Goal: Task Accomplishment & Management: Manage account settings

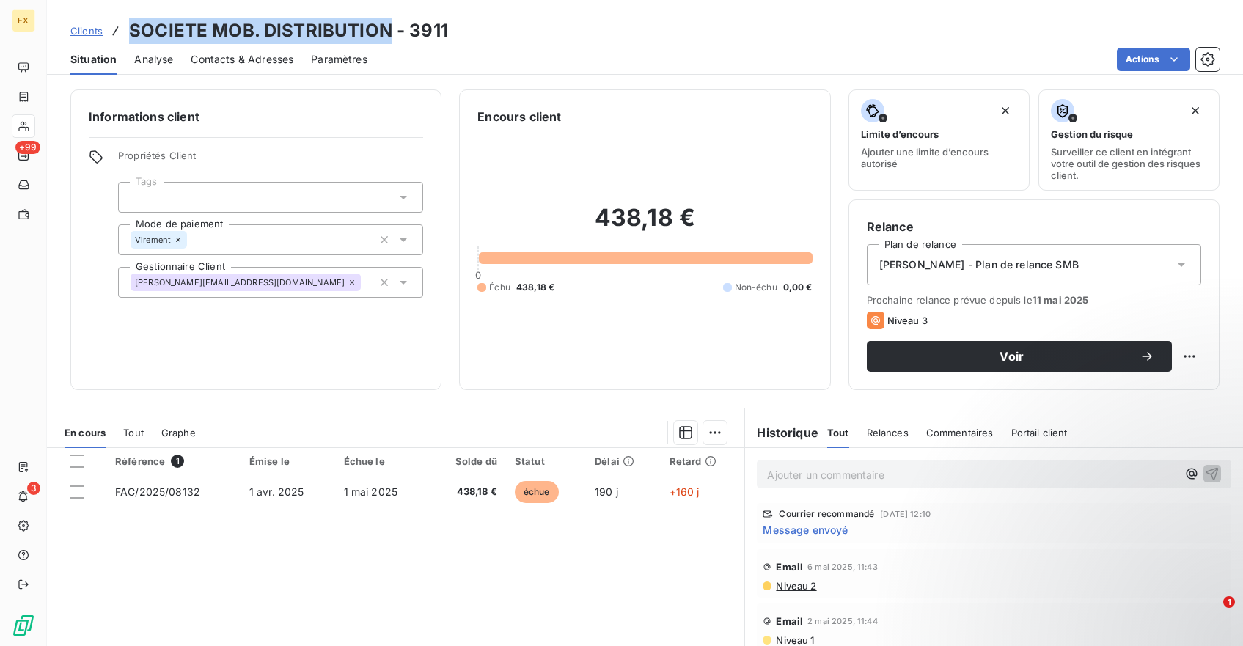
scroll to position [7, 0]
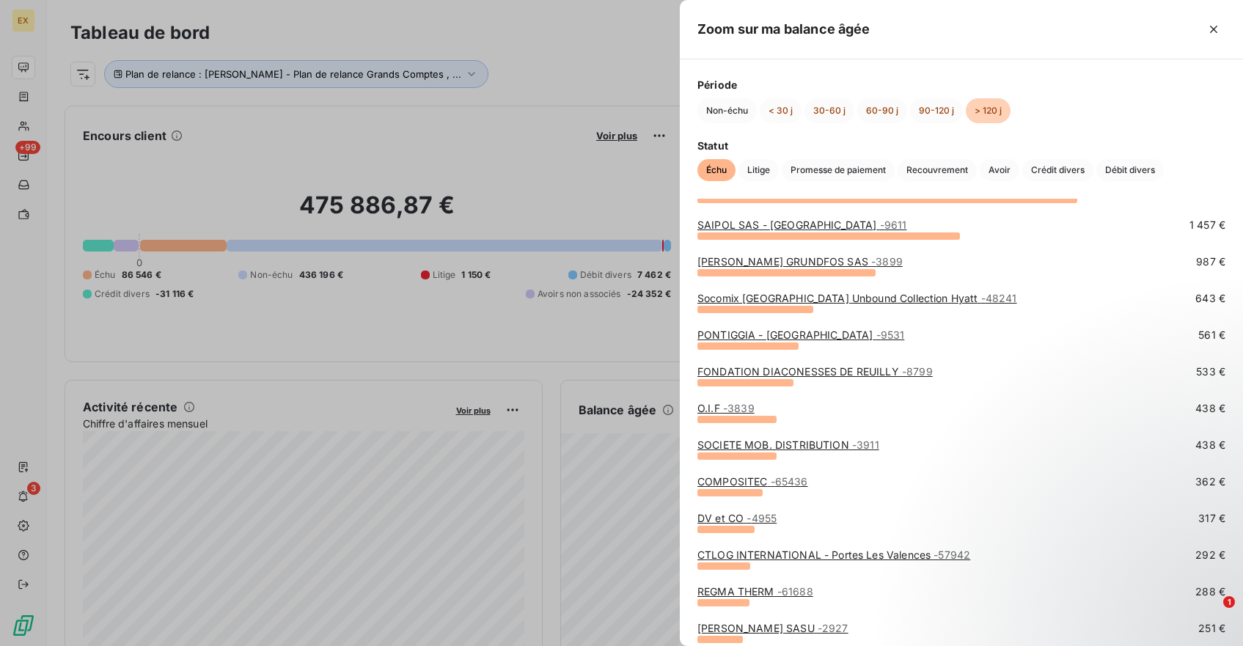
scroll to position [119, 0]
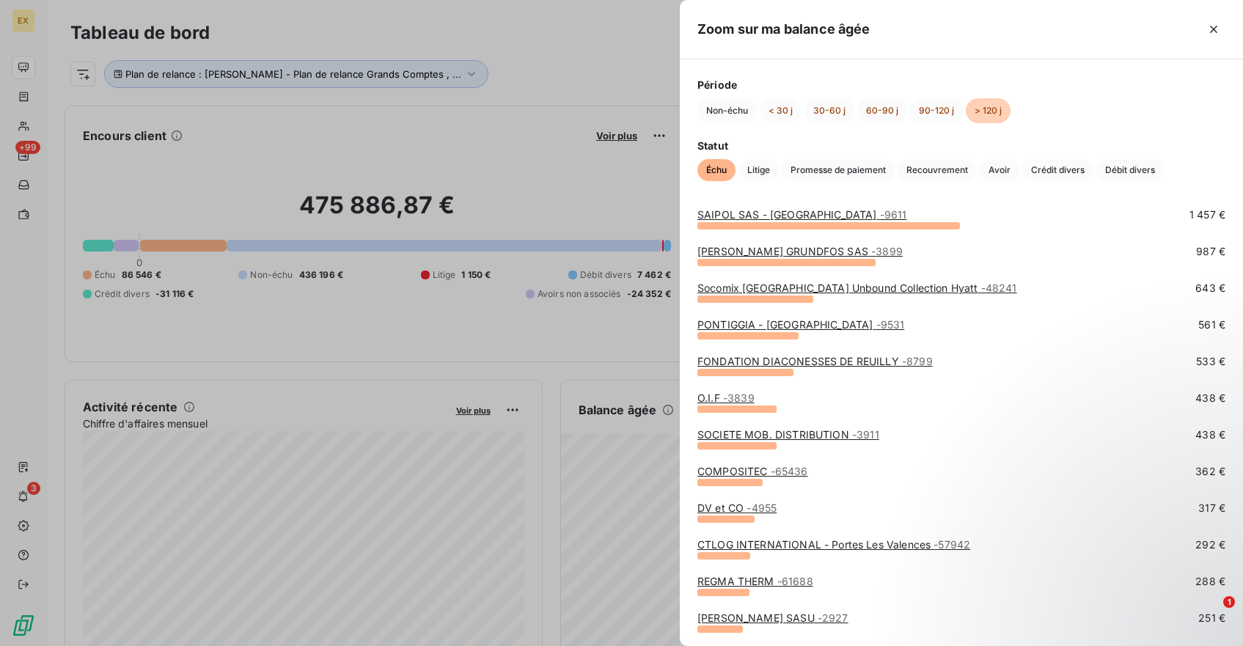
click at [754, 469] on link "COMPOSITEC - 65436" at bounding box center [753, 471] width 111 height 12
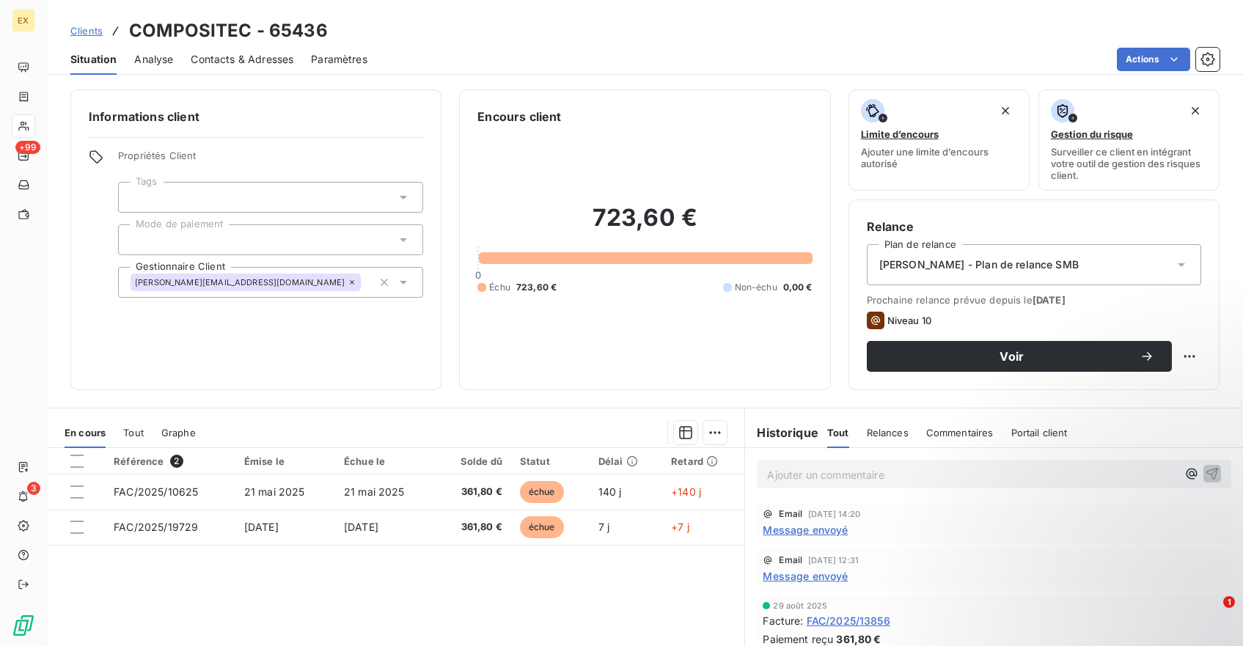
click at [824, 530] on span "Message envoyé" at bounding box center [805, 529] width 85 height 15
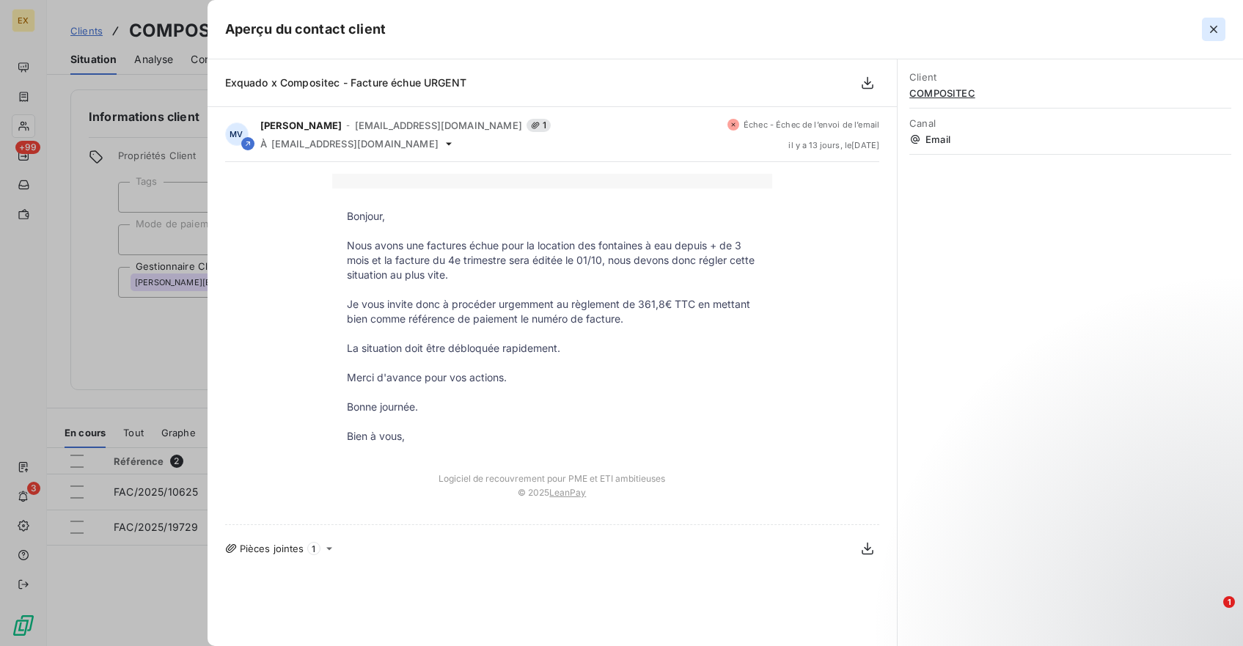
click at [1212, 34] on icon "button" at bounding box center [1214, 29] width 15 height 15
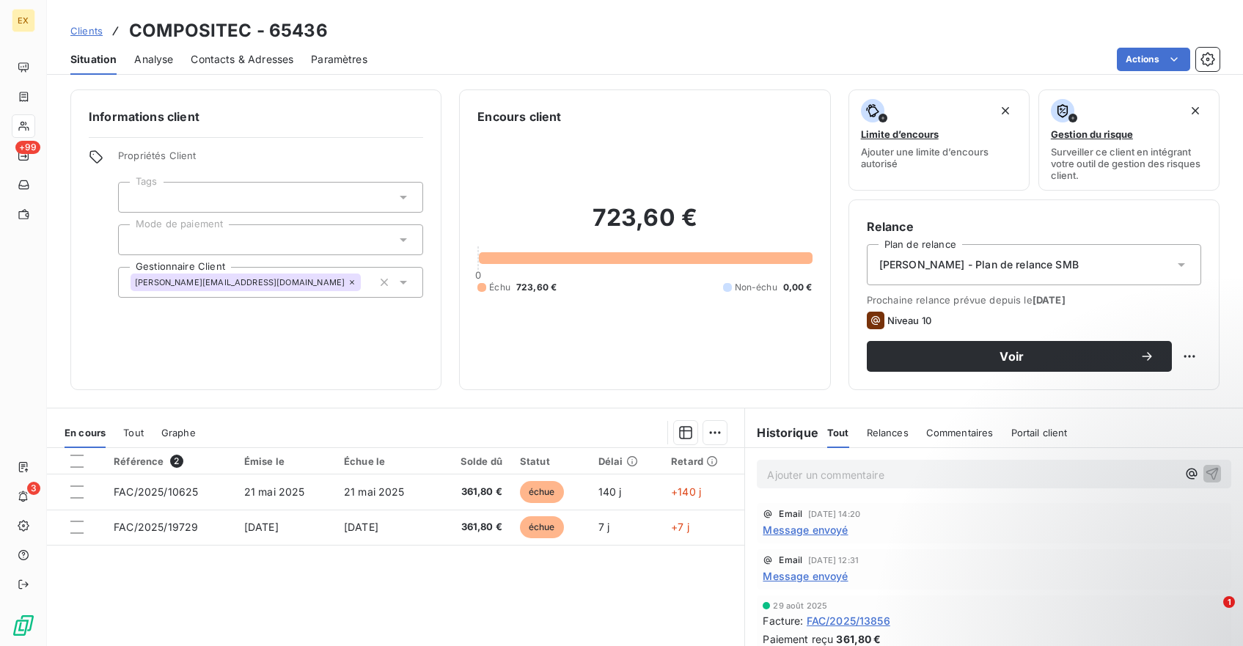
click at [815, 573] on span "Message envoyé" at bounding box center [805, 576] width 85 height 15
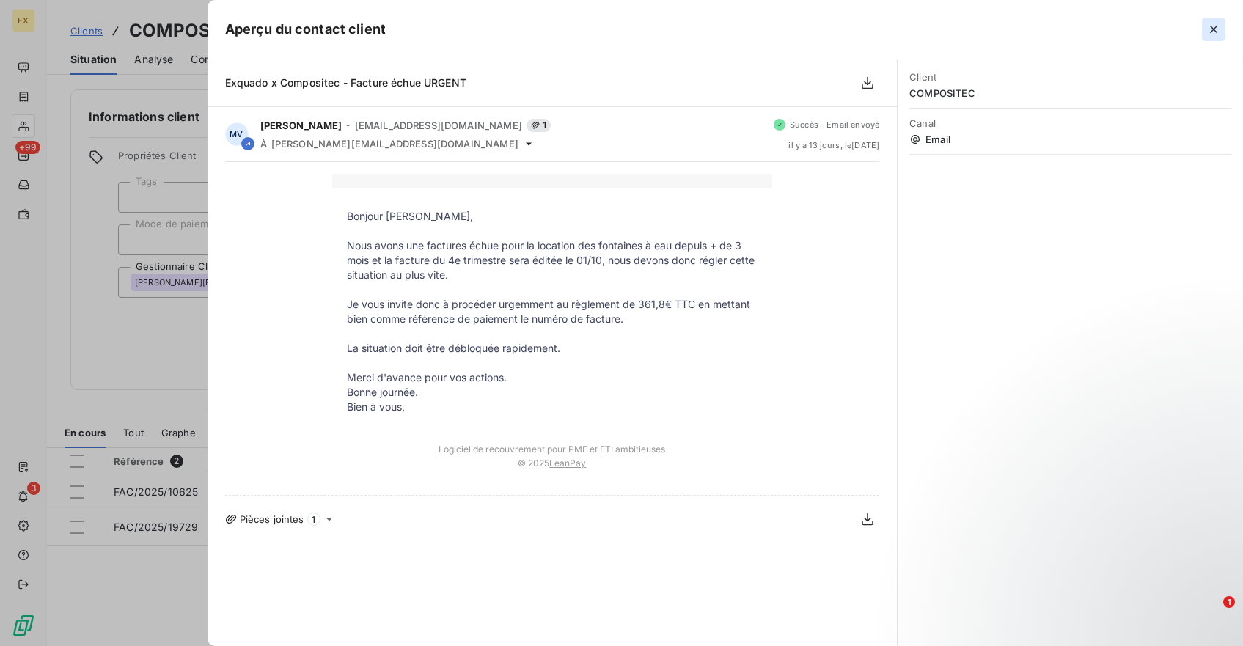
click at [1214, 34] on icon "button" at bounding box center [1214, 29] width 15 height 15
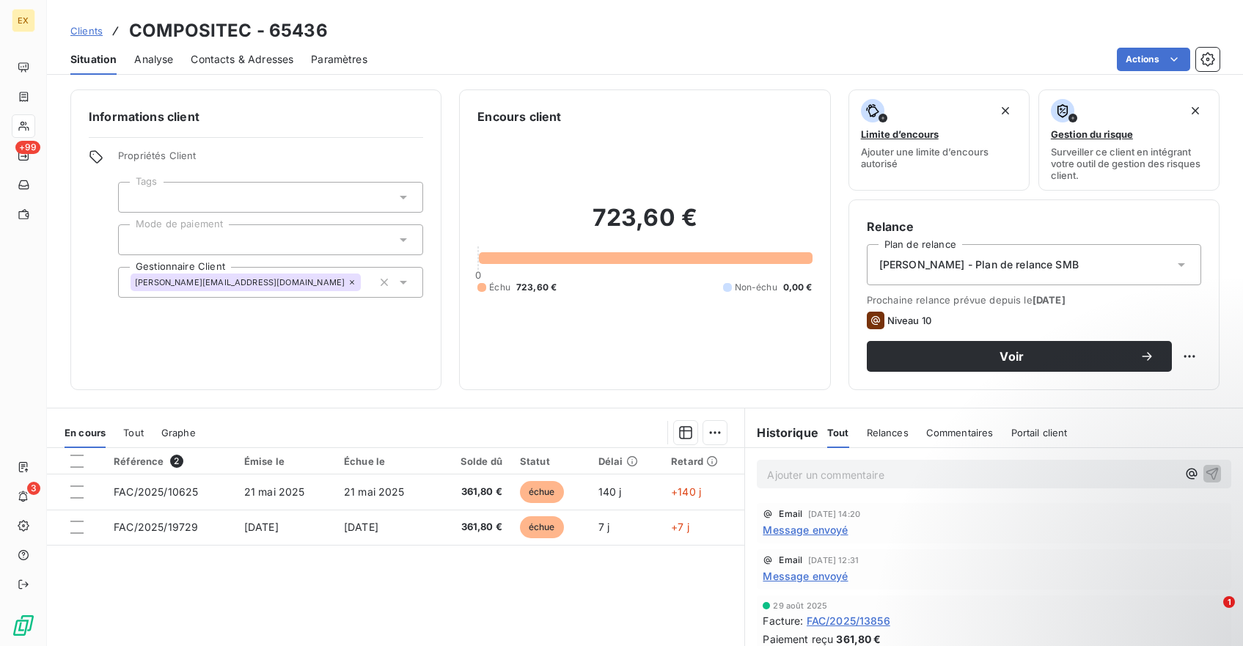
click at [251, 61] on span "Contacts & Adresses" at bounding box center [242, 59] width 103 height 15
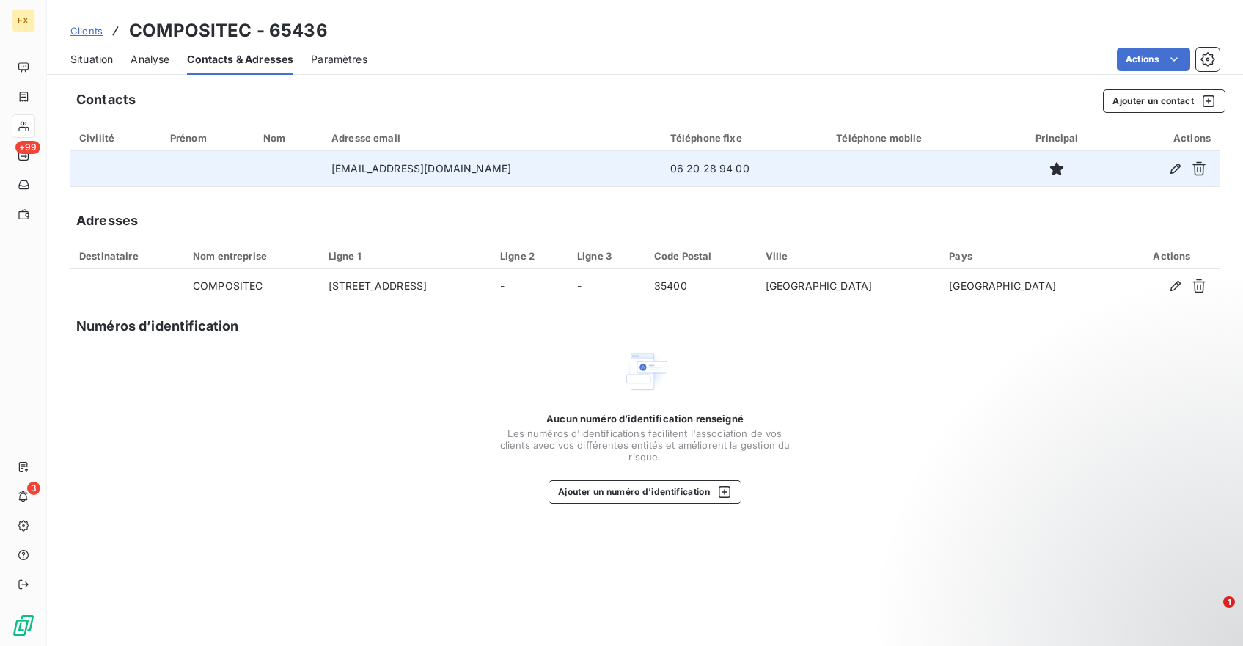
click at [688, 166] on ringoverc2c-number-84e06f14122c "06 20 28 94 00" at bounding box center [710, 168] width 79 height 12
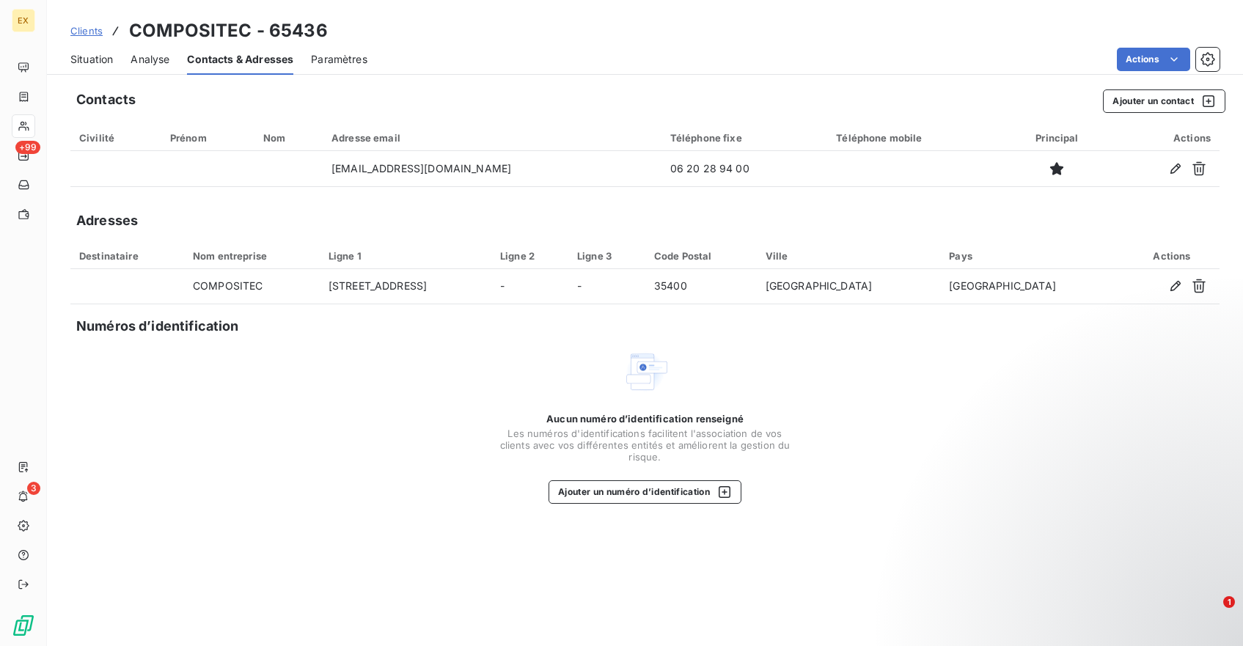
click at [93, 68] on div "Situation" at bounding box center [91, 59] width 43 height 31
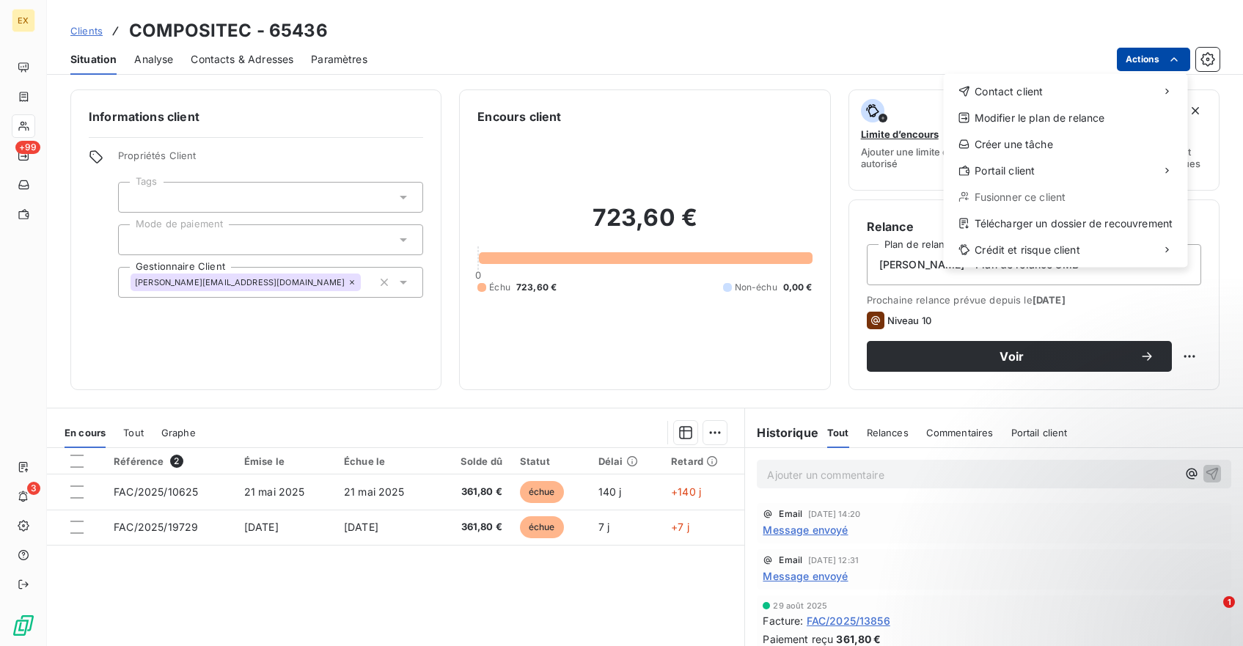
click at [1144, 56] on html "EX +99 3 Clients COMPOSITEC - 65436 Situation Analyse Contacts & Adresses Param…" at bounding box center [621, 323] width 1243 height 646
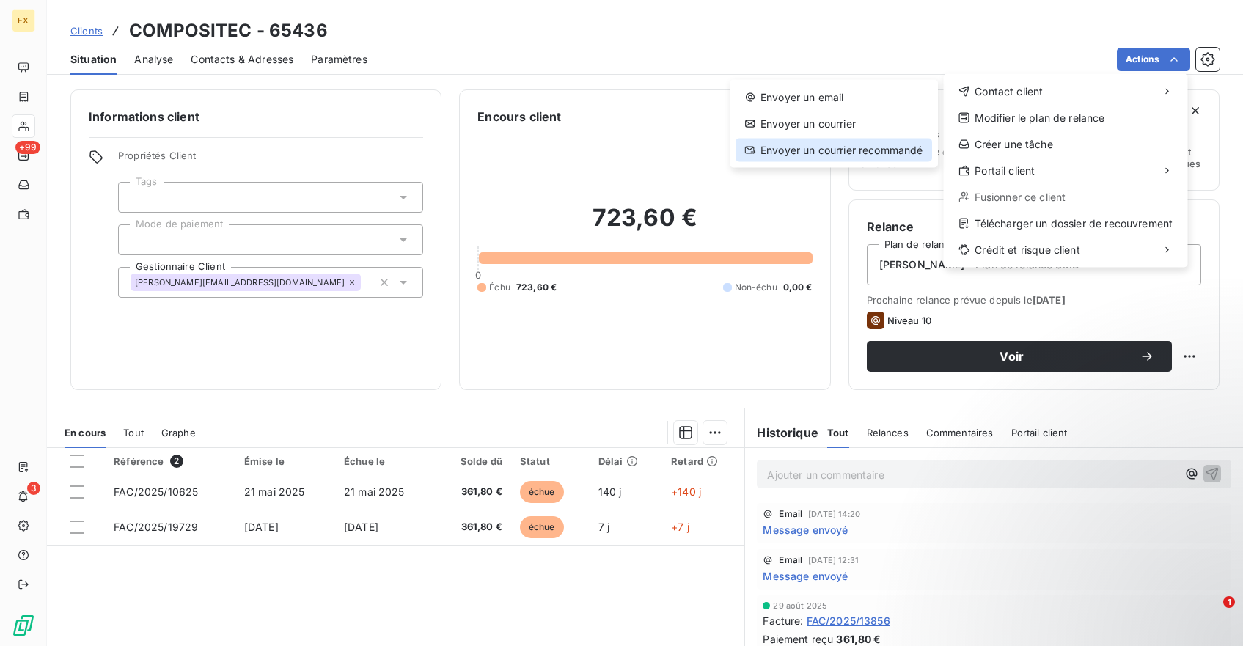
click at [852, 147] on div "Envoyer un courrier recommandé" at bounding box center [834, 150] width 197 height 23
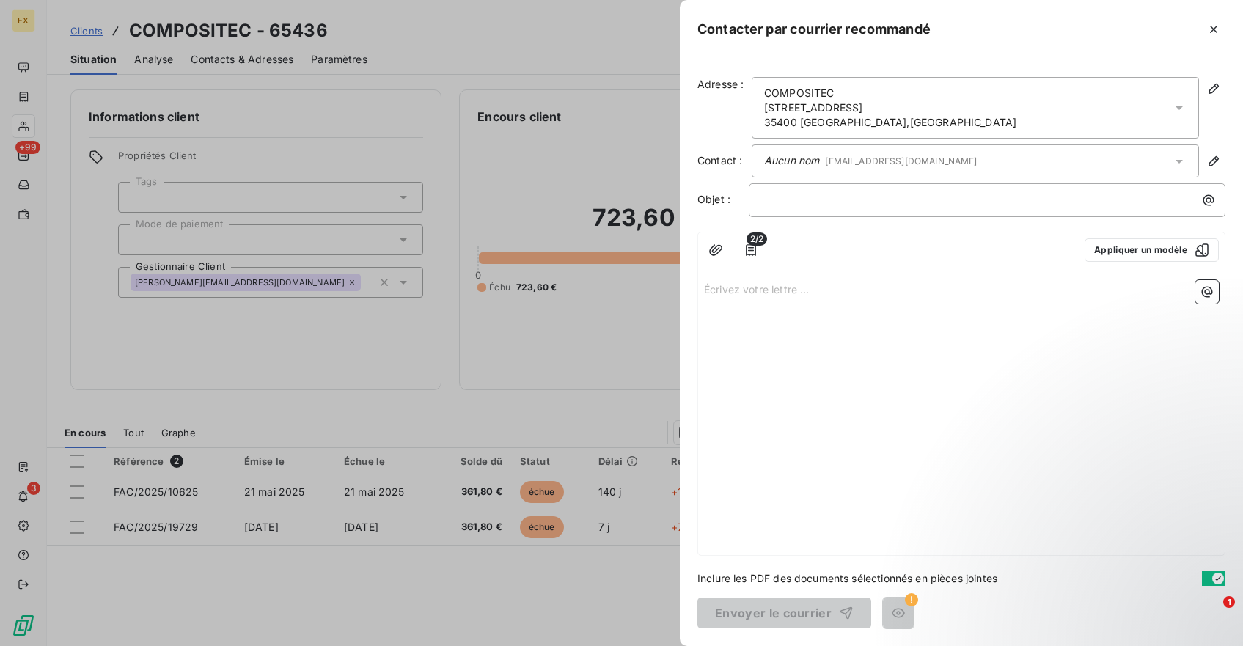
click at [748, 290] on p "Écrivez votre lettre ... ﻿" at bounding box center [961, 288] width 515 height 17
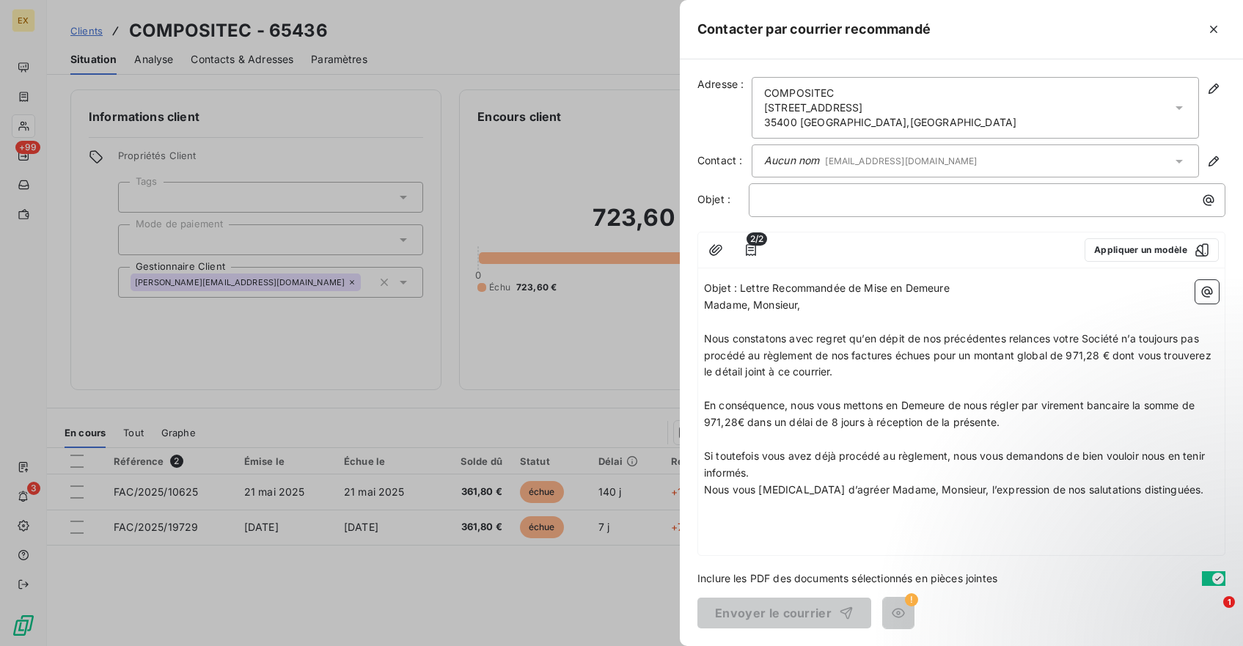
click at [792, 162] on em "Aucun nom" at bounding box center [791, 160] width 55 height 12
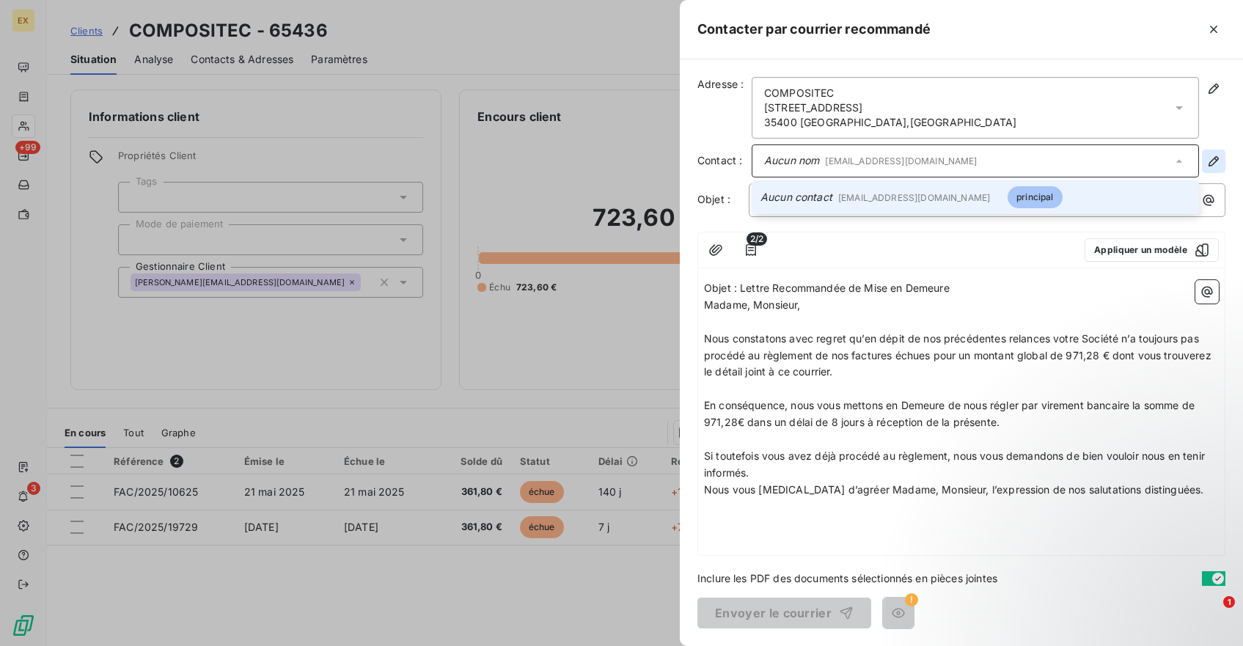
click at [1213, 158] on icon "button" at bounding box center [1214, 161] width 15 height 15
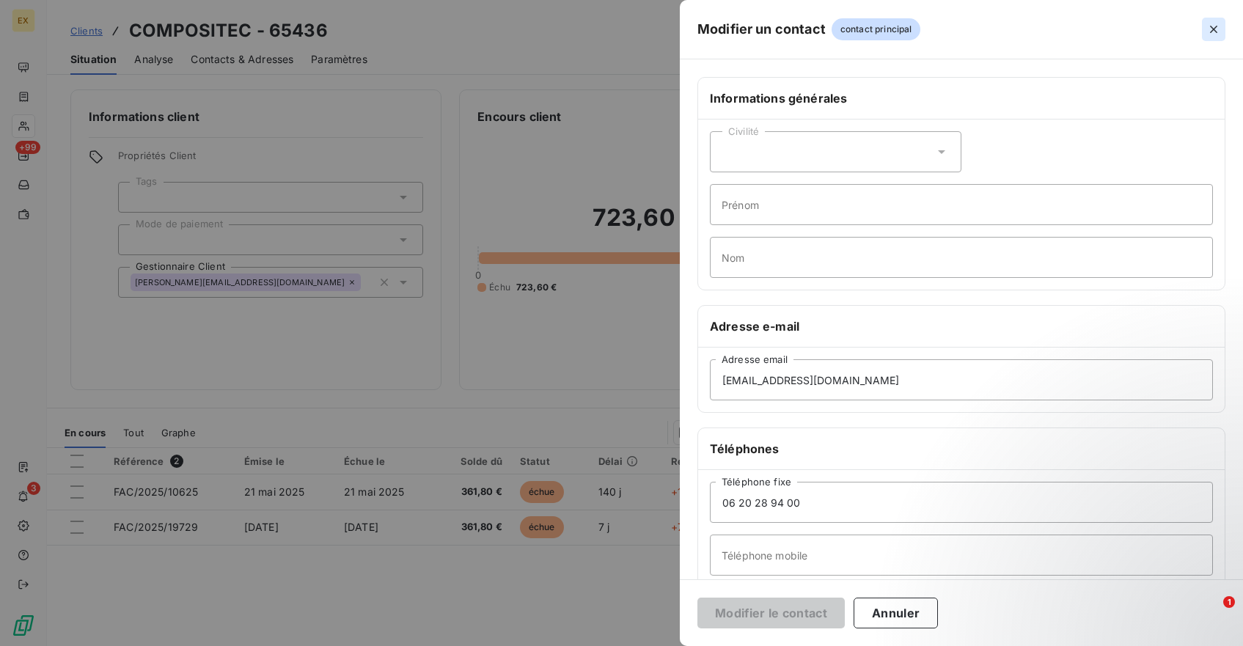
click at [1211, 26] on icon "button" at bounding box center [1213, 29] width 7 height 7
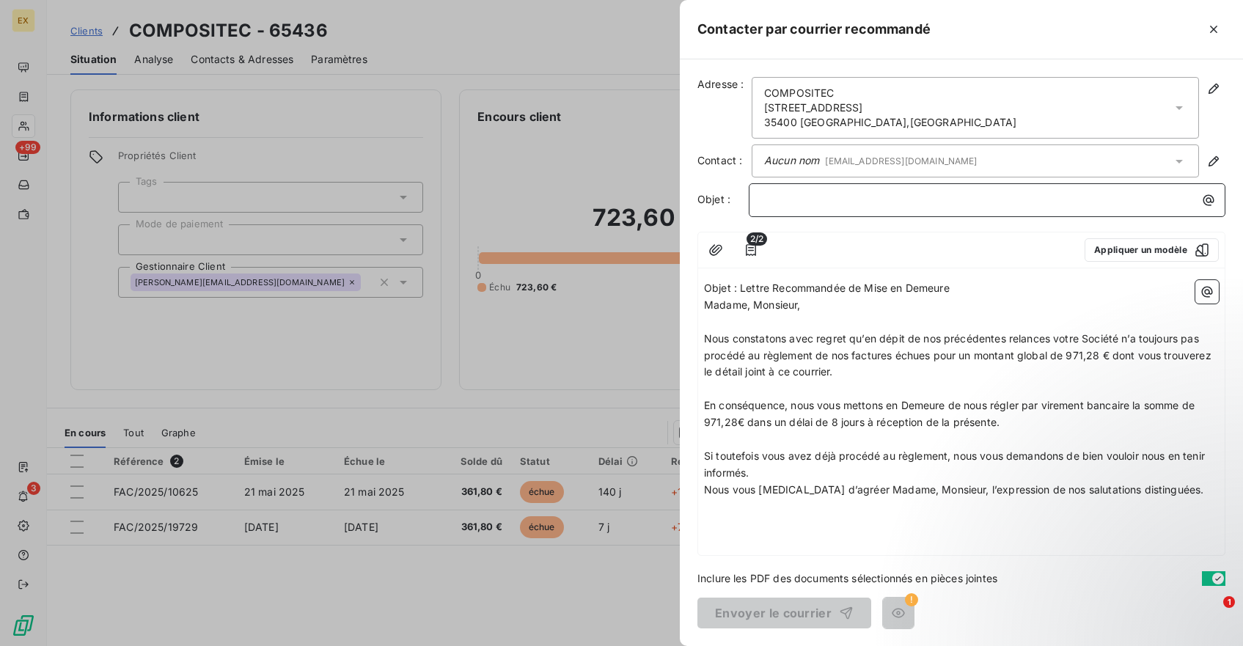
click at [811, 204] on p "﻿" at bounding box center [990, 199] width 459 height 17
click at [777, 291] on span "Objet : Lettre Recommandée de Mise en Demeure" at bounding box center [827, 288] width 246 height 12
copy span "Objet : Lettre Recommandée de Mise en Demeure"
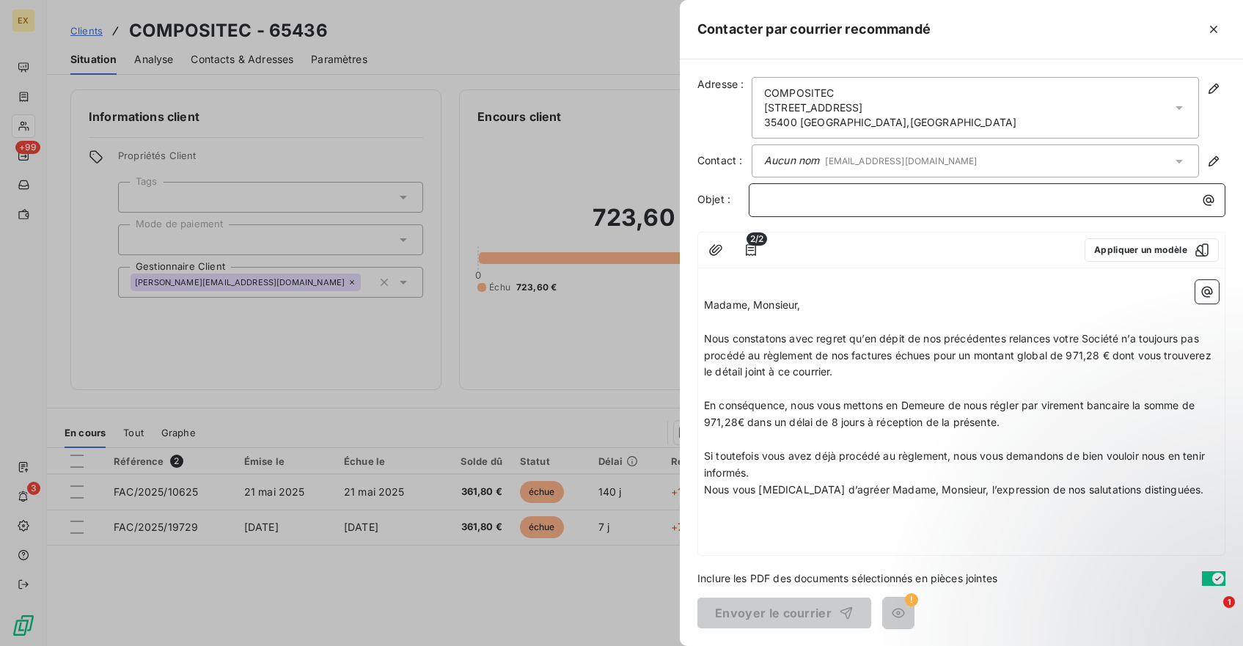
click at [814, 193] on p "﻿" at bounding box center [990, 199] width 459 height 17
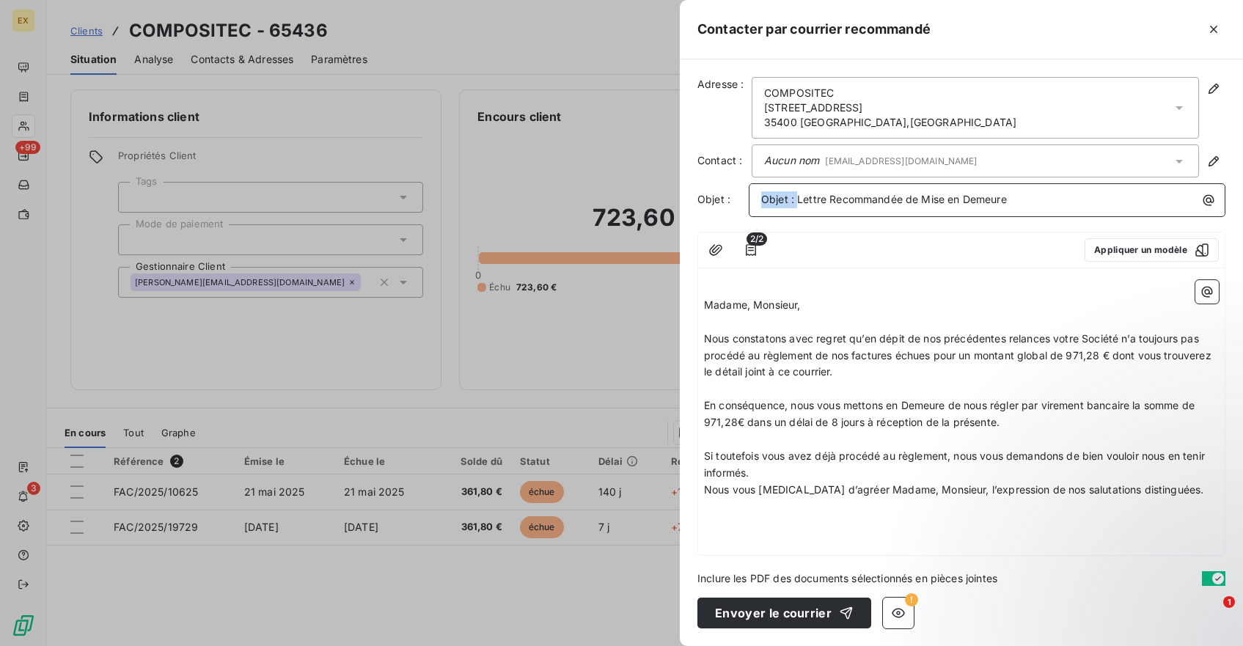
drag, startPoint x: 797, startPoint y: 200, endPoint x: 676, endPoint y: 200, distance: 121.8
click at [676, 646] on div "Contacter par courrier recommandé Adresse : COMPOSITEC [STREET_ADDRESS] Contact…" at bounding box center [621, 646] width 1243 height 0
click at [706, 306] on span "Madame, Monsieur," at bounding box center [752, 305] width 97 height 12
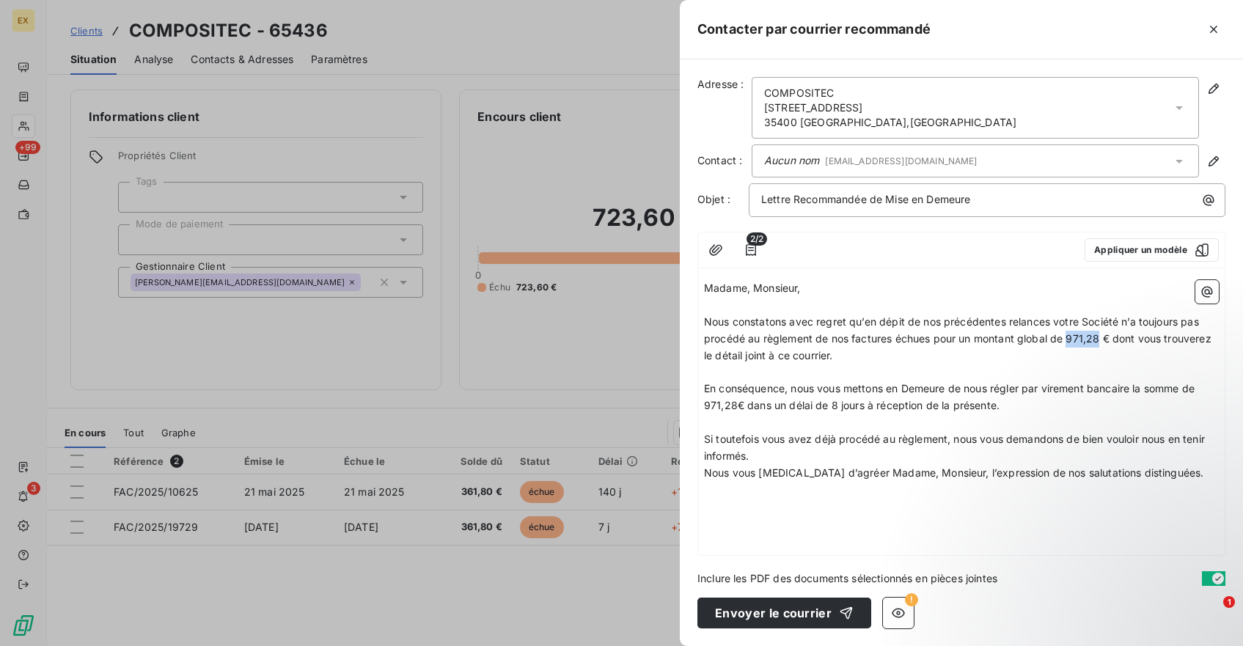
drag, startPoint x: 1101, startPoint y: 339, endPoint x: 1070, endPoint y: 339, distance: 30.8
click at [1070, 339] on span "Nous constatons avec regret qu’en dépit de nos précédentes relances votre Socié…" at bounding box center [959, 338] width 511 height 46
drag, startPoint x: 735, startPoint y: 406, endPoint x: 700, endPoint y: 406, distance: 35.2
click at [700, 406] on div "Madame, Monsieur, Nous constatons avec regret qu’en dépit de nos précédentes re…" at bounding box center [961, 414] width 527 height 281
click at [782, 603] on button "Envoyer le courrier" at bounding box center [785, 613] width 174 height 31
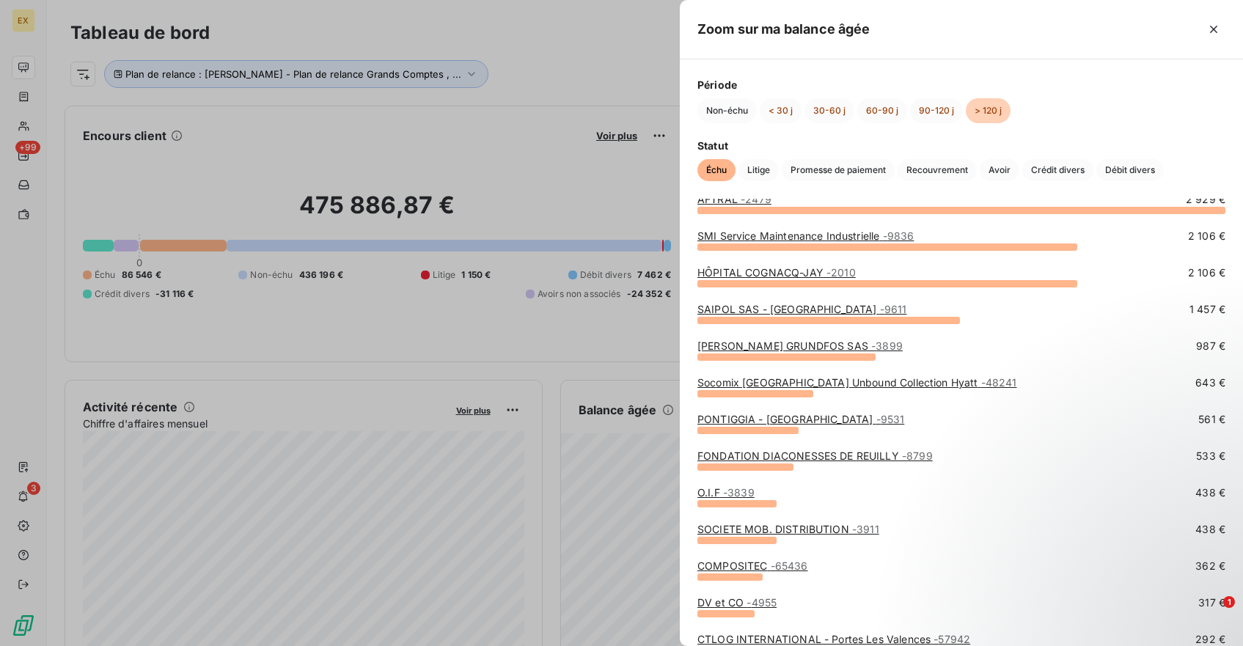
scroll to position [26, 0]
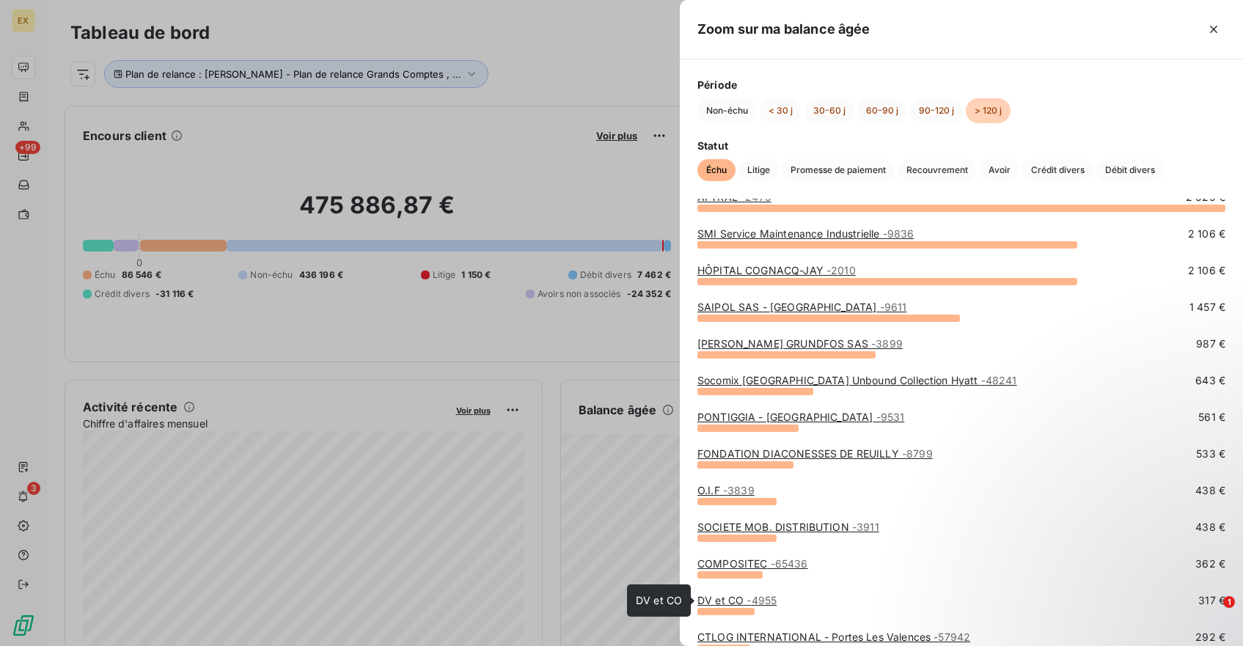
click at [727, 604] on link "DV et CO - 4955" at bounding box center [737, 600] width 79 height 12
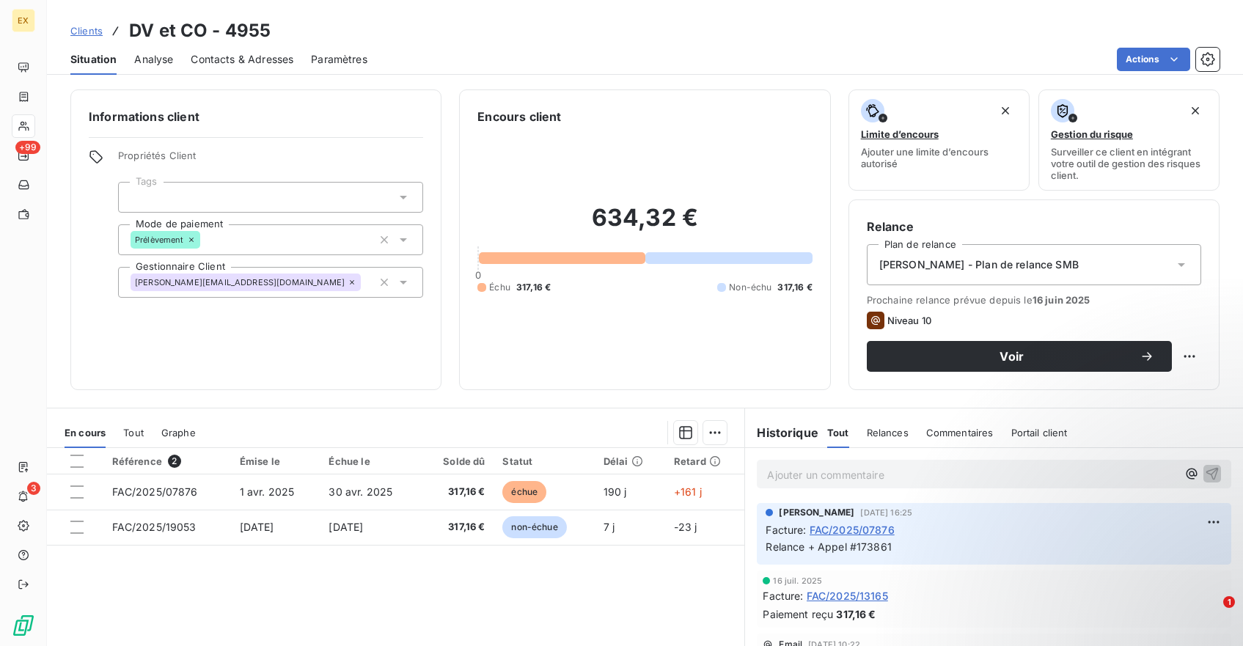
click at [885, 546] on span "Relance + Appel #173861" at bounding box center [828, 547] width 125 height 12
copy span "173861"
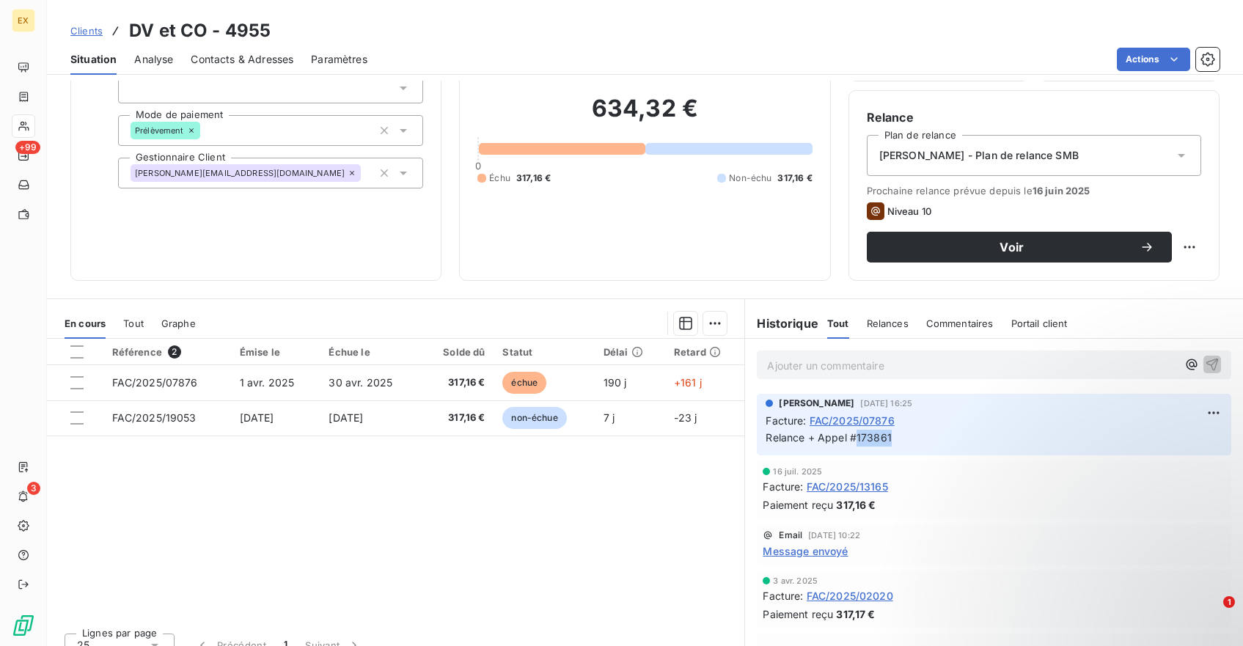
scroll to position [117, 0]
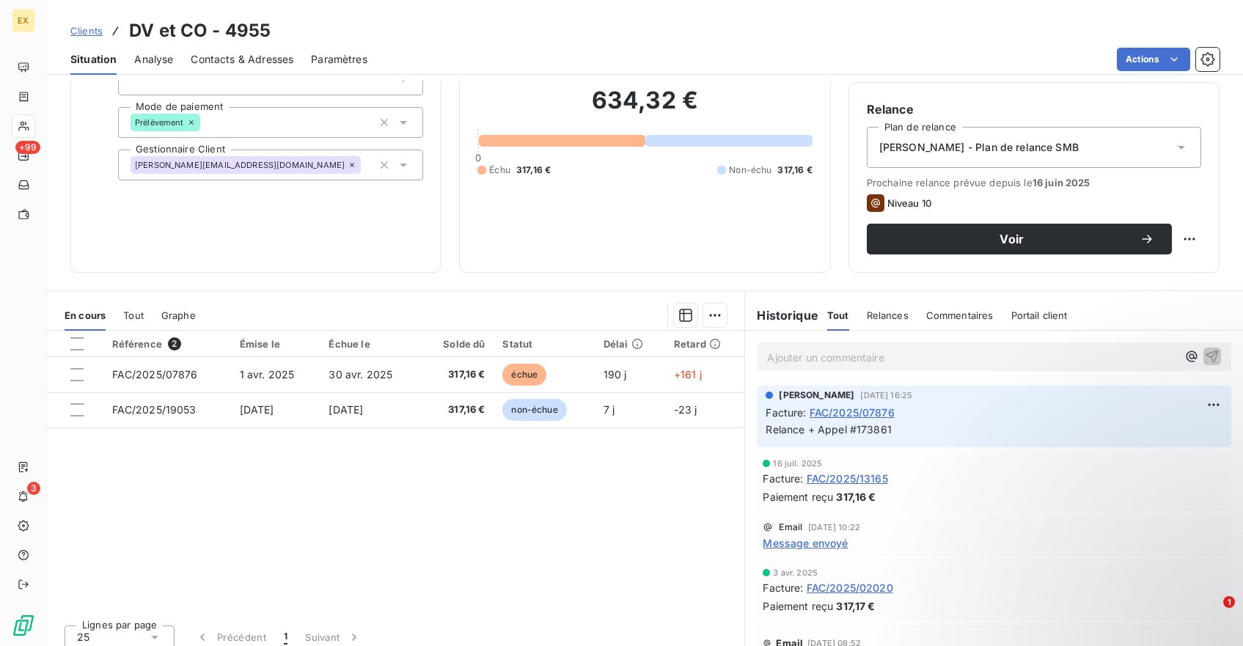
click at [631, 467] on div "Référence 2 Émise le Échue le Solde dû Statut Délai Retard FAC/2025/07876 [DATE…" at bounding box center [396, 472] width 698 height 282
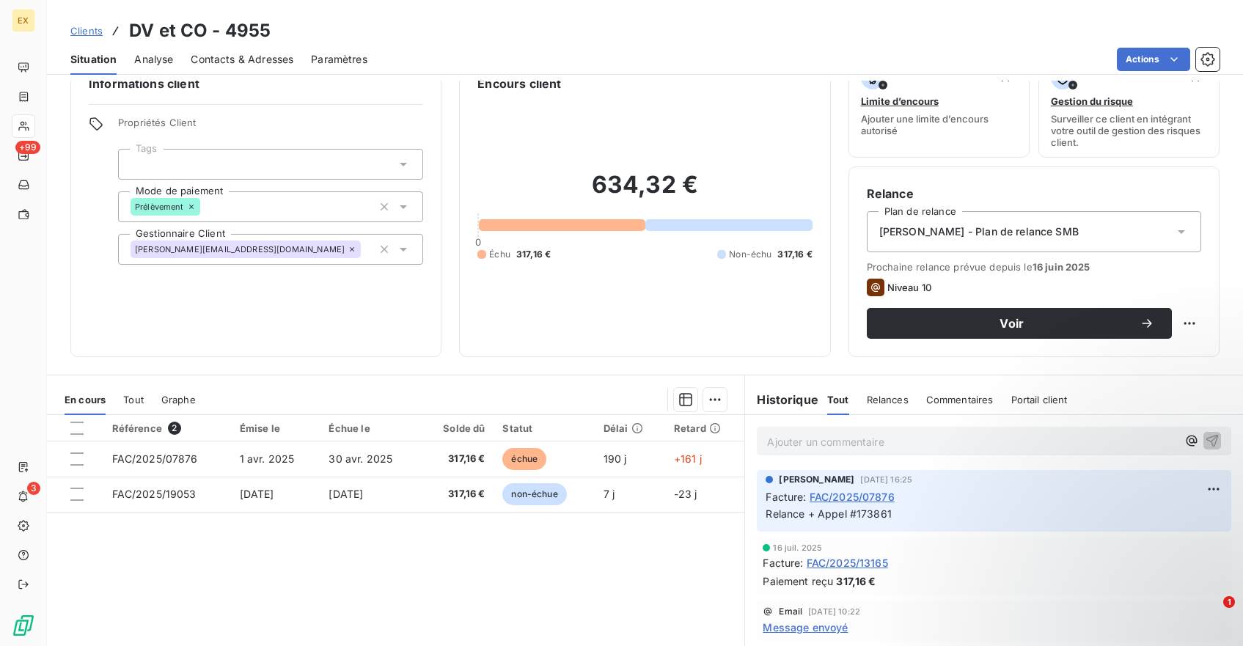
scroll to position [0, 0]
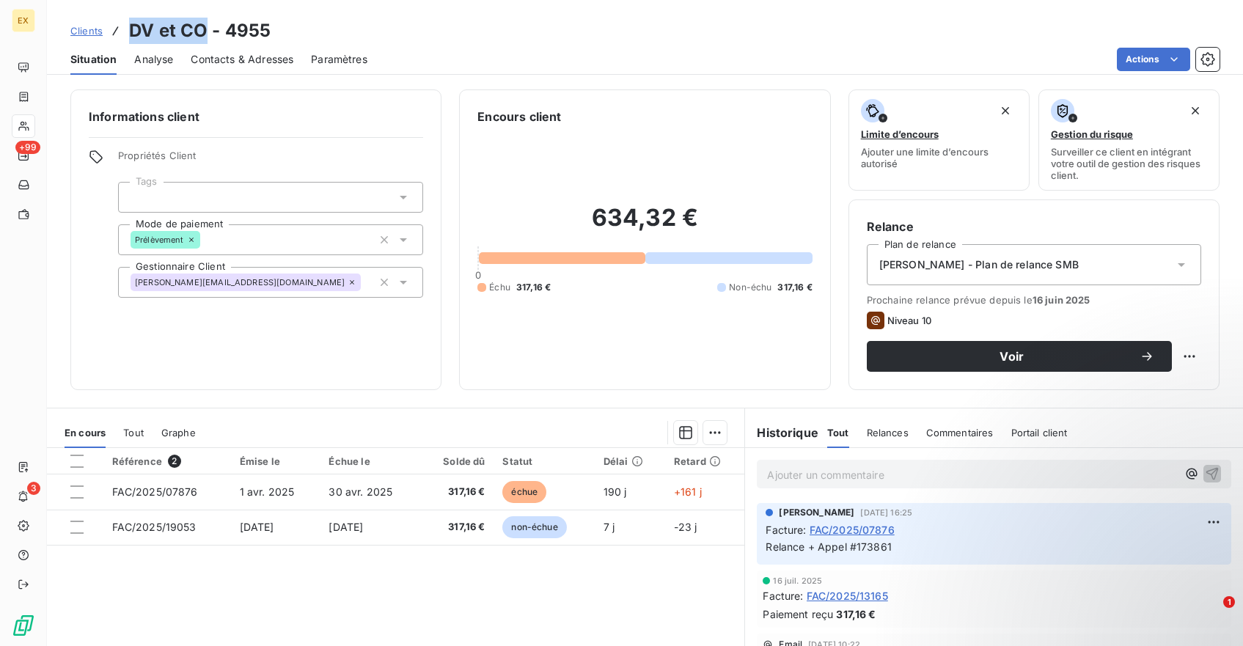
drag, startPoint x: 203, startPoint y: 28, endPoint x: 132, endPoint y: 29, distance: 71.2
click at [132, 29] on h3 "DV et CO - 4955" at bounding box center [200, 31] width 142 height 26
copy h3 "DV et CO"
click at [322, 356] on div "Informations client Propriétés Client Tags Mode de paiement Prélèvement Gestion…" at bounding box center [255, 240] width 371 height 301
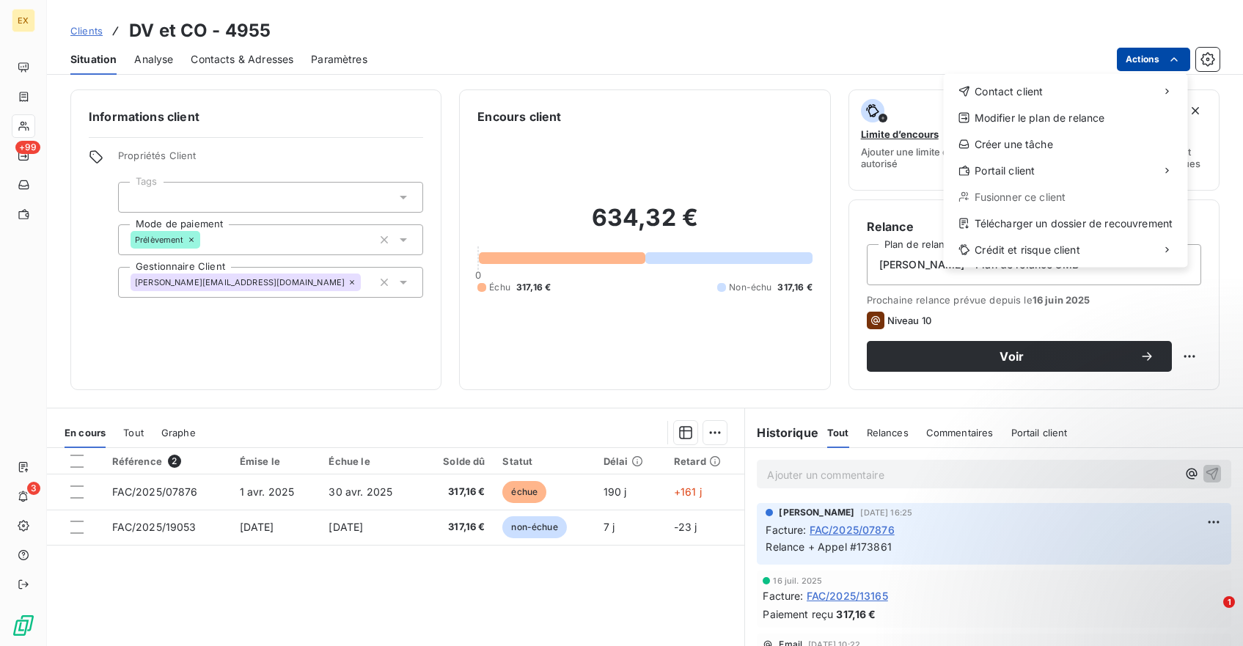
click at [1149, 55] on html "EX +99 3 Clients DV et CO - 4955 Situation Analyse Contacts & Adresses Paramètr…" at bounding box center [621, 323] width 1243 height 646
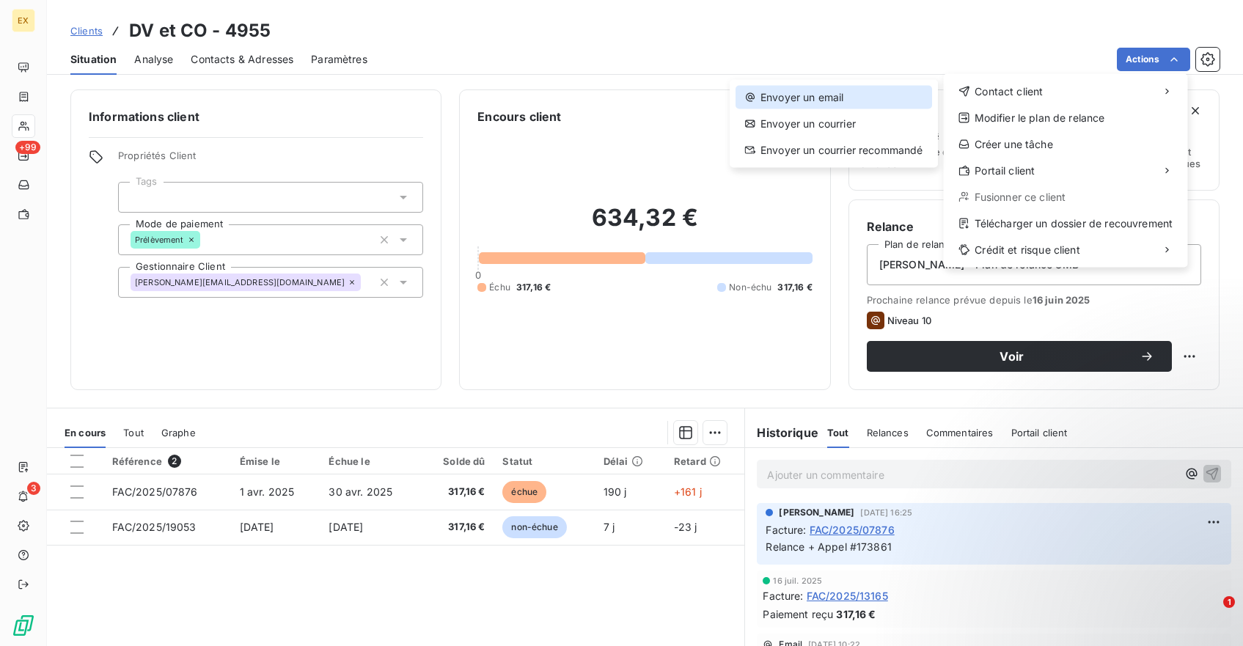
click at [842, 91] on div "Envoyer un email" at bounding box center [834, 97] width 197 height 23
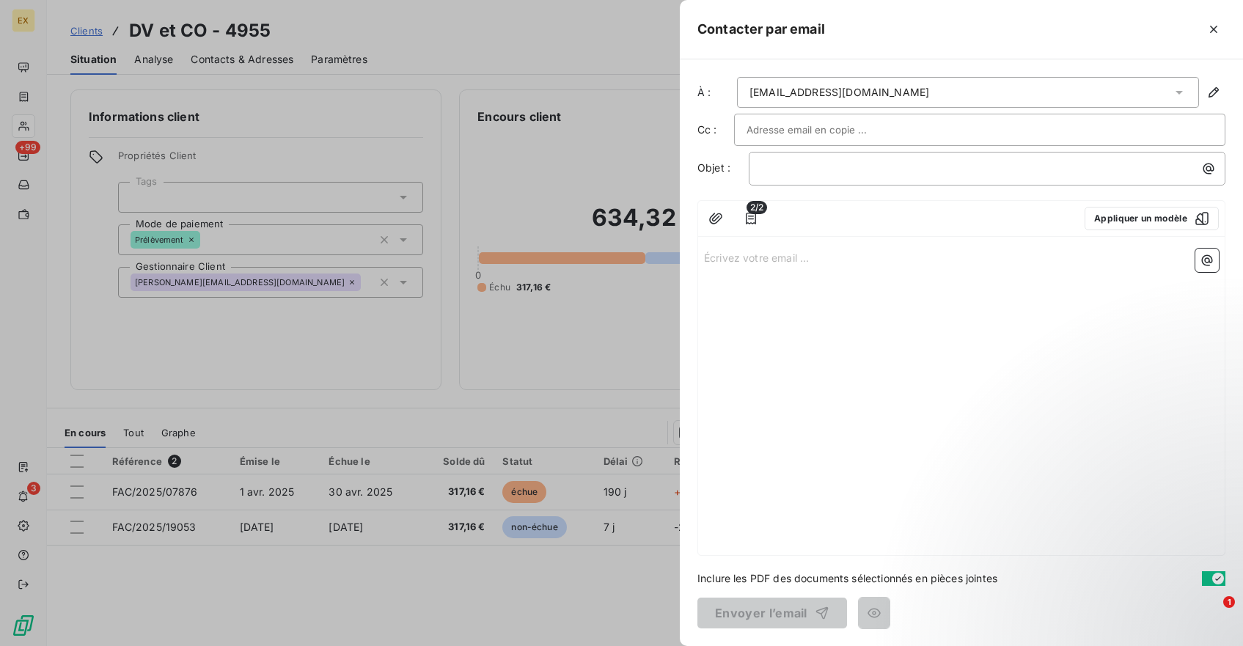
click at [749, 263] on p "Écrivez votre email ... ﻿" at bounding box center [961, 257] width 515 height 17
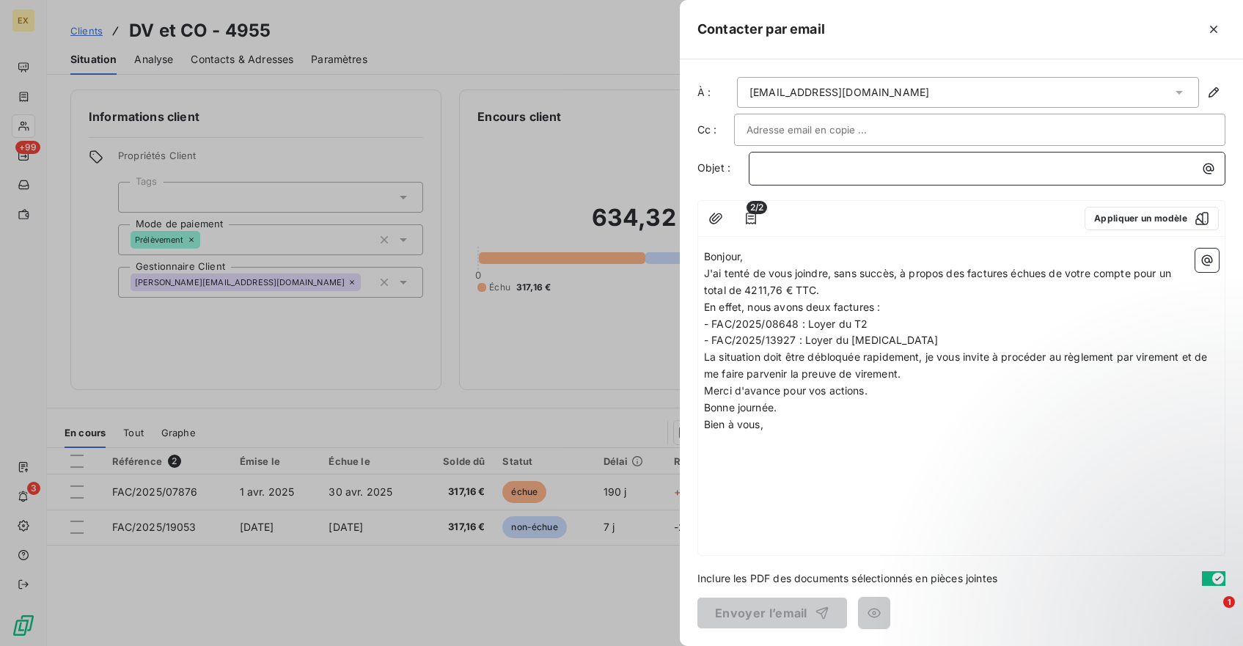
click at [786, 166] on p "﻿" at bounding box center [990, 168] width 459 height 17
click at [775, 172] on p "﻿" at bounding box center [990, 168] width 459 height 17
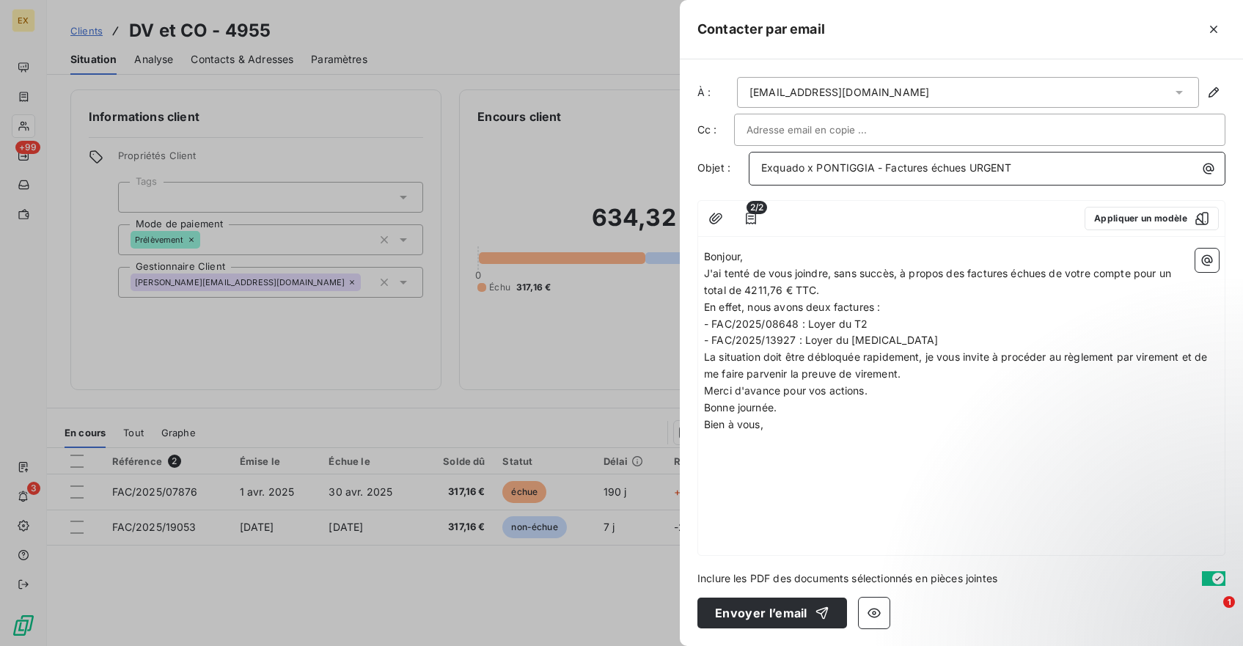
click at [839, 168] on span "Exquado x PONTIGGIA - Factures échues URGENT" at bounding box center [886, 167] width 251 height 12
click at [913, 169] on span "Exquado x DV et CO - Factures échues URGENT" at bounding box center [880, 167] width 238 height 12
click at [949, 169] on span "Exquado x DV et CO - Facture échues URGENT" at bounding box center [877, 167] width 233 height 12
click at [758, 213] on span "2/2" at bounding box center [757, 207] width 21 height 13
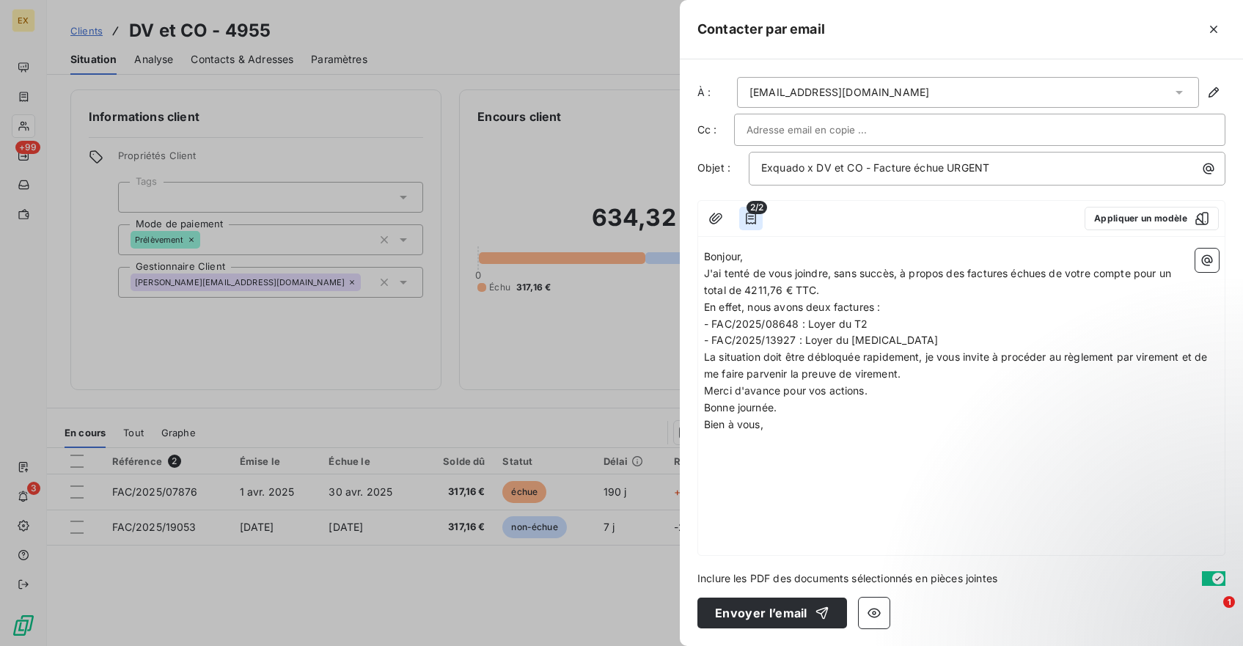
click at [747, 214] on icon "button" at bounding box center [751, 218] width 15 height 15
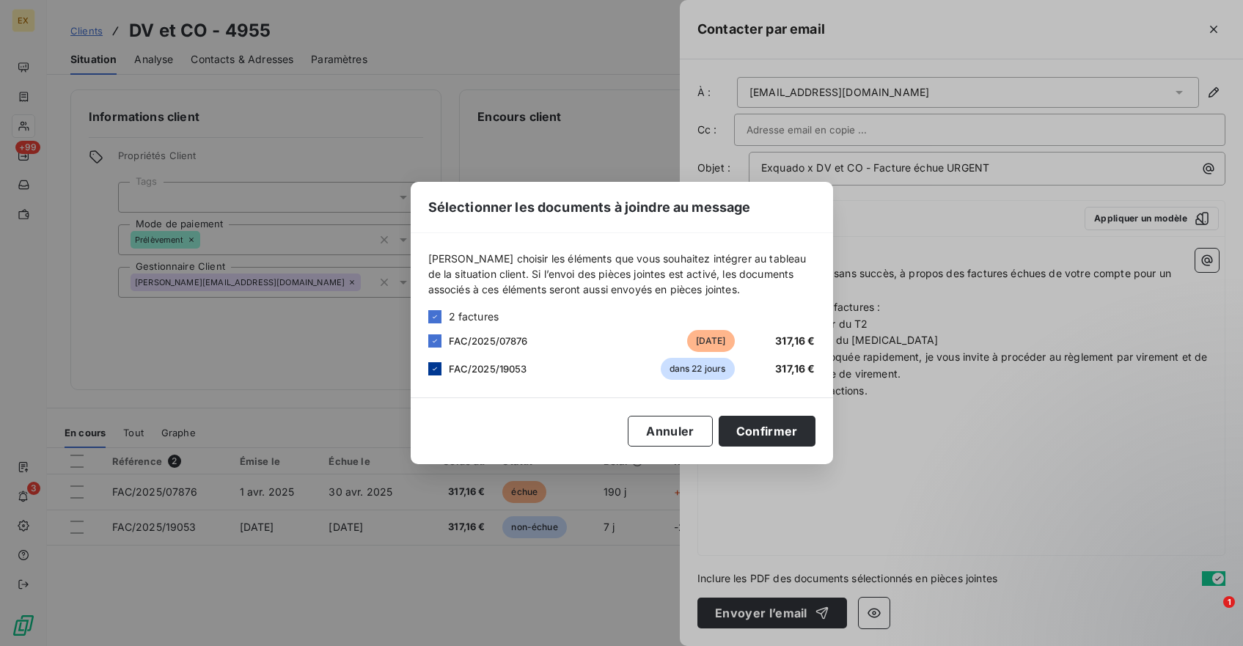
click at [428, 368] on div at bounding box center [434, 368] width 13 height 13
click at [764, 425] on button "Confirmer" at bounding box center [767, 431] width 97 height 31
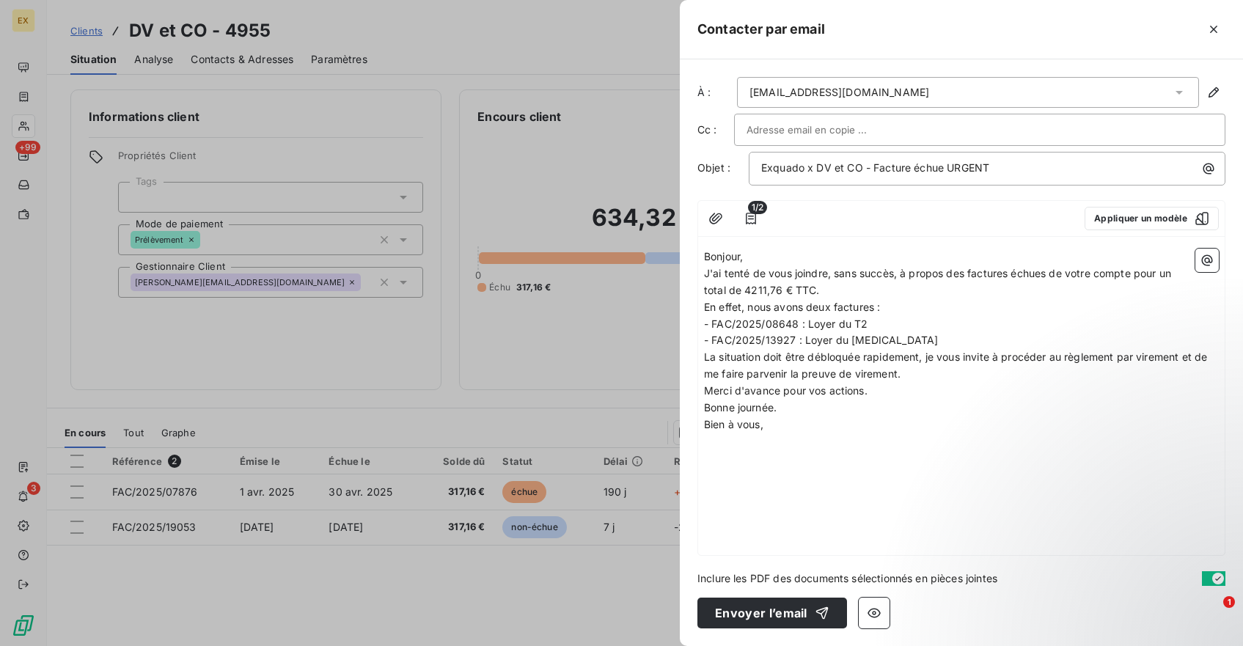
click at [758, 258] on p "Bonjour," at bounding box center [961, 257] width 515 height 17
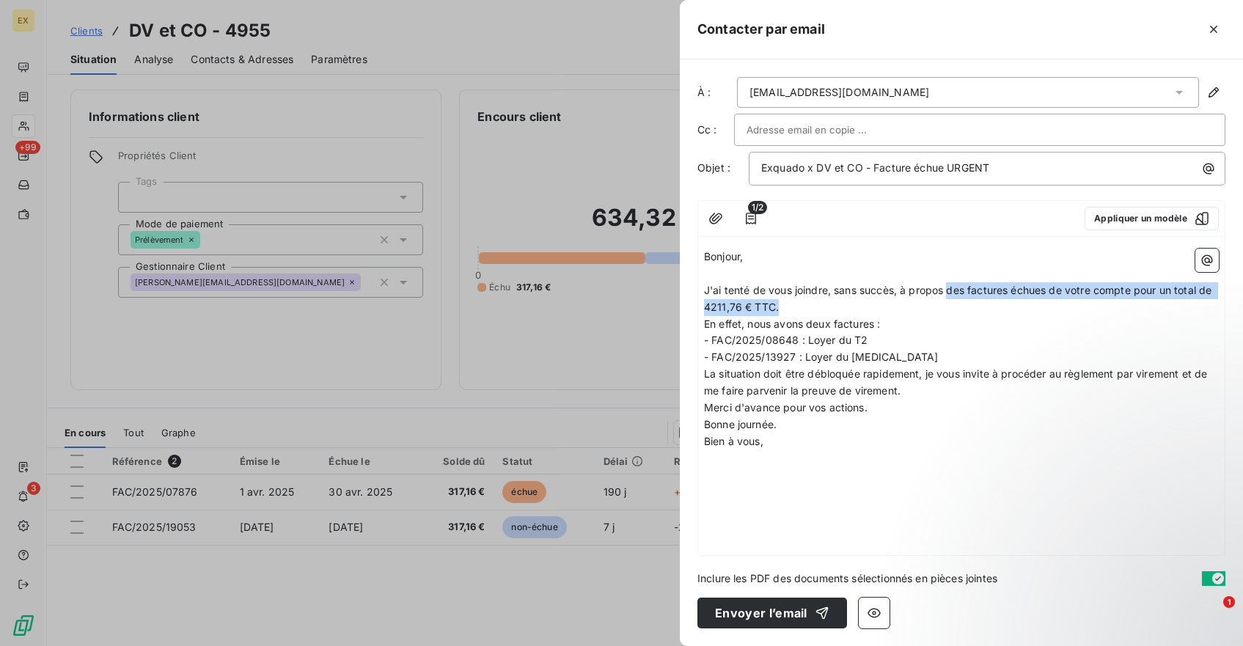
drag, startPoint x: 951, startPoint y: 292, endPoint x: 1062, endPoint y: 299, distance: 110.3
click at [1062, 299] on p "J'ai tenté de vous joindre, sans succès, à propos des factures échues de votre …" at bounding box center [961, 299] width 515 height 34
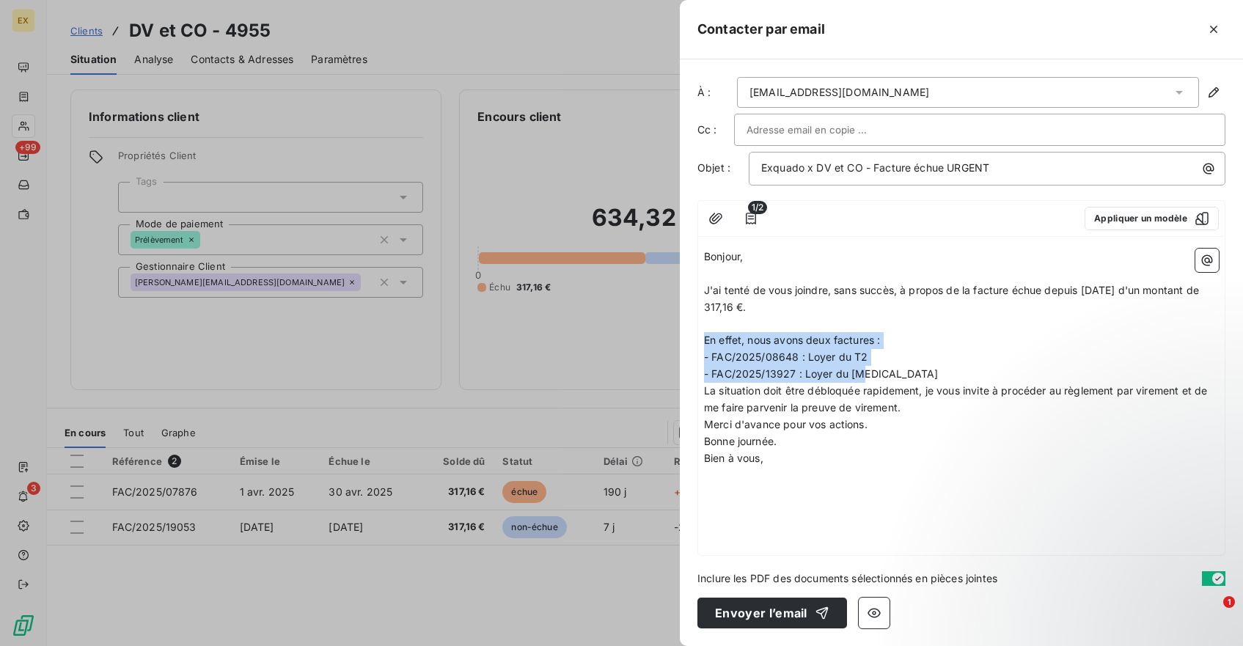
drag, startPoint x: 864, startPoint y: 373, endPoint x: 689, endPoint y: 344, distance: 177.8
click at [689, 344] on div "À : [EMAIL_ADDRESS][DOMAIN_NAME] Cc : Objet : Exquado x DV et CO - Facture échu…" at bounding box center [961, 352] width 563 height 587
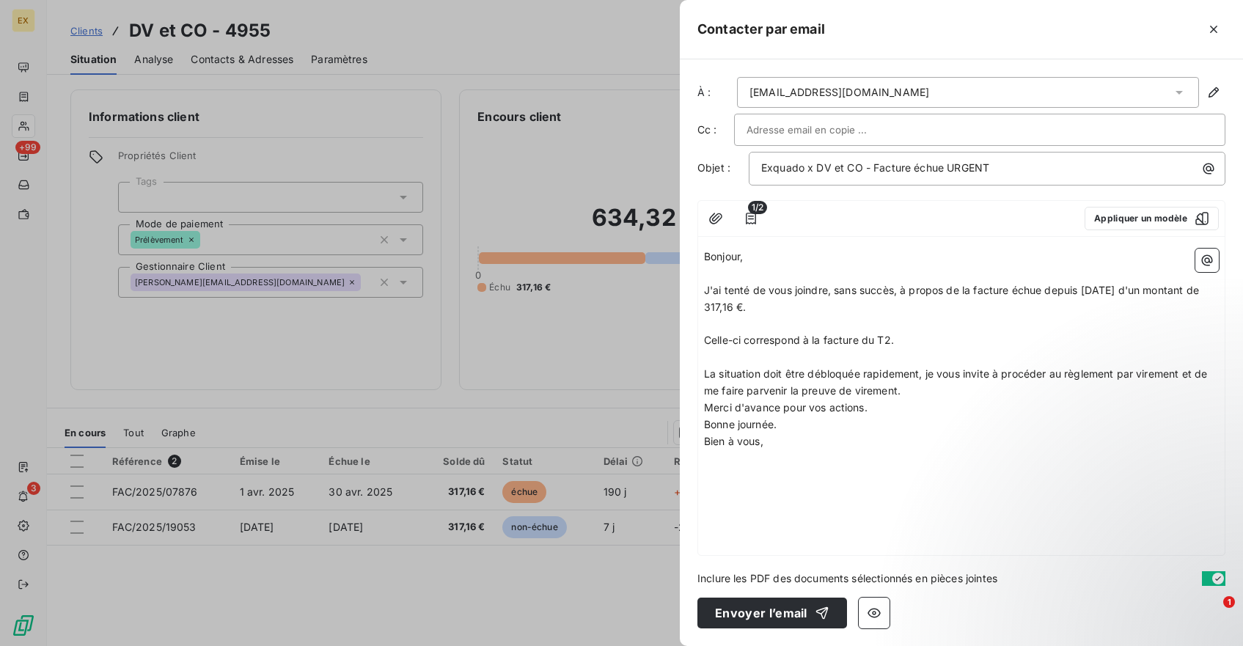
click at [948, 383] on p "La situation doit être débloquée rapidement, je vous invite à procéder au règle…" at bounding box center [961, 383] width 515 height 34
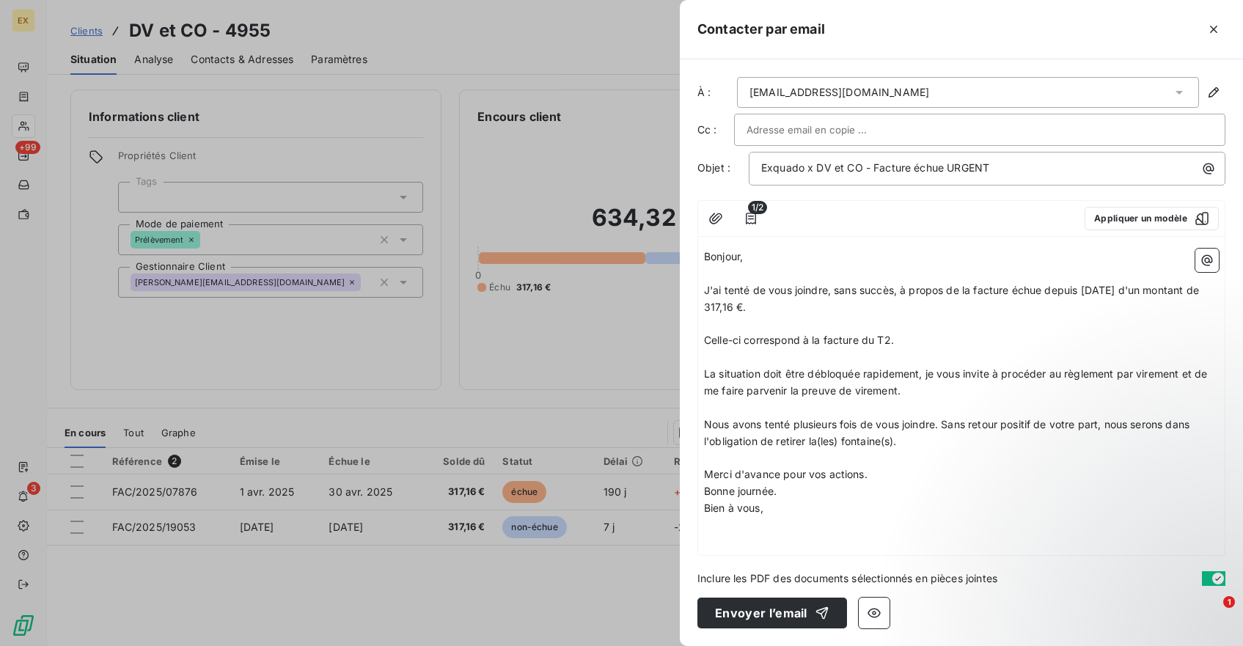
click at [814, 441] on span "Nous avons tenté plusieurs fois de vous joindre. Sans retour positif de votre p…" at bounding box center [948, 432] width 489 height 29
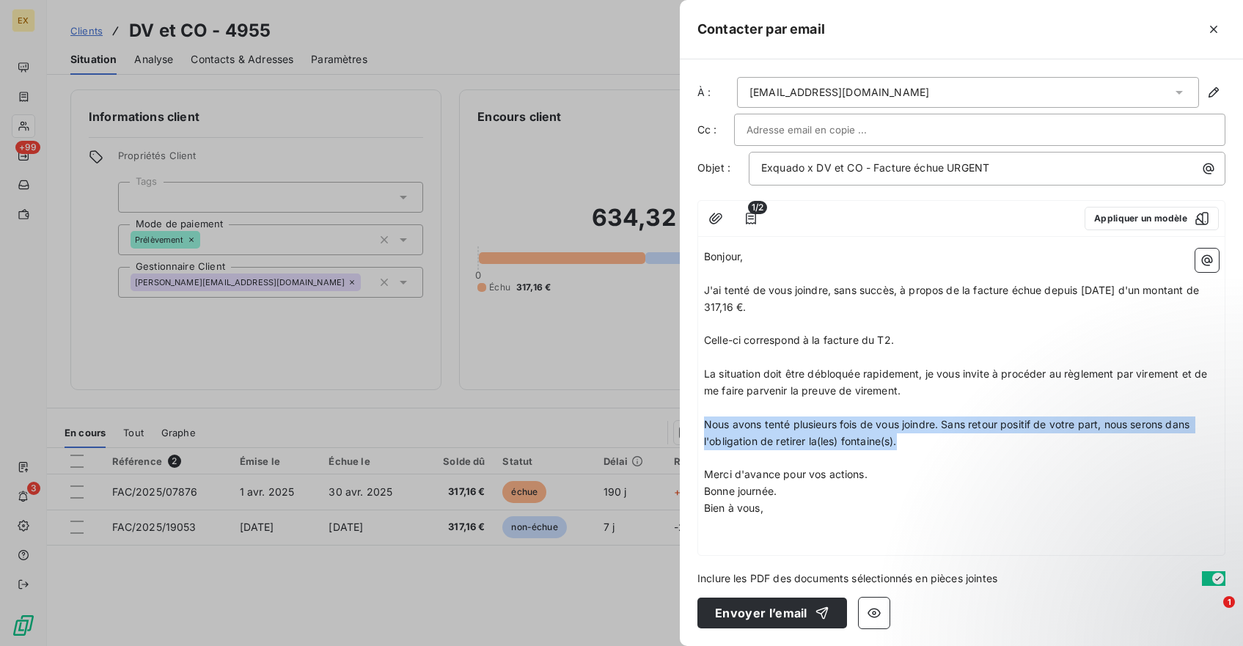
click at [814, 441] on span "Nous avons tenté plusieurs fois de vous joindre. Sans retour positif de votre p…" at bounding box center [948, 432] width 489 height 29
copy span "Nous avons tenté plusieurs fois de vous joindre. Sans retour positif de votre p…"
click at [786, 620] on button "Envoyer l’email" at bounding box center [773, 613] width 150 height 31
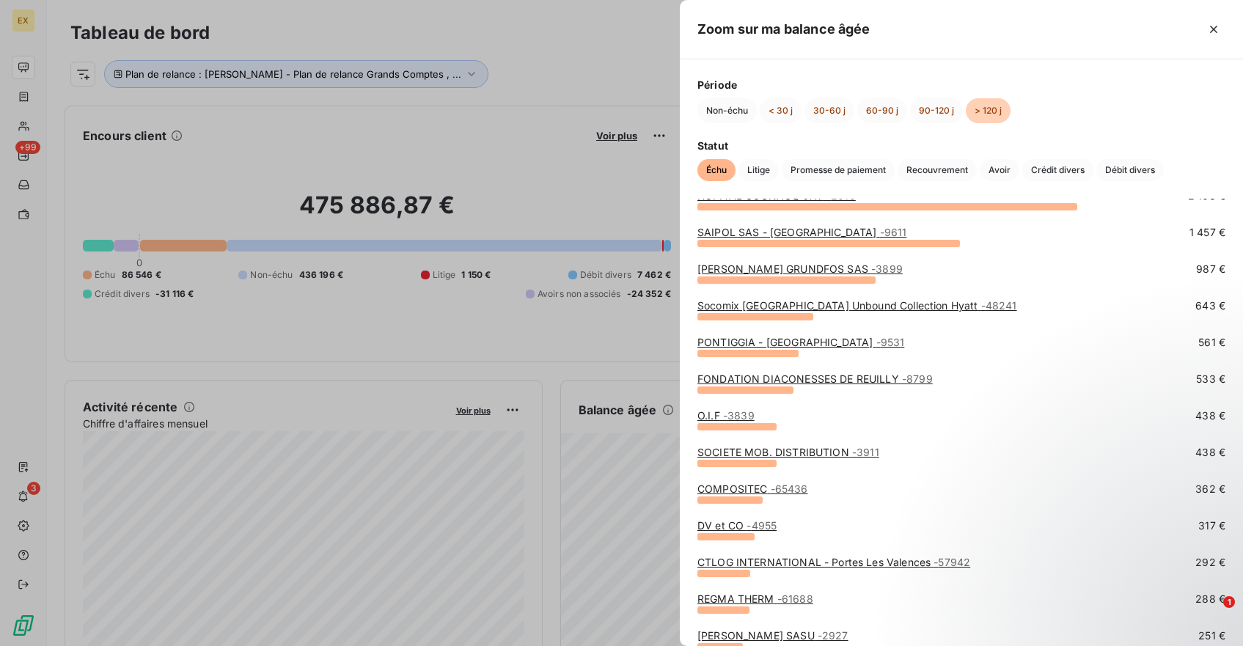
scroll to position [105, 0]
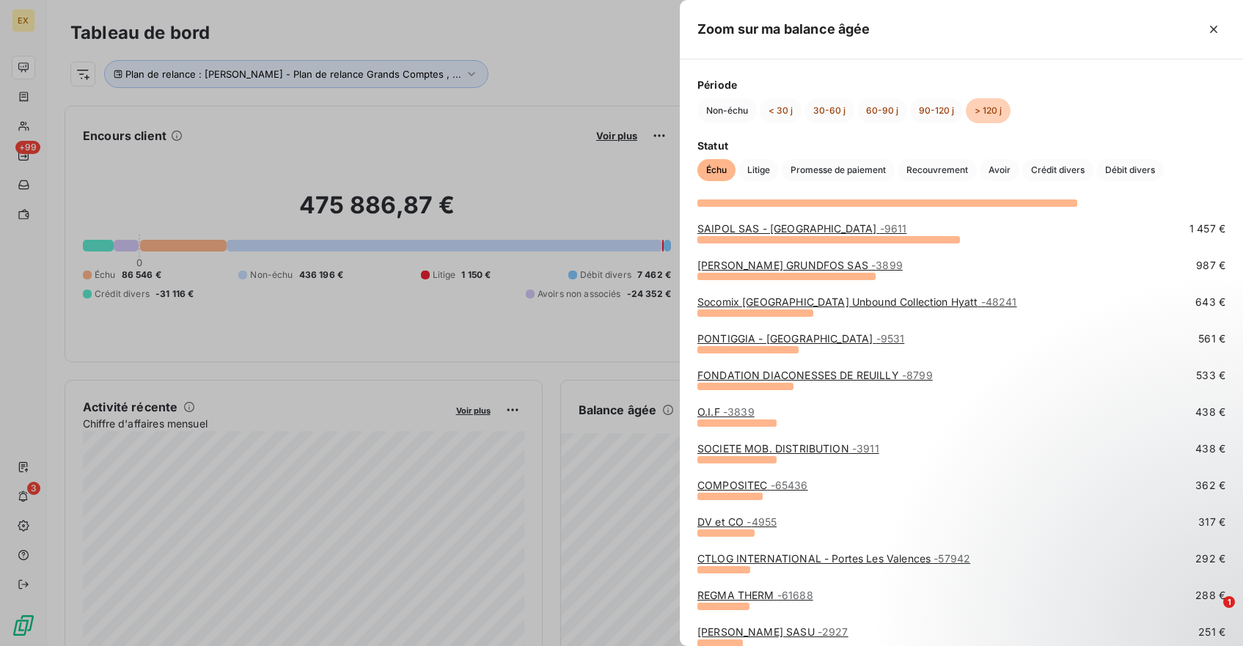
click at [731, 557] on link "CTLOG INTERNATIONAL - Portes Les Valences - 57942" at bounding box center [834, 558] width 273 height 12
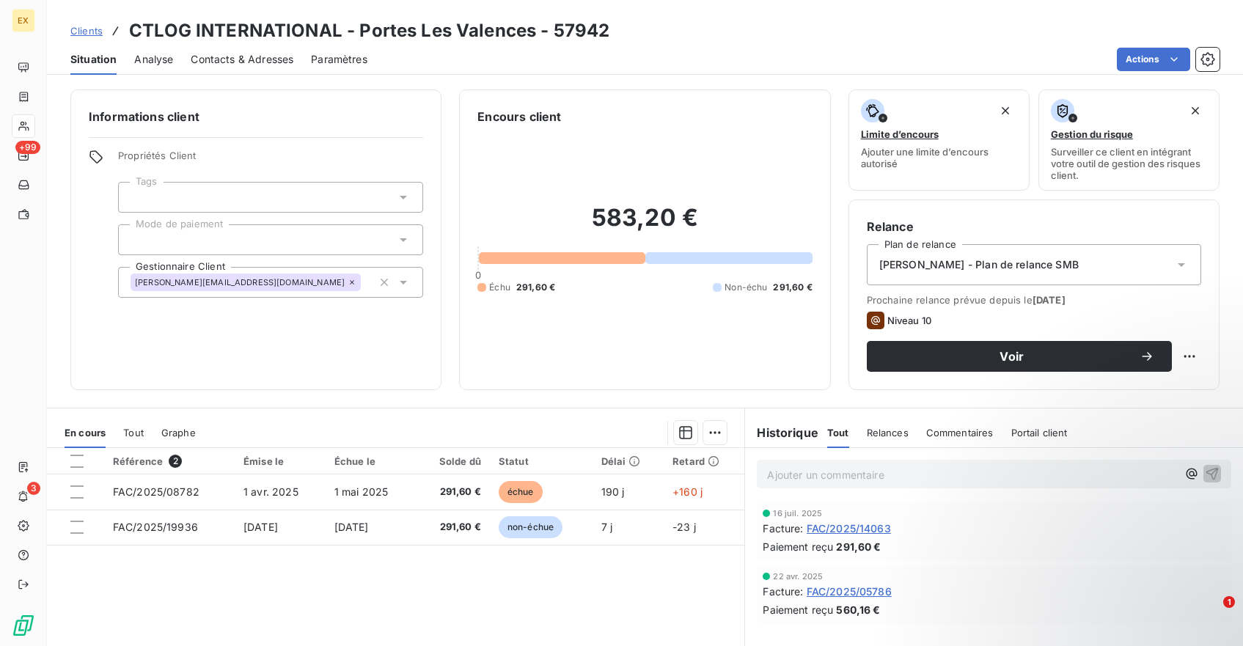
click at [172, 42] on h3 "CTLOG INTERNATIONAL - Portes Les Valences - 57942" at bounding box center [369, 31] width 481 height 26
click at [171, 37] on h3 "CTLOG INTERNATIONAL - Portes Les Valences - 57942" at bounding box center [369, 31] width 481 height 26
copy h3 "CTLOG"
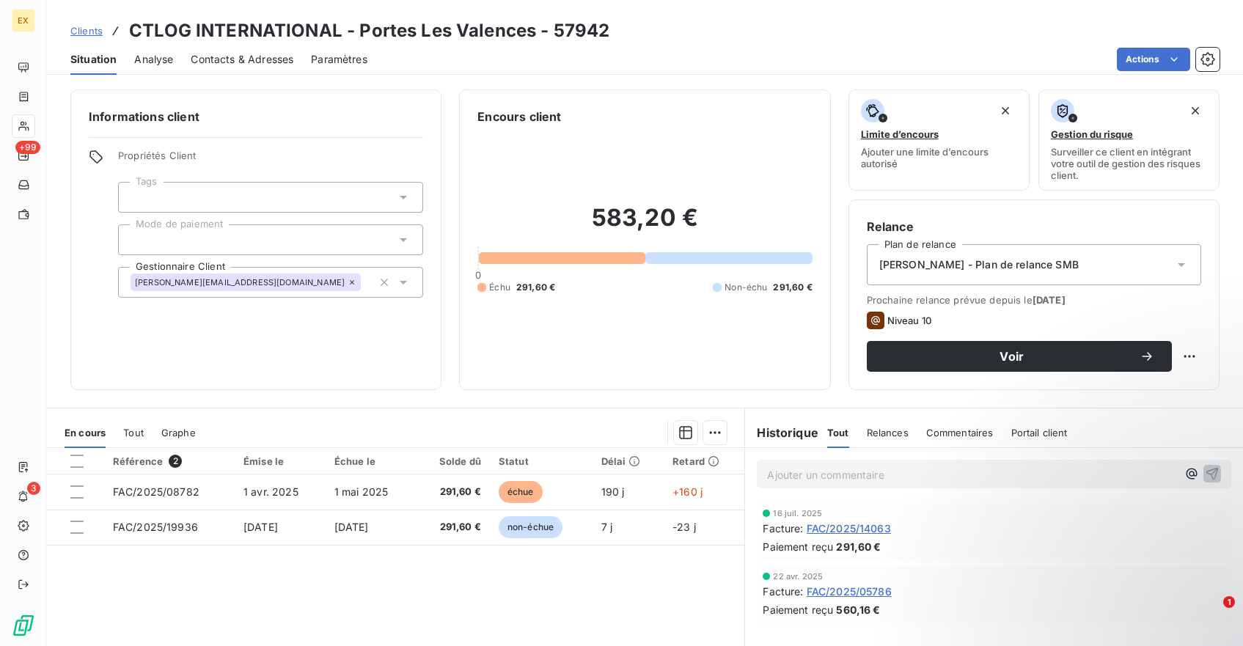
click at [342, 29] on h3 "CTLOG INTERNATIONAL - Portes Les Valences - 57942" at bounding box center [369, 31] width 481 height 26
click at [350, 29] on h3 "CTLOG INTERNATIONAL - Portes Les Valences - 57942" at bounding box center [369, 31] width 481 height 26
click at [336, 31] on h3 "CTLOG INTERNATIONAL - Portes Les Valences - 57942" at bounding box center [369, 31] width 481 height 26
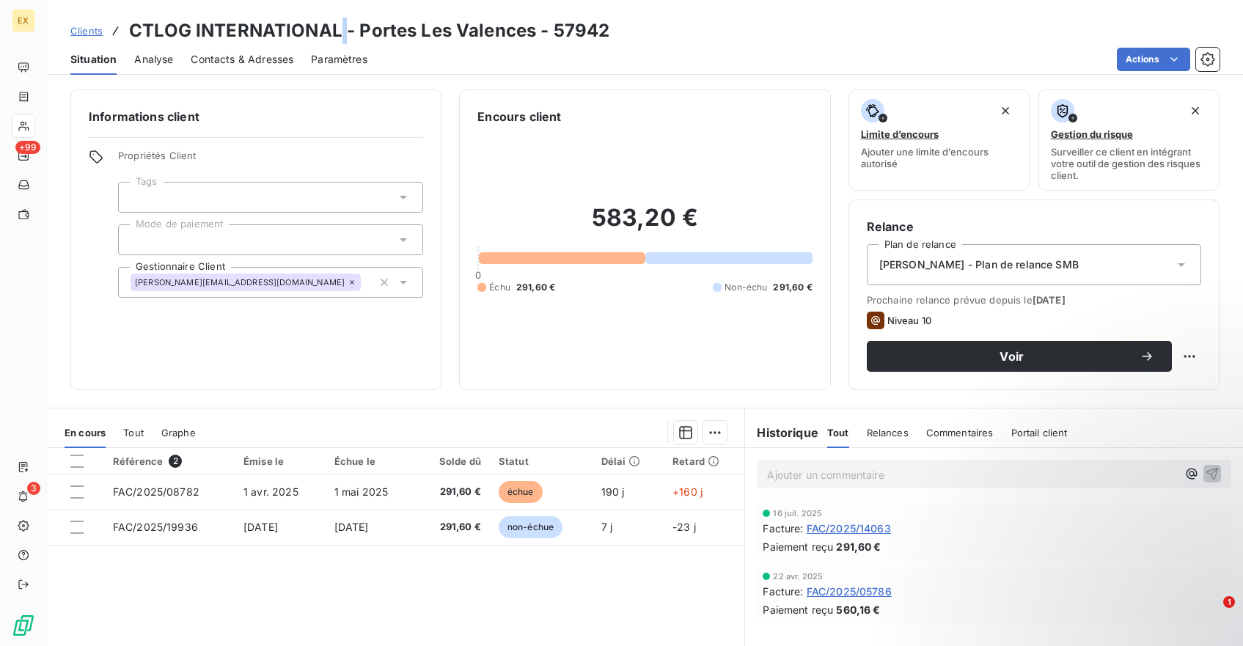
click at [336, 31] on h3 "CTLOG INTERNATIONAL - Portes Les Valences - 57942" at bounding box center [369, 31] width 481 height 26
click at [350, 31] on h3 "CTLOG INTERNATIONAL - Portes Les Valences - 57942" at bounding box center [369, 31] width 481 height 26
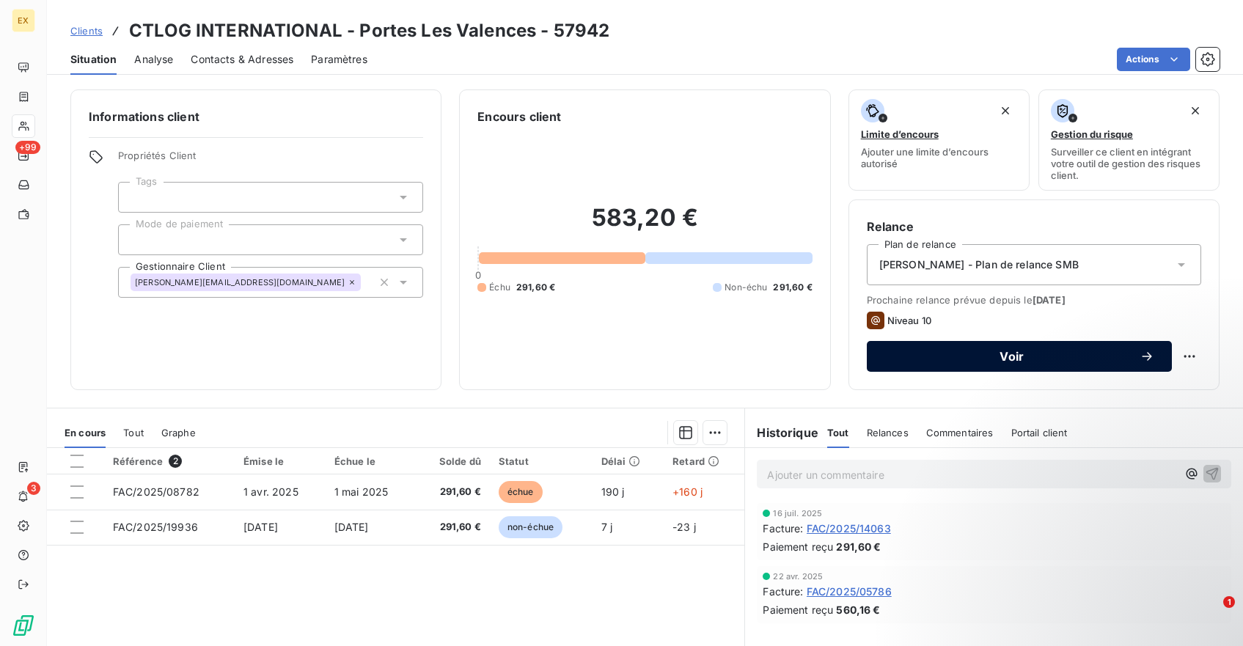
click at [1122, 353] on span "Voir" at bounding box center [1012, 357] width 255 height 12
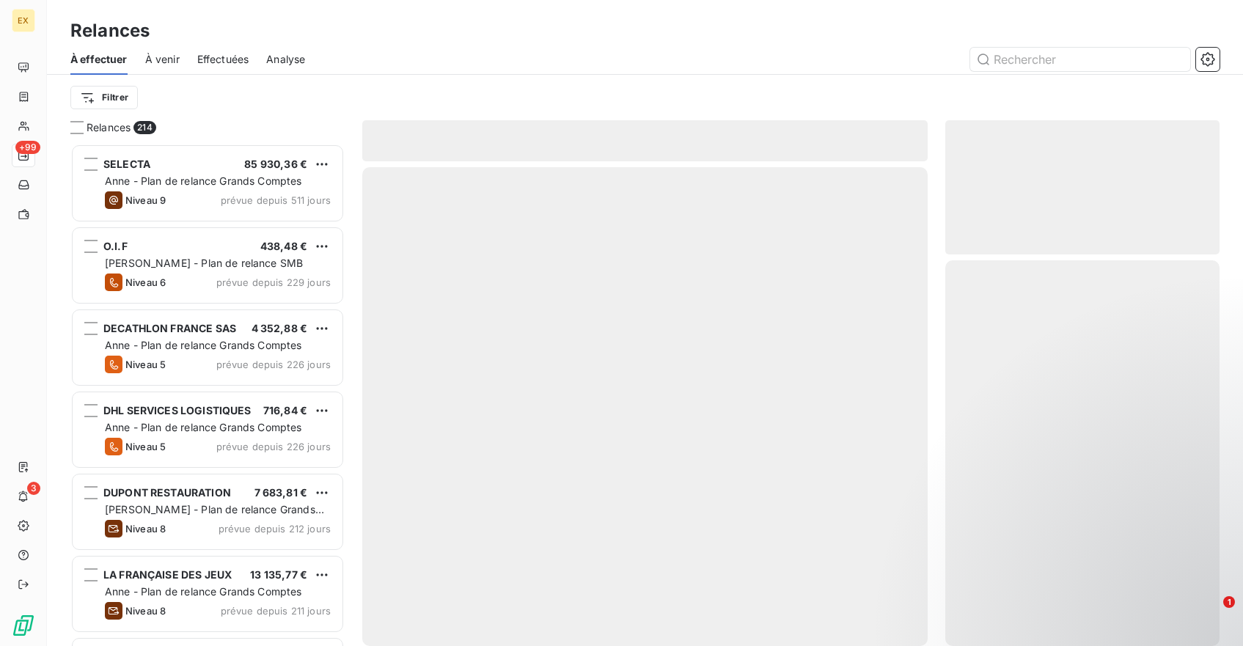
scroll to position [503, 274]
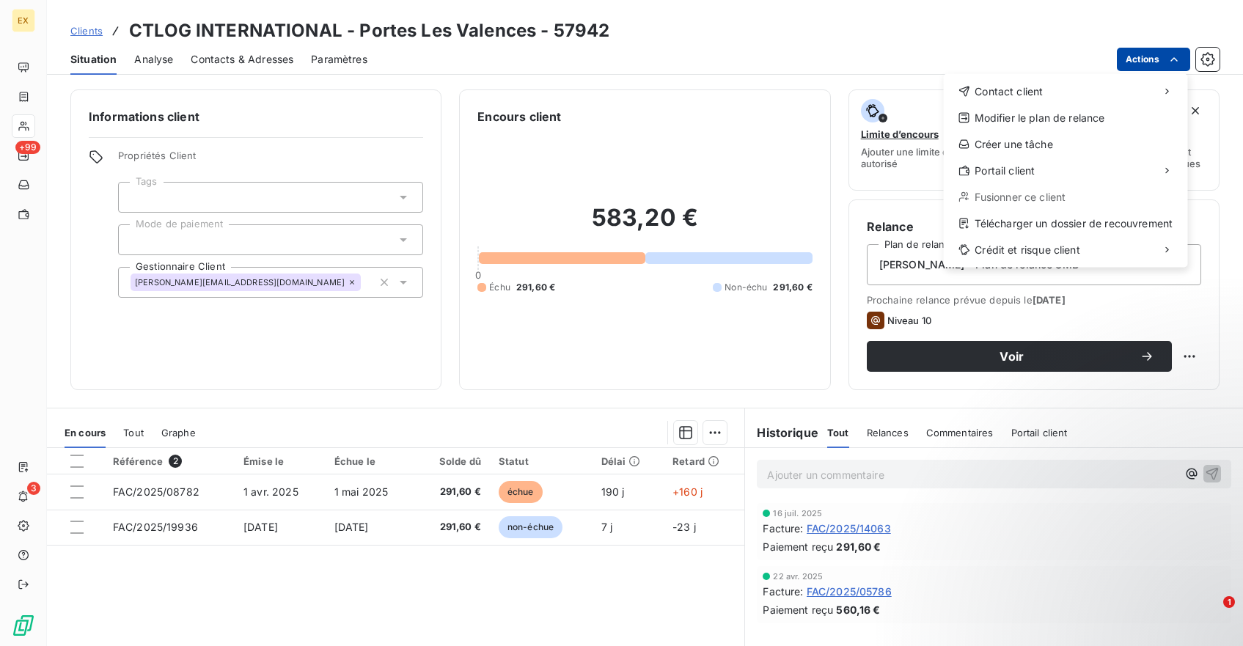
click at [1156, 62] on html "EX +99 3 Clients CTLOG INTERNATIONAL - Portes Les Valences - 57942 Situation An…" at bounding box center [621, 323] width 1243 height 646
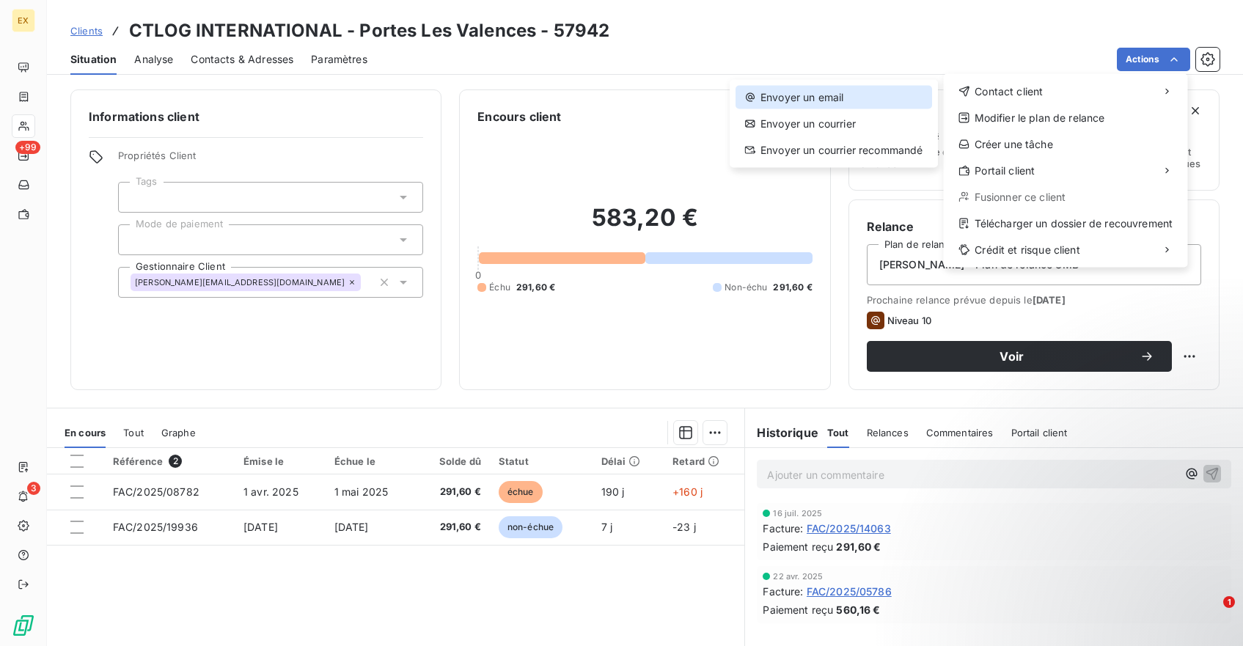
click at [890, 90] on div "Envoyer un email" at bounding box center [834, 97] width 197 height 23
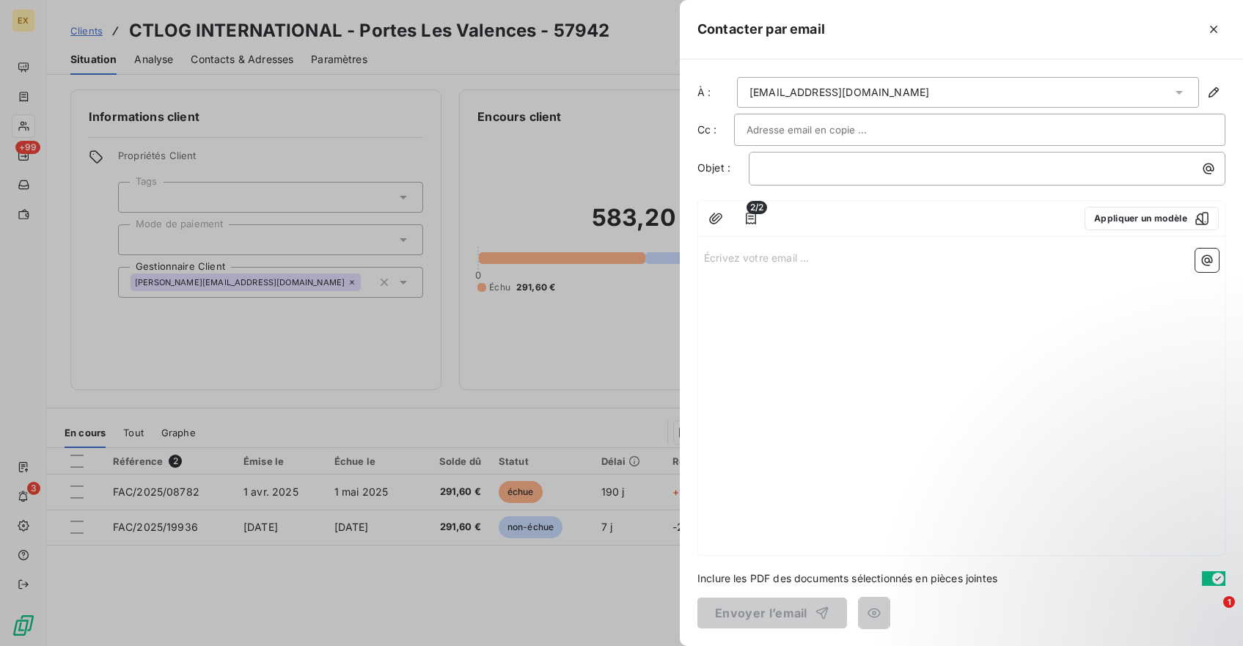
click at [728, 257] on p "Écrivez votre email ... ﻿" at bounding box center [961, 257] width 515 height 17
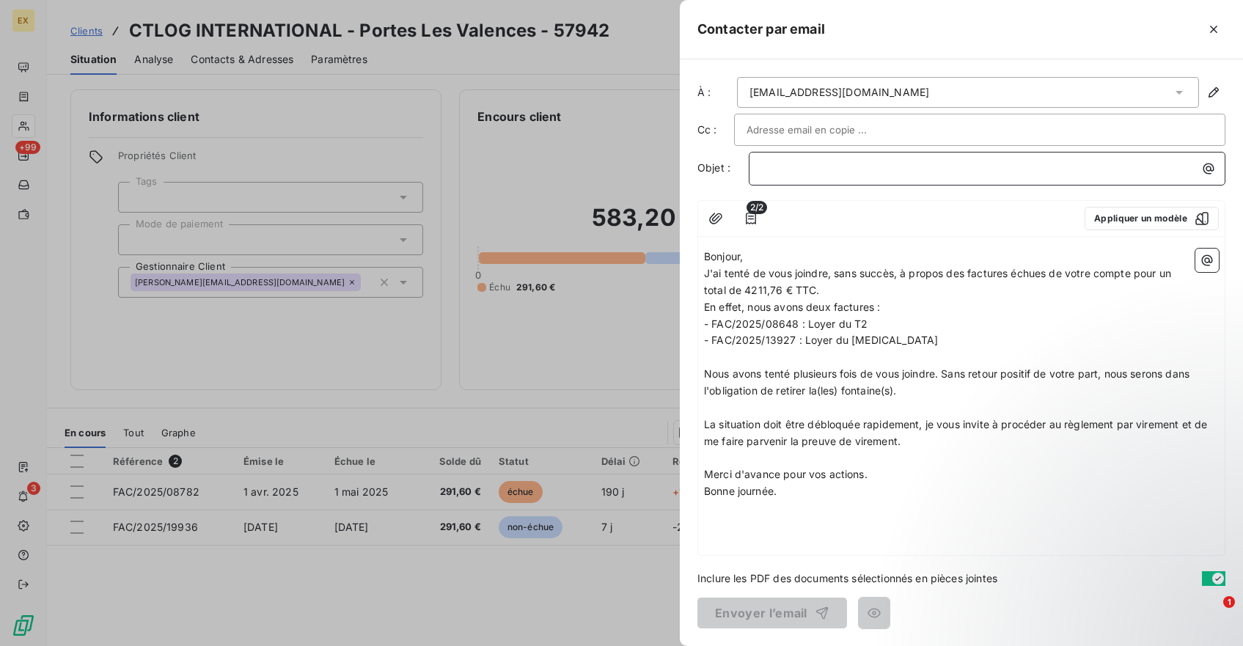
click at [835, 163] on p "﻿" at bounding box center [990, 168] width 459 height 17
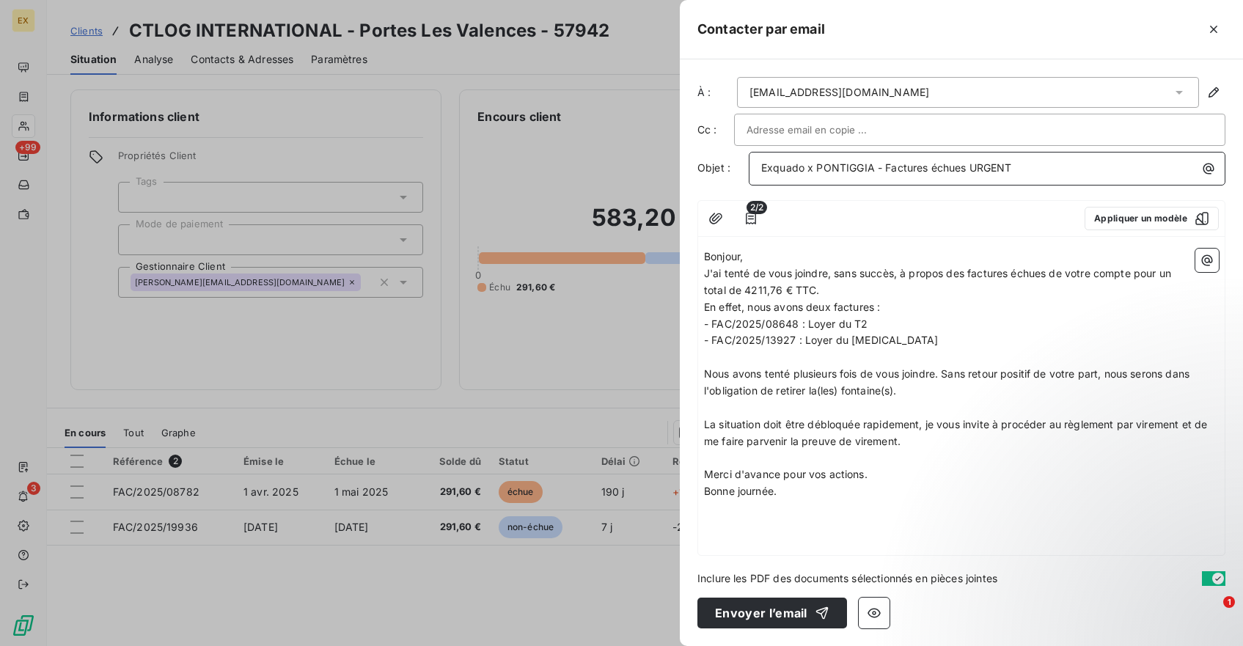
click at [852, 169] on span "Exquado x PONTIGGIA - Factures échues URGENT" at bounding box center [886, 167] width 251 height 12
click at [993, 170] on span "Exquado x CTLOG INTERNATIONAL - Factures échues URGENT" at bounding box center [919, 167] width 316 height 12
click at [1024, 169] on span "Exquado x CTLOG INTERNATIONAL - Facture échues URGENT" at bounding box center [916, 167] width 311 height 12
click at [755, 257] on p "Bonjour," at bounding box center [961, 257] width 515 height 17
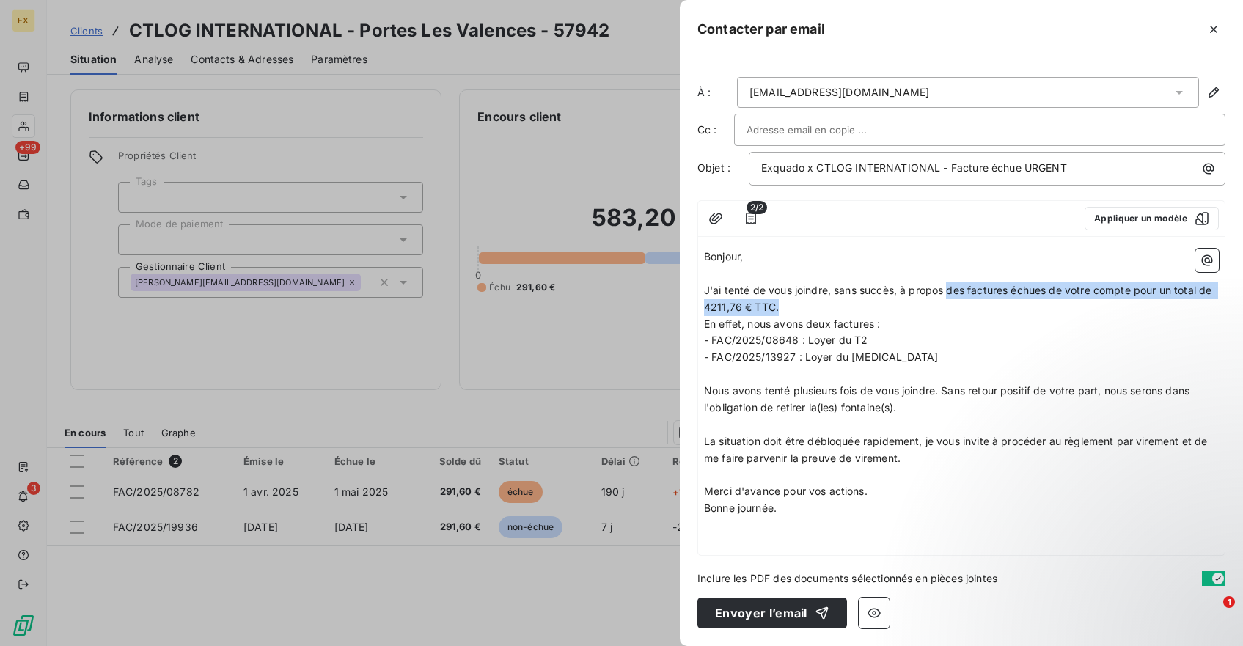
drag, startPoint x: 950, startPoint y: 291, endPoint x: 953, endPoint y: 302, distance: 10.7
click at [953, 302] on p "J'ai tenté de vous joindre, sans succès, à propos des factures échues de votre …" at bounding box center [961, 299] width 515 height 34
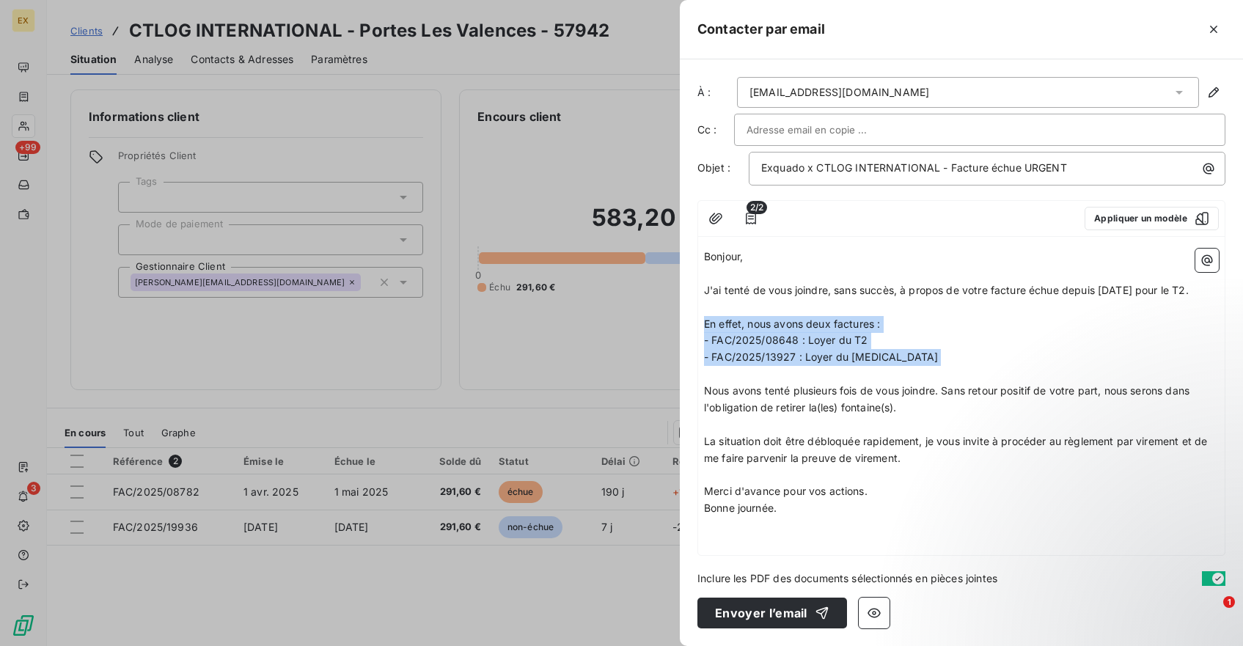
drag, startPoint x: 718, startPoint y: 379, endPoint x: 704, endPoint y: 316, distance: 64.6
click at [704, 316] on div "Bonjour, ﻿ J'ai tenté de vous joindre, sans succès, à propos de votre facture é…" at bounding box center [961, 391] width 515 height 285
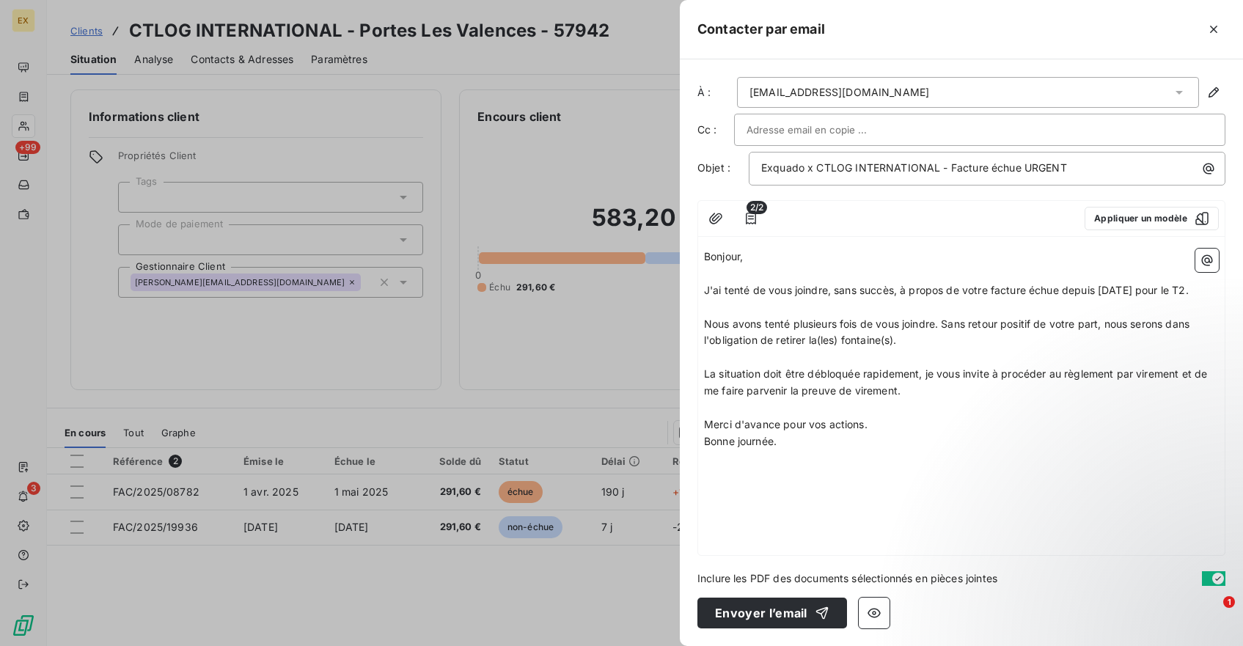
click at [706, 324] on span "Nous avons tenté plusieurs fois de vous joindre. Sans retour positif de votre p…" at bounding box center [948, 332] width 489 height 29
click at [802, 354] on p "﻿" at bounding box center [961, 357] width 515 height 17
click at [953, 384] on p "La situation doit être débloquée rapidement, je vous invite à procéder au règle…" at bounding box center [961, 383] width 515 height 34
click at [785, 423] on span "Toutes les informations sont sur la facture." at bounding box center [808, 424] width 208 height 12
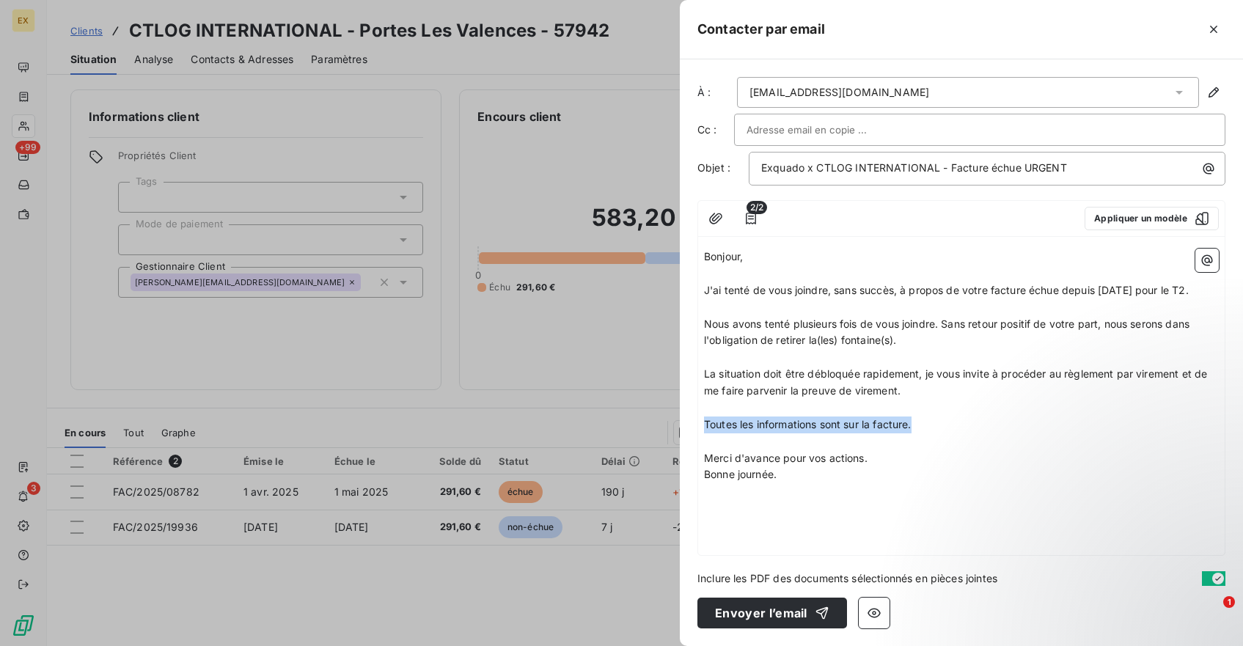
click at [785, 423] on span "Toutes les informations sont sur la facture." at bounding box center [808, 424] width 208 height 12
copy span "Toutes les informations sont sur la facture."
click at [752, 219] on icon "button" at bounding box center [751, 219] width 10 height 12
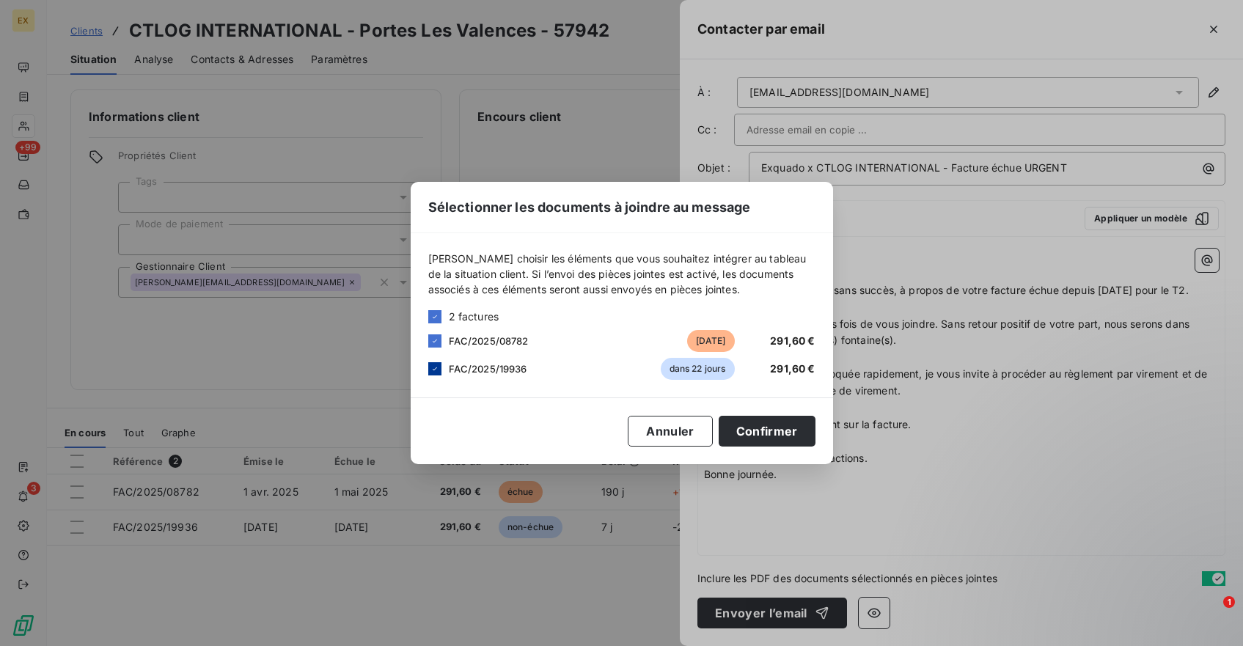
click at [436, 365] on icon at bounding box center [435, 369] width 9 height 9
click at [750, 428] on button "Confirmer" at bounding box center [767, 431] width 97 height 31
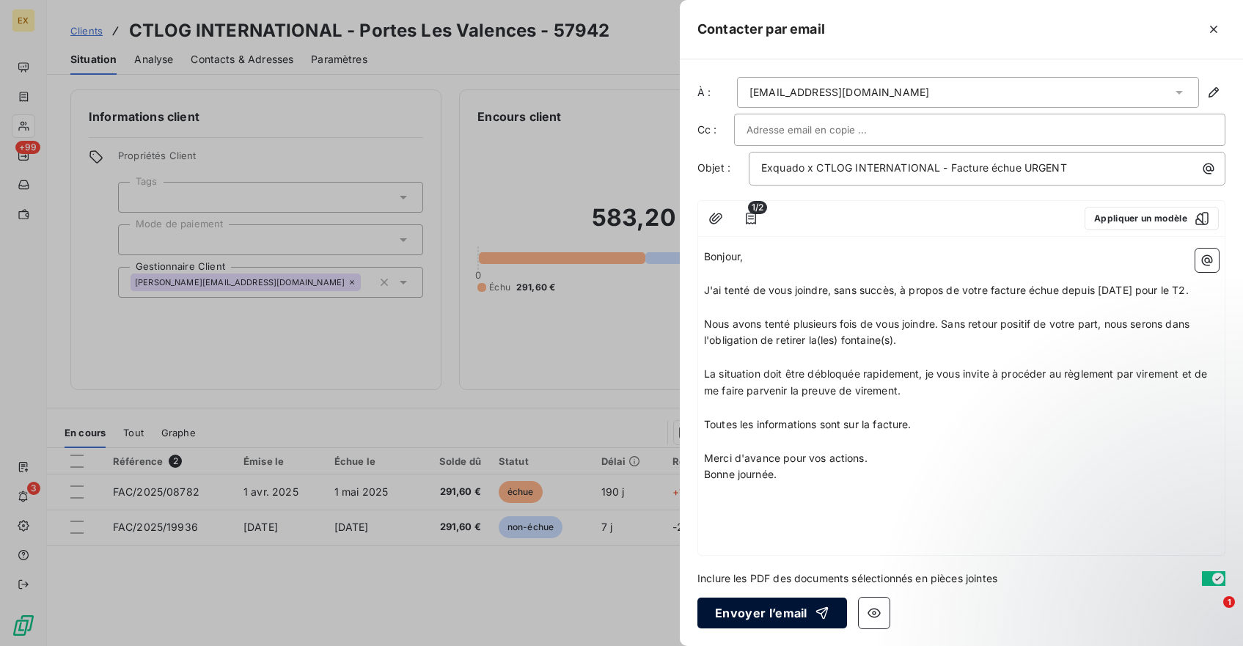
click at [753, 617] on button "Envoyer l’email" at bounding box center [773, 613] width 150 height 31
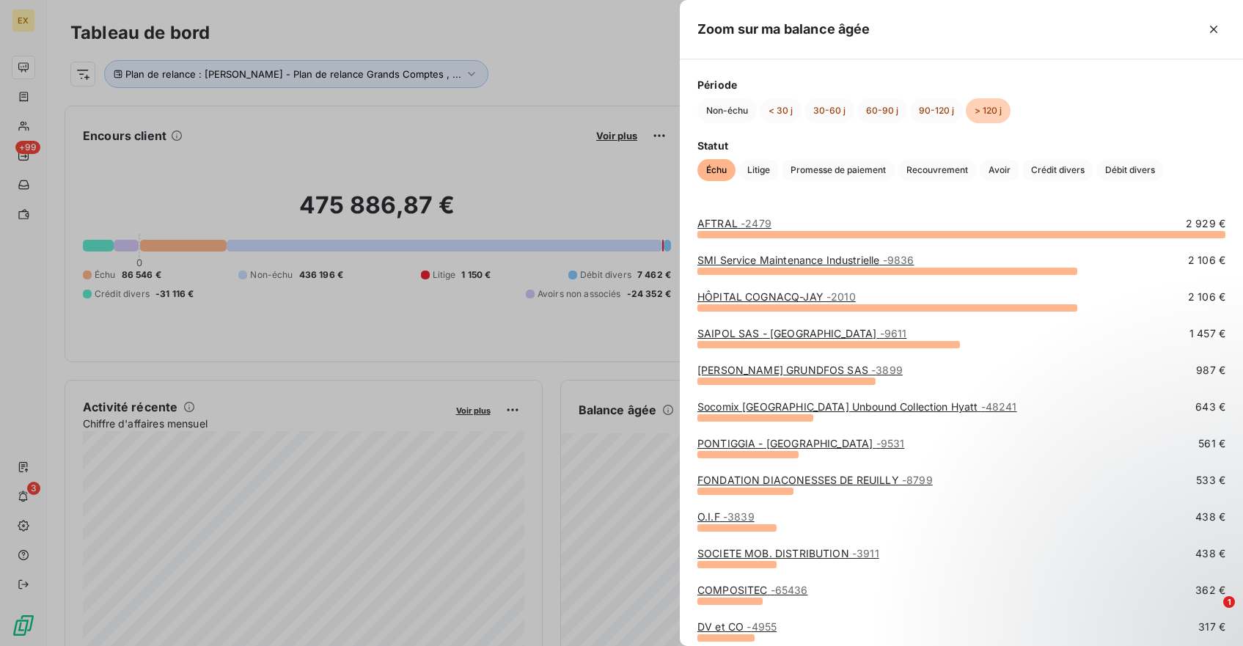
scroll to position [219, 0]
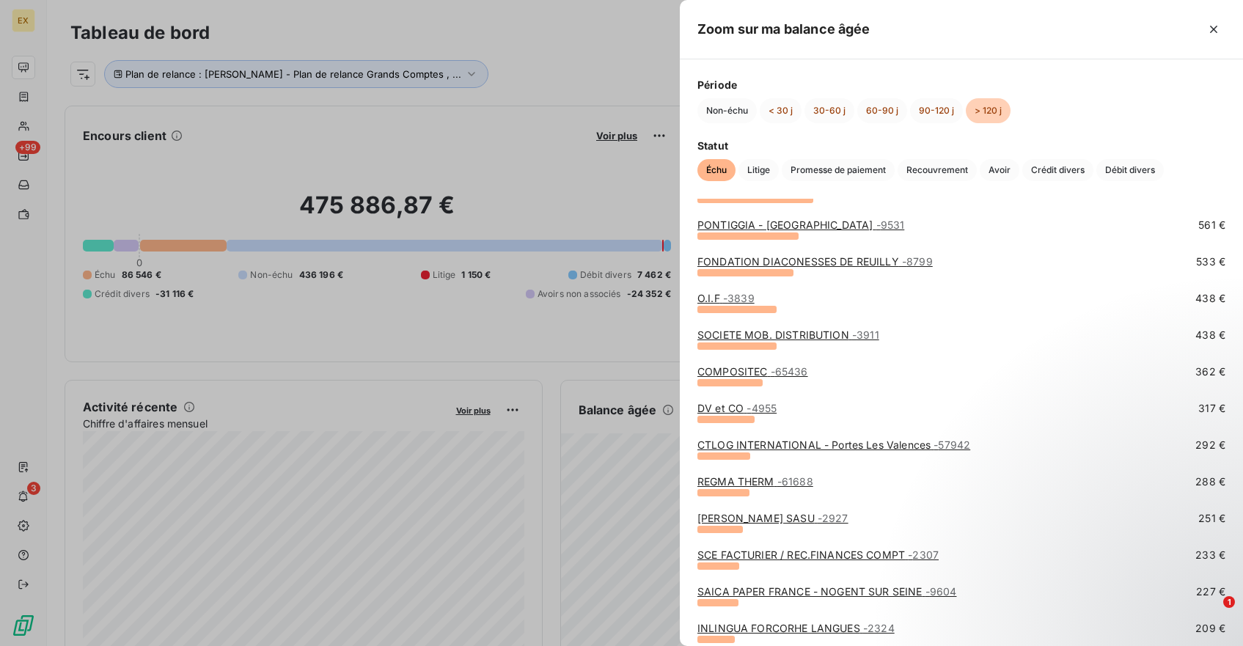
click at [754, 480] on link "REGMA THERM - 61688" at bounding box center [756, 481] width 116 height 12
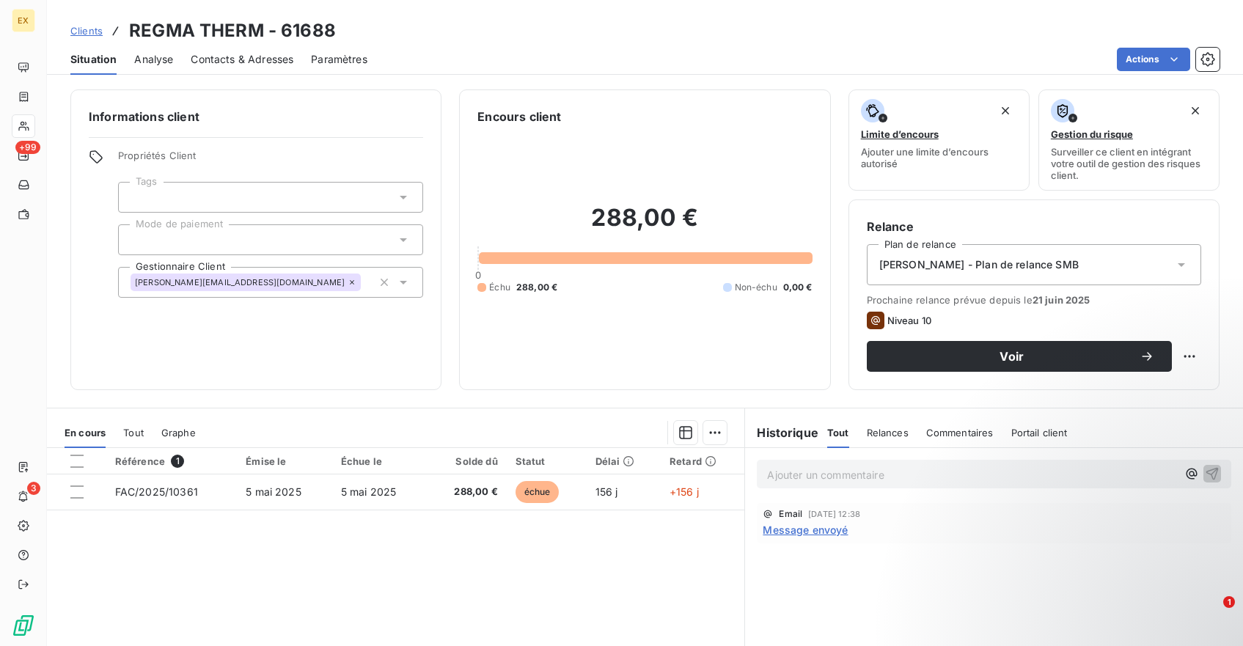
click at [814, 523] on span "Message envoyé" at bounding box center [805, 529] width 85 height 15
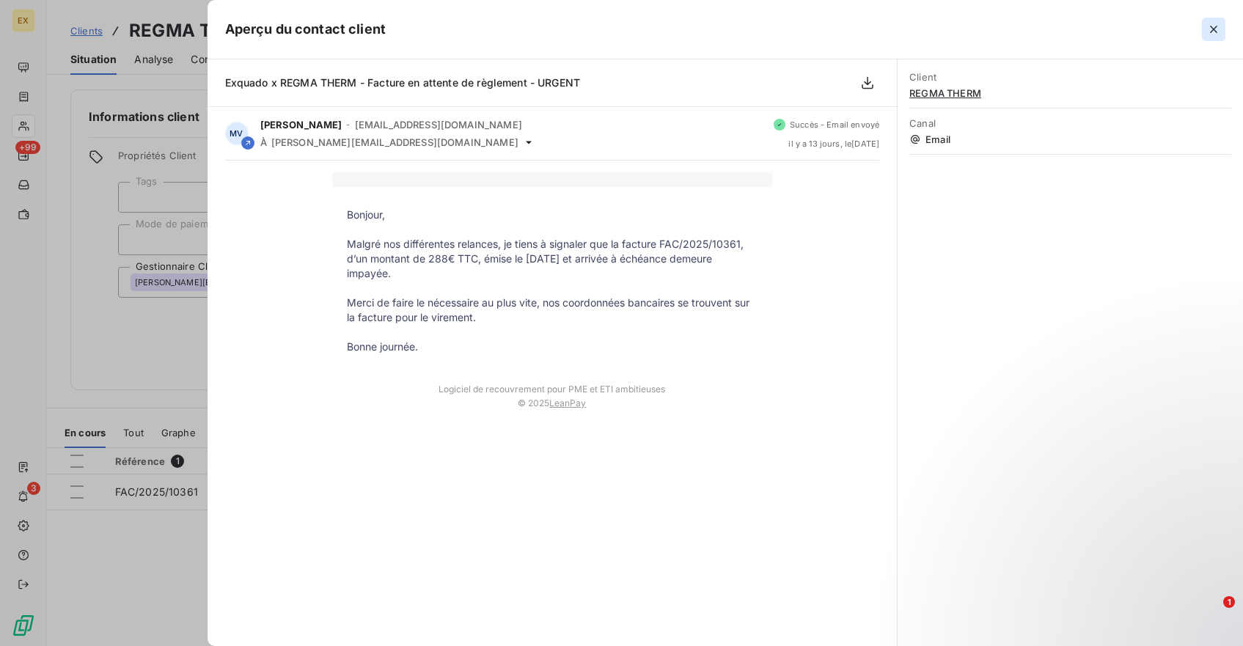
click at [1214, 27] on icon "button" at bounding box center [1214, 29] width 15 height 15
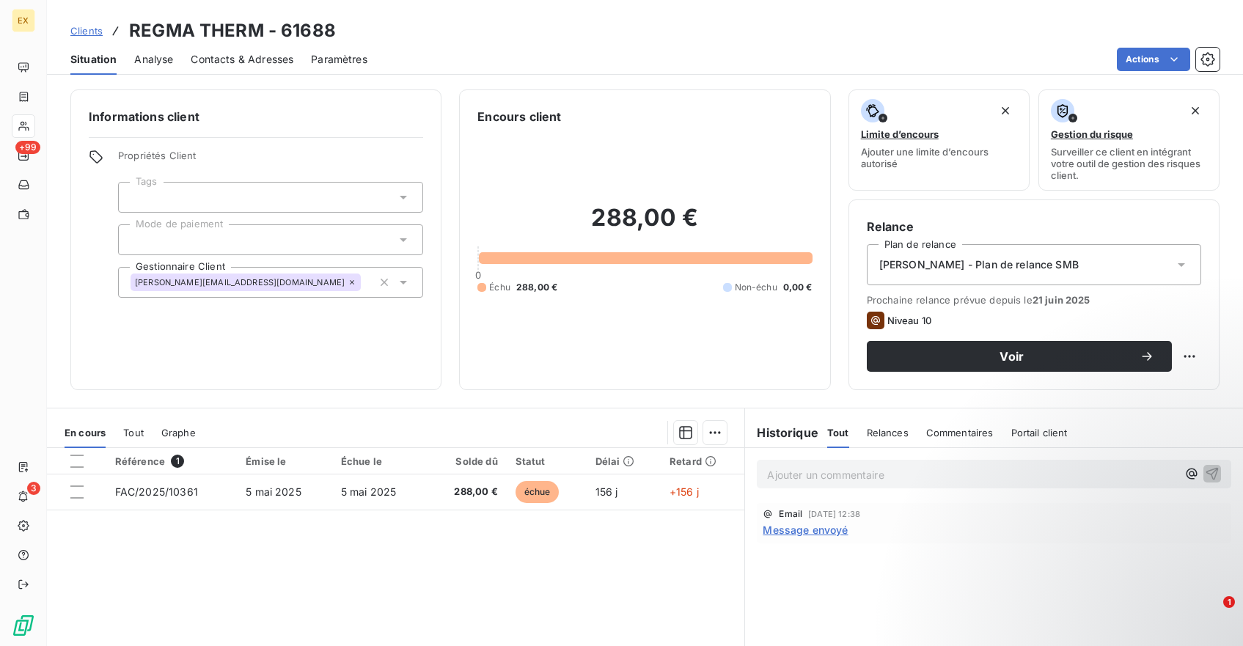
click at [261, 79] on div "Clients REGMA THERM - 61688 Situation Analyse Contacts & Adresses Paramètres Ac…" at bounding box center [645, 323] width 1197 height 646
click at [261, 70] on div "Contacts & Adresses" at bounding box center [242, 59] width 103 height 31
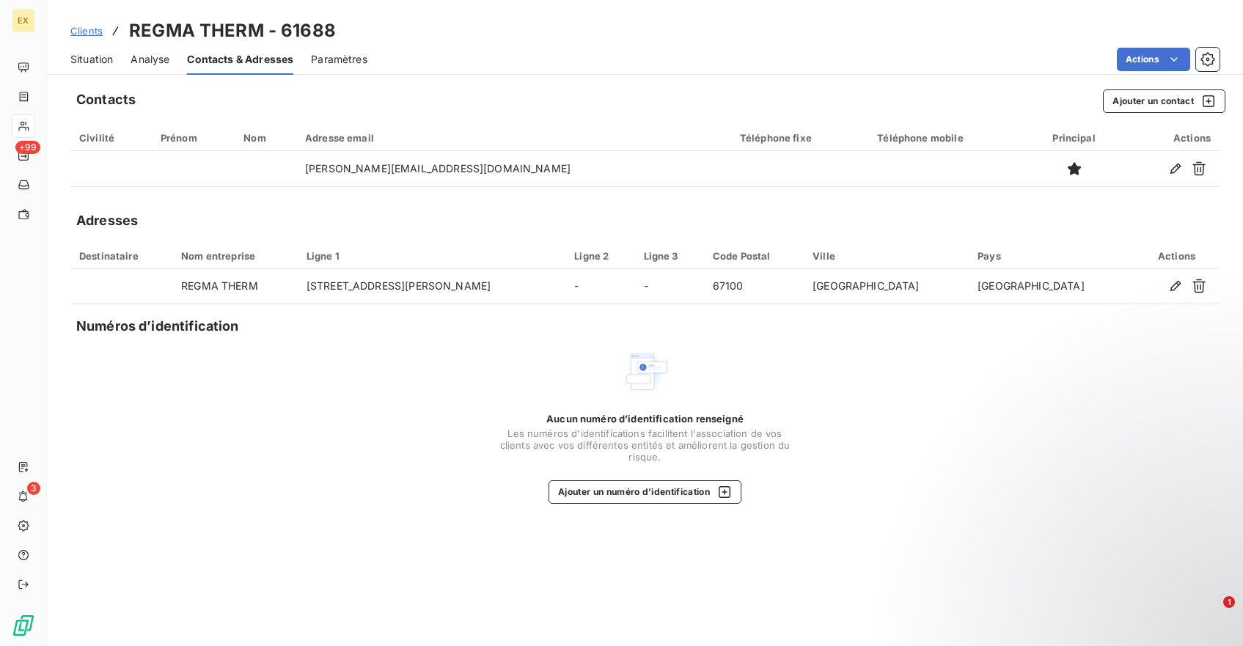
click at [103, 59] on span "Situation" at bounding box center [91, 59] width 43 height 15
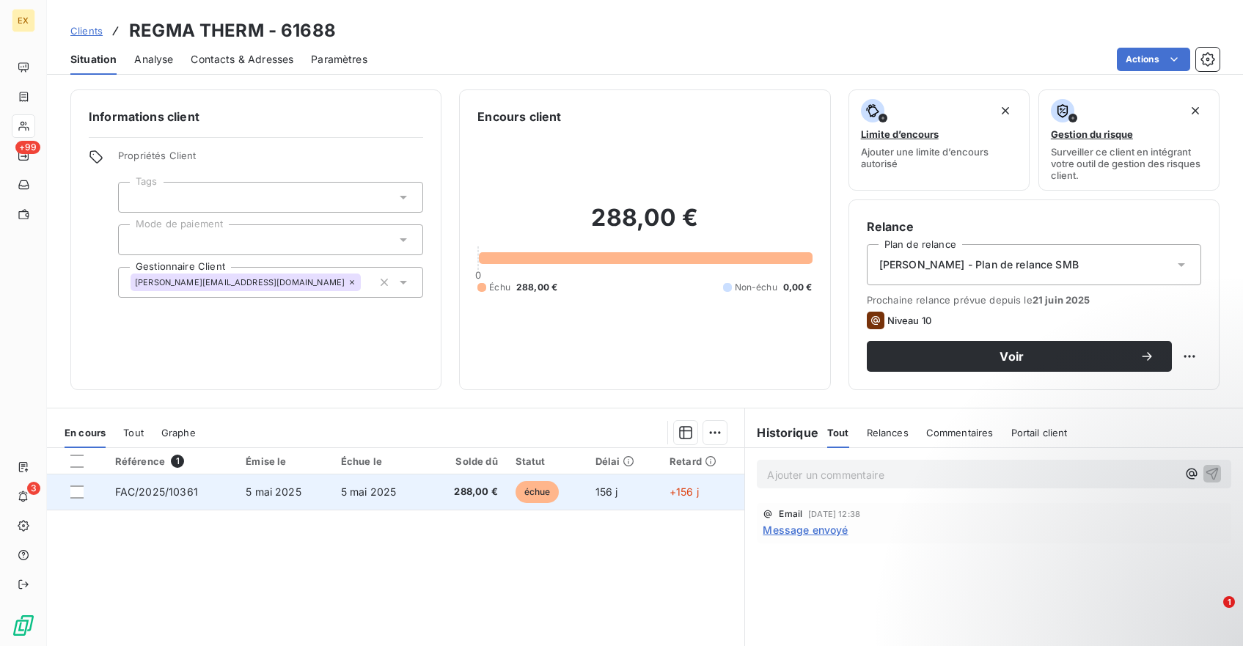
click at [367, 483] on td "5 mai 2025" at bounding box center [379, 492] width 95 height 35
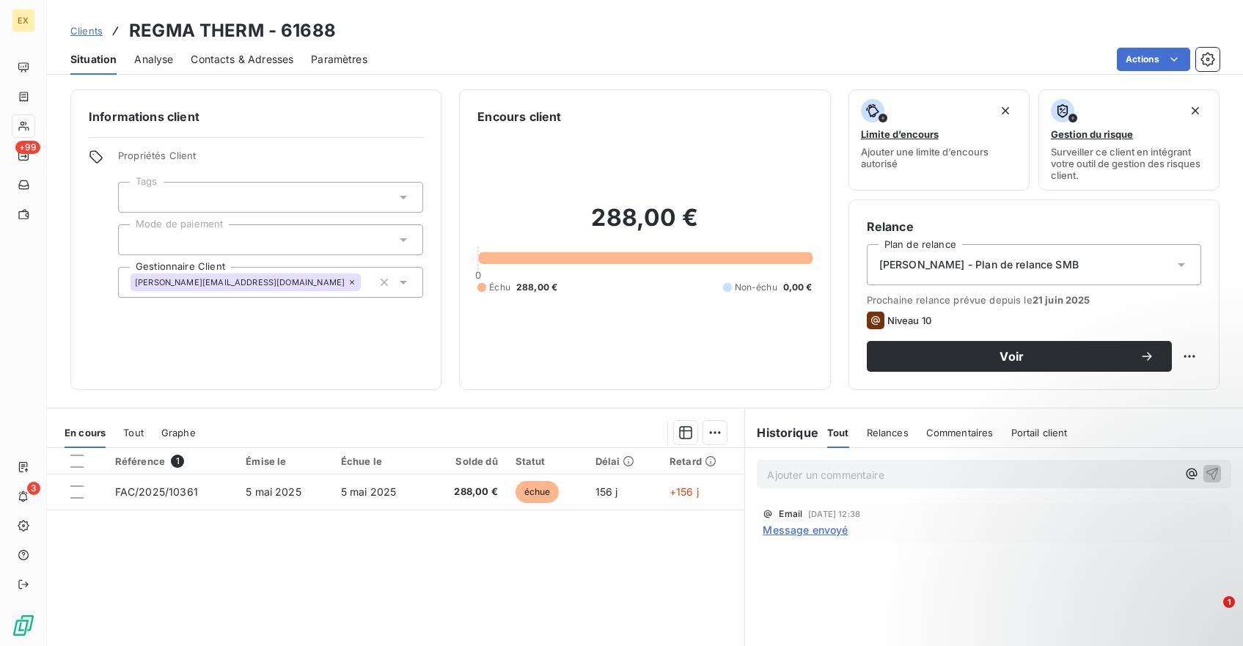
click at [430, 32] on div "Clients REGMA THERM - 61688" at bounding box center [645, 31] width 1197 height 26
click at [247, 52] on span "Contacts & Adresses" at bounding box center [242, 59] width 103 height 15
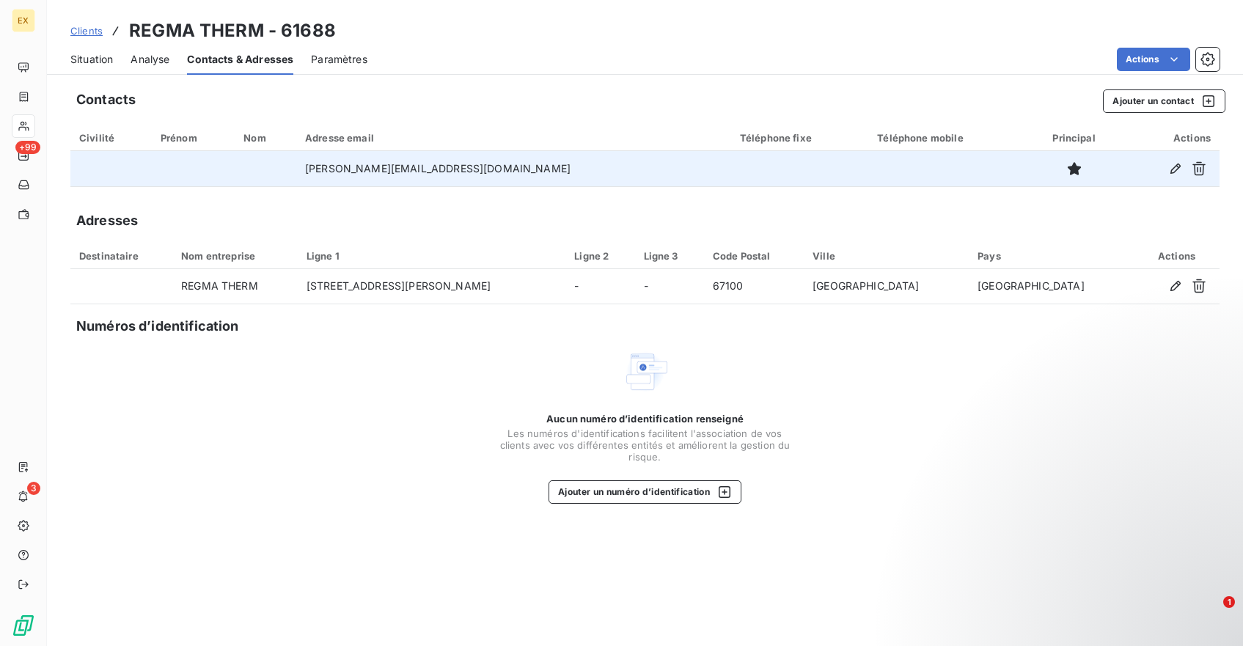
click at [660, 175] on td "[PERSON_NAME][EMAIL_ADDRESS][DOMAIN_NAME]" at bounding box center [513, 168] width 435 height 35
click at [1177, 168] on icon "button" at bounding box center [1176, 168] width 15 height 15
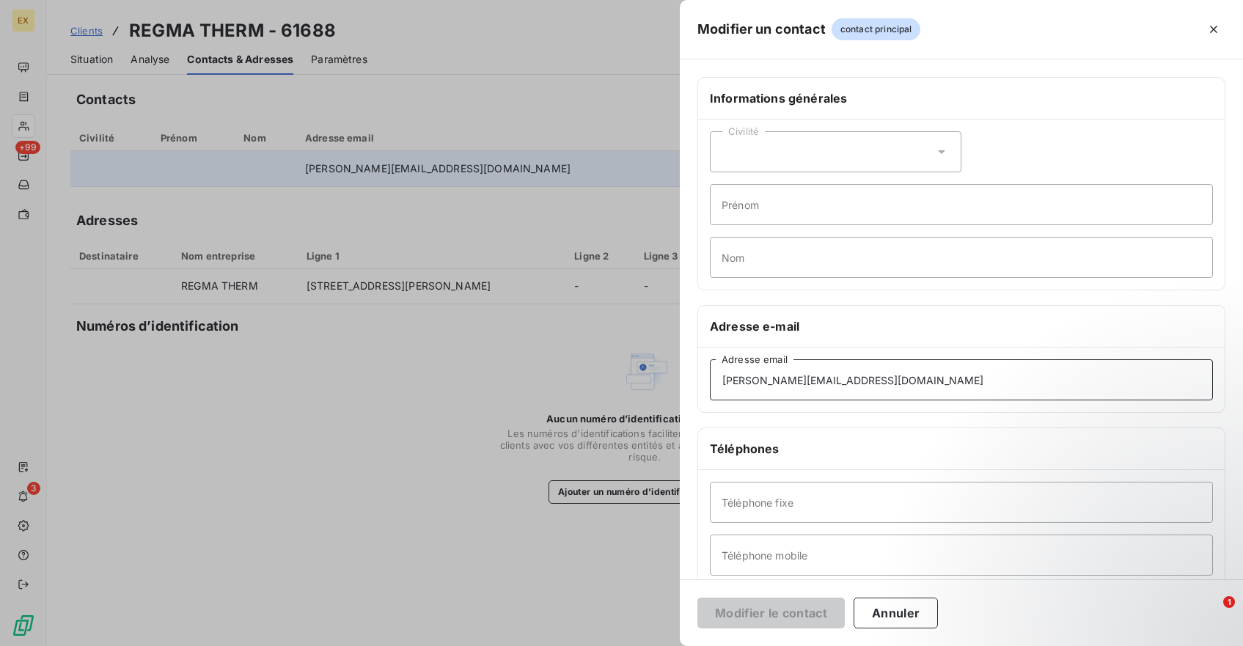
click at [751, 381] on input "[PERSON_NAME][EMAIL_ADDRESS][DOMAIN_NAME]" at bounding box center [961, 379] width 503 height 41
paste input "gey"
type input "[PERSON_NAME][EMAIL_ADDRESS][DOMAIN_NAME]"
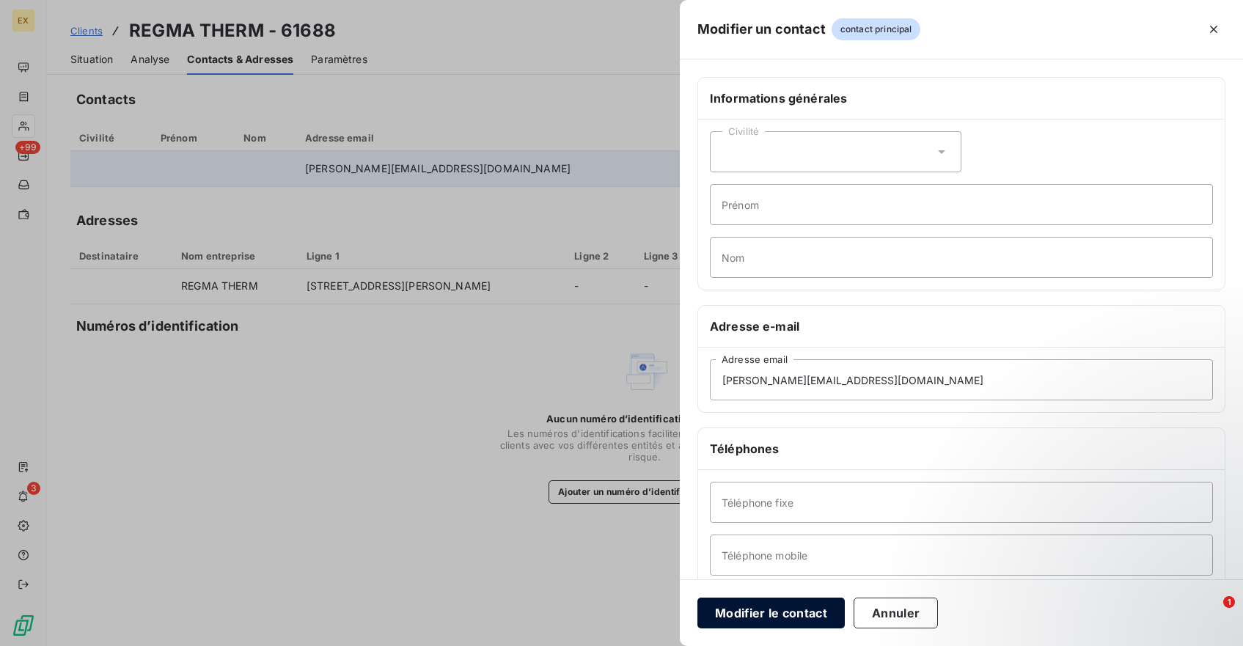
click at [803, 611] on button "Modifier le contact" at bounding box center [771, 613] width 147 height 31
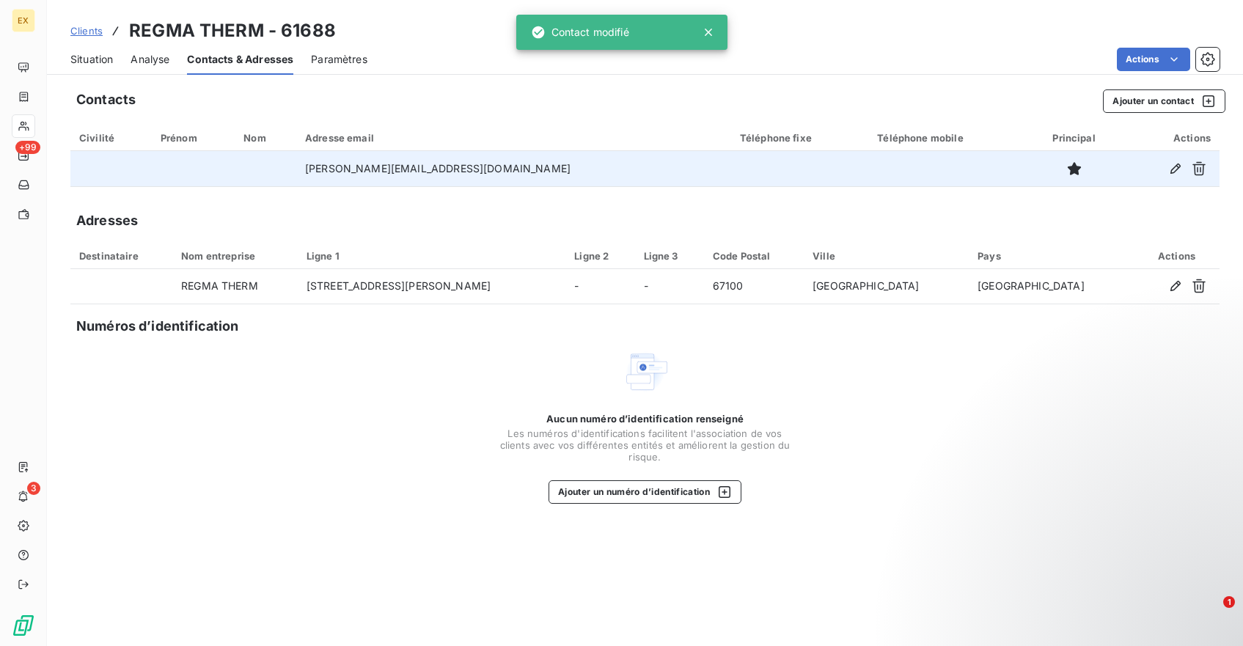
click at [97, 54] on span "Situation" at bounding box center [91, 59] width 43 height 15
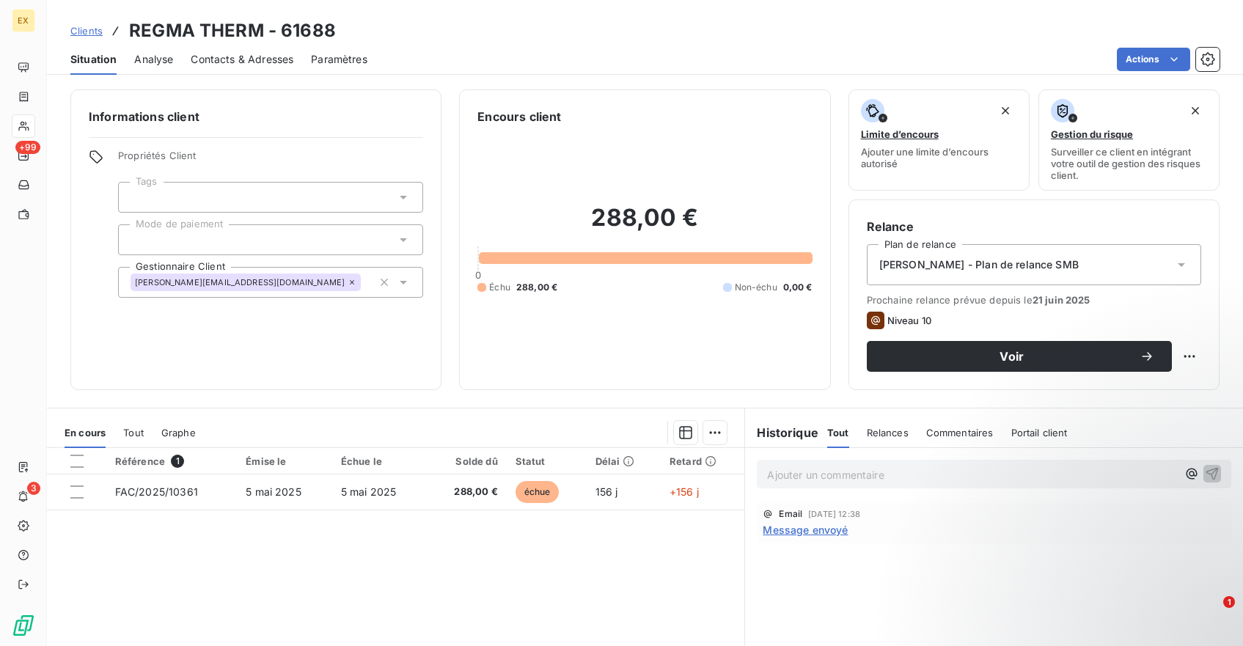
click at [837, 472] on p "Ajouter un commentaire ﻿" at bounding box center [972, 475] width 410 height 18
click at [873, 471] on p "Mauvaise adre" at bounding box center [972, 474] width 410 height 17
click at [1215, 473] on icon "button" at bounding box center [1212, 473] width 15 height 15
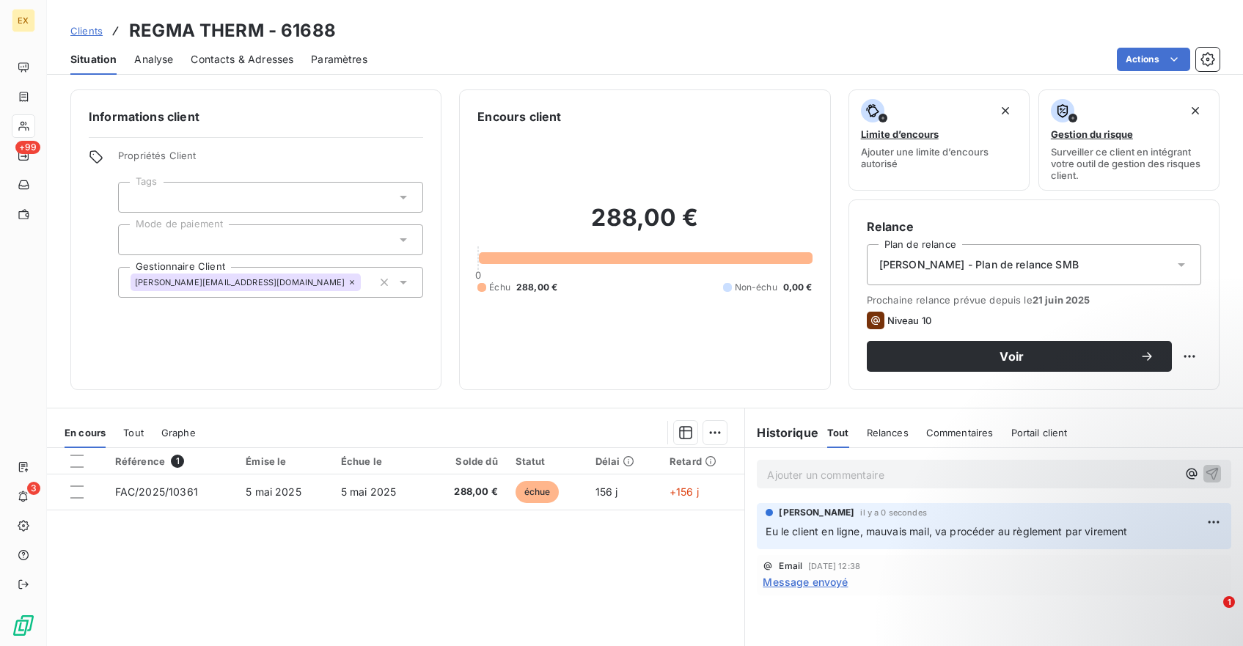
click at [712, 56] on div "Actions" at bounding box center [802, 59] width 835 height 23
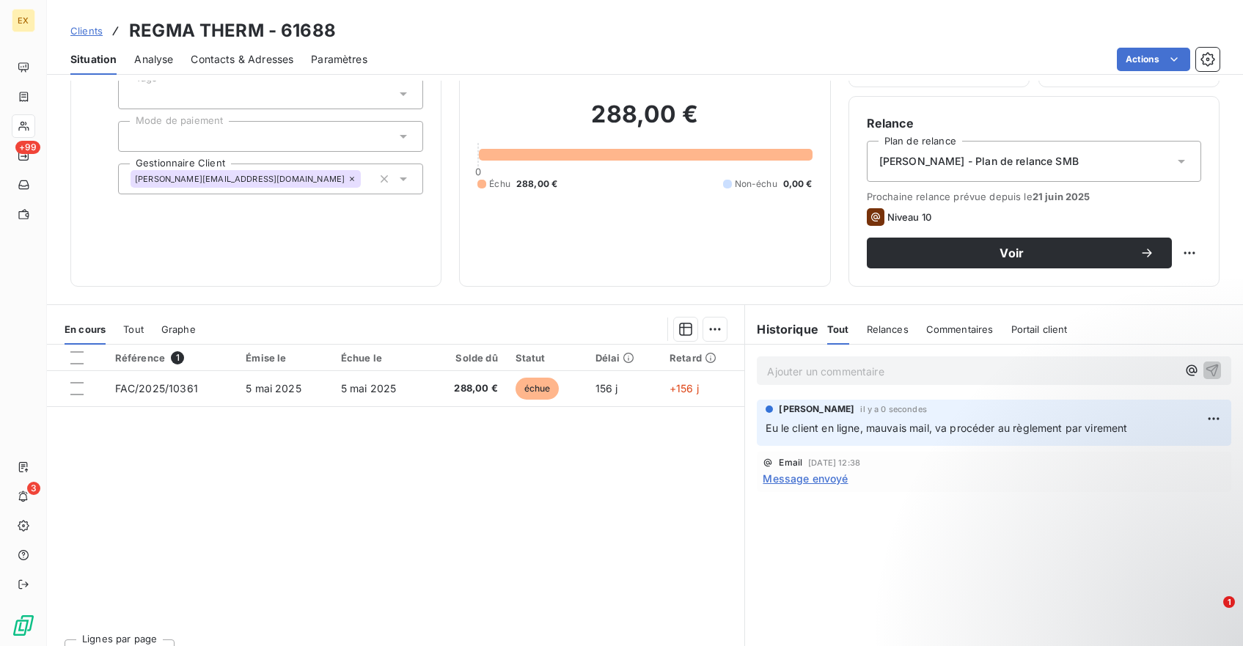
scroll to position [128, 0]
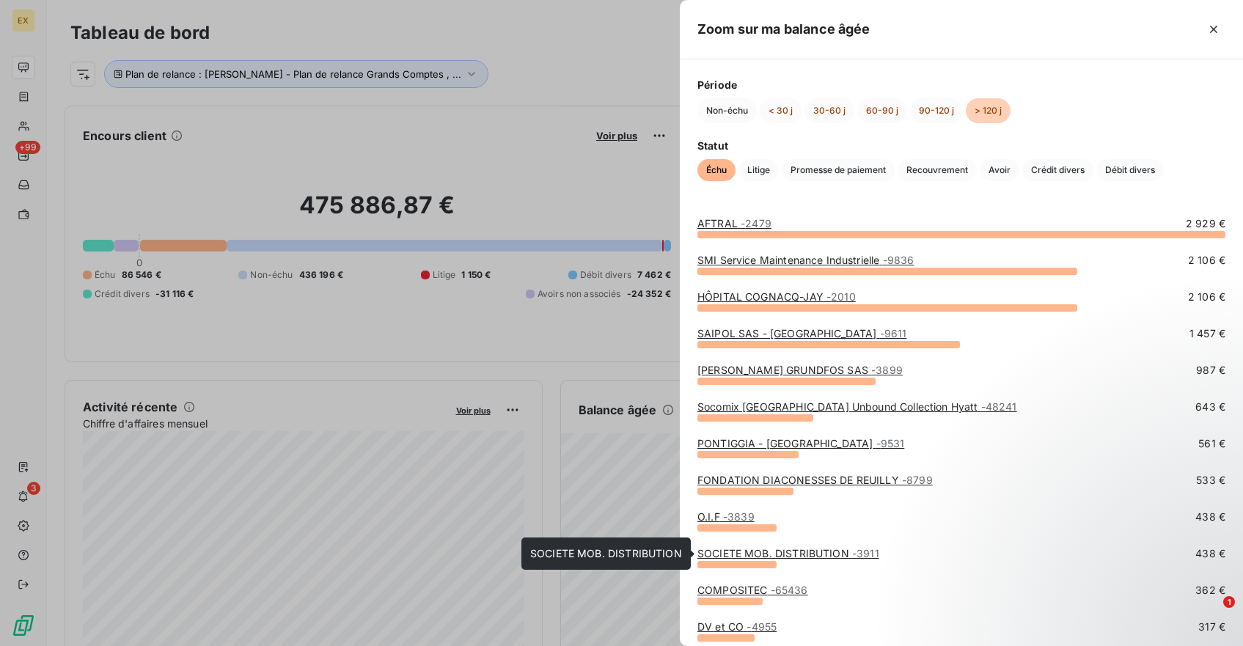
click at [751, 558] on link "SOCIETE MOB. DISTRIBUTION - 3911" at bounding box center [789, 553] width 182 height 12
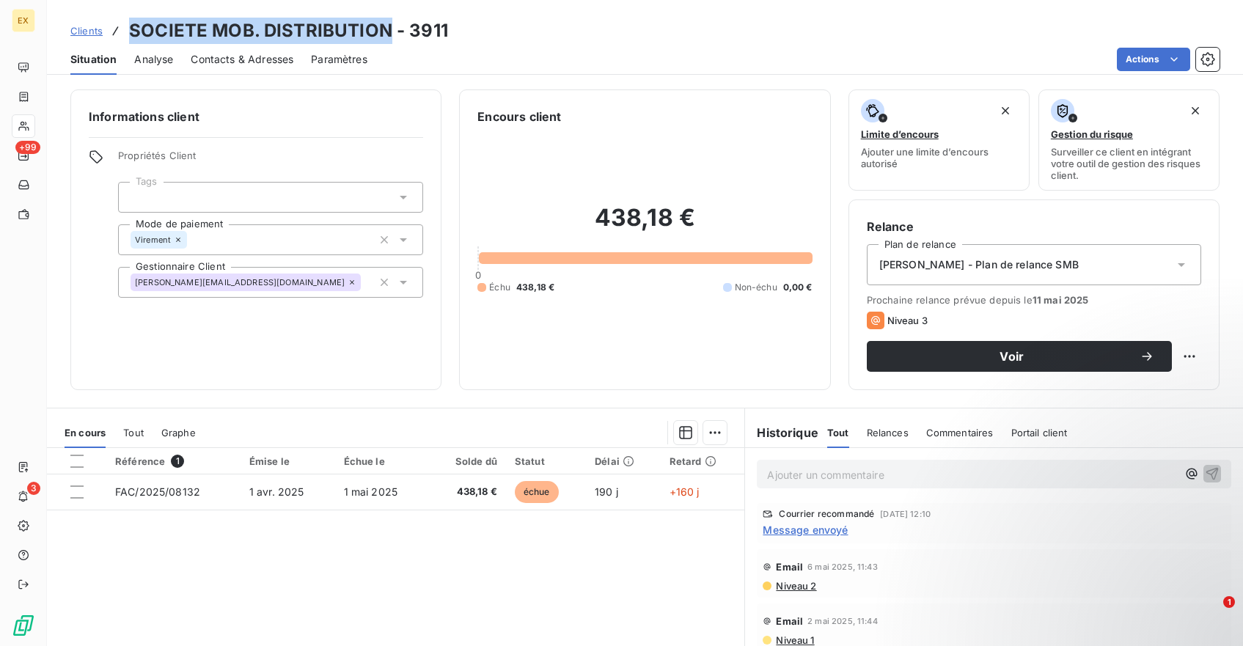
drag, startPoint x: 131, startPoint y: 35, endPoint x: 385, endPoint y: 33, distance: 253.8
click at [385, 33] on h3 "SOCIETE MOB. DISTRIBUTION - 3911" at bounding box center [288, 31] width 319 height 26
copy h3 "SOCIETE MOB. DISTRIBUTION"
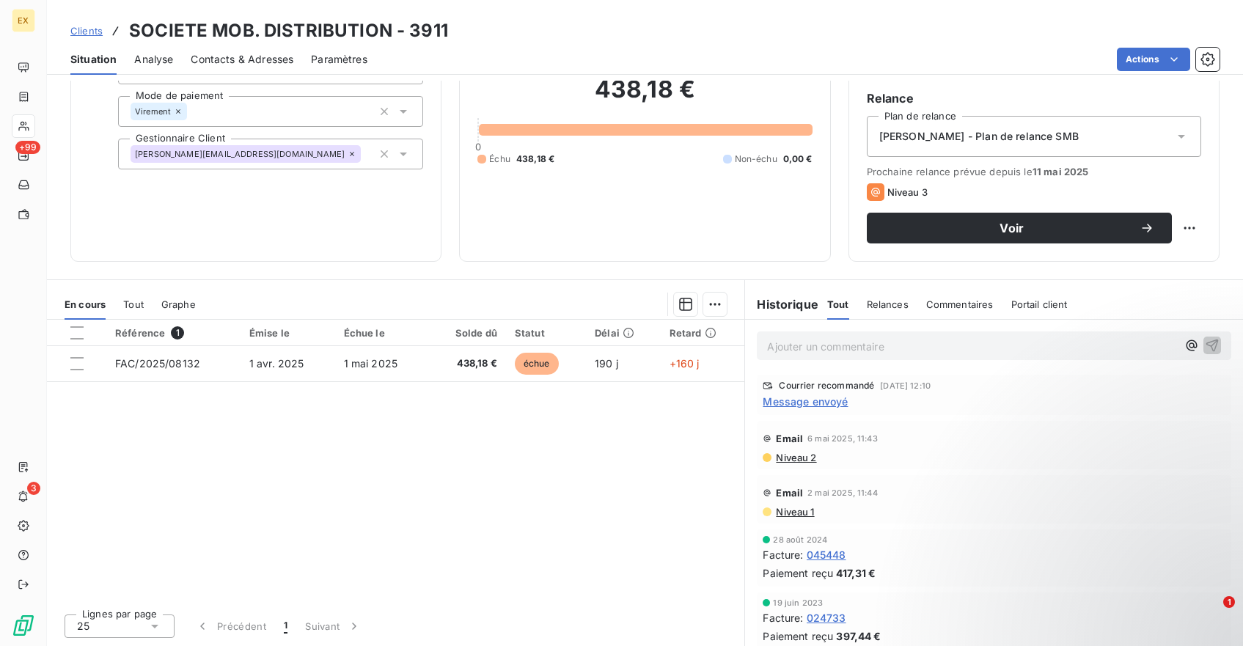
click at [835, 404] on span "Message envoyé" at bounding box center [805, 401] width 85 height 15
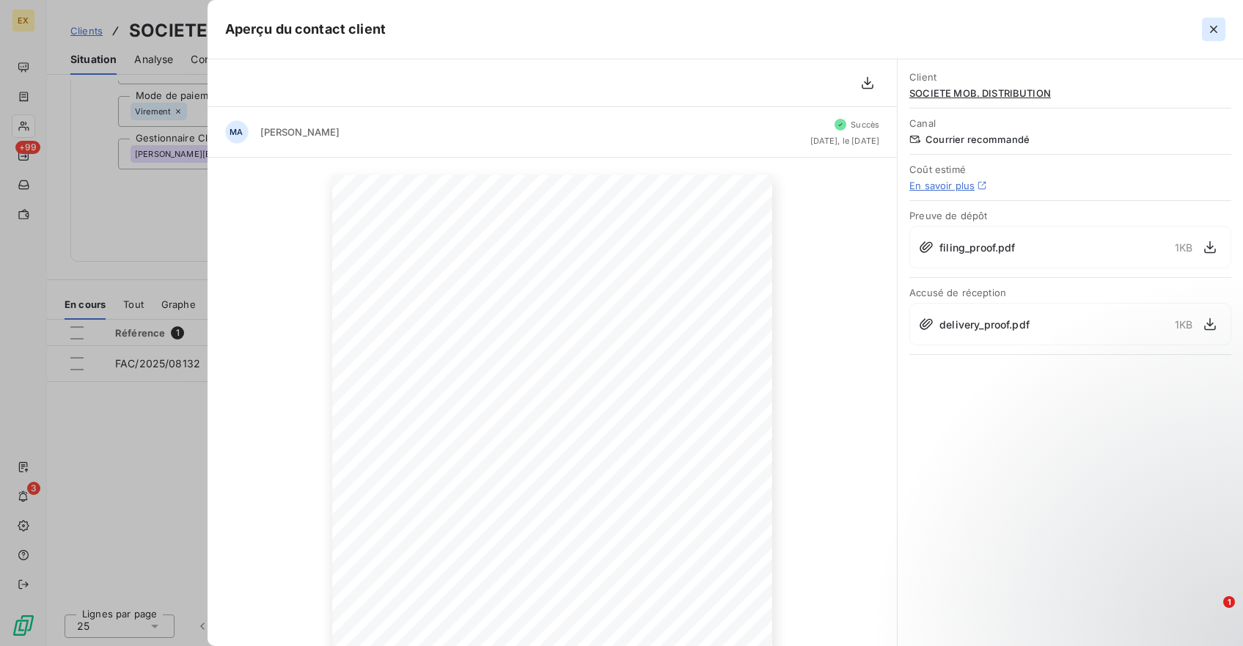
click at [1212, 23] on icon "button" at bounding box center [1214, 29] width 15 height 15
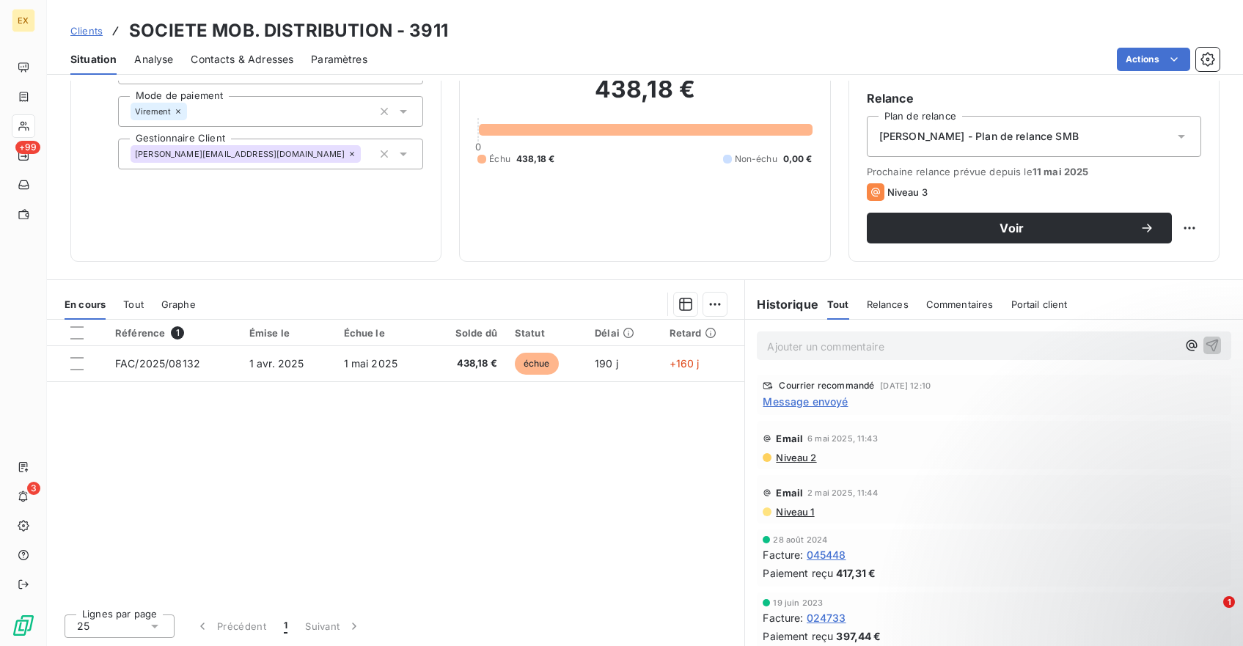
click at [817, 365] on div "Ajouter un commentaire ﻿" at bounding box center [994, 346] width 498 height 52
click at [817, 354] on p "Ajouter un commentaire ﻿" at bounding box center [972, 346] width 410 height 18
click at [1215, 346] on icon "button" at bounding box center [1212, 344] width 15 height 15
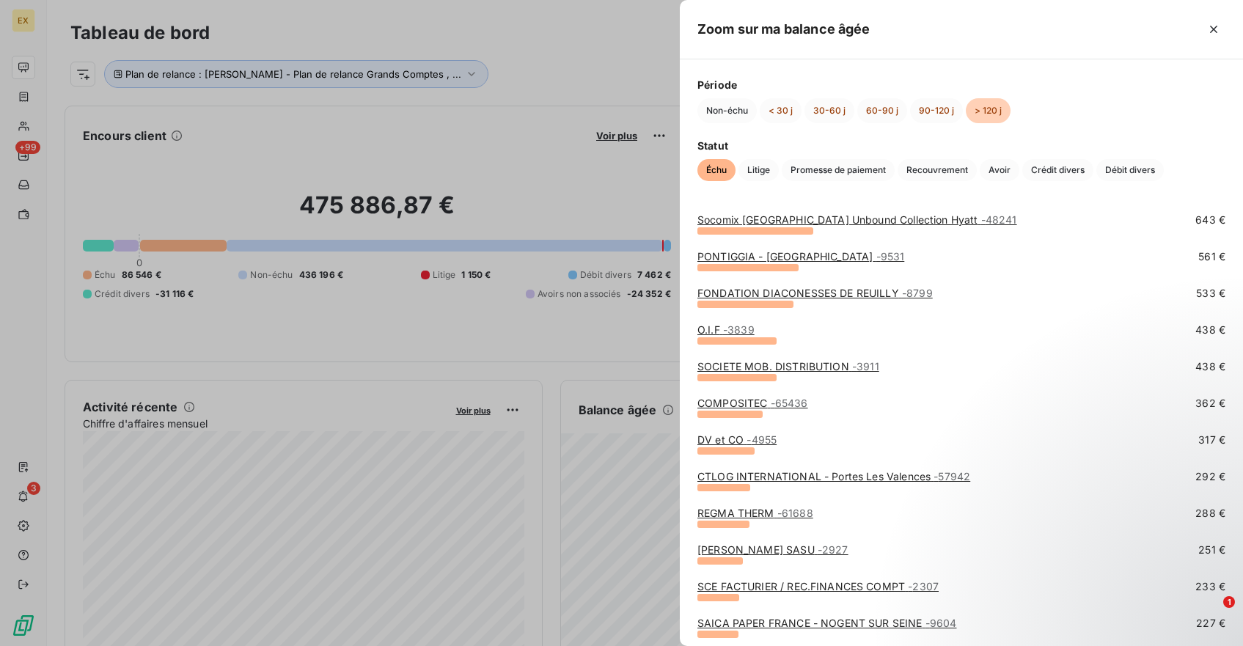
scroll to position [198, 0]
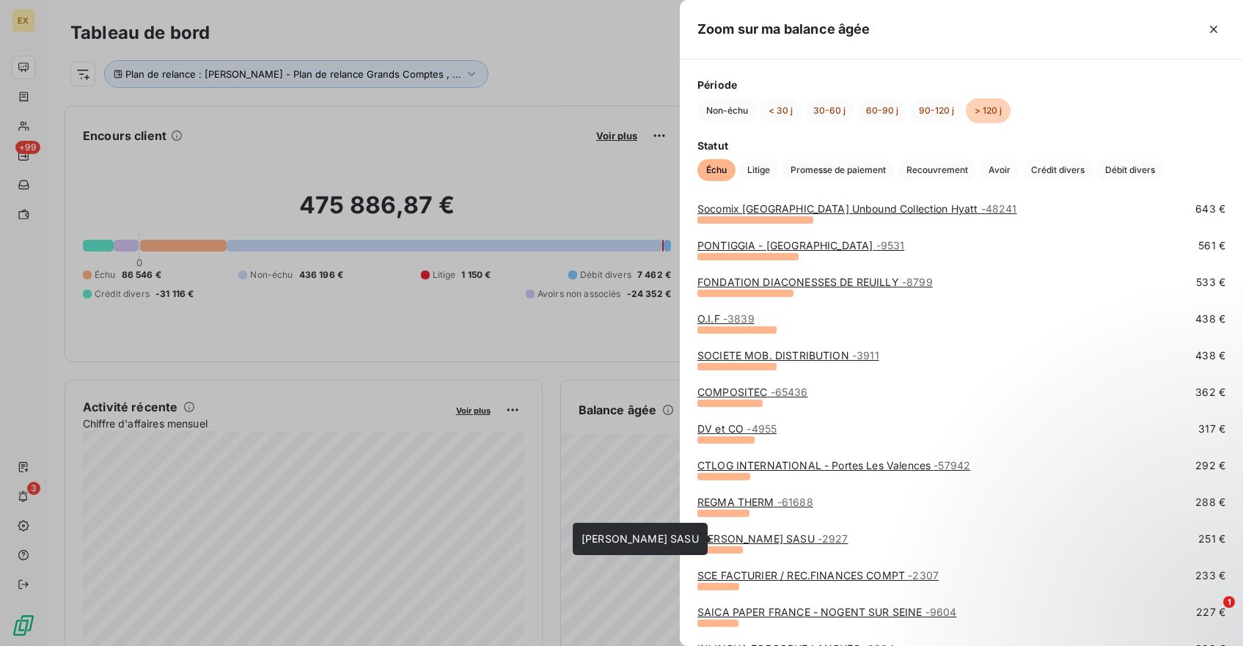
click at [780, 538] on link "[PERSON_NAME] SASU - 2927" at bounding box center [773, 539] width 151 height 12
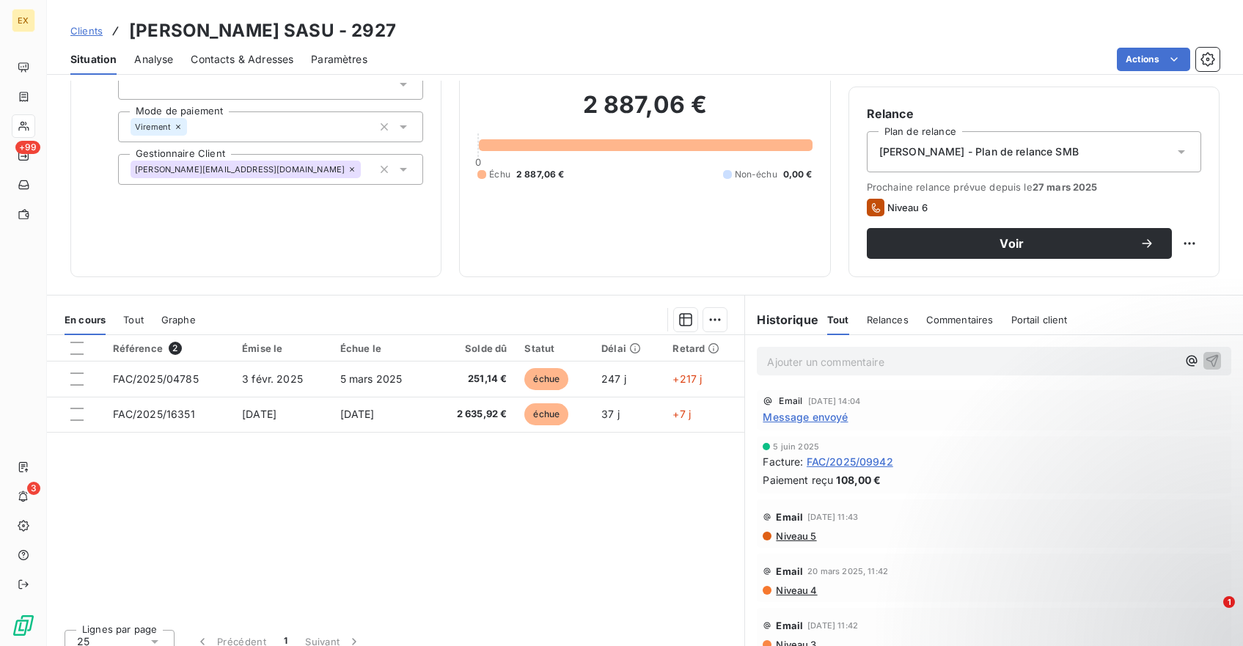
scroll to position [128, 0]
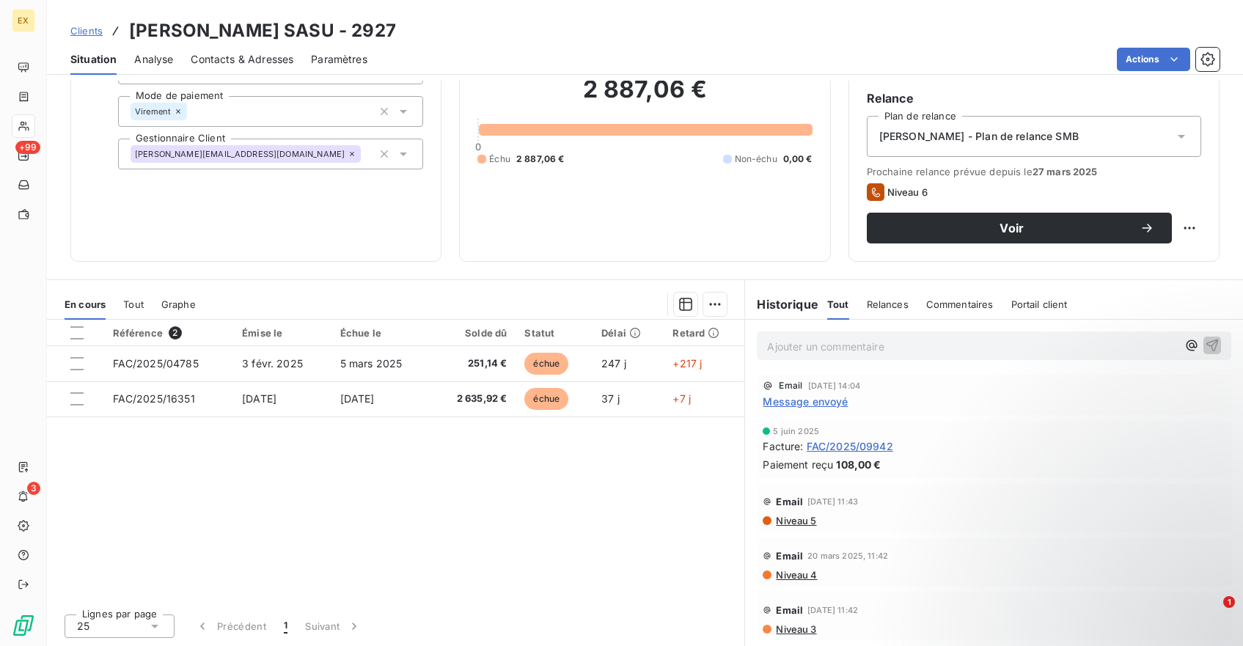
click at [806, 399] on span "Message envoyé" at bounding box center [805, 401] width 85 height 15
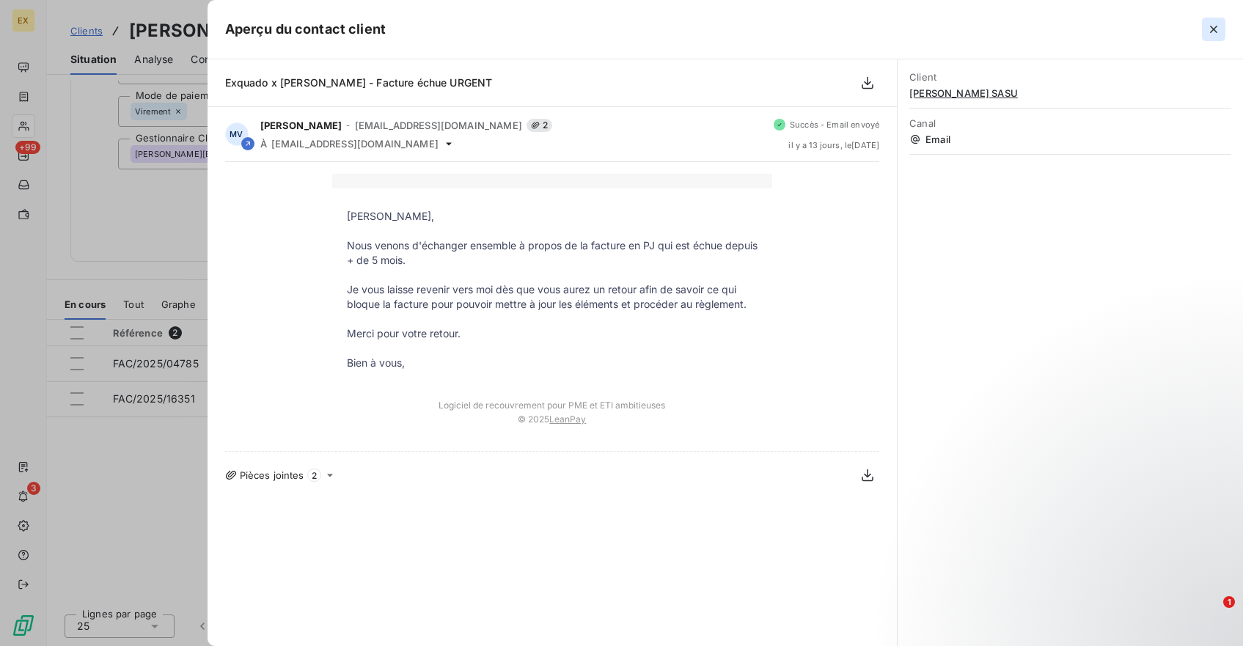
click at [1214, 26] on icon "button" at bounding box center [1214, 29] width 15 height 15
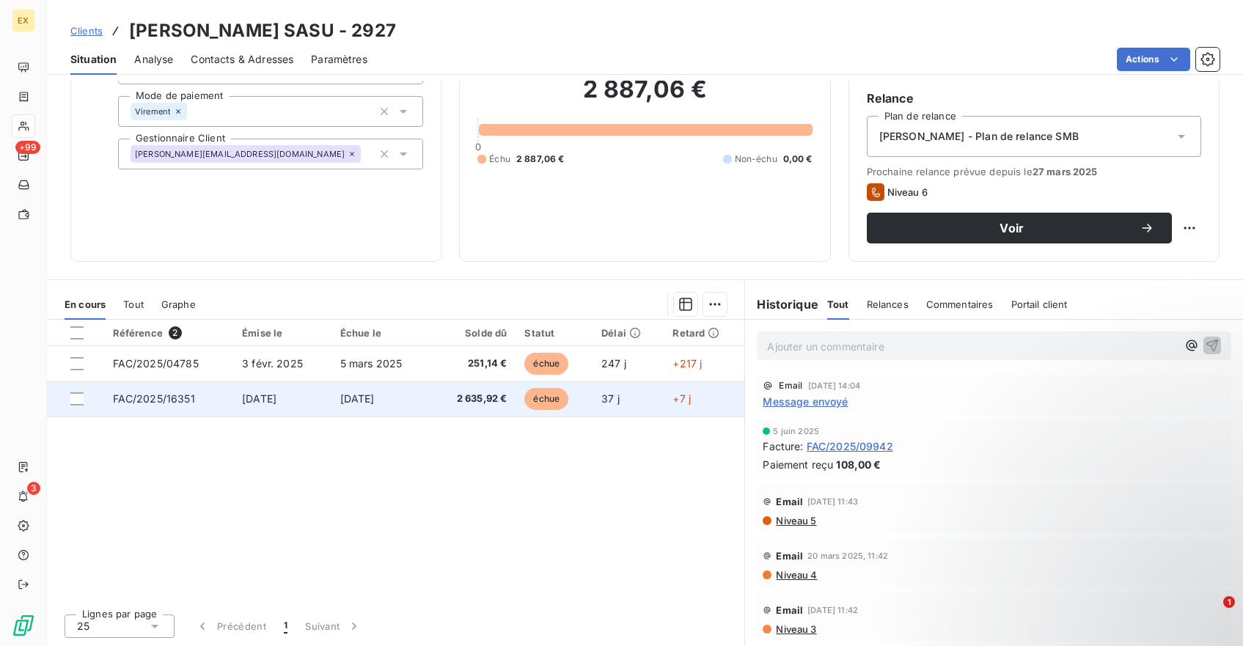
click at [417, 402] on td "[DATE]" at bounding box center [382, 398] width 100 height 35
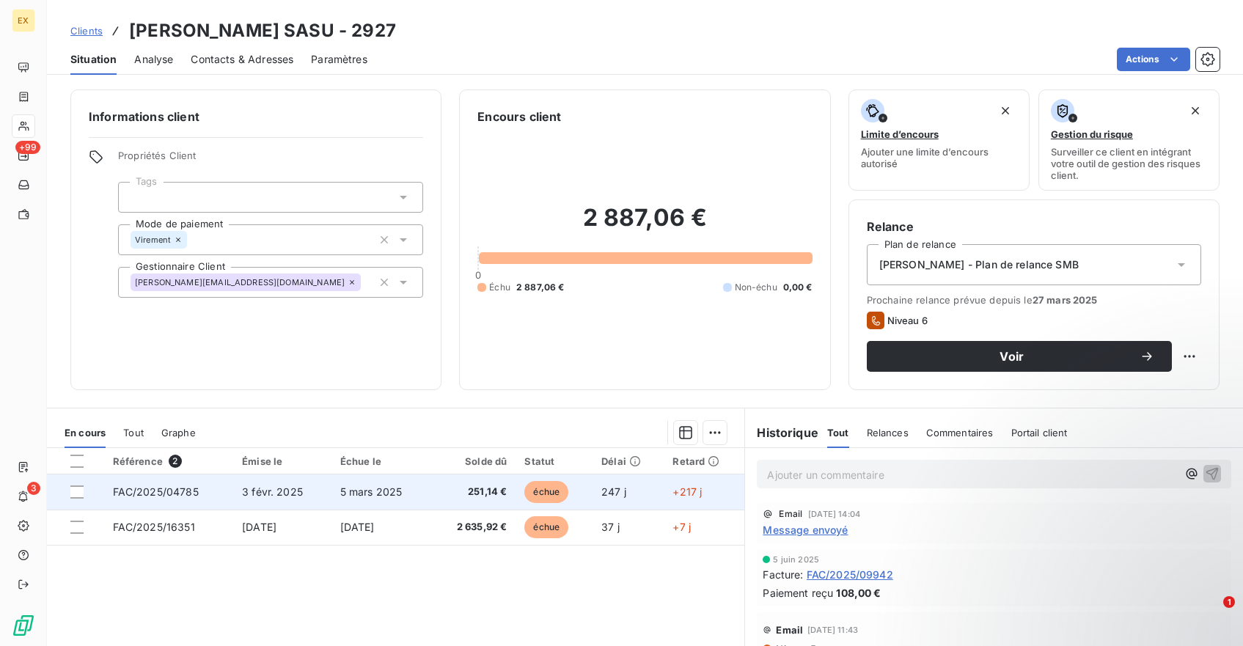
click at [370, 497] on span "5 mars 2025" at bounding box center [371, 492] width 62 height 12
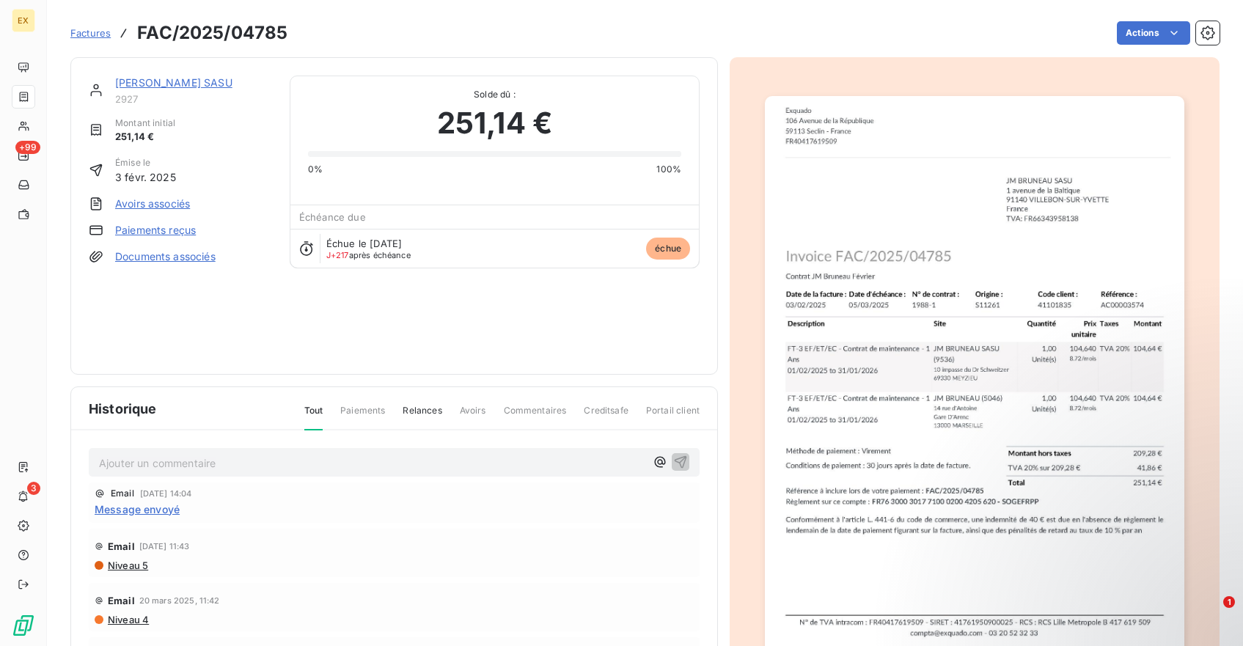
click at [813, 256] on img "button" at bounding box center [974, 392] width 419 height 593
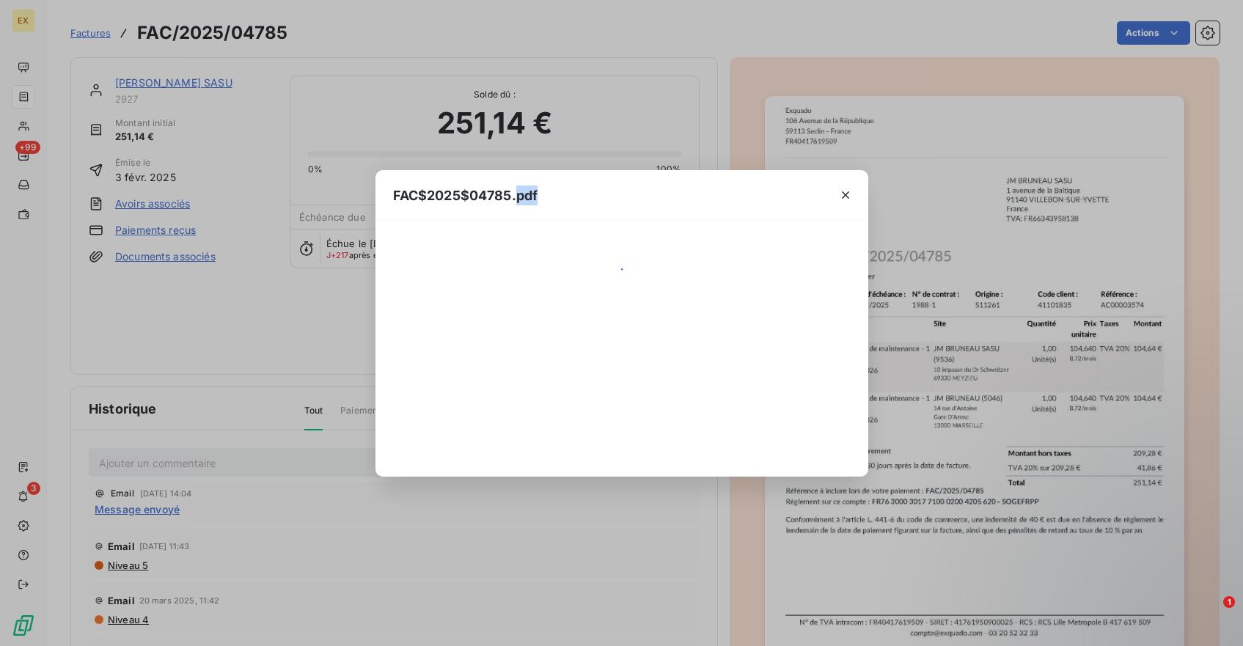
click at [813, 256] on div at bounding box center [622, 349] width 458 height 220
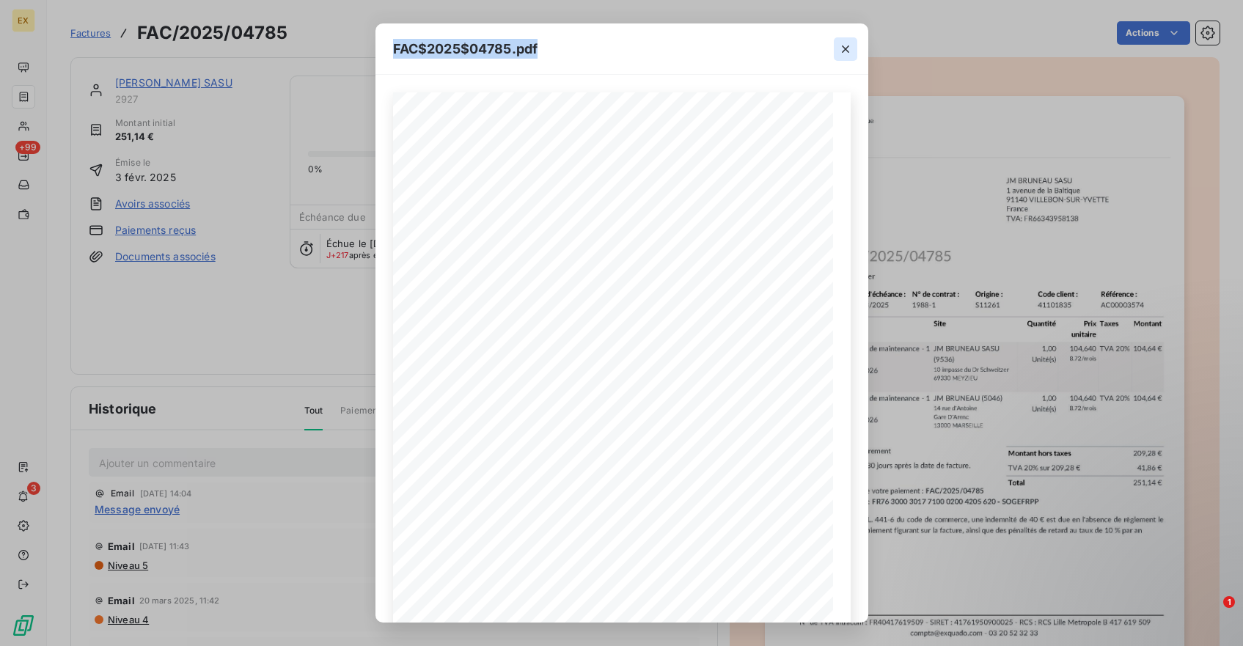
click at [842, 50] on icon "button" at bounding box center [846, 49] width 15 height 15
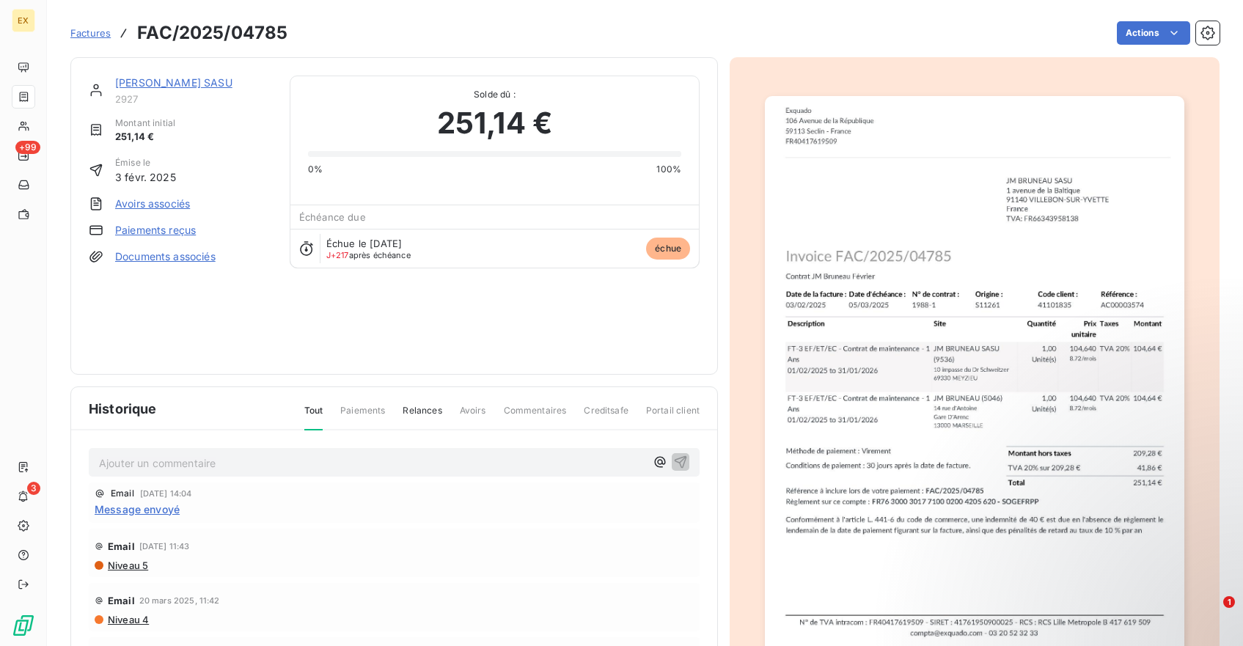
click at [224, 37] on h3 "FAC/2025/04785" at bounding box center [212, 33] width 150 height 26
copy section "FAC/2025/04785 Actions"
click at [169, 508] on span "Message envoyé" at bounding box center [137, 509] width 85 height 15
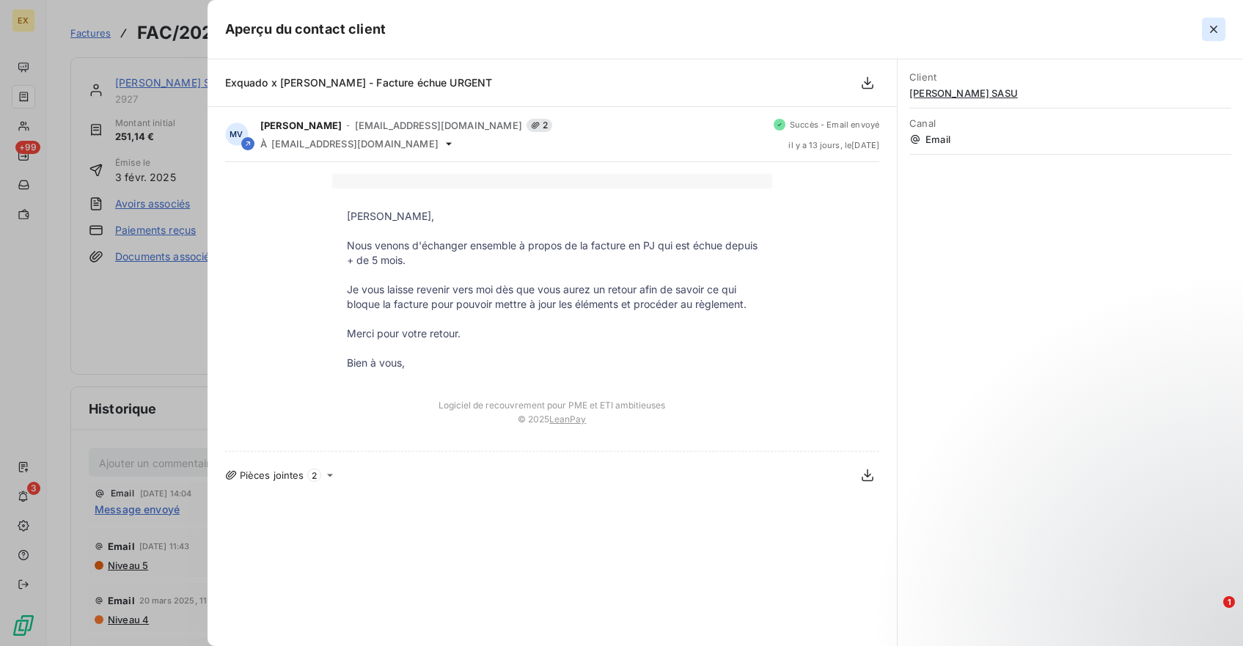
click at [1209, 22] on icon "button" at bounding box center [1214, 29] width 15 height 15
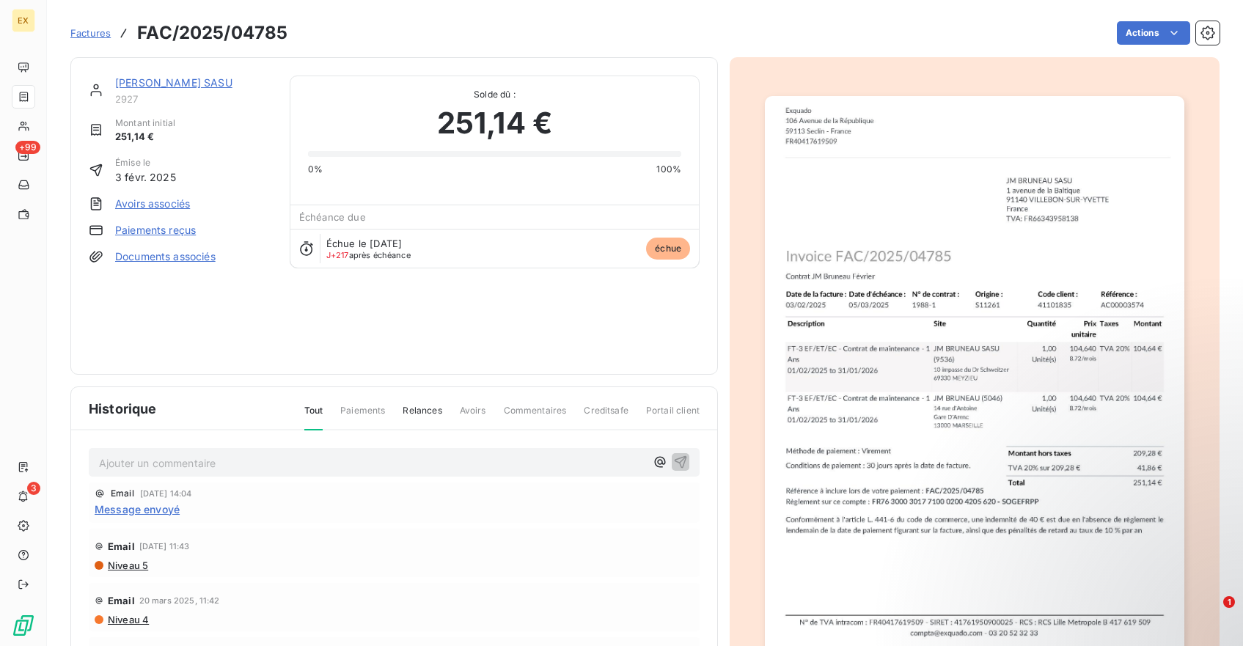
click at [196, 87] on link "[PERSON_NAME] SASU" at bounding box center [173, 82] width 117 height 12
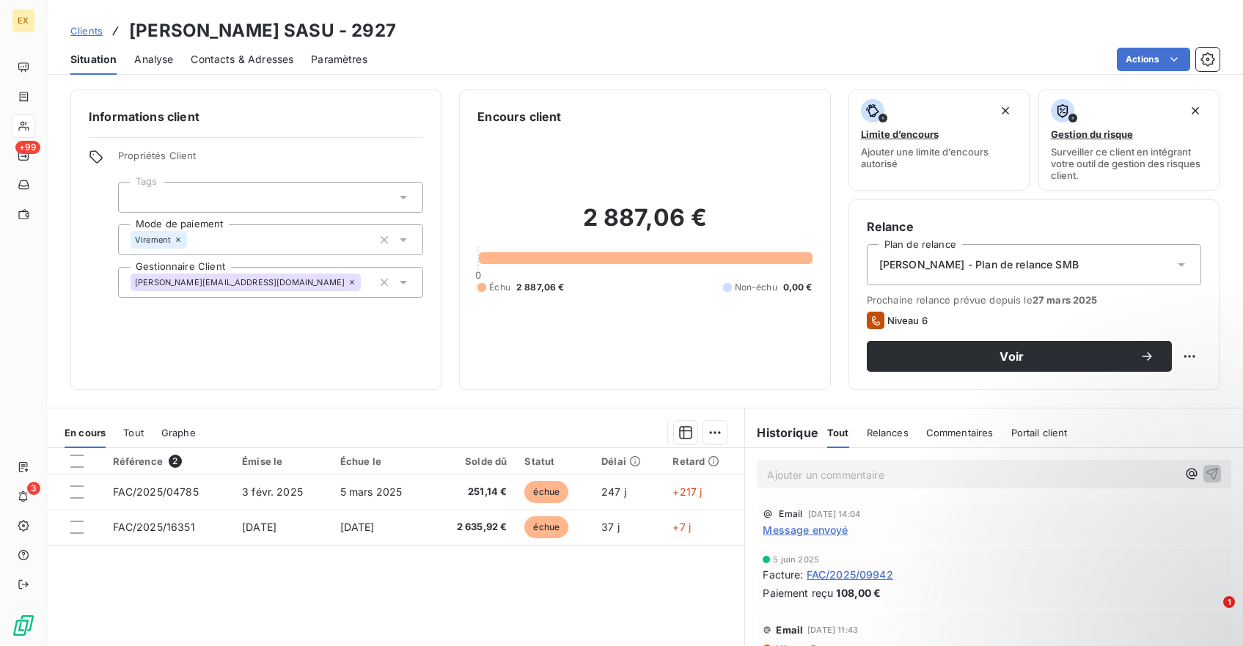
click at [260, 59] on span "Contacts & Adresses" at bounding box center [242, 59] width 103 height 15
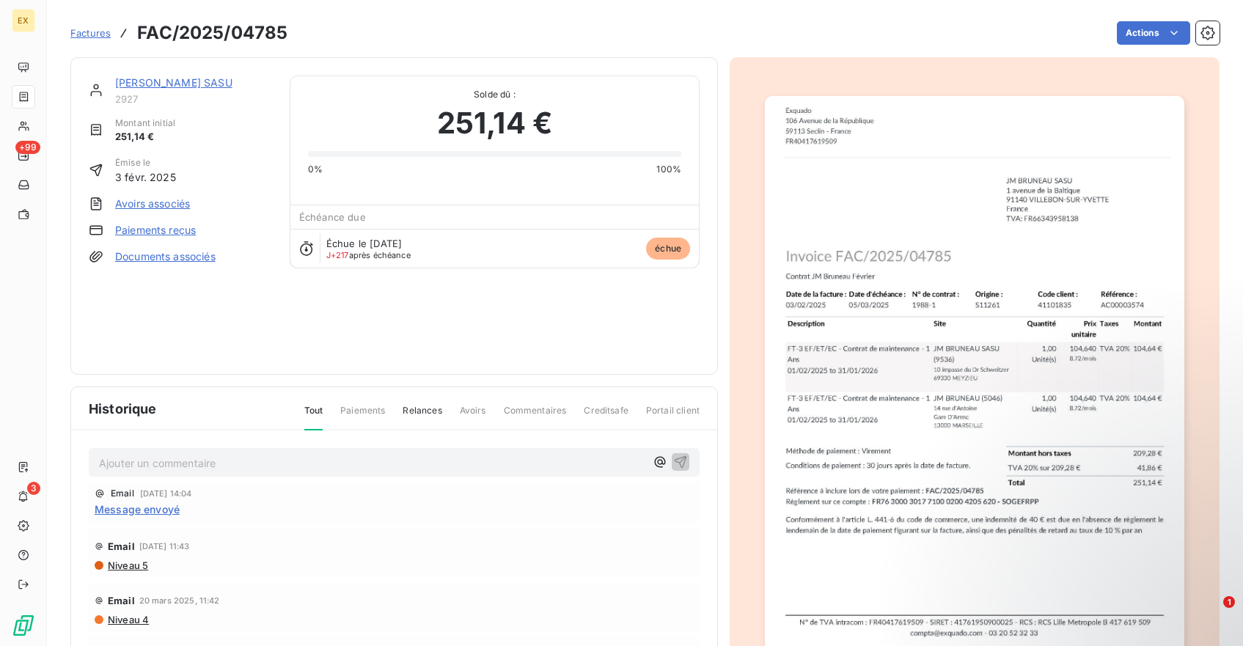
click at [202, 70] on div "[PERSON_NAME] SASU 2927 Montant initial 251,14 € Émise le [DATE] Avoirs associé…" at bounding box center [394, 216] width 648 height 318
click at [202, 78] on link "[PERSON_NAME] SASU" at bounding box center [173, 82] width 117 height 12
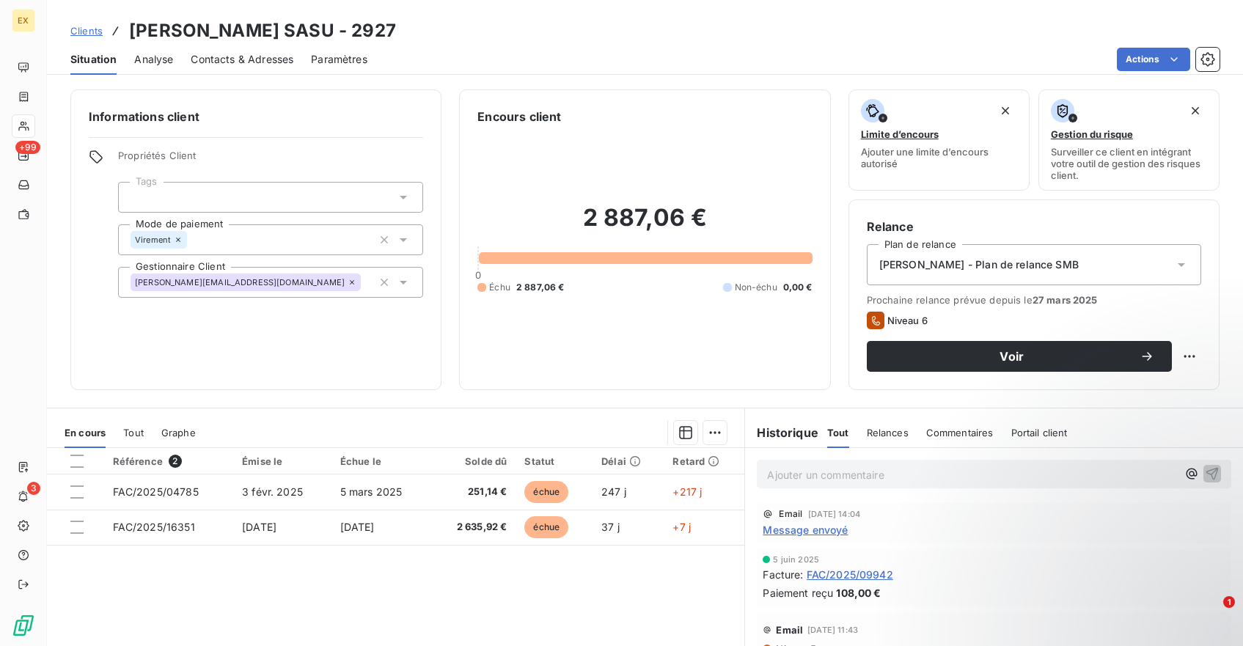
click at [274, 65] on span "Contacts & Adresses" at bounding box center [242, 59] width 103 height 15
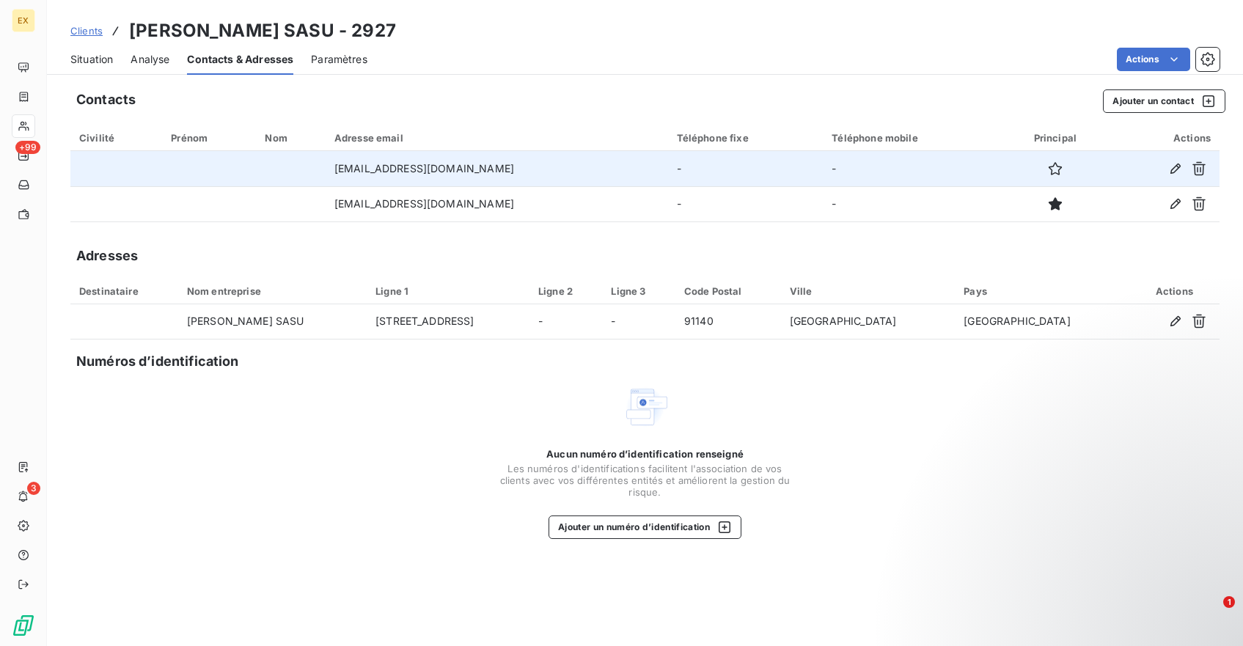
click at [526, 154] on td "[EMAIL_ADDRESS][DOMAIN_NAME]" at bounding box center [497, 168] width 343 height 35
click at [542, 167] on td "[EMAIL_ADDRESS][DOMAIN_NAME]" at bounding box center [497, 168] width 343 height 35
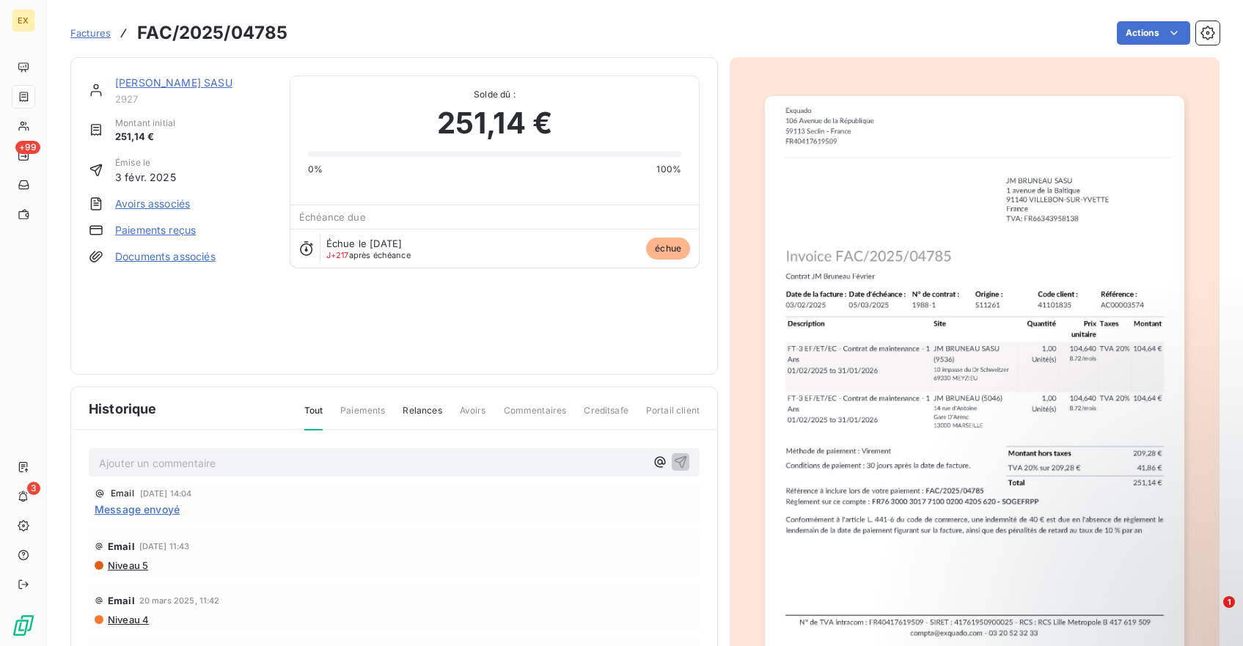
click at [161, 508] on span "Message envoyé" at bounding box center [137, 509] width 85 height 15
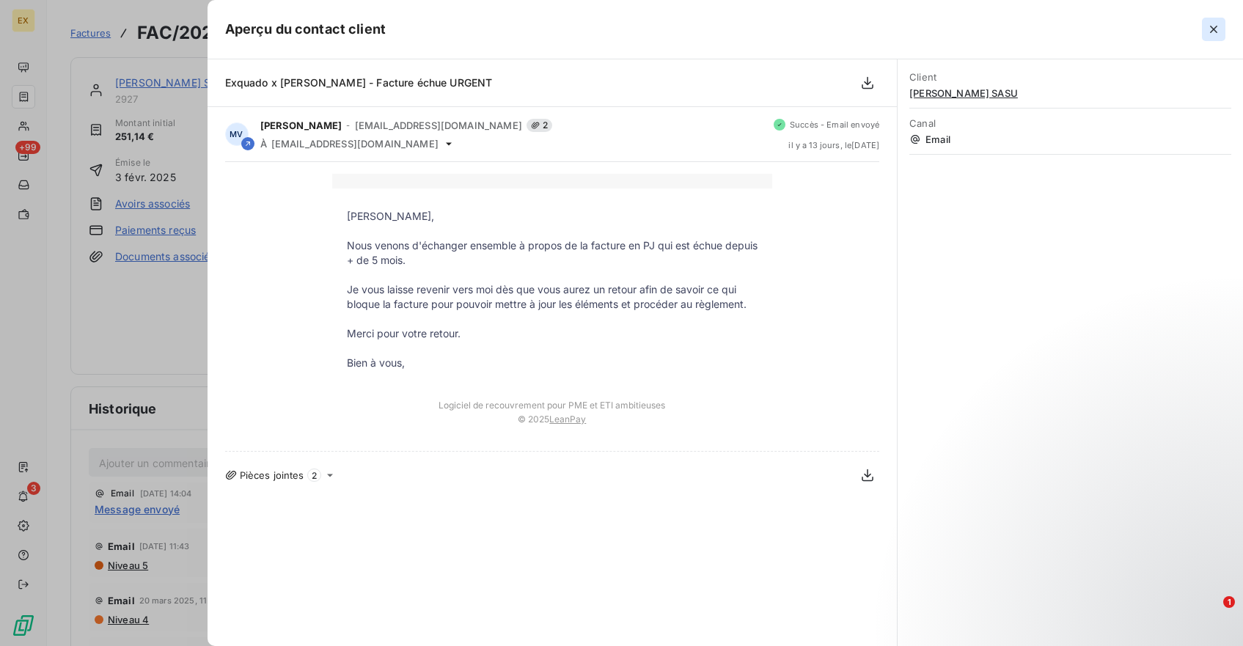
click at [1211, 27] on icon "button" at bounding box center [1213, 29] width 7 height 7
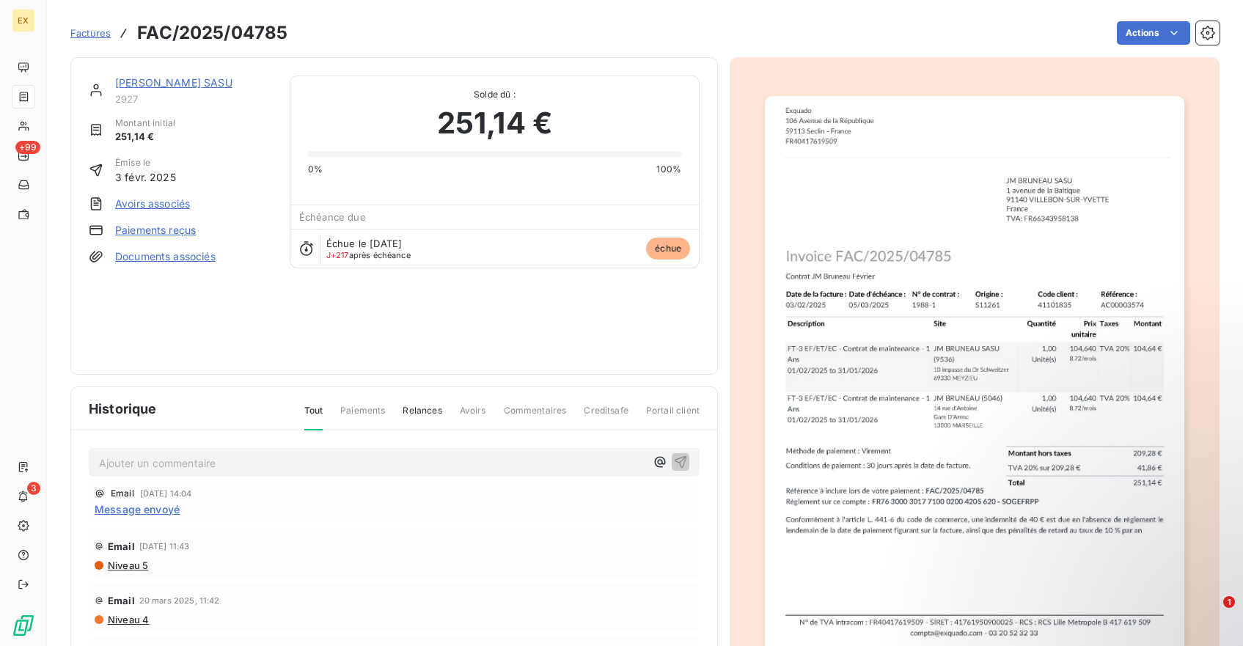
click at [146, 511] on span "Message envoyé" at bounding box center [137, 509] width 85 height 15
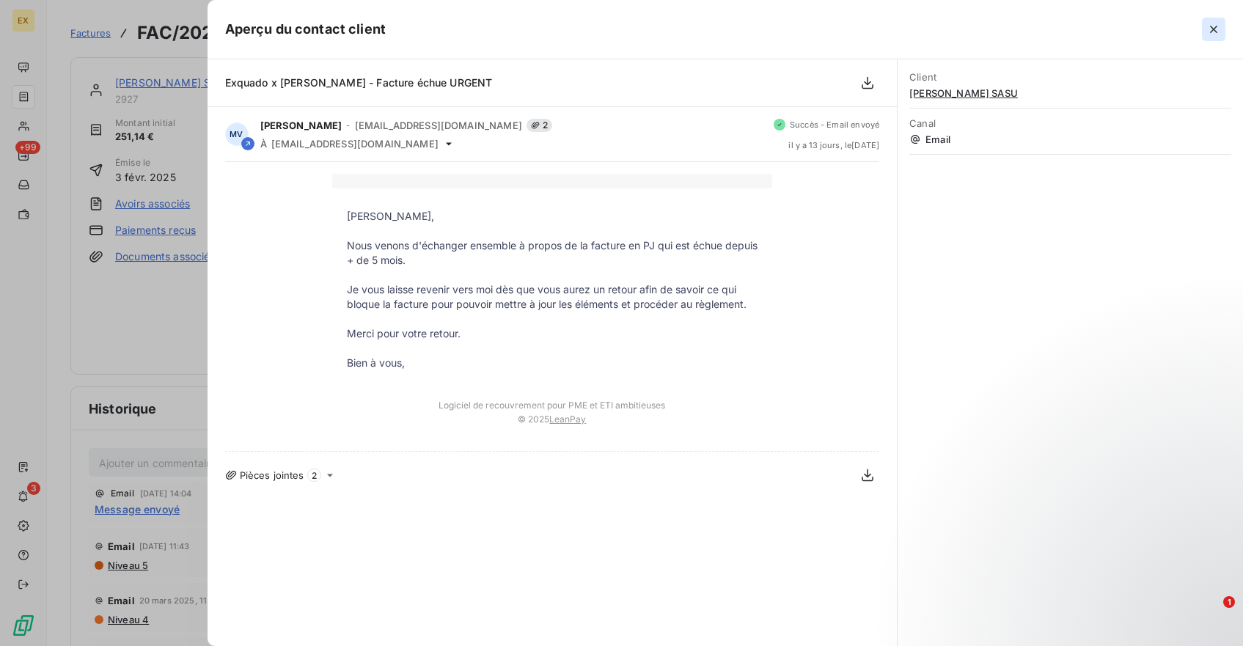
click at [1217, 36] on icon "button" at bounding box center [1214, 29] width 15 height 15
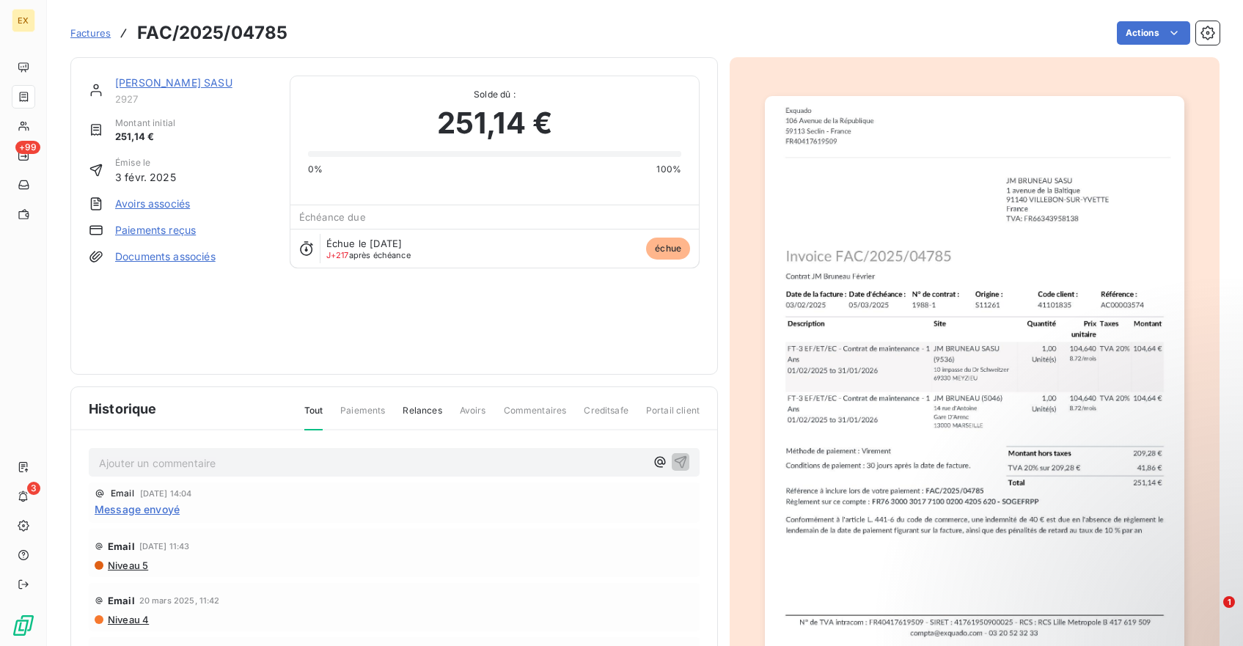
click at [241, 316] on div "[PERSON_NAME] SASU 2927 Montant initial 251,14 € Émise le [DATE] Avoirs associé…" at bounding box center [180, 216] width 183 height 281
click at [129, 412] on span "Historique" at bounding box center [123, 409] width 68 height 20
click at [203, 329] on div "[PERSON_NAME] SASU 2927 Montant initial 251,14 € Émise le [DATE] Avoirs associé…" at bounding box center [180, 216] width 183 height 281
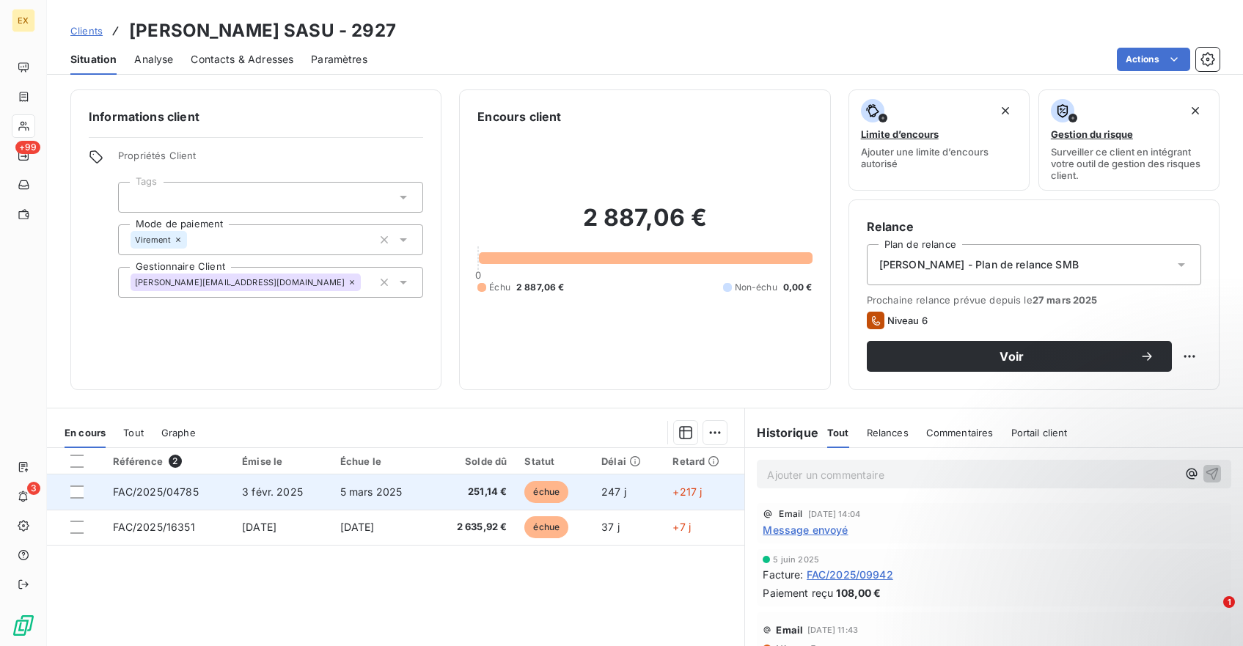
click at [333, 486] on td "5 mars 2025" at bounding box center [382, 492] width 100 height 35
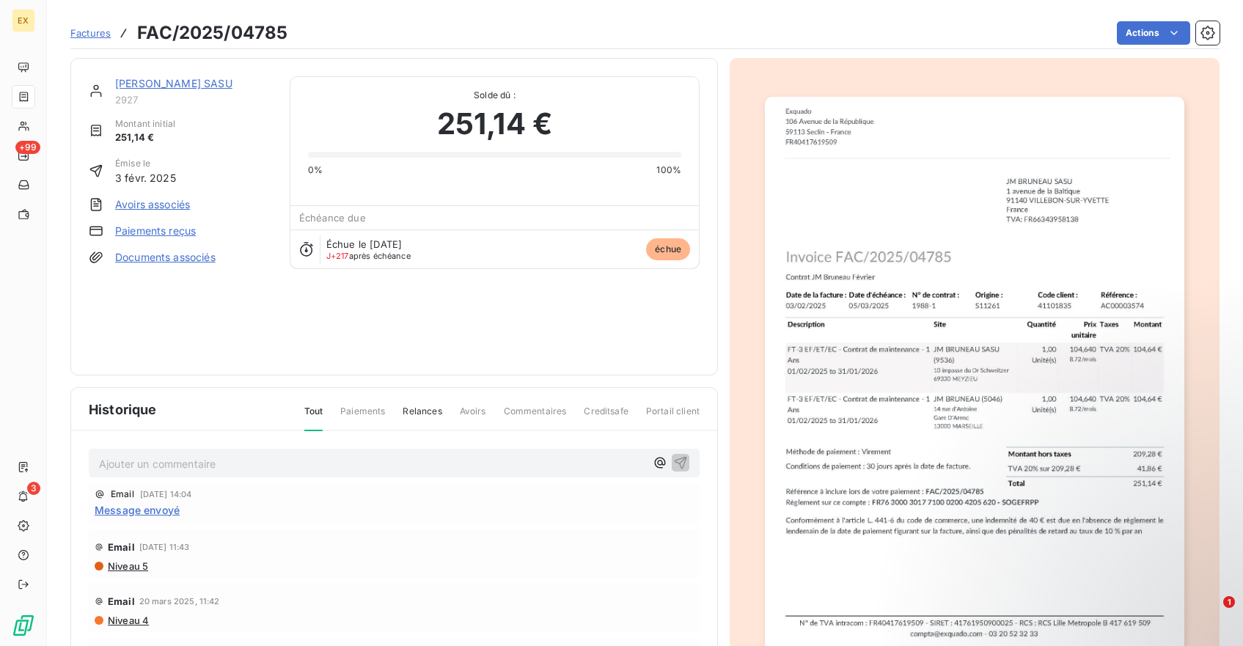
scroll to position [105, 0]
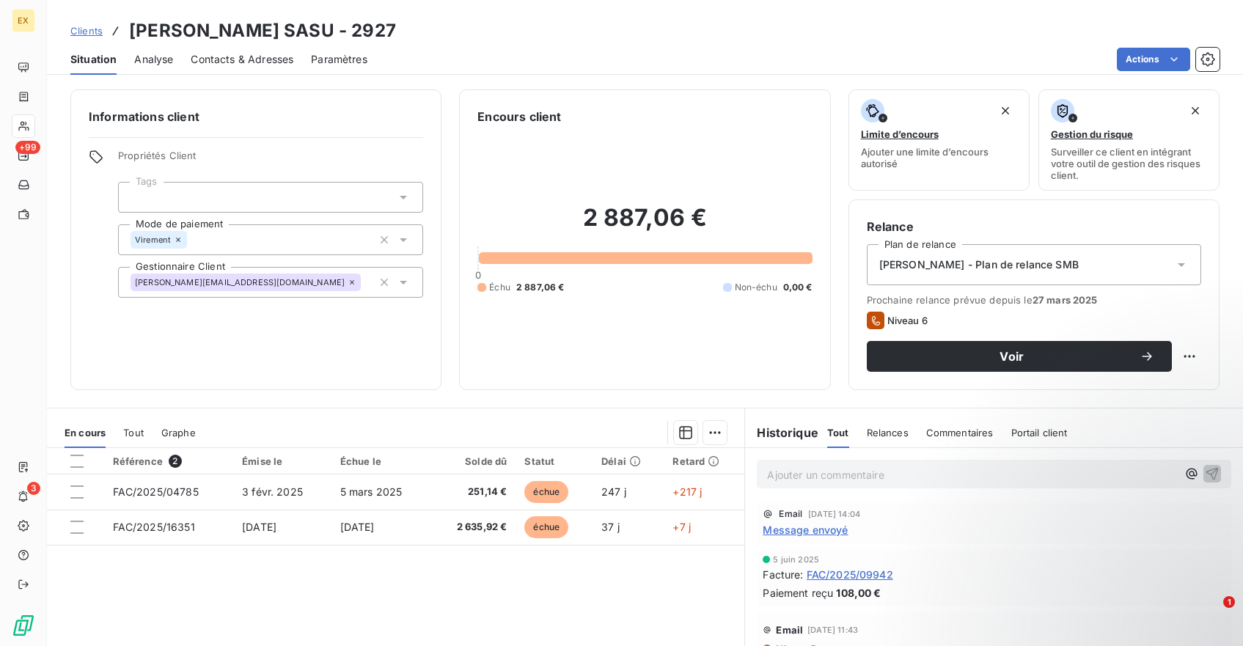
scroll to position [26, 0]
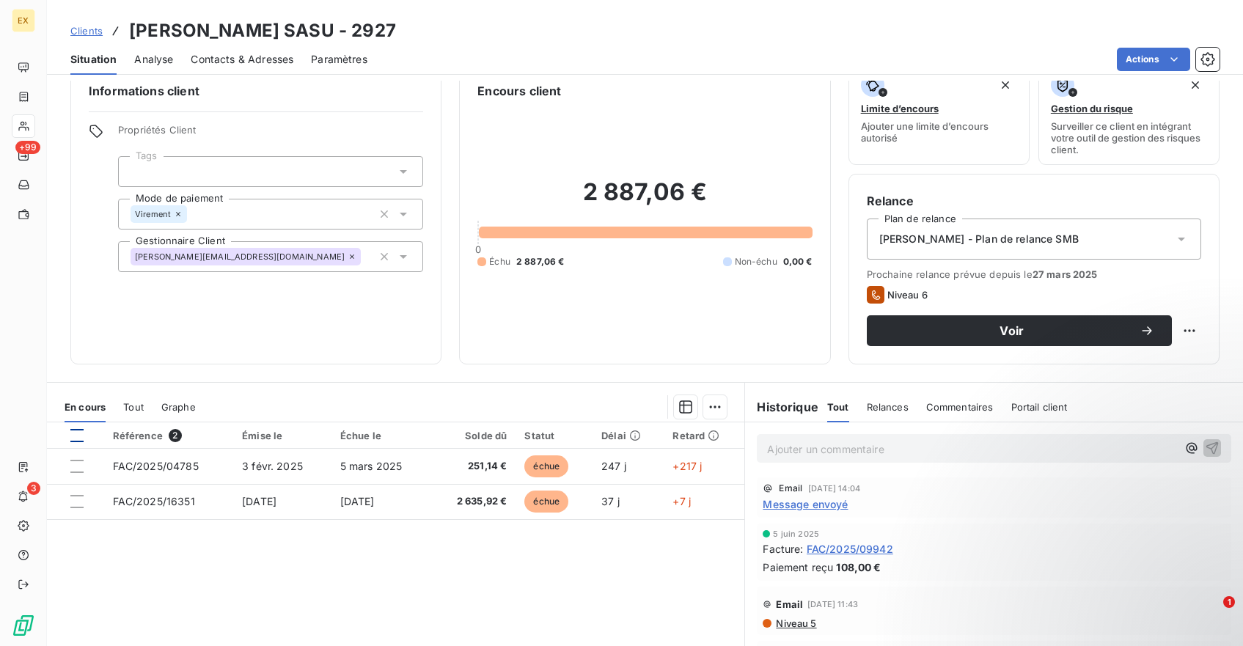
click at [74, 436] on div at bounding box center [76, 435] width 13 height 13
click at [75, 436] on icon at bounding box center [77, 435] width 9 height 9
click at [75, 441] on div at bounding box center [76, 435] width 13 height 13
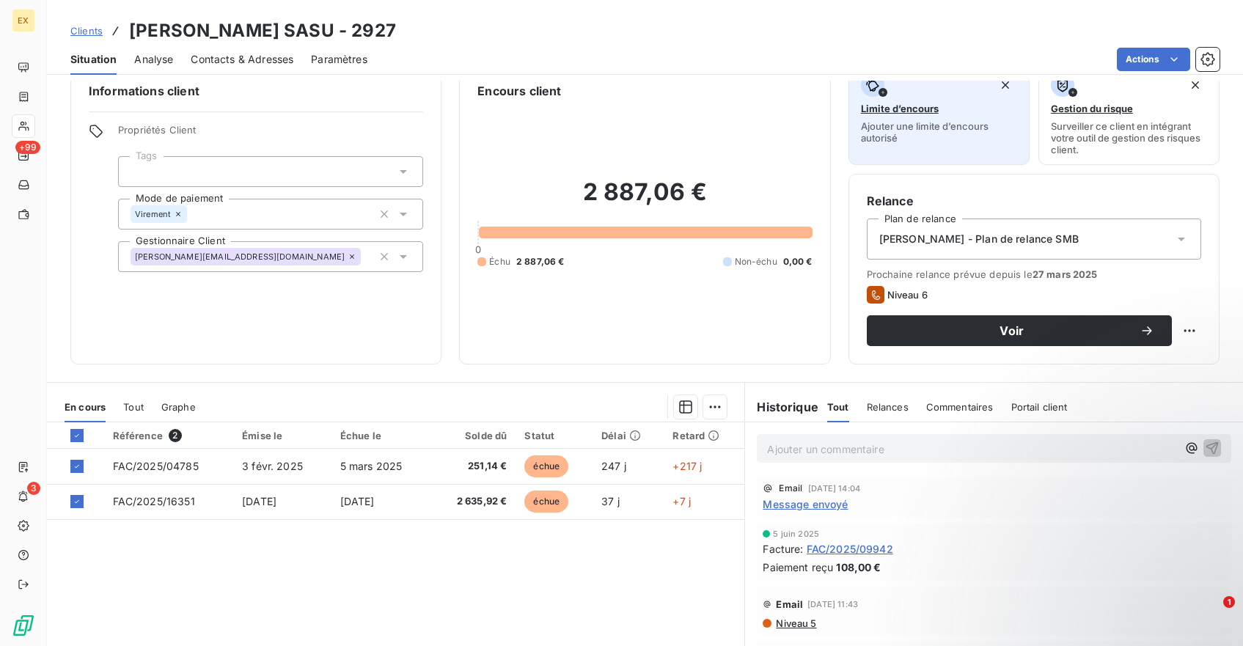
scroll to position [0, 0]
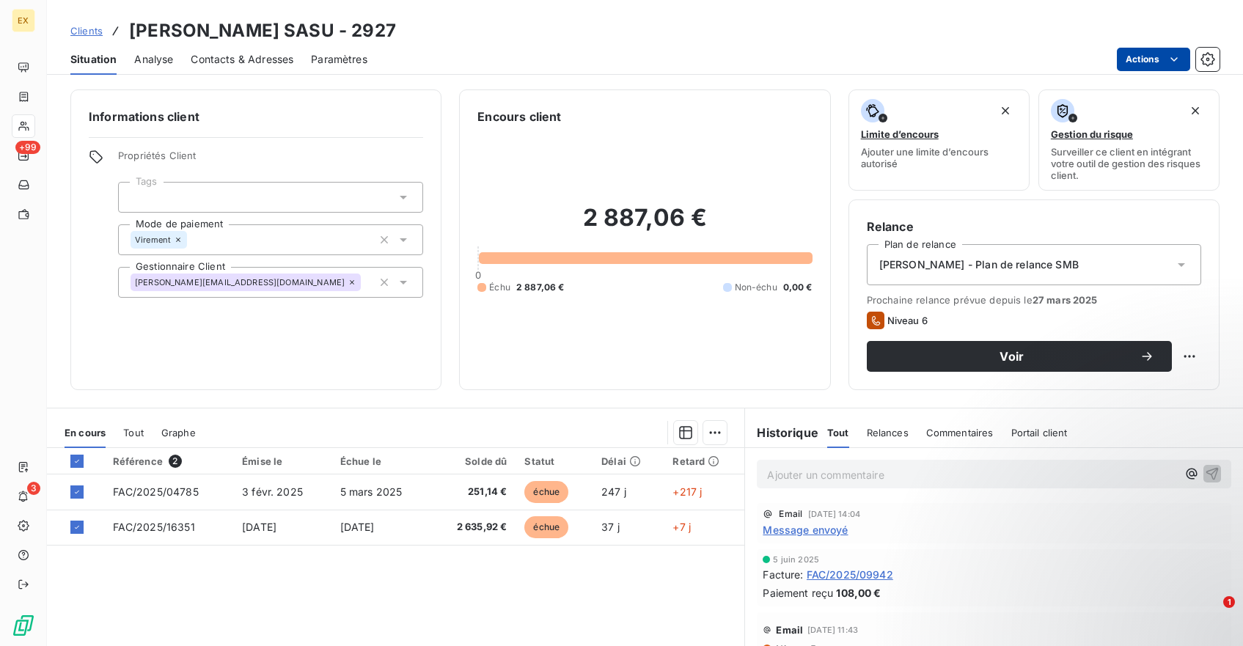
click at [1141, 54] on html "EX +99 3 Clients JM BRUNEAU SASU - 2927 Situation Analyse Contacts & Adresses P…" at bounding box center [621, 323] width 1243 height 646
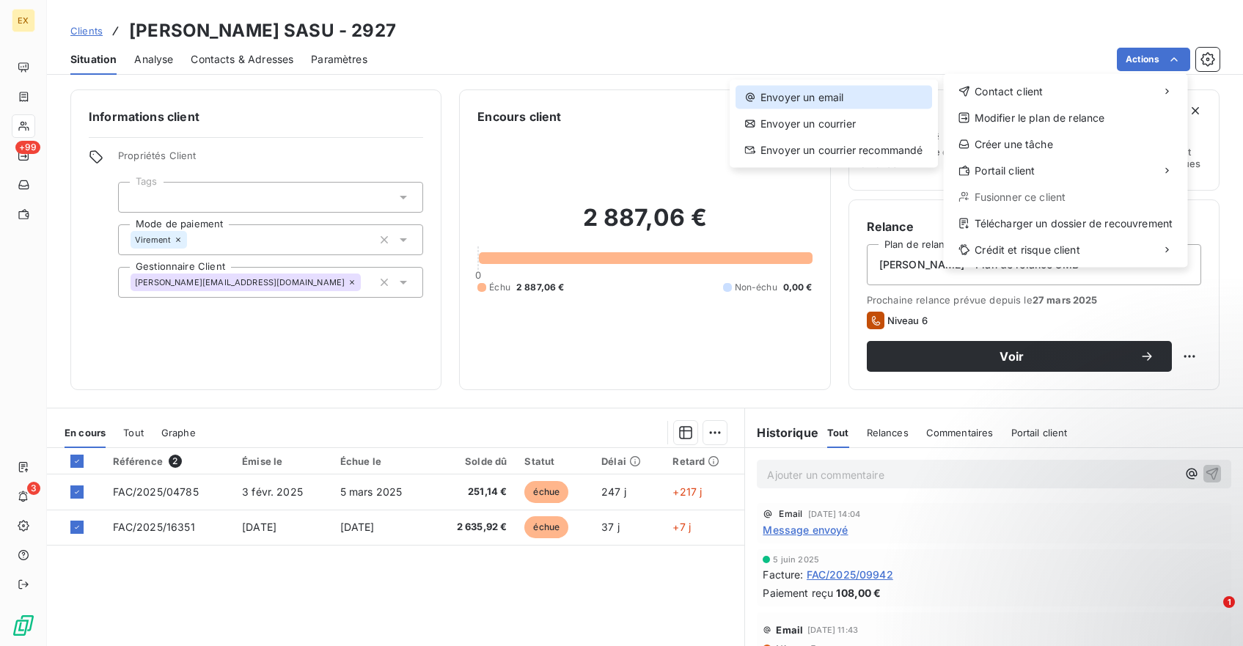
click at [867, 96] on div "Envoyer un email" at bounding box center [834, 97] width 197 height 23
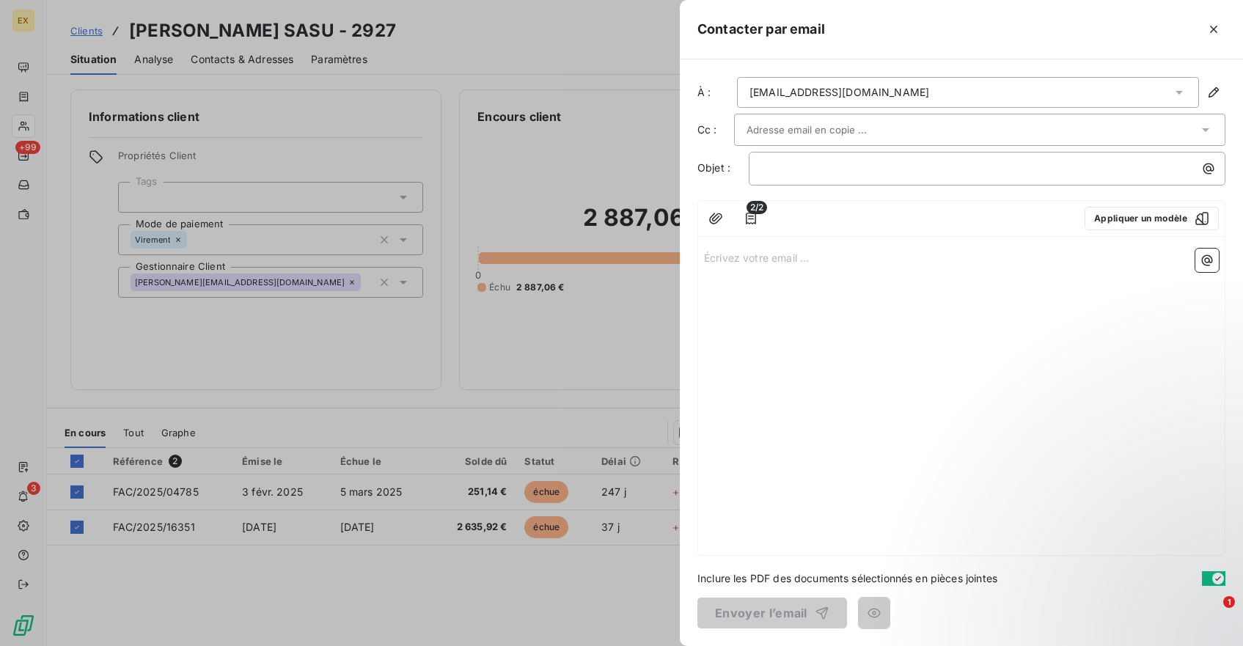
click at [862, 129] on div at bounding box center [973, 130] width 452 height 22
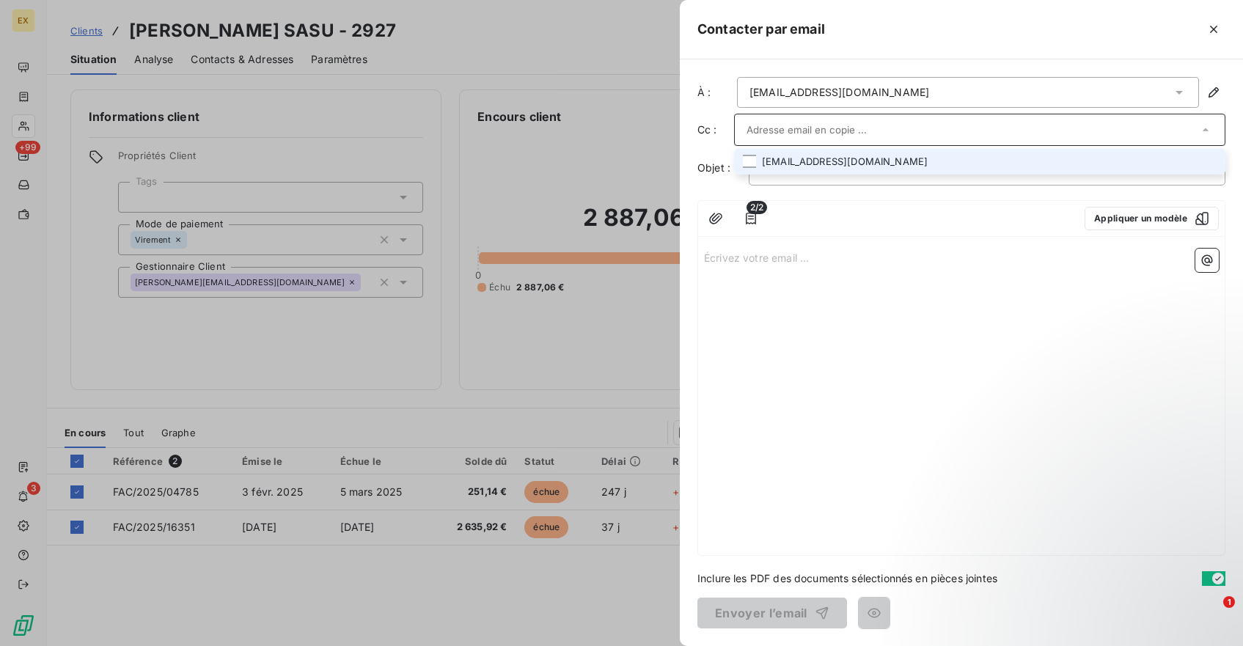
click at [803, 129] on input "text" at bounding box center [973, 130] width 452 height 22
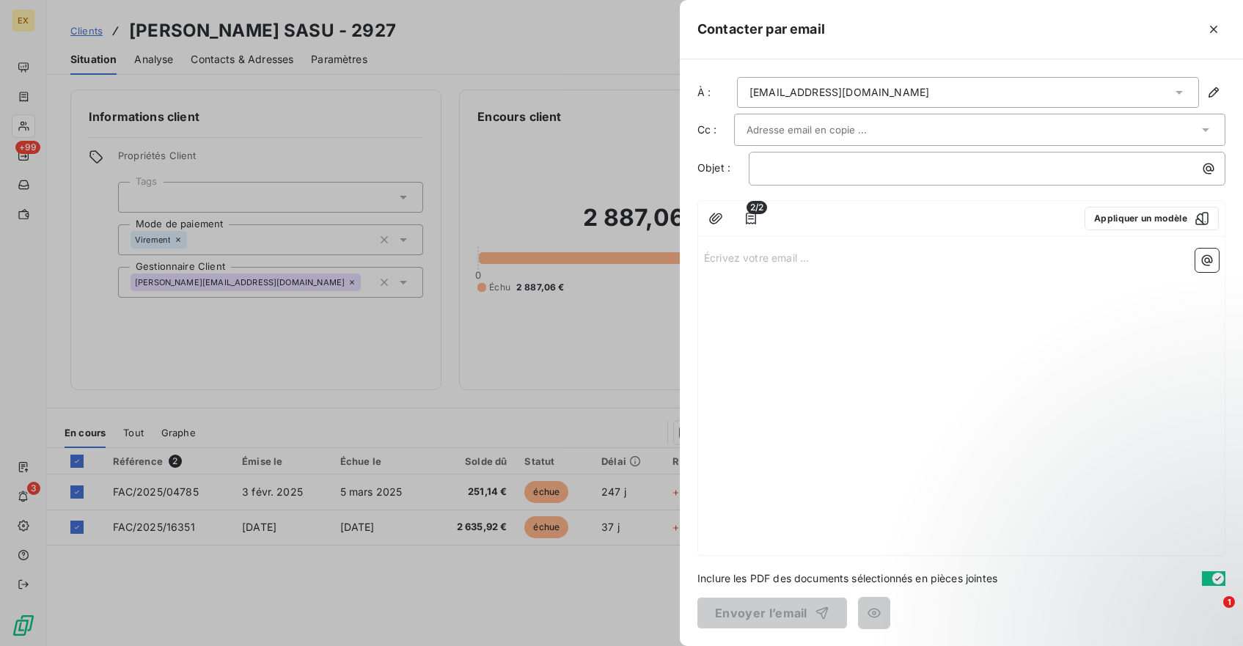
paste input "[EMAIL_ADDRESS][DOMAIN_NAME]"
type input "[EMAIL_ADDRESS][DOMAIN_NAME]"
click at [795, 176] on p "﻿" at bounding box center [990, 169] width 459 height 17
click at [775, 257] on p "Écrivez votre email ... ﻿" at bounding box center [961, 258] width 515 height 17
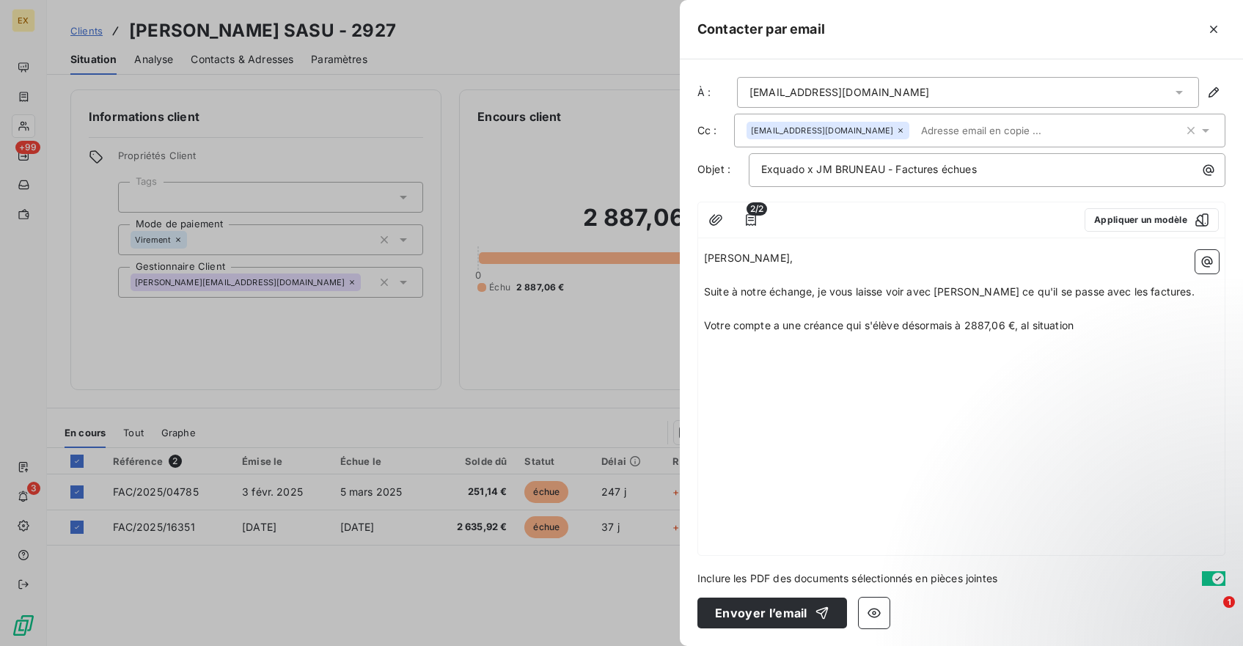
click at [1023, 329] on span "Votre compte a une créance qui s'élève désormais à 2887,06 €, al situation" at bounding box center [889, 325] width 370 height 12
click at [1110, 318] on p "Votre compte a une créance qui s'élève désormais à 2887,06 €, la situation" at bounding box center [961, 326] width 515 height 17
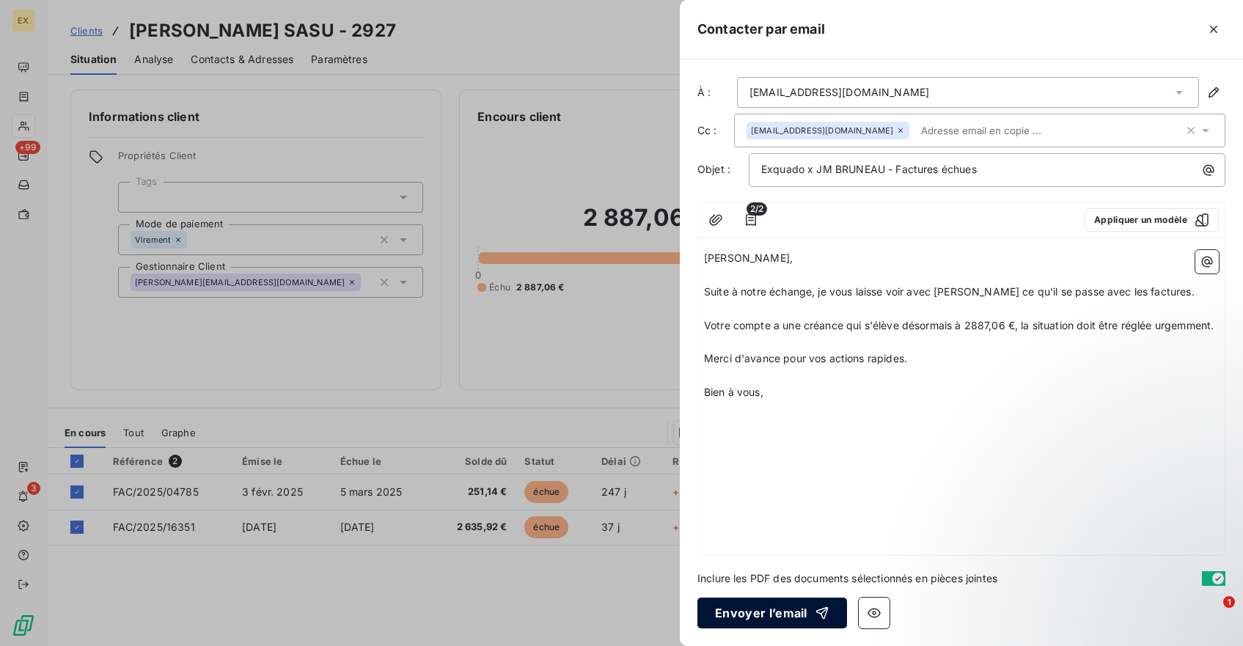
click at [746, 605] on button "Envoyer l’email" at bounding box center [773, 613] width 150 height 31
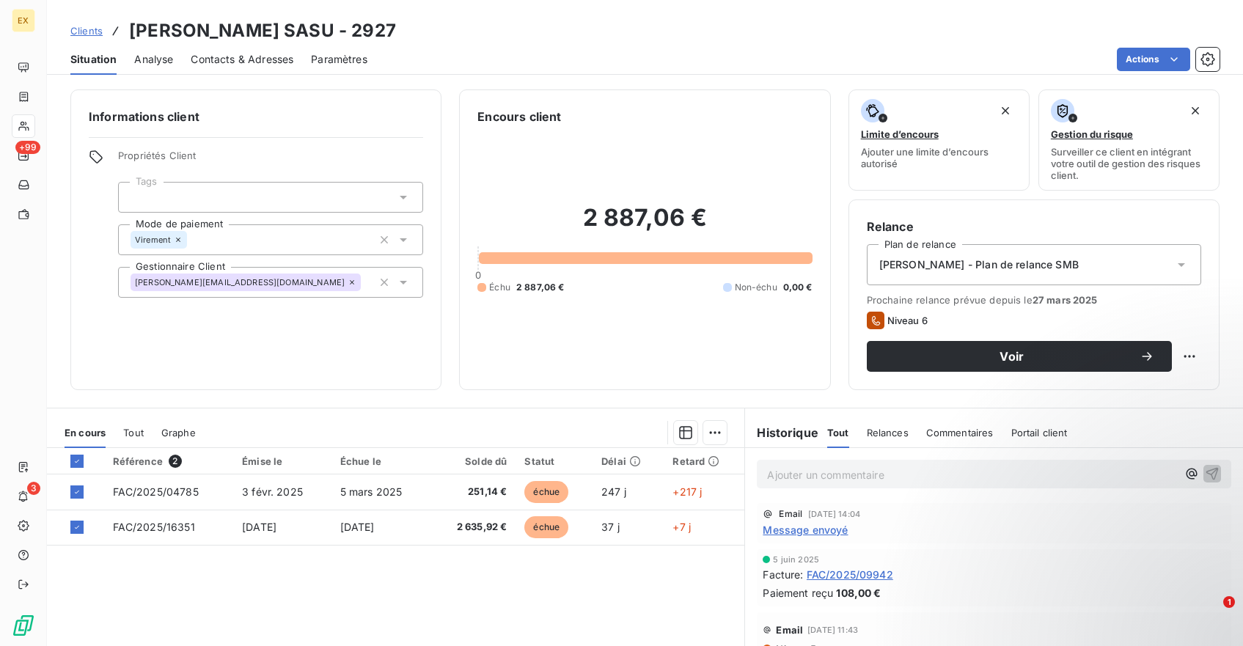
scroll to position [128, 0]
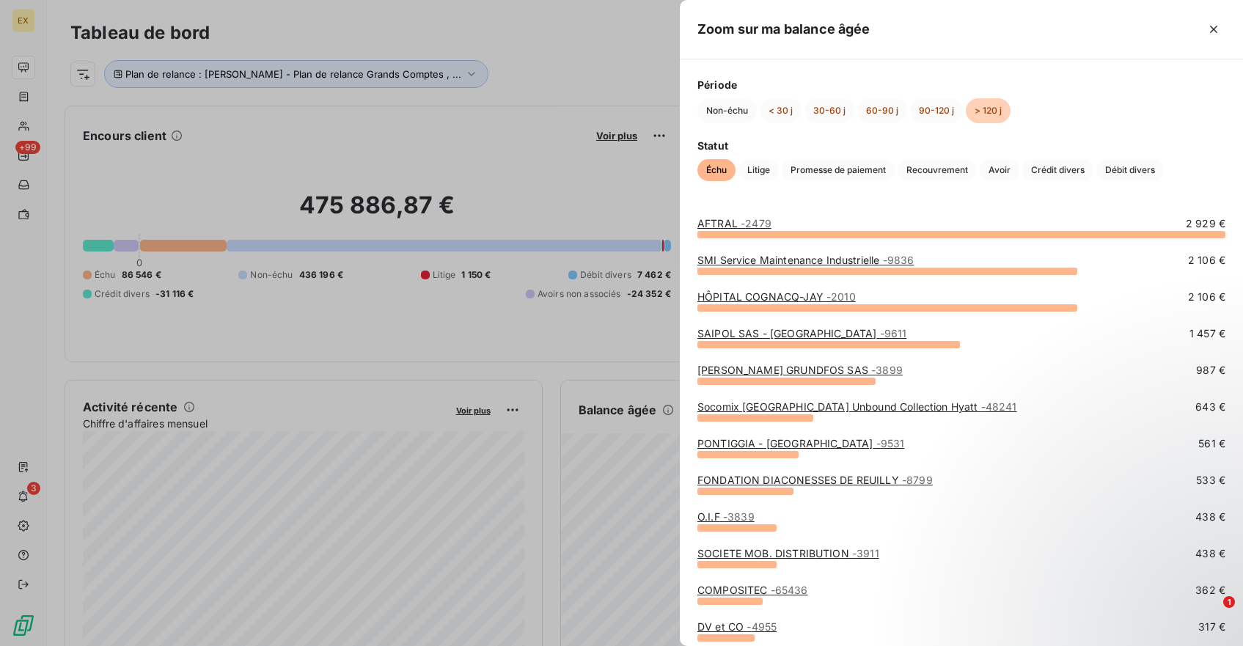
scroll to position [238, 0]
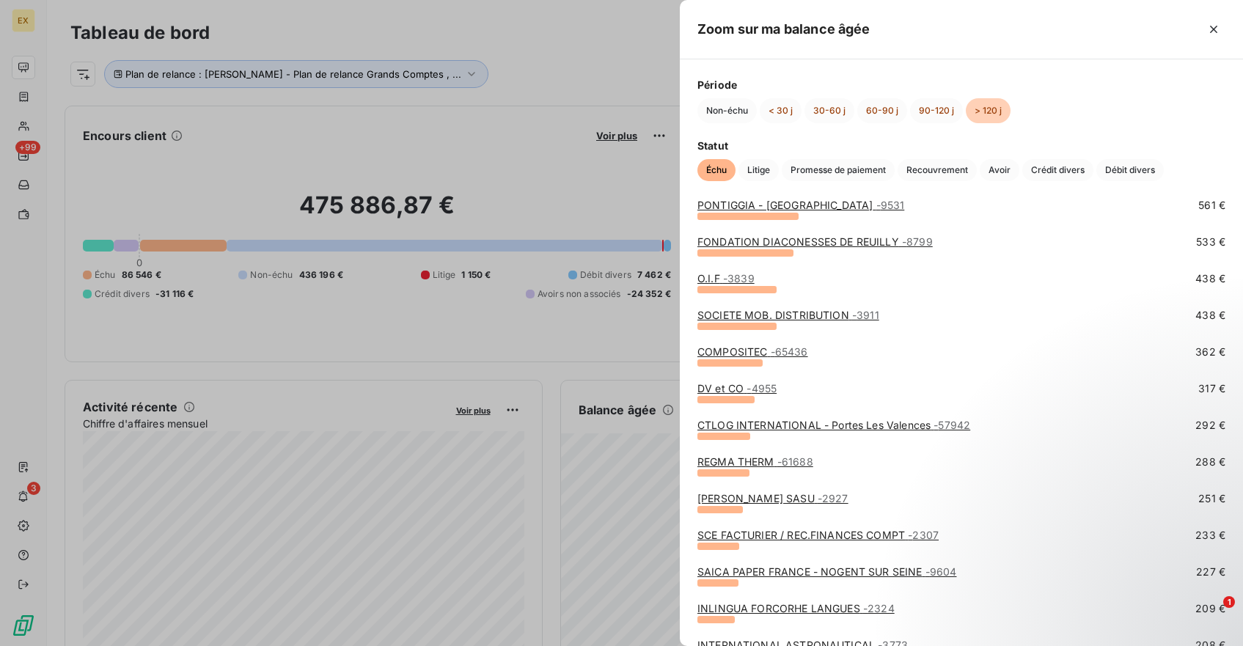
click at [766, 316] on link "SOCIETE MOB. DISTRIBUTION - 3911" at bounding box center [789, 315] width 182 height 12
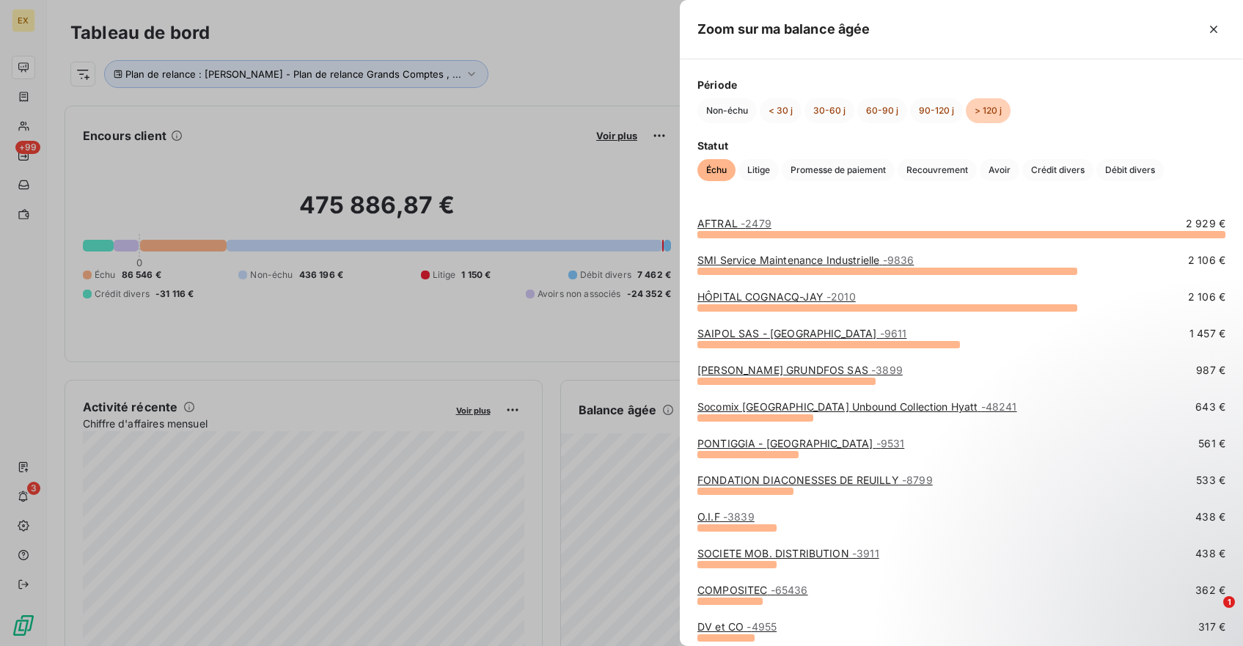
scroll to position [290, 0]
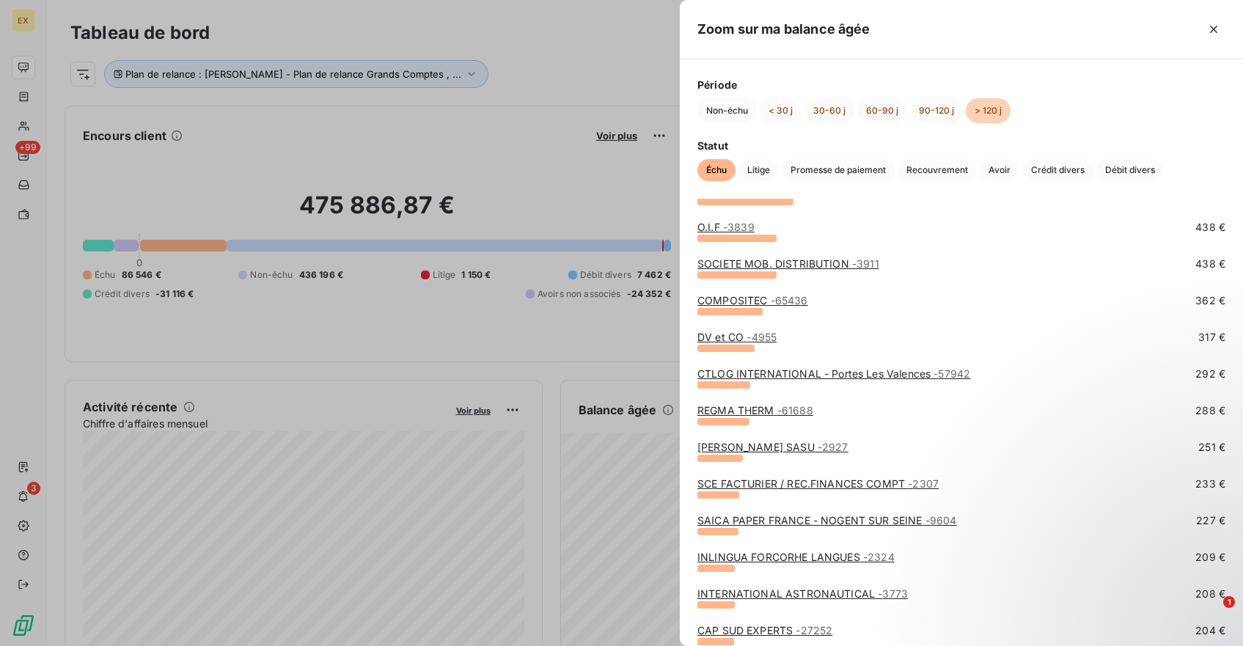
click at [774, 485] on link "SCE FACTURIER / REC.FINANCES COMPT - 2307" at bounding box center [818, 484] width 241 height 12
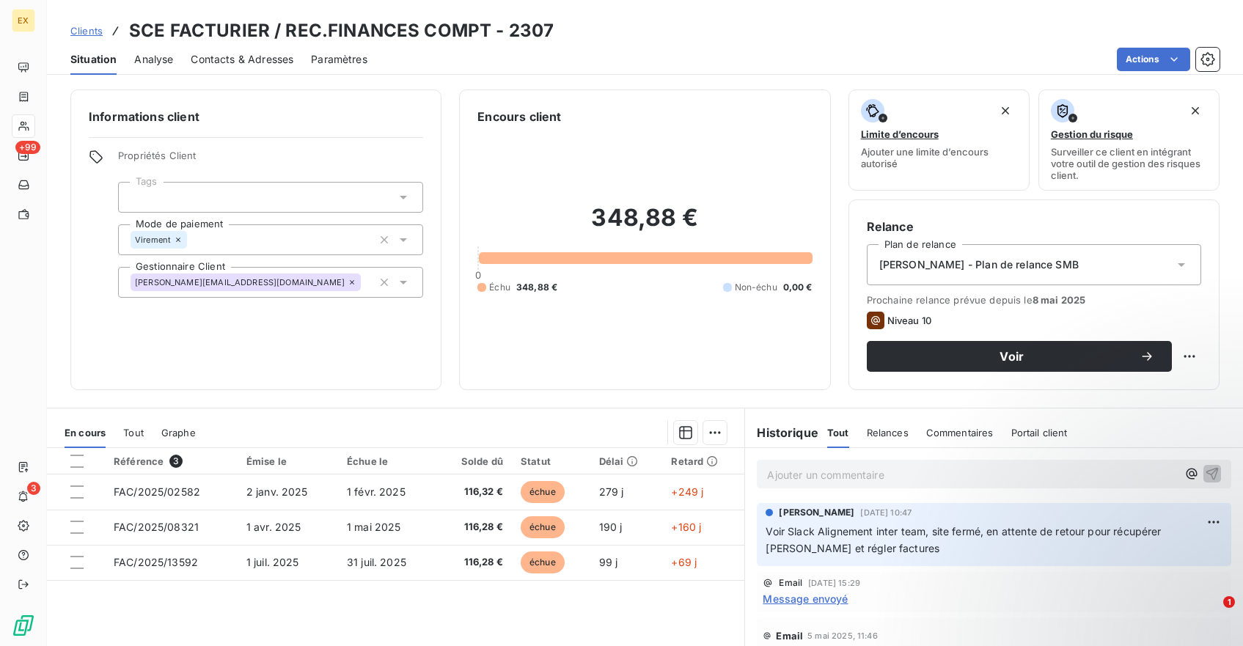
scroll to position [128, 0]
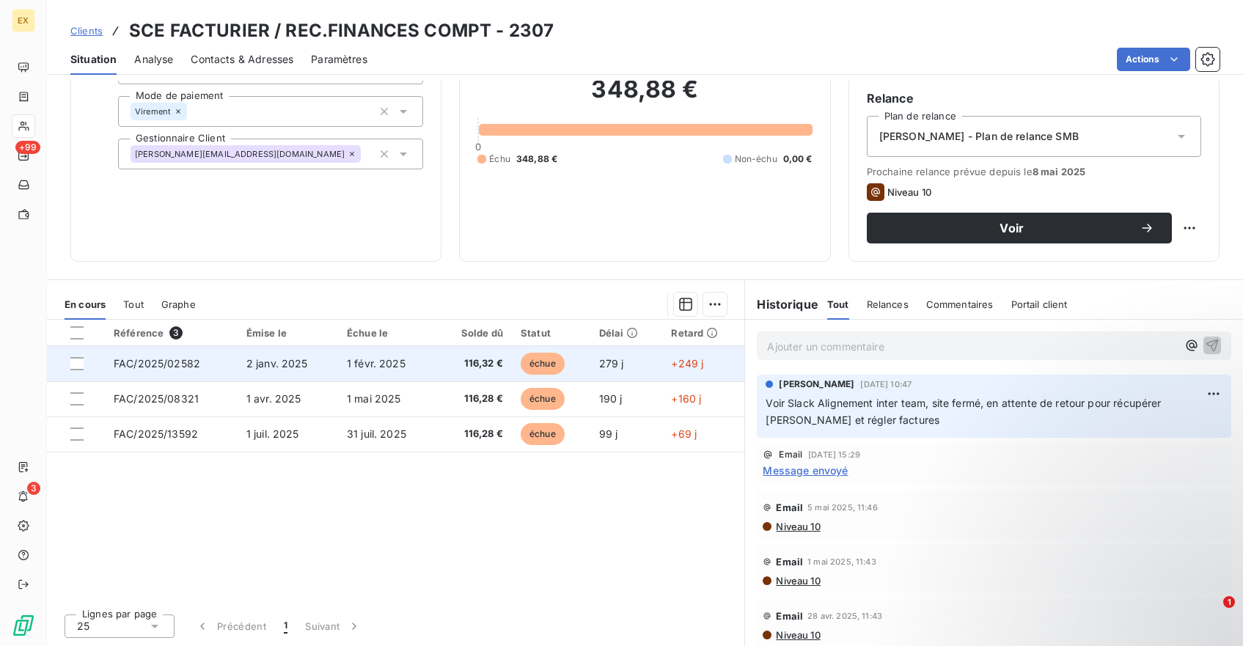
click at [169, 368] on span "FAC/2025/02582" at bounding box center [157, 363] width 87 height 12
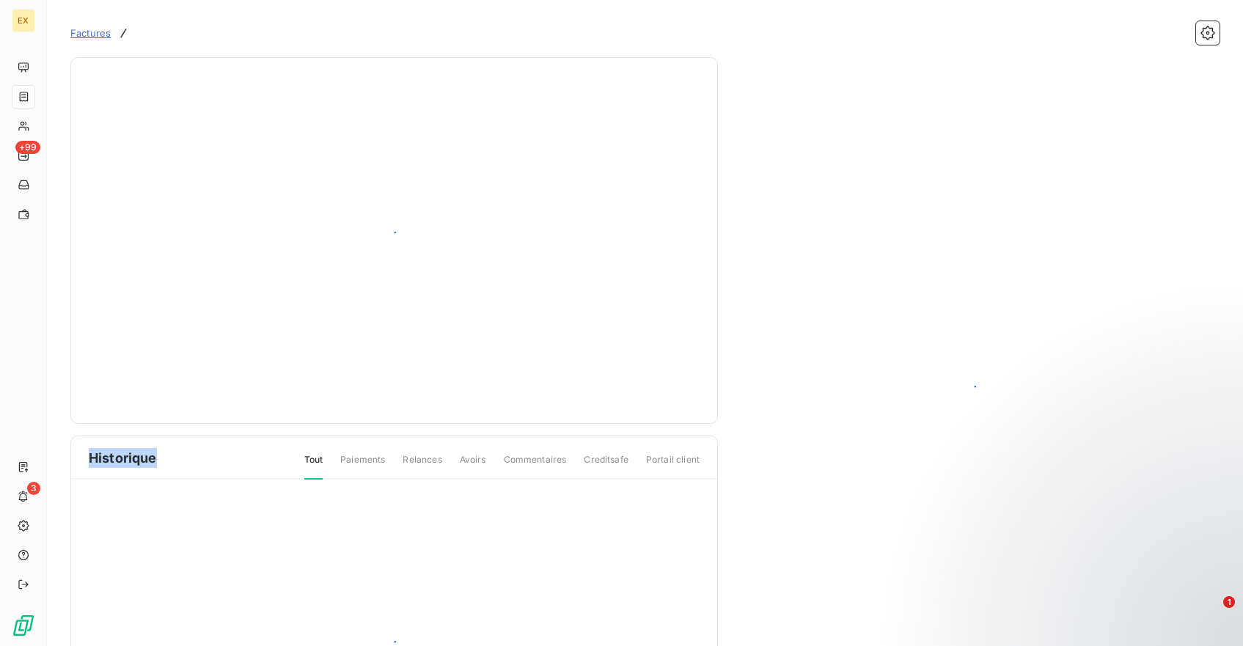
click at [169, 368] on div at bounding box center [394, 241] width 611 height 330
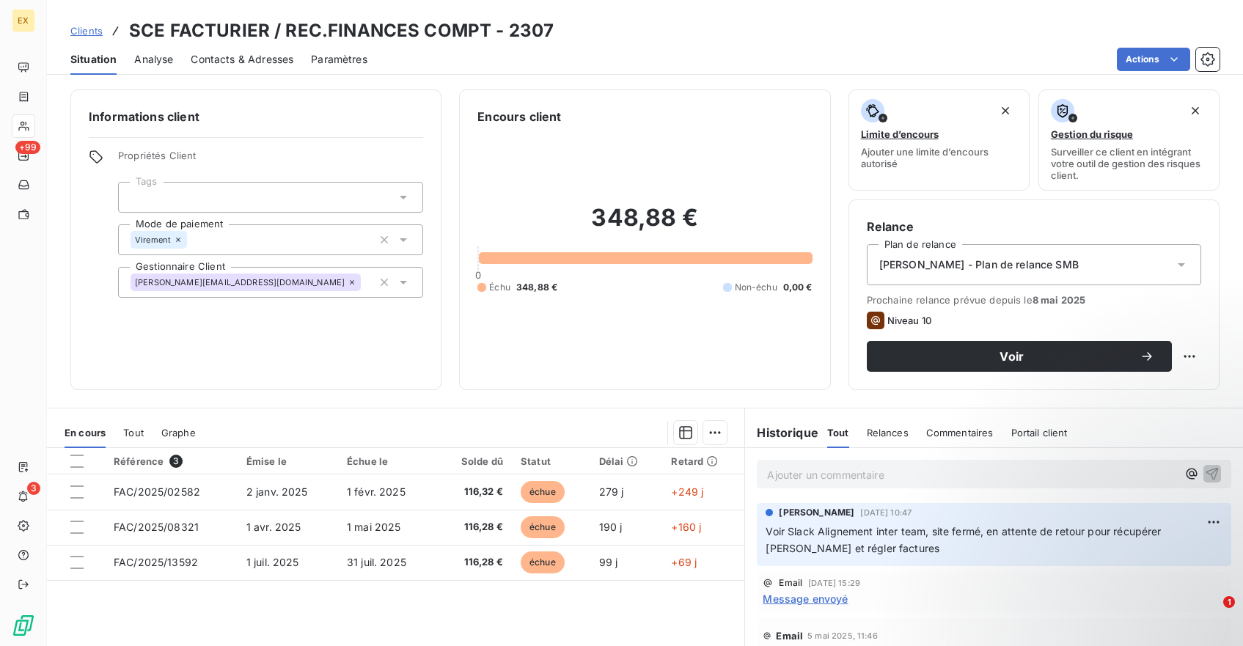
click at [211, 25] on h3 "SCE FACTURIER / REC.FINANCES COMPT - 2307" at bounding box center [341, 31] width 425 height 26
copy h3 "FACTURIER"
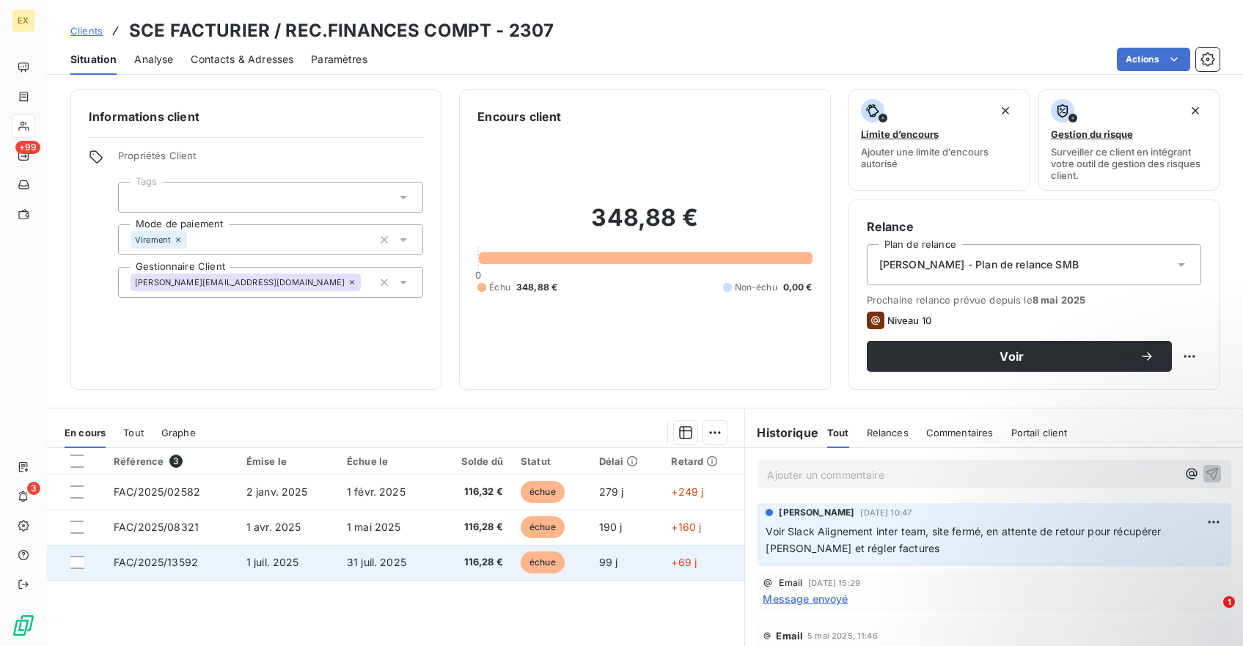
click at [235, 565] on td "FAC/2025/13592" at bounding box center [171, 562] width 133 height 35
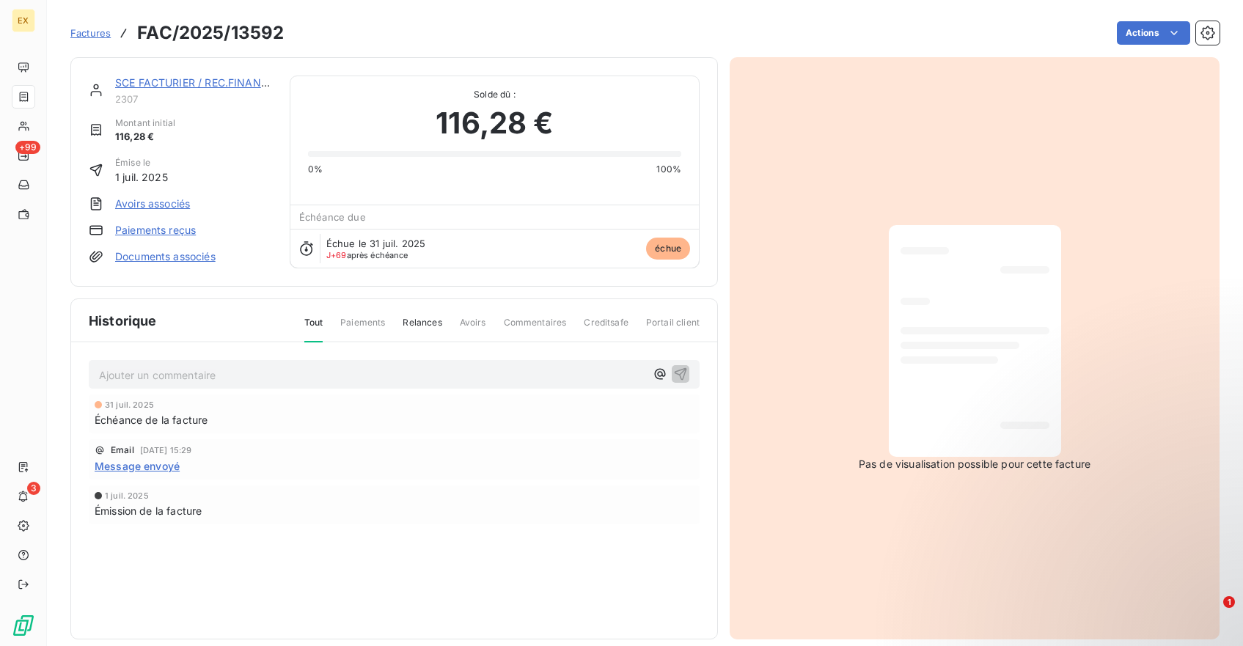
click at [175, 202] on link "Avoirs associés" at bounding box center [152, 204] width 75 height 15
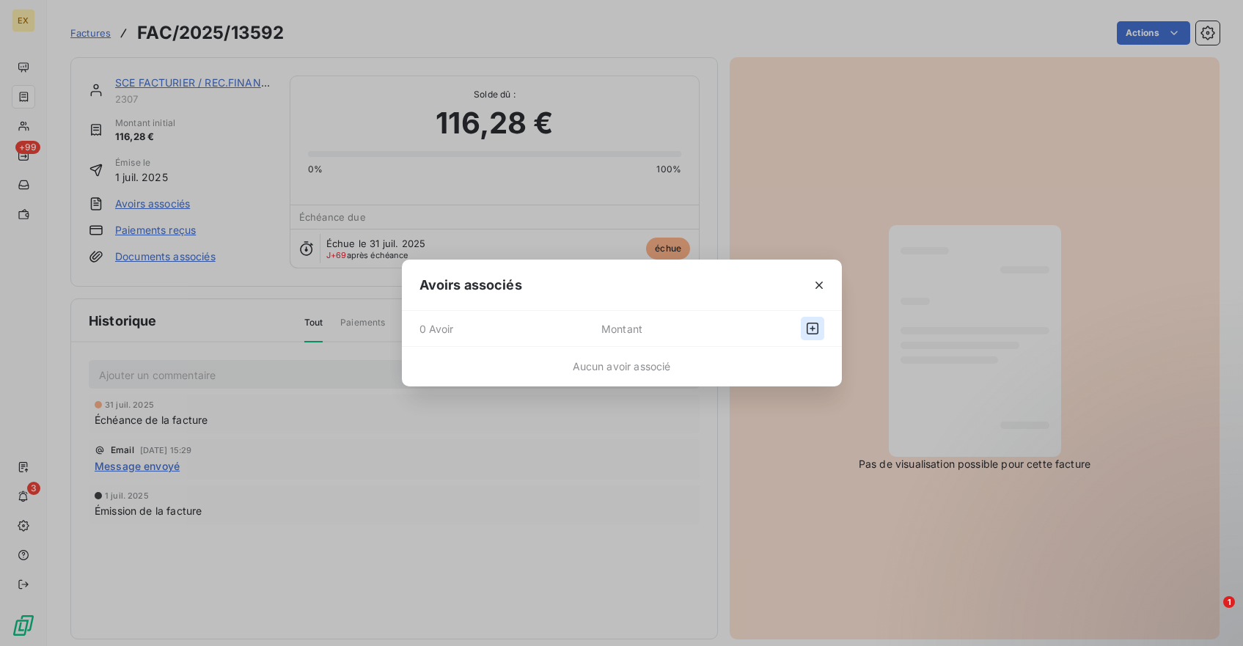
click at [811, 326] on icon "button" at bounding box center [813, 328] width 15 height 15
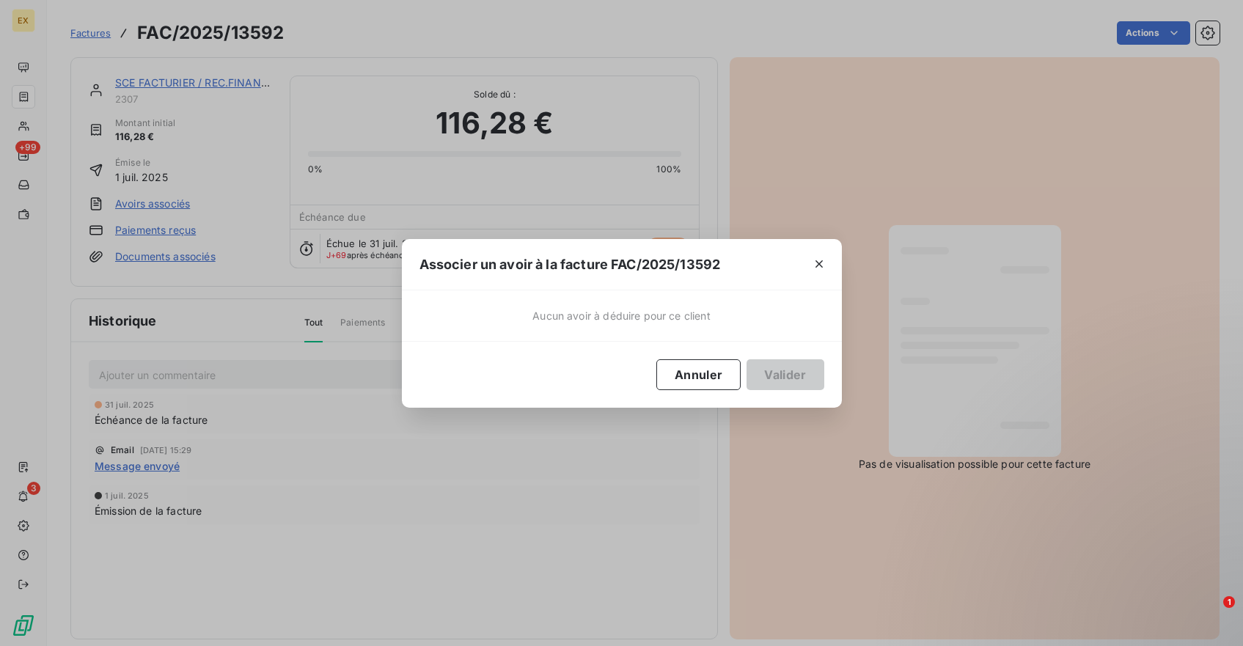
click at [658, 308] on span "Aucun avoir à déduire pour ce client" at bounding box center [622, 315] width 178 height 15
click at [817, 263] on icon "button" at bounding box center [819, 264] width 15 height 15
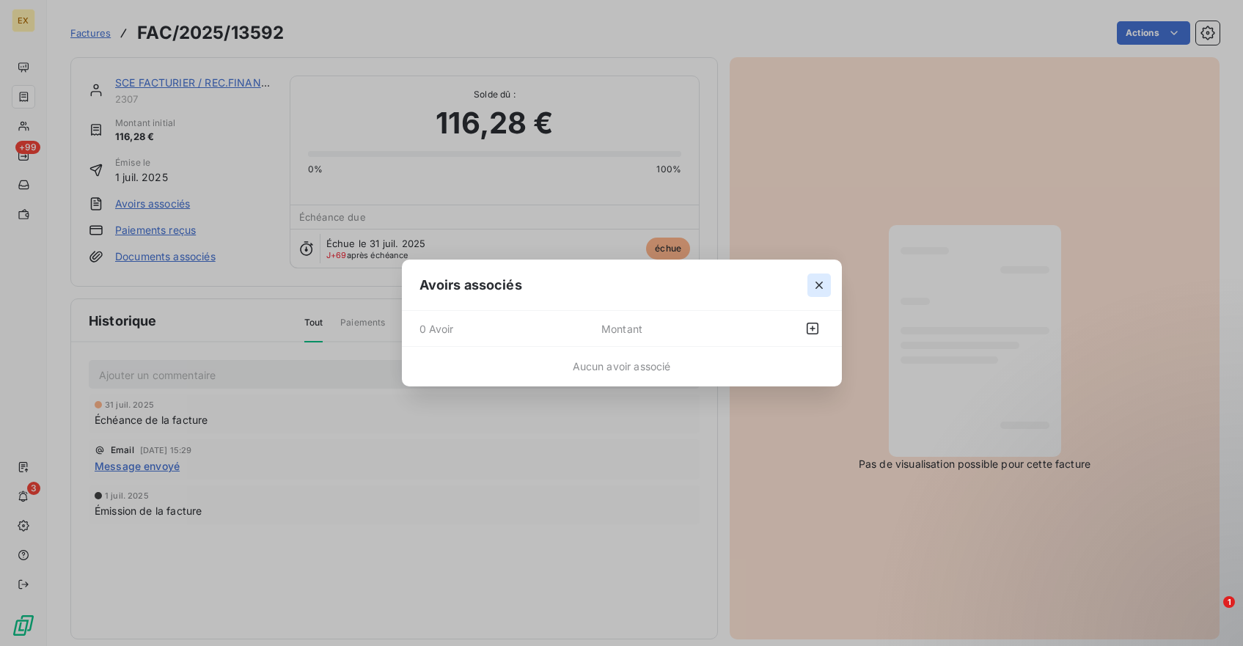
click at [820, 280] on icon "button" at bounding box center [819, 285] width 15 height 15
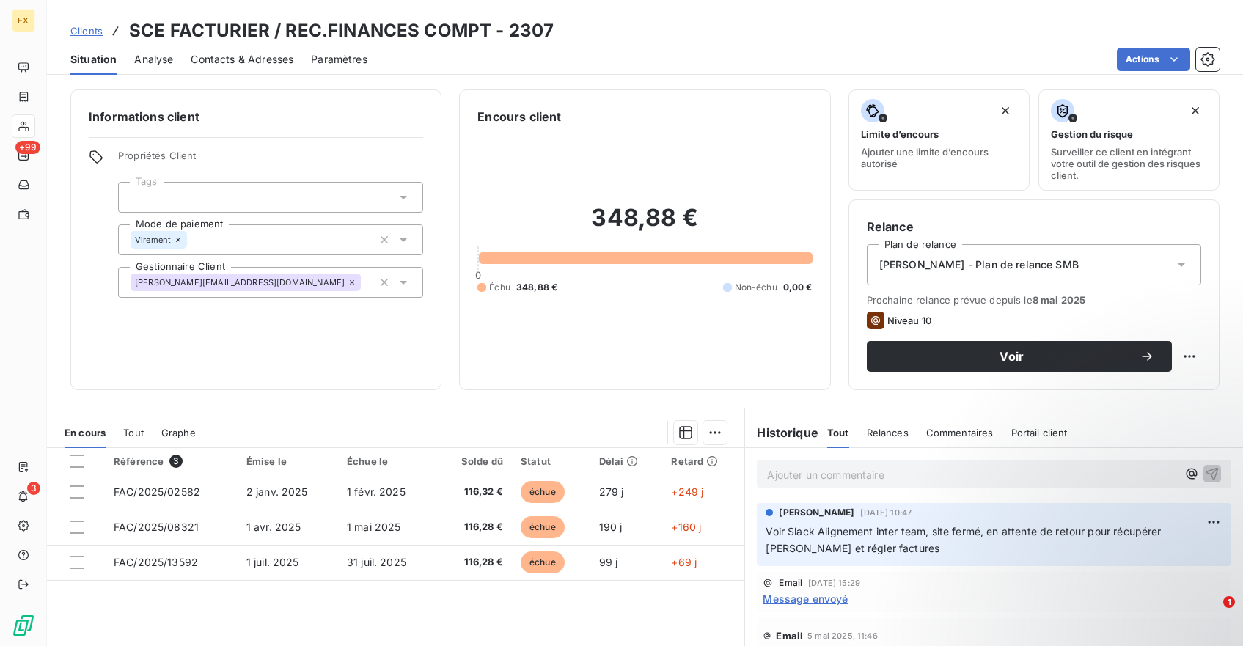
click at [847, 474] on p "Ajouter un commentaire ﻿" at bounding box center [972, 475] width 410 height 18
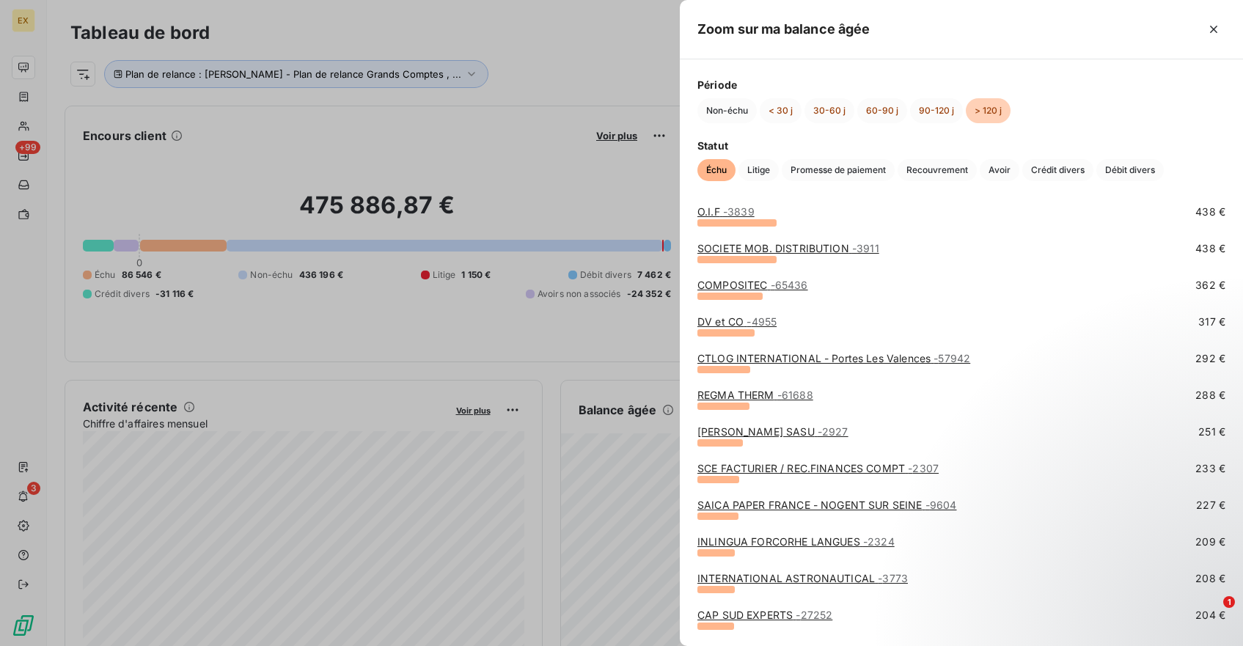
scroll to position [510, 0]
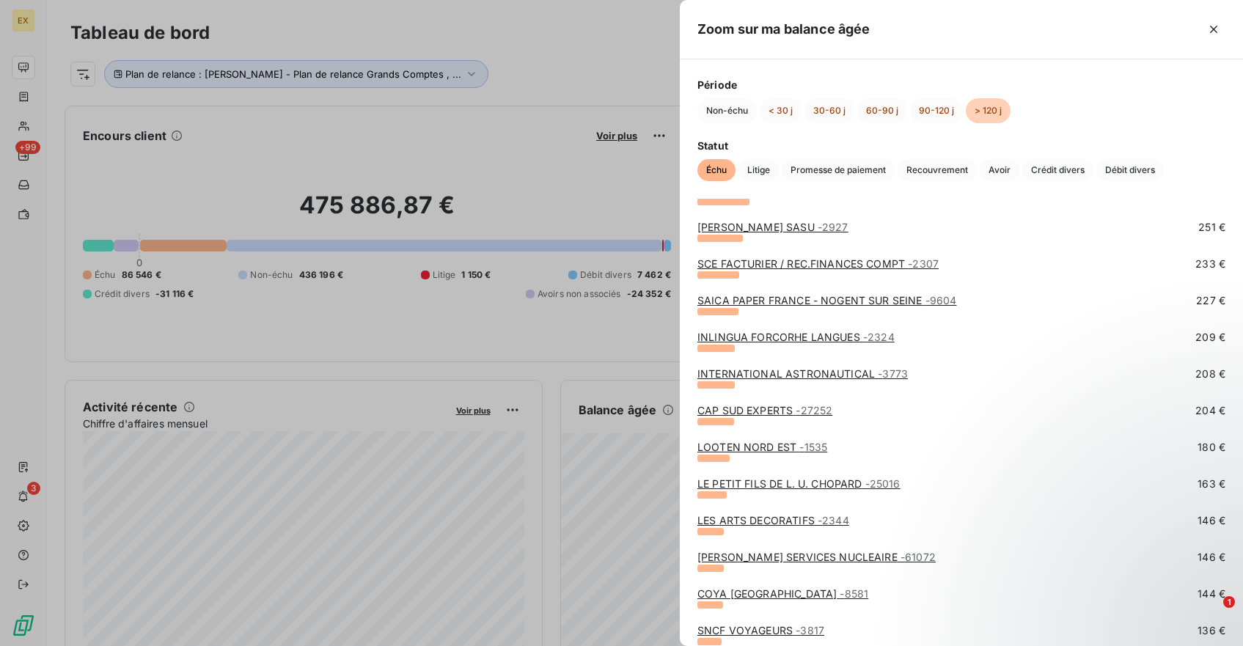
click at [766, 298] on link "SAICA PAPER FRANCE - NOGENT SUR SEINE - 9604" at bounding box center [827, 300] width 259 height 12
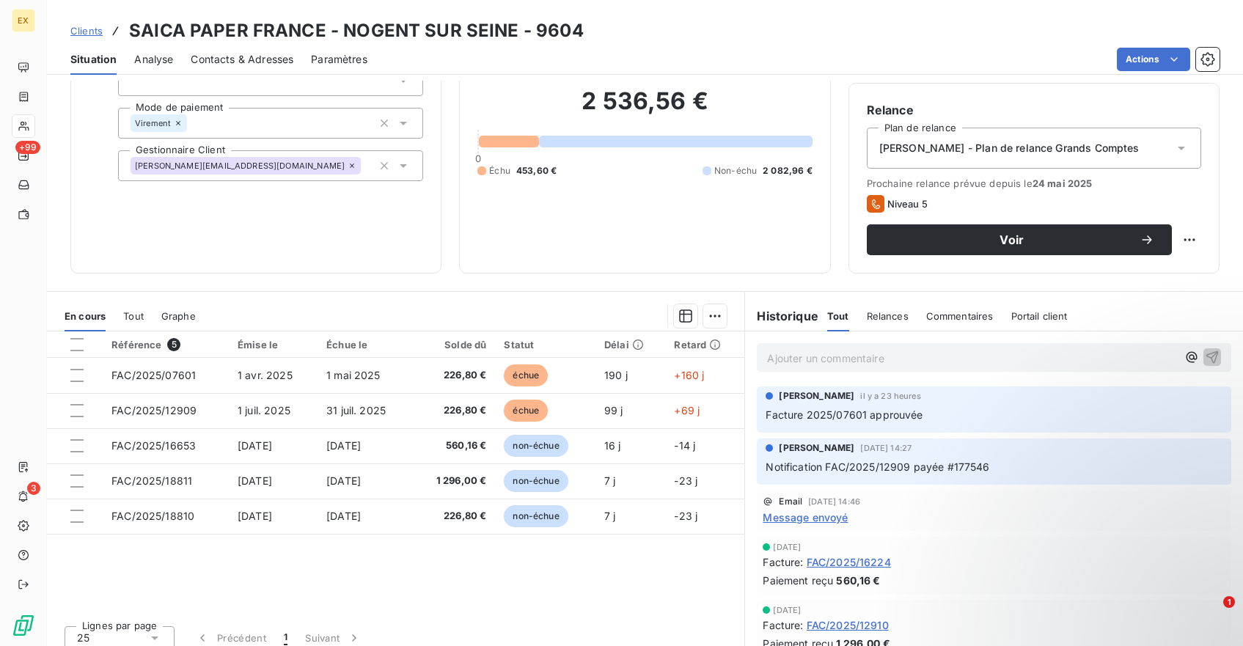
scroll to position [128, 0]
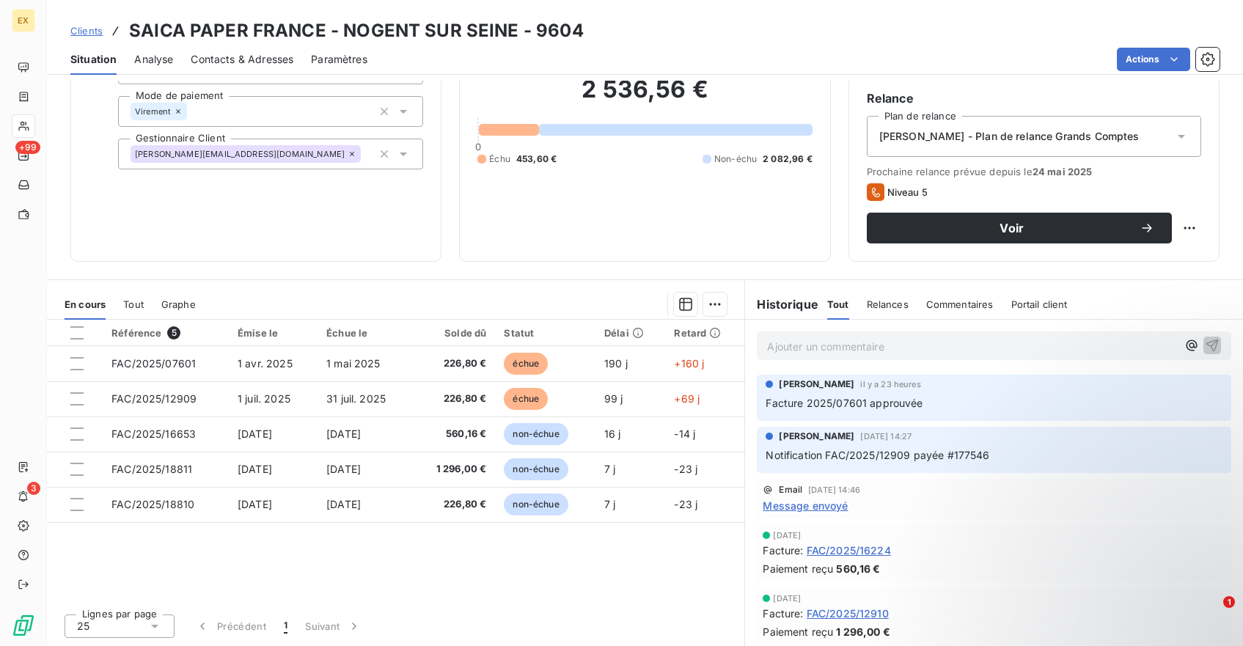
click at [899, 403] on span "Facture 2025/07601 approuvée" at bounding box center [844, 403] width 157 height 12
click at [913, 403] on span "Facture 2025/07601 approuvée" at bounding box center [844, 403] width 157 height 12
drag, startPoint x: 320, startPoint y: 32, endPoint x: 128, endPoint y: 34, distance: 191.5
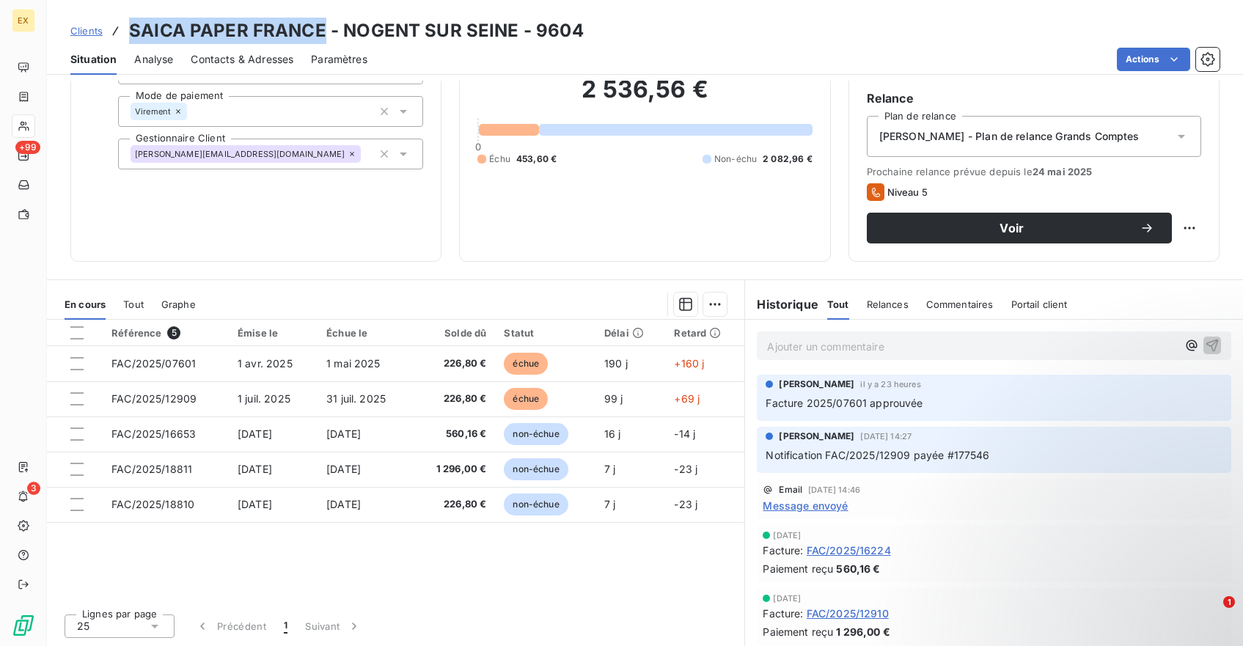
click at [129, 34] on h3 "SAICA PAPER FRANCE - NOGENT SUR SEINE - 9604" at bounding box center [356, 31] width 455 height 26
copy h3 "SAICA PAPER FRANCE"
click at [896, 456] on span "Notification FAC/2025/12909 payée #177546" at bounding box center [878, 455] width 224 height 12
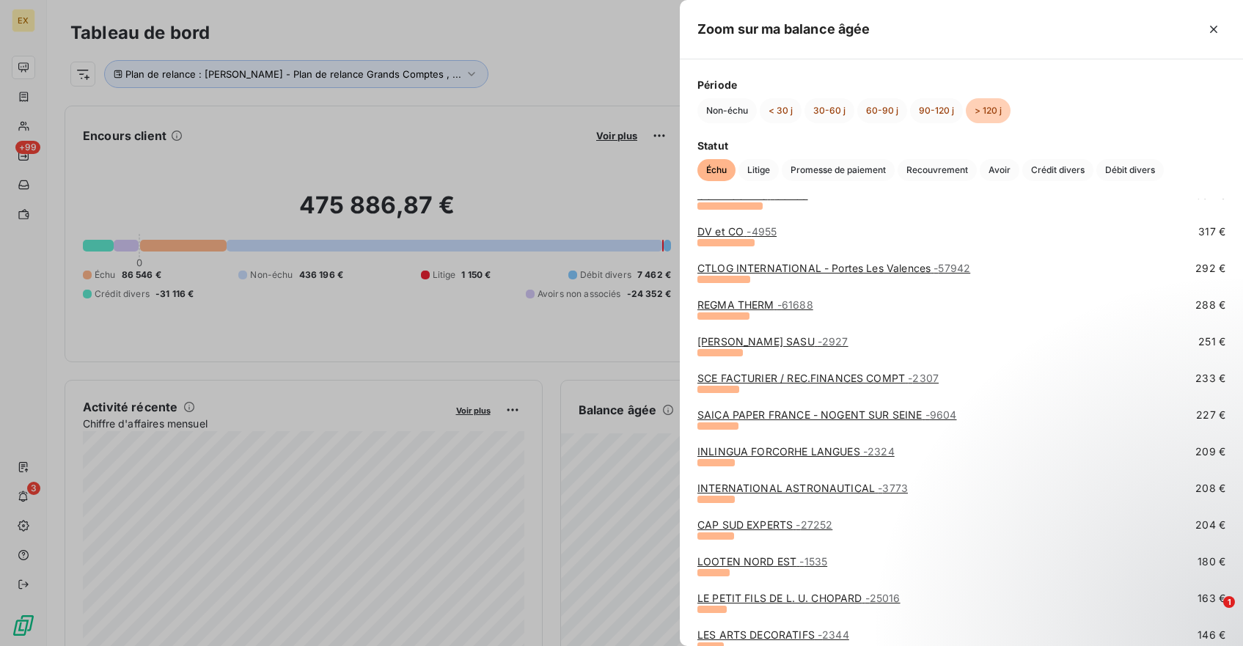
scroll to position [399, 0]
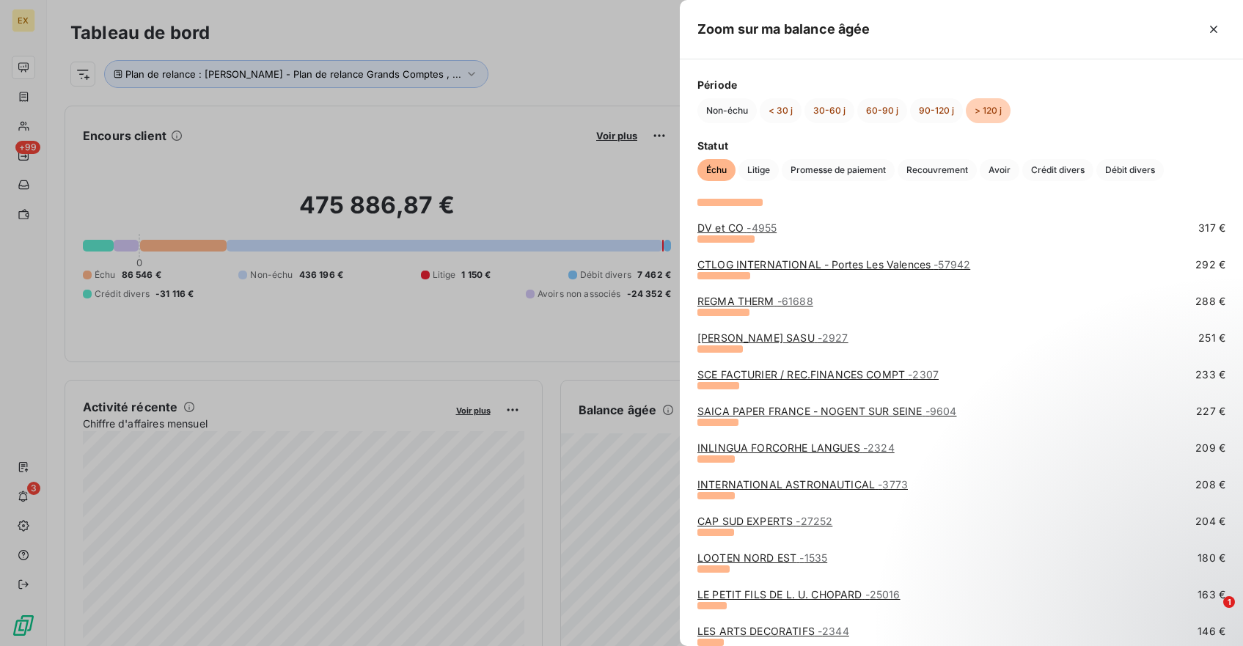
click at [772, 443] on link "INLINGUA FORCORHE LANGUES - 2324" at bounding box center [796, 448] width 197 height 12
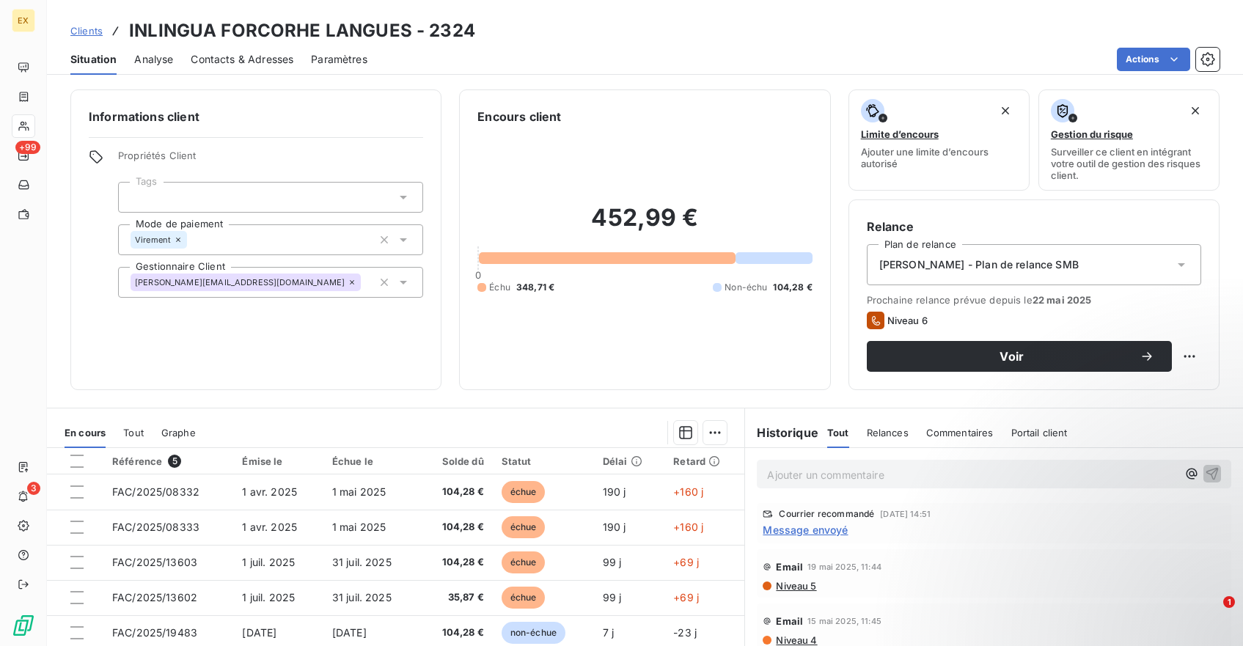
scroll to position [128, 0]
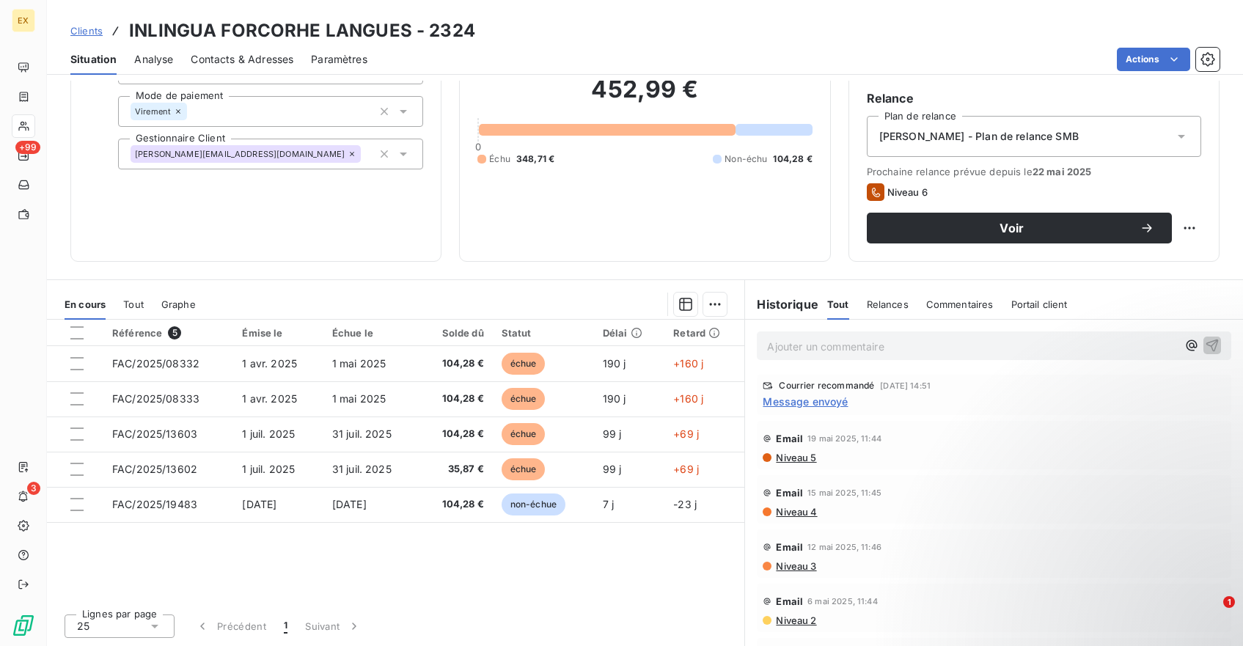
click at [808, 403] on span "Message envoyé" at bounding box center [805, 401] width 85 height 15
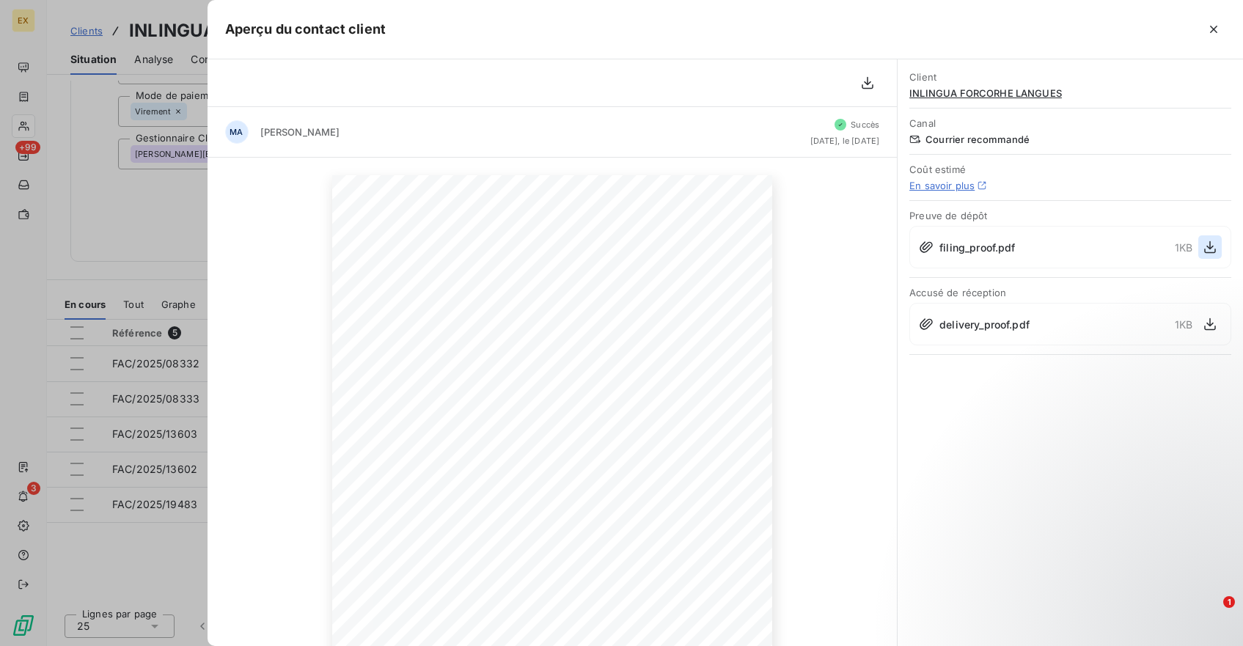
click at [1216, 245] on icon "button" at bounding box center [1210, 247] width 15 height 15
click at [1217, 324] on icon "button" at bounding box center [1210, 324] width 15 height 15
click at [1211, 28] on icon "button" at bounding box center [1214, 29] width 15 height 15
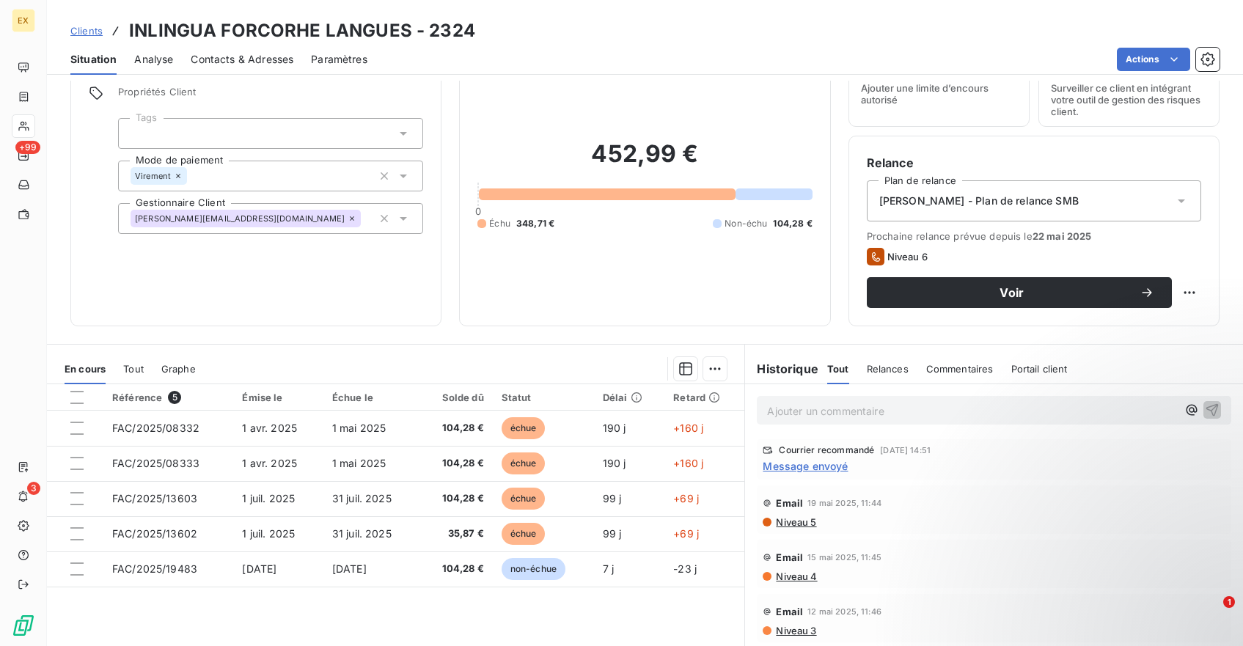
scroll to position [0, 0]
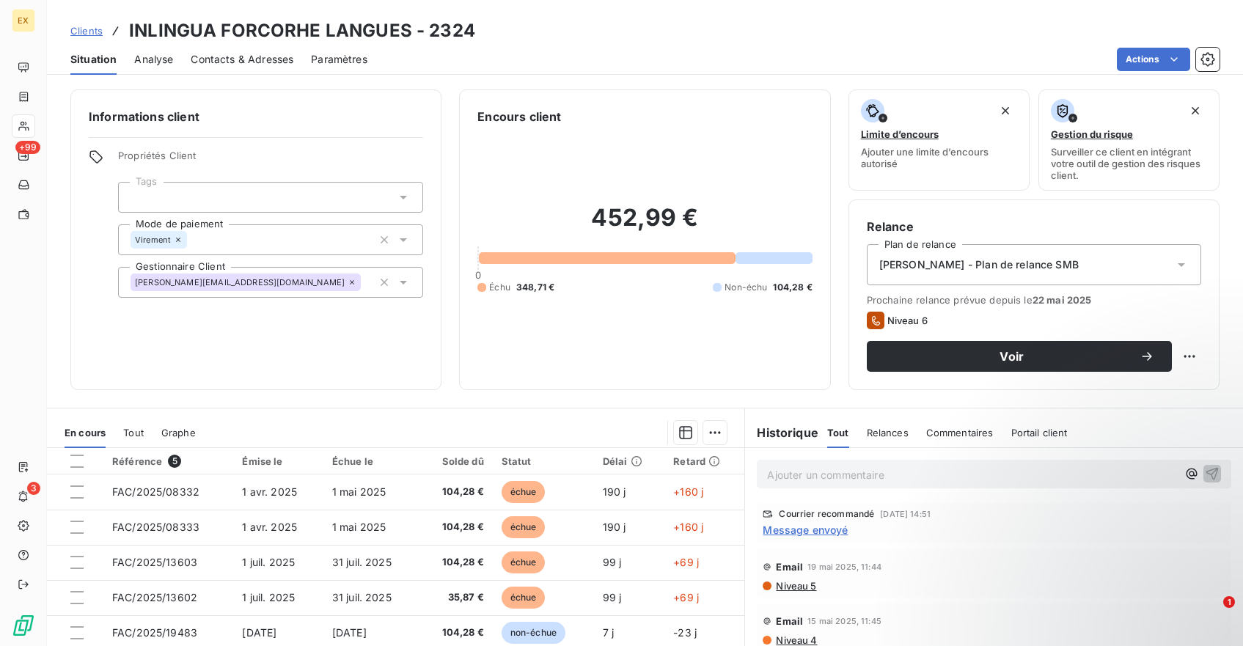
click at [822, 533] on span "Message envoyé" at bounding box center [805, 529] width 85 height 15
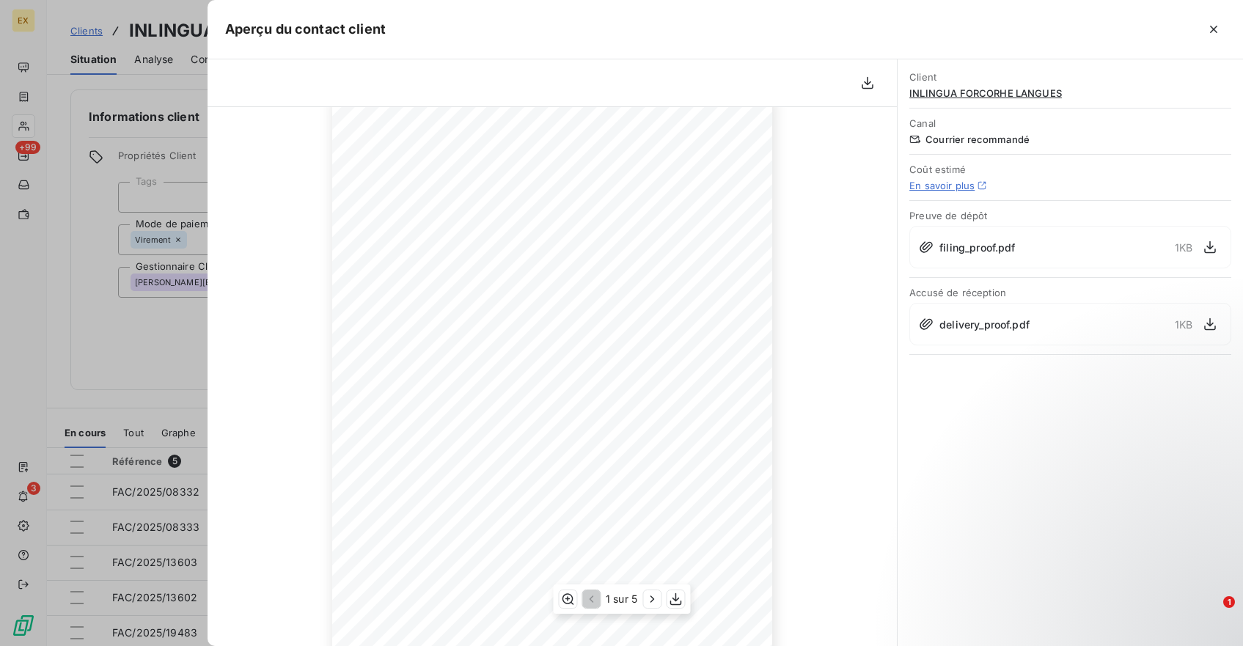
scroll to position [169, 0]
click at [998, 253] on span "filing_proof.pdf" at bounding box center [978, 247] width 76 height 15
click at [998, 250] on span "filing_proof.pdf" at bounding box center [978, 247] width 76 height 15
click at [1212, 243] on icon "button" at bounding box center [1210, 247] width 15 height 15
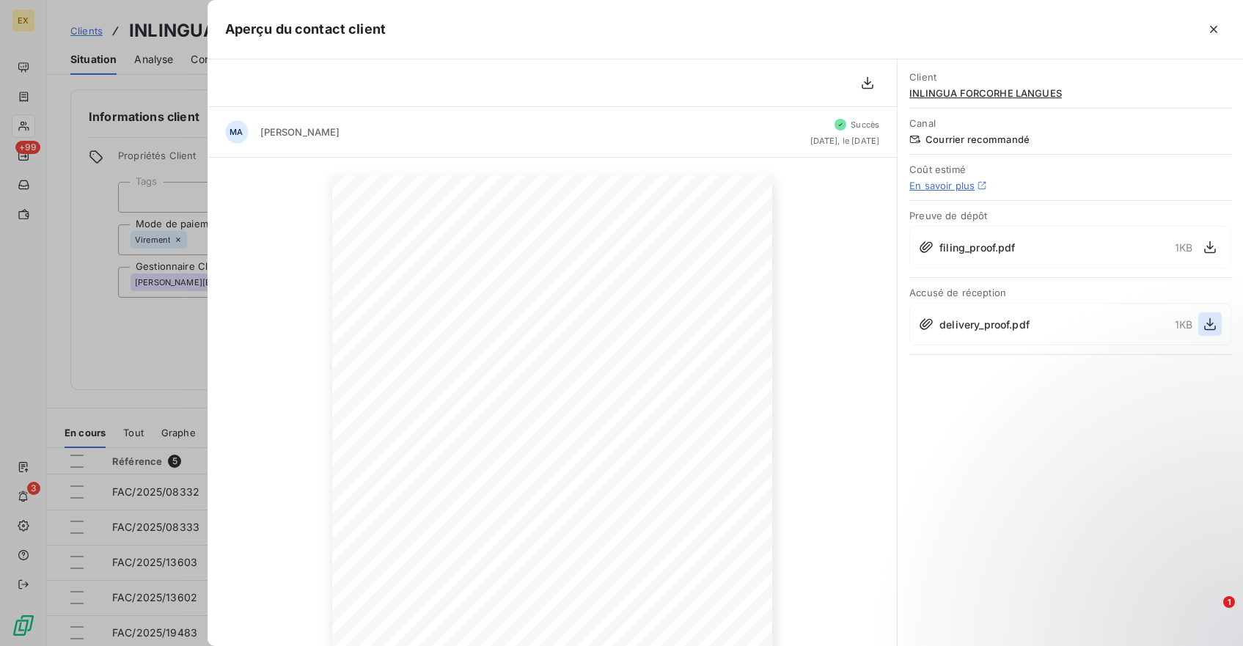
click at [1221, 323] on button "button" at bounding box center [1210, 324] width 23 height 23
click at [1215, 40] on button "button" at bounding box center [1213, 29] width 23 height 23
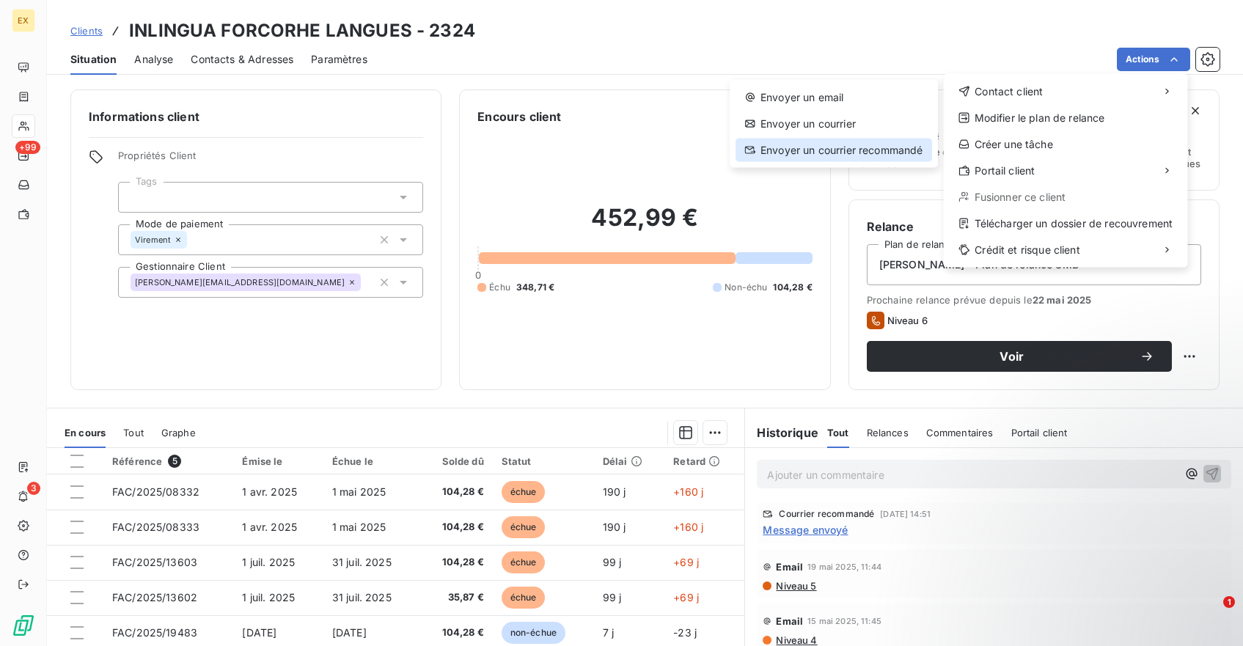
click at [863, 150] on div "Envoyer un courrier recommandé" at bounding box center [834, 150] width 197 height 23
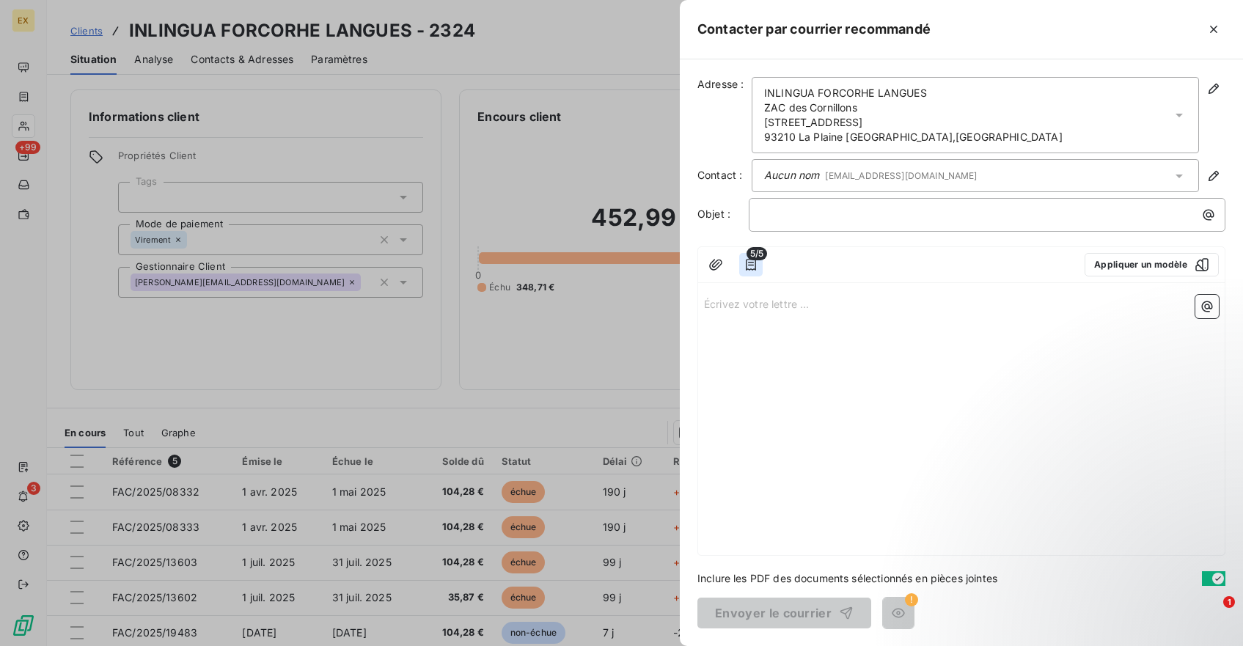
click at [745, 265] on icon "button" at bounding box center [751, 264] width 15 height 15
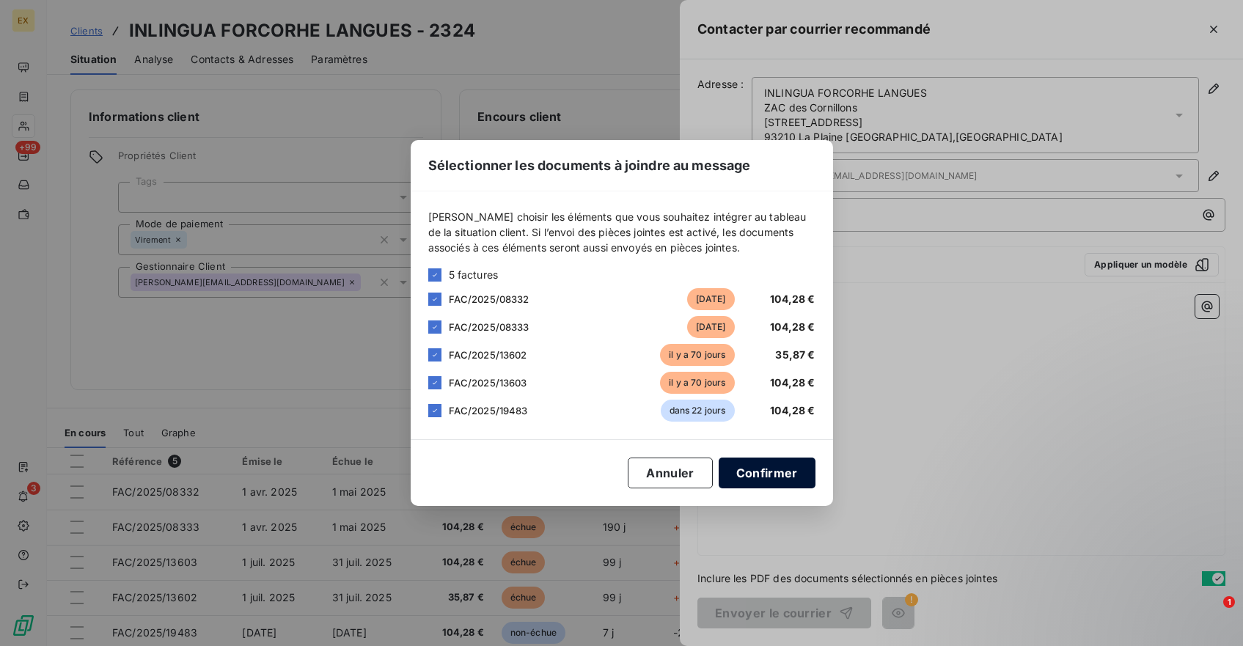
click at [758, 480] on button "Confirmer" at bounding box center [767, 473] width 97 height 31
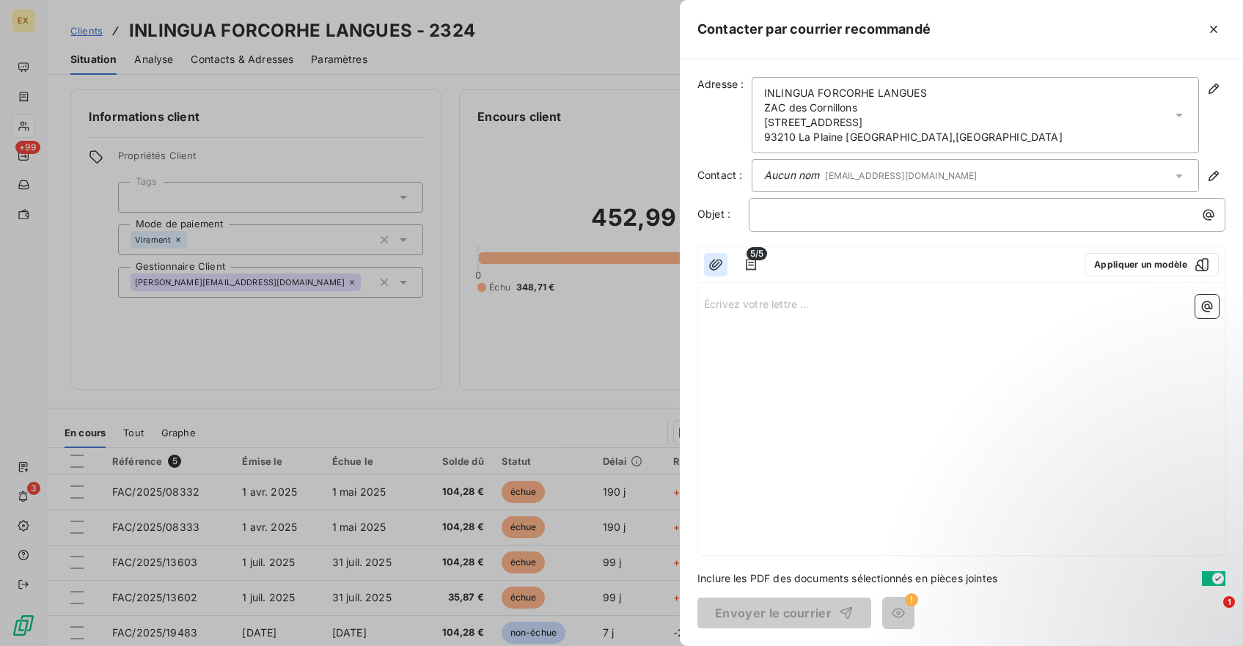
click at [717, 258] on icon "button" at bounding box center [716, 264] width 15 height 15
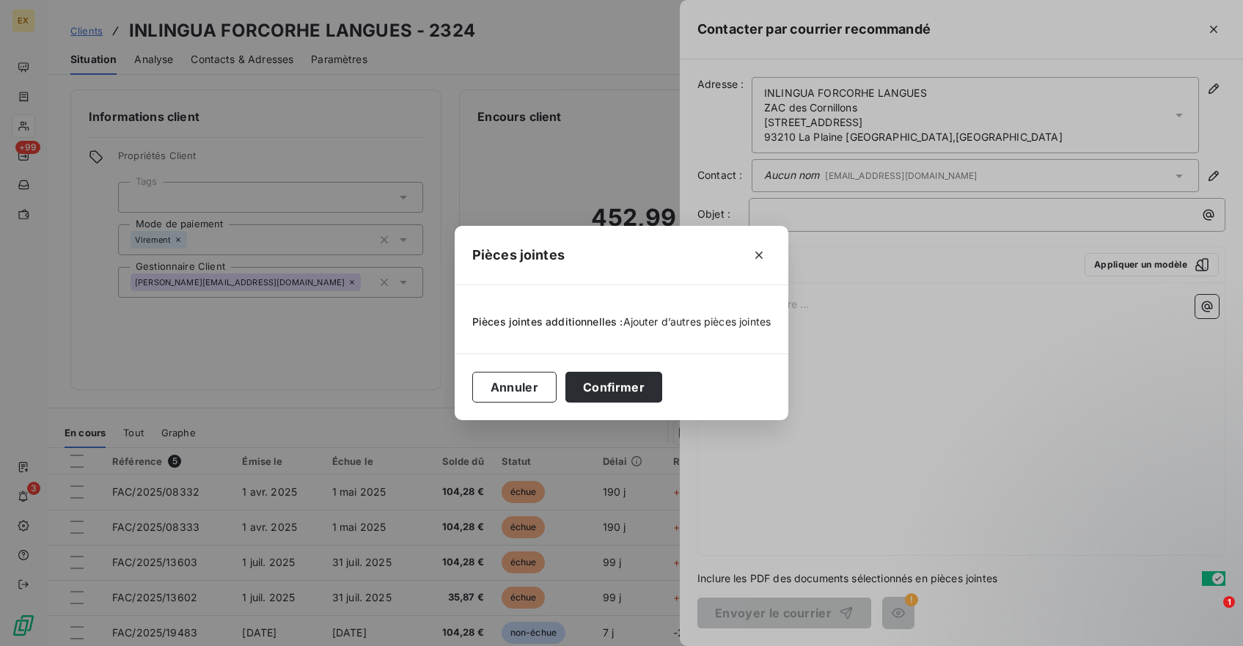
click at [662, 319] on span "Ajouter d’autres pièces jointes" at bounding box center [698, 321] width 148 height 12
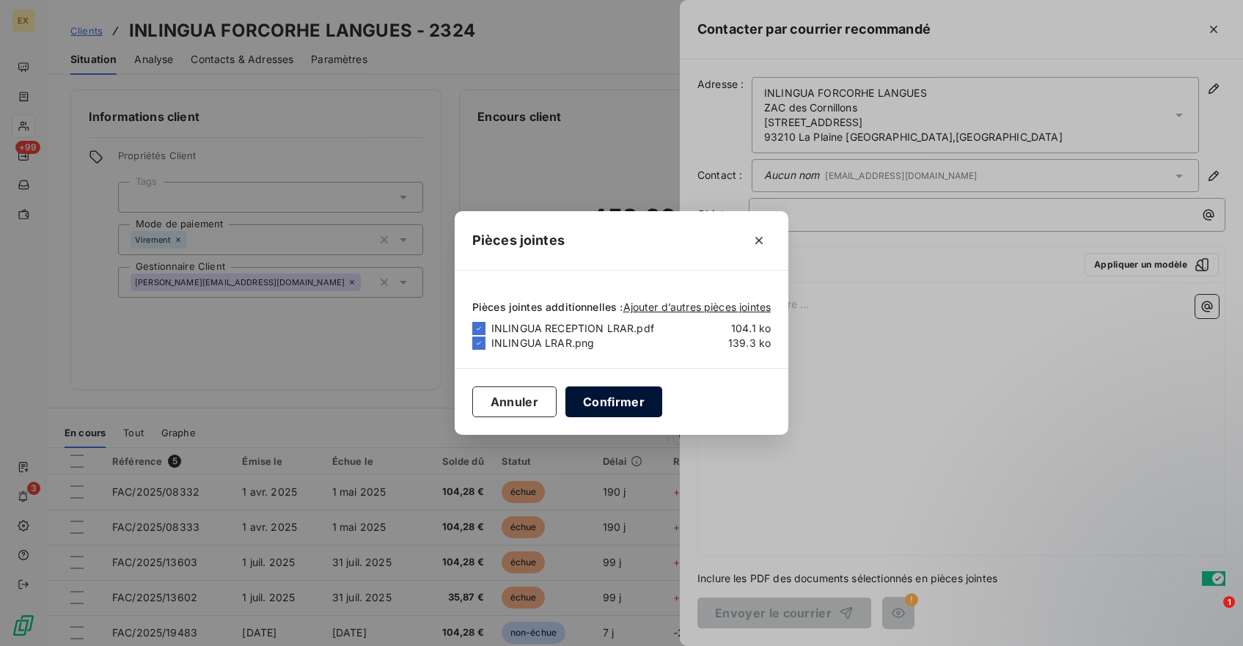
click at [620, 389] on button "Confirmer" at bounding box center [614, 402] width 97 height 31
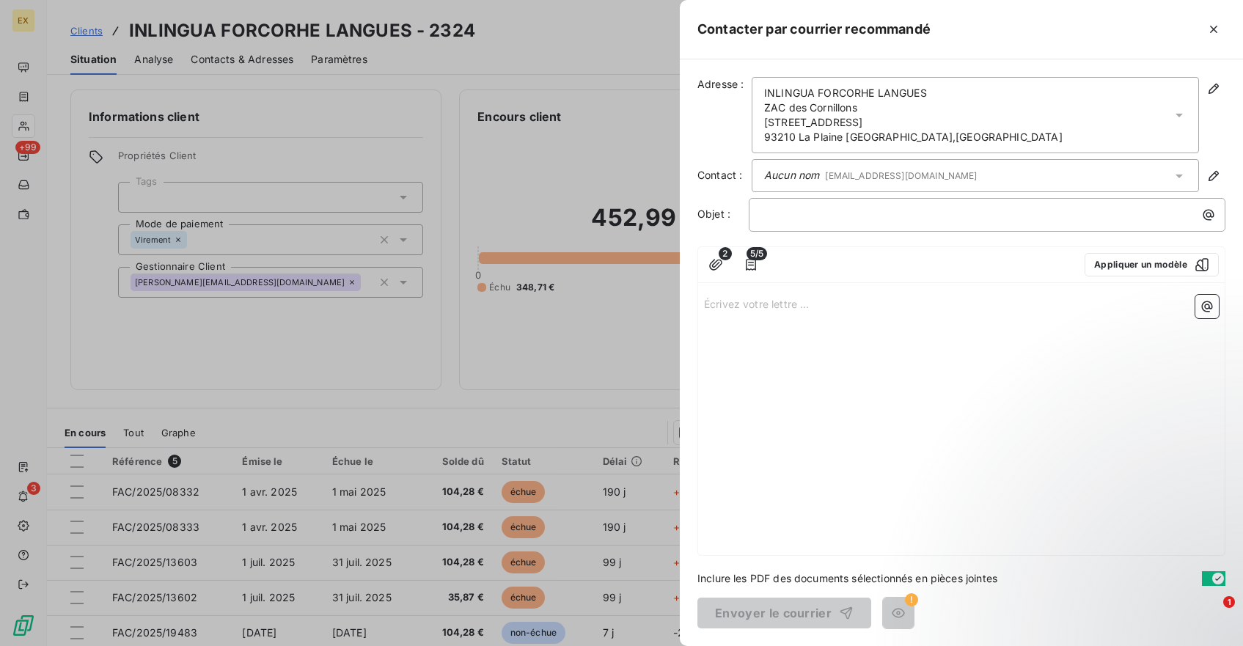
click at [803, 222] on div "﻿" at bounding box center [987, 215] width 477 height 34
click at [800, 219] on p "﻿" at bounding box center [990, 214] width 459 height 17
click at [740, 296] on p "Écrivez votre lettre ... ﻿" at bounding box center [961, 303] width 515 height 17
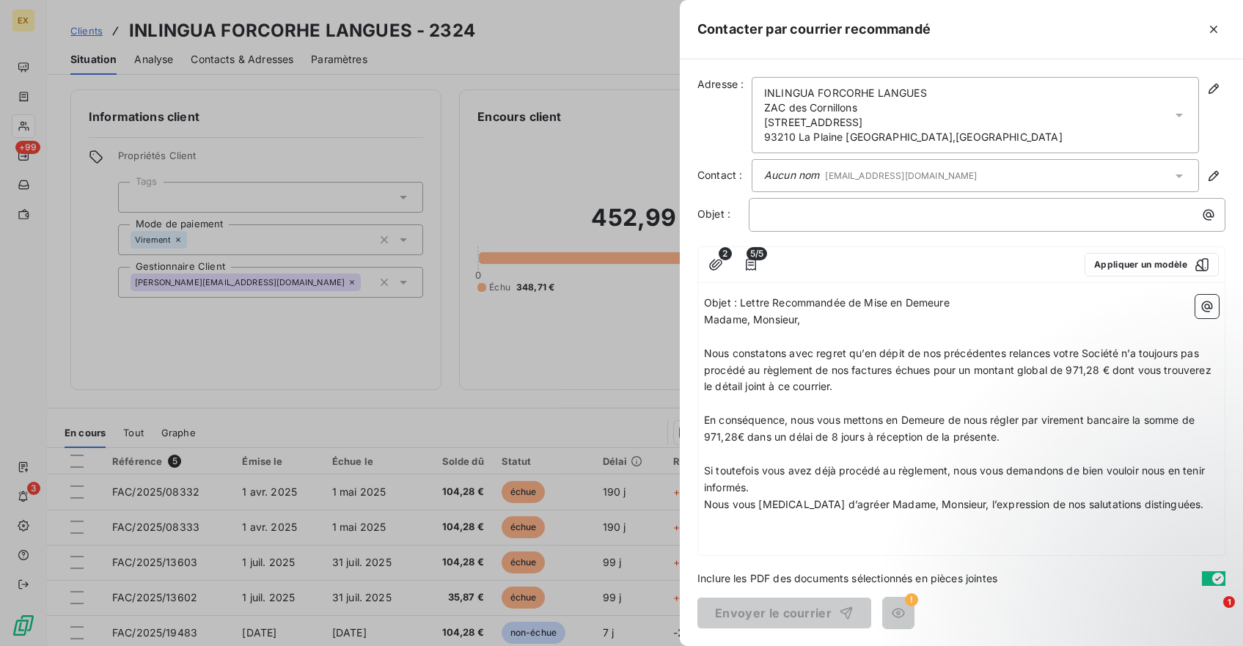
click at [765, 307] on span "Objet : Lettre Recommandée de Mise en Demeure" at bounding box center [827, 302] width 246 height 12
click at [778, 219] on p "﻿" at bounding box center [990, 214] width 459 height 17
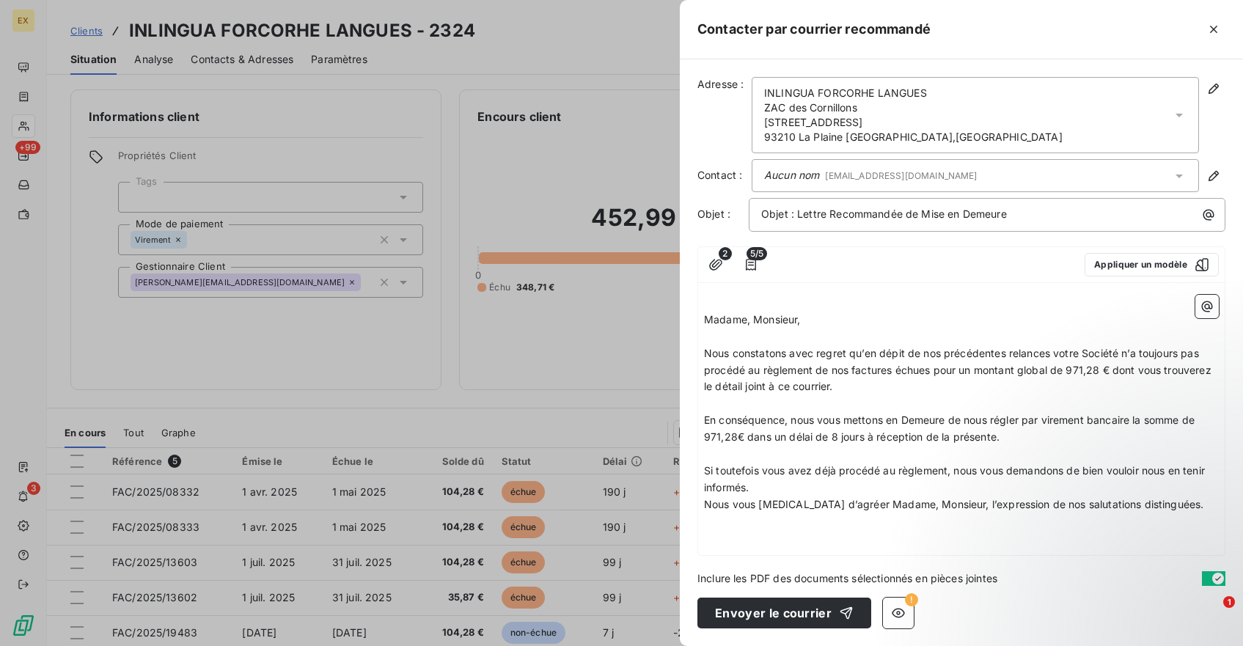
click at [706, 320] on span "Madame, Monsieur," at bounding box center [752, 319] width 97 height 12
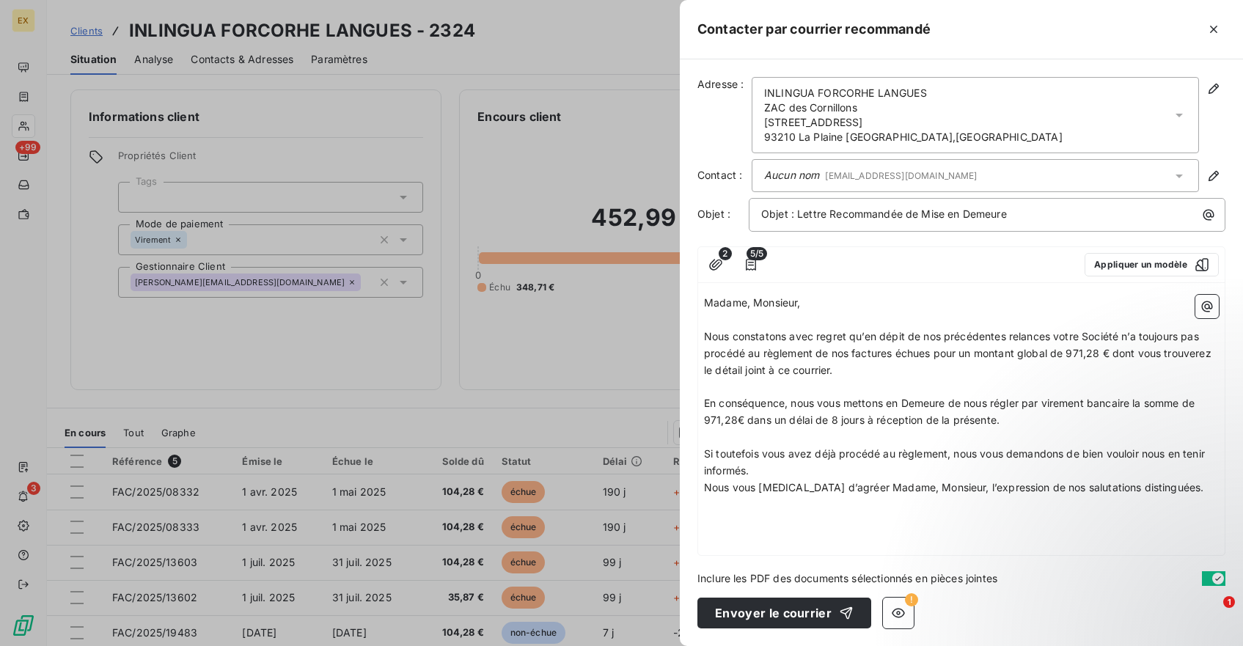
click at [816, 304] on p "Madame, Monsieur," at bounding box center [961, 303] width 515 height 17
click at [817, 307] on p "Madame, Monsieur," at bounding box center [961, 303] width 515 height 17
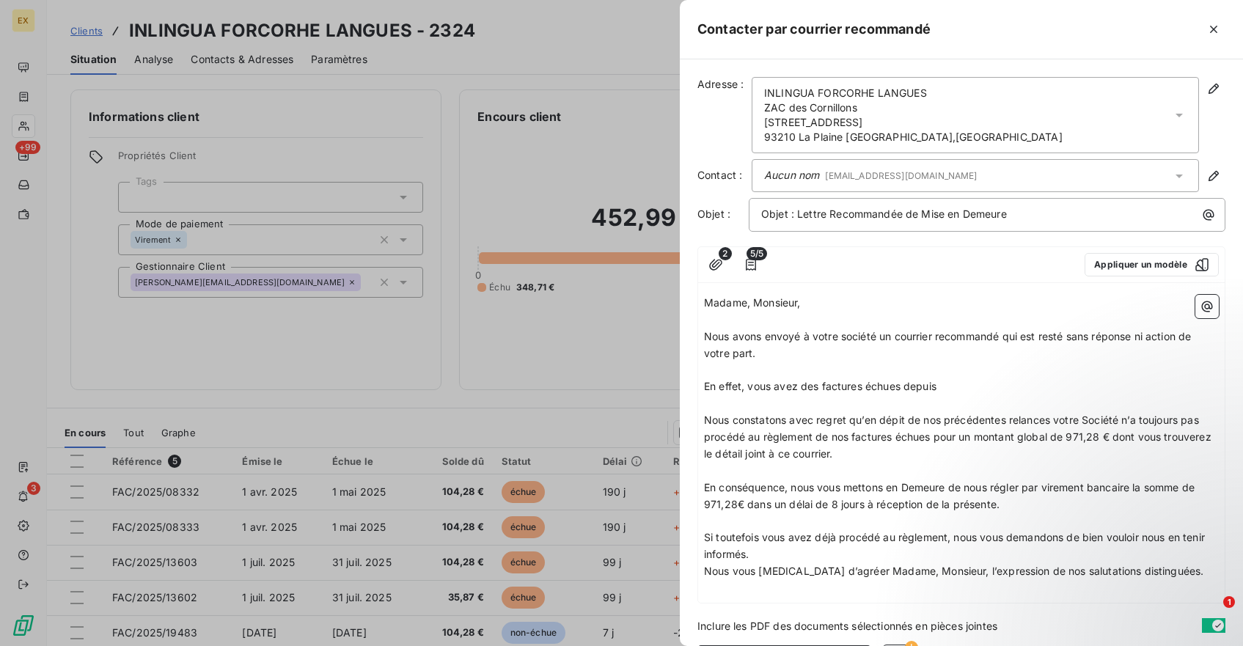
drag, startPoint x: 802, startPoint y: 389, endPoint x: 966, endPoint y: 389, distance: 164.3
click at [966, 389] on p "En effet, vous avez des factures échues depuis" at bounding box center [961, 387] width 515 height 17
click at [750, 263] on icon "button" at bounding box center [751, 264] width 15 height 15
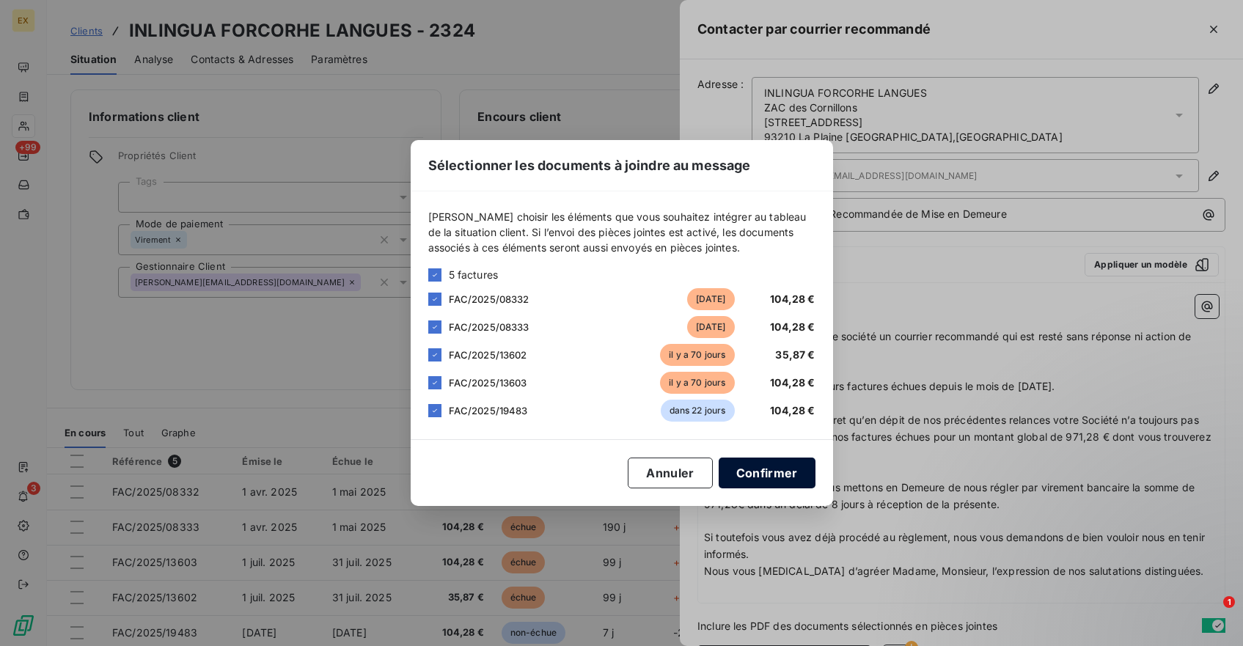
click at [778, 465] on button "Confirmer" at bounding box center [767, 473] width 97 height 31
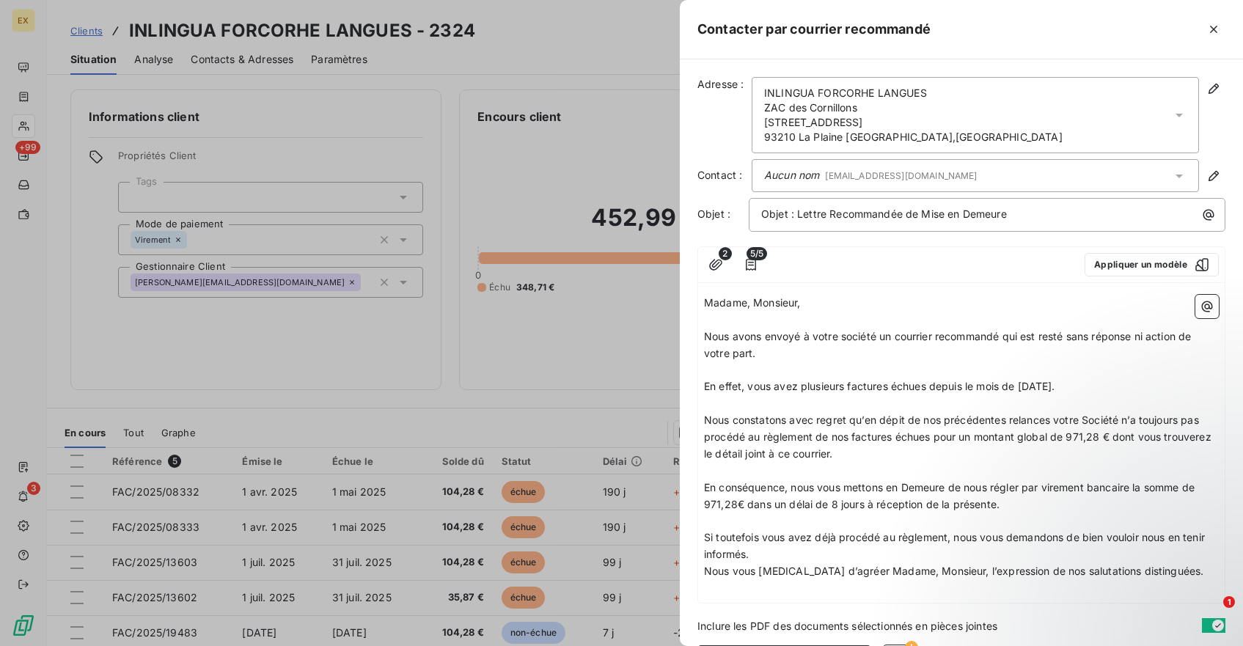
click at [1100, 388] on p "En effet, vous avez plusieurs factures échues depuis le mois de [DATE]." at bounding box center [961, 387] width 515 height 17
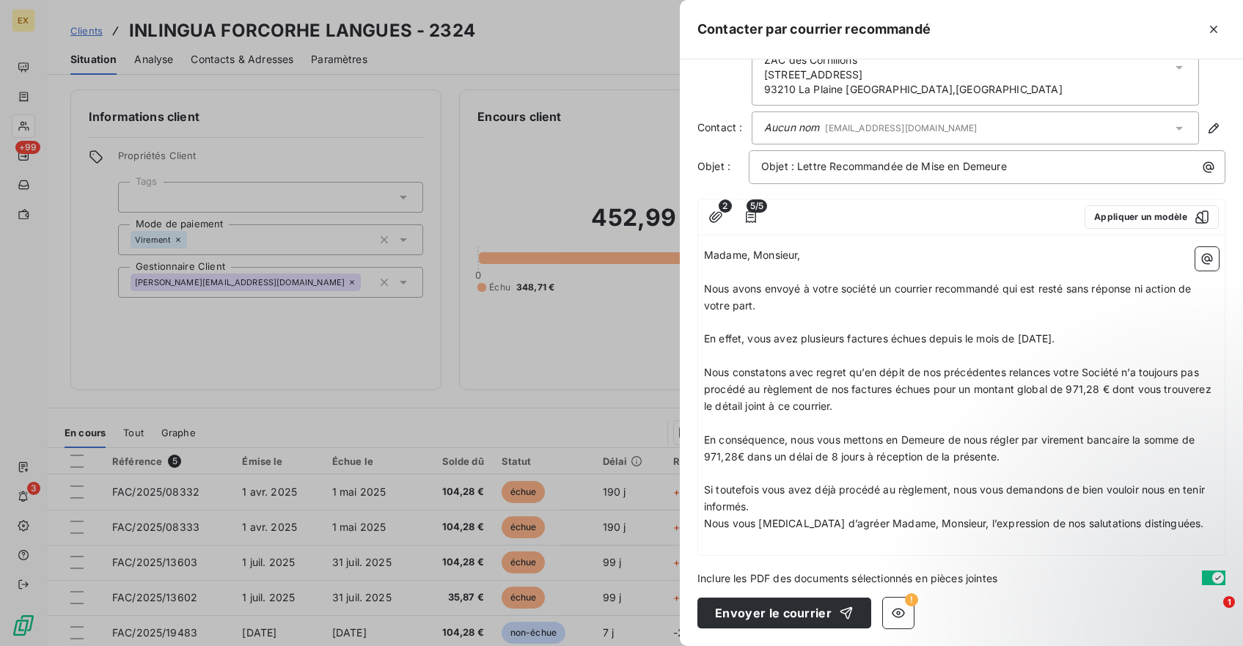
scroll to position [48, 0]
click at [812, 291] on span "Nous avons envoyé à votre société un courrier recommandé qui est resté sans rép…" at bounding box center [949, 296] width 491 height 29
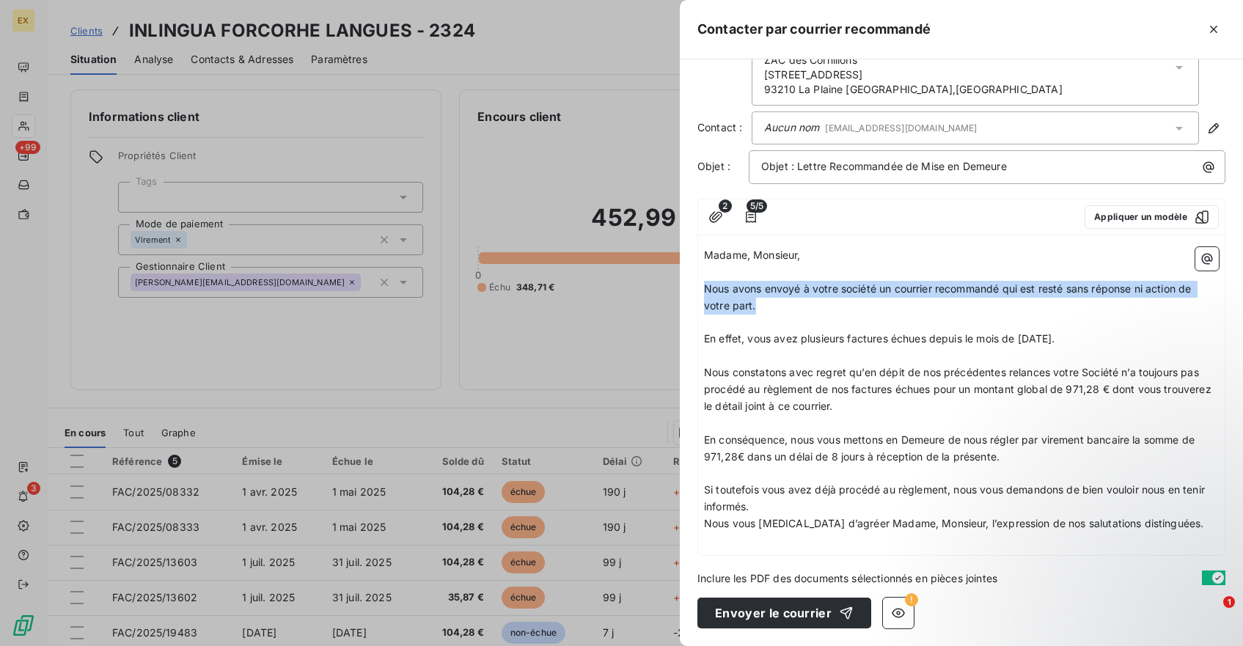
click at [812, 291] on span "Nous avons envoyé à votre société un courrier recommandé qui est resté sans rép…" at bounding box center [949, 296] width 491 height 29
click at [819, 291] on span "Nous avons envoyé à votre société un courrier recommandé qui est resté sans rép…" at bounding box center [949, 296] width 491 height 29
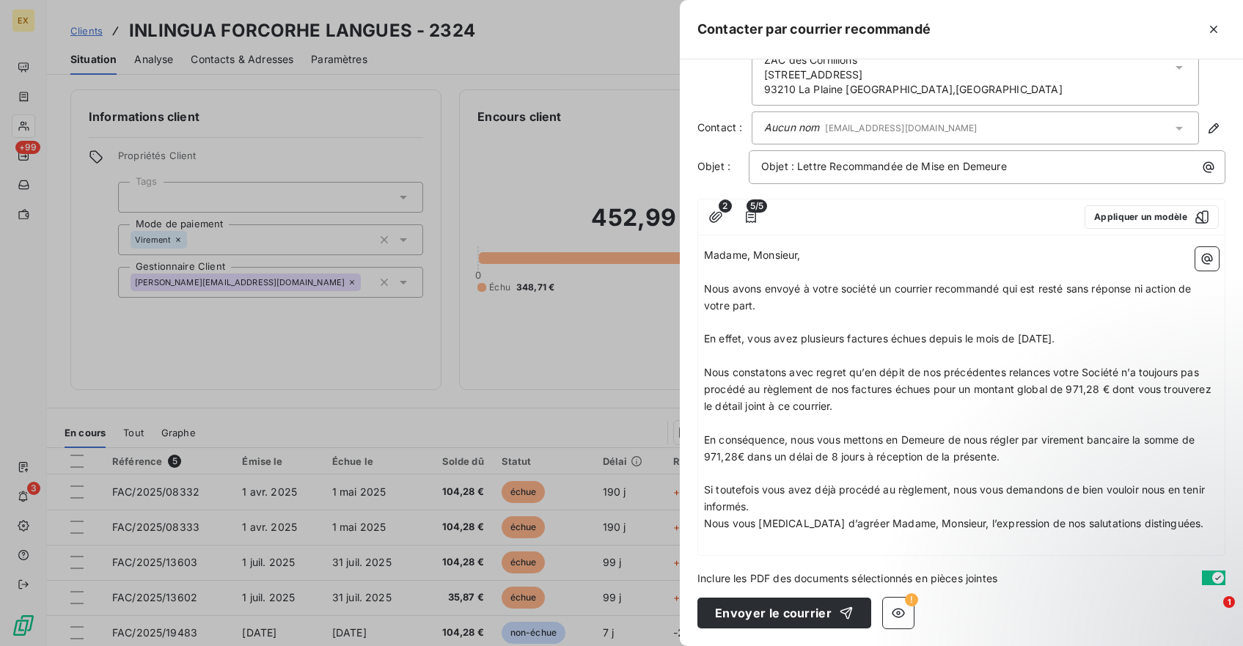
click at [1074, 336] on p "En effet, vous avez plusieurs factures échues depuis le mois de [DATE]." at bounding box center [961, 339] width 515 height 17
click at [940, 362] on p at bounding box center [961, 356] width 515 height 17
click at [946, 359] on p at bounding box center [961, 356] width 515 height 17
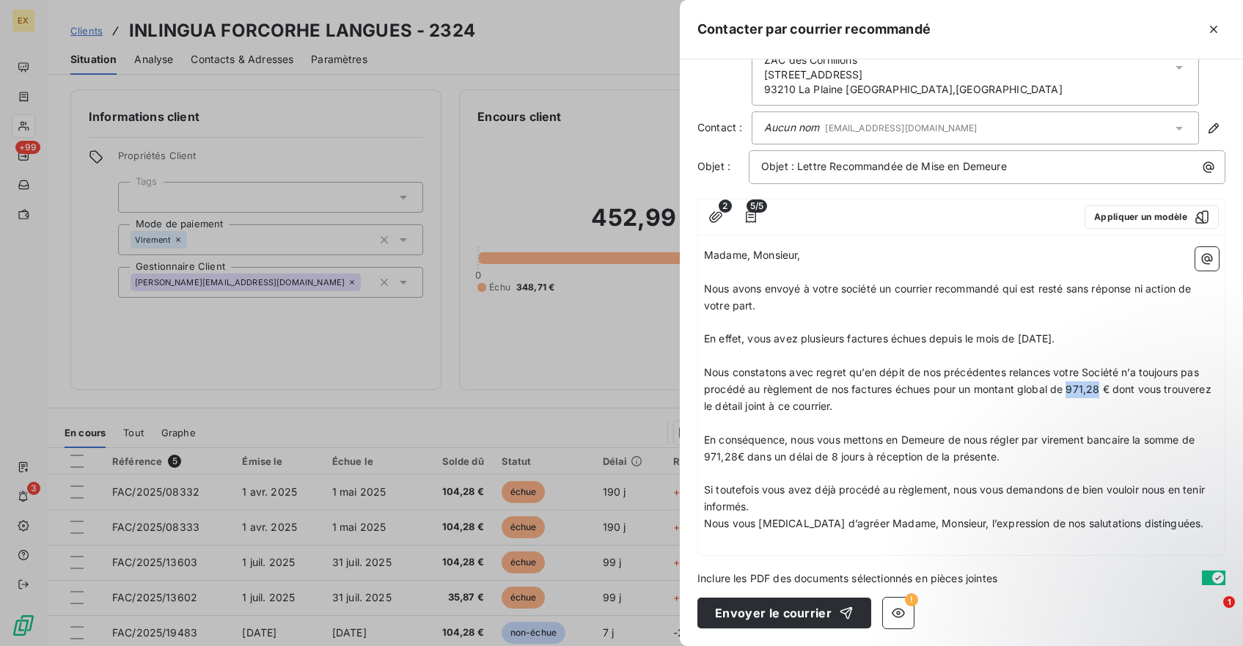
drag, startPoint x: 1101, startPoint y: 390, endPoint x: 1068, endPoint y: 390, distance: 33.0
click at [1068, 390] on span "Nous constatons avec regret qu’en dépit de nos précédentes relances votre Socié…" at bounding box center [959, 389] width 511 height 46
click at [891, 406] on p "Nous constatons avec regret qu’en dépit de nos précédentes relances votre Socié…" at bounding box center [961, 390] width 515 height 51
drag, startPoint x: 841, startPoint y: 410, endPoint x: 1031, endPoint y: 410, distance: 190.0
click at [1031, 410] on p "Nous constatons avec regret qu’en dépit de nos précédentes relances votre Socié…" at bounding box center [961, 390] width 515 height 51
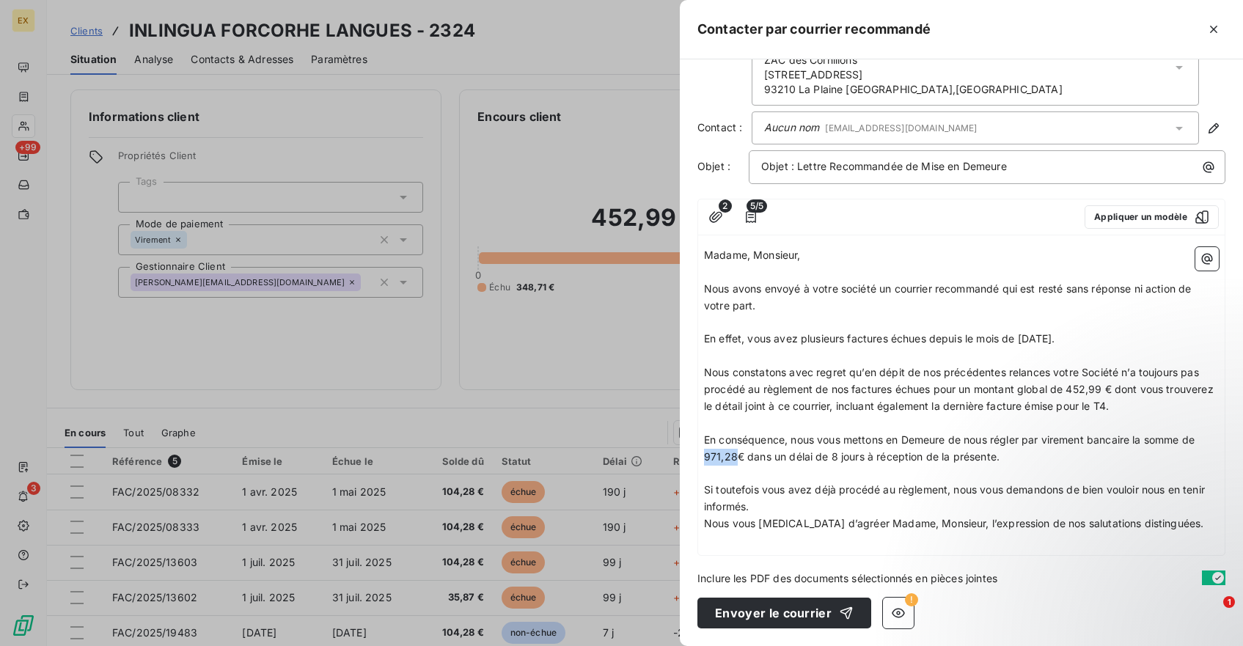
drag, startPoint x: 735, startPoint y: 456, endPoint x: 673, endPoint y: 456, distance: 62.4
click at [673, 646] on div "Contacter par courrier recommandé Adresse : INLINGUA FORCORHE LANGUES ZAC des C…" at bounding box center [621, 646] width 1243 height 0
click at [839, 457] on span "En conséquence, nous vous mettons en Demeure de nous régler par virement bancai…" at bounding box center [951, 448] width 494 height 29
click at [876, 459] on span "En conséquence, nous vous mettons en Demeure de nous régler par virement bancai…" at bounding box center [951, 448] width 494 height 29
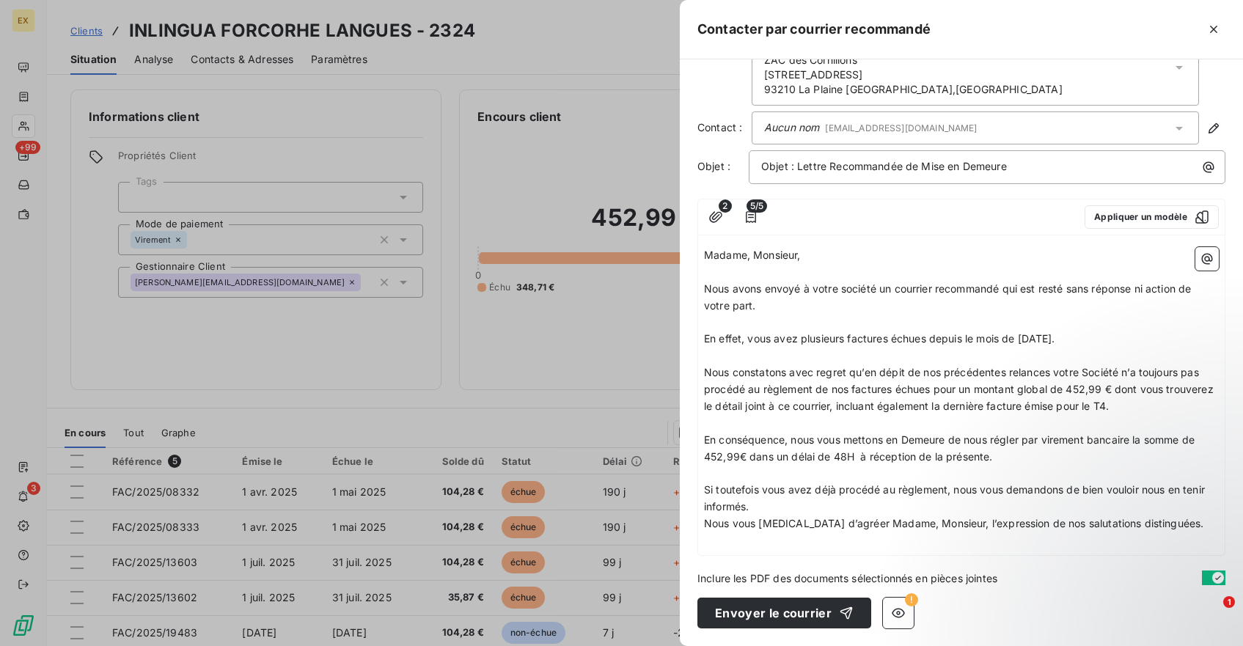
click at [1022, 459] on p "En conséquence, nous vous mettons en Demeure de nous régler par virement bancai…" at bounding box center [961, 449] width 515 height 34
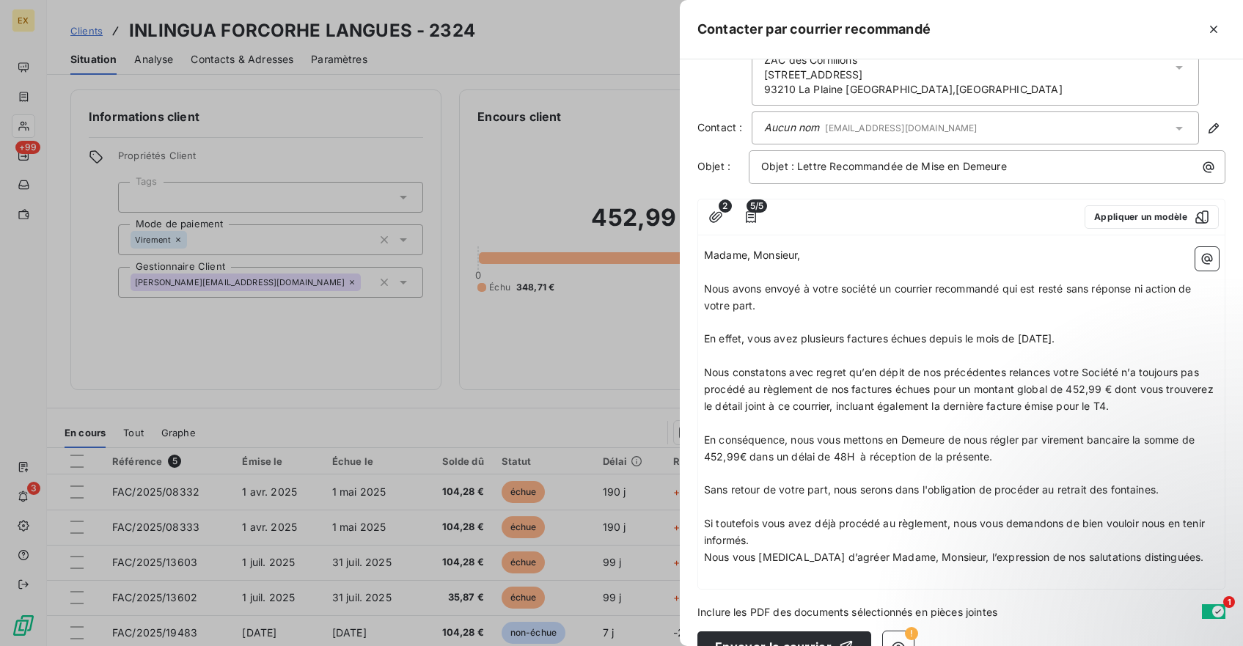
scroll to position [81, 0]
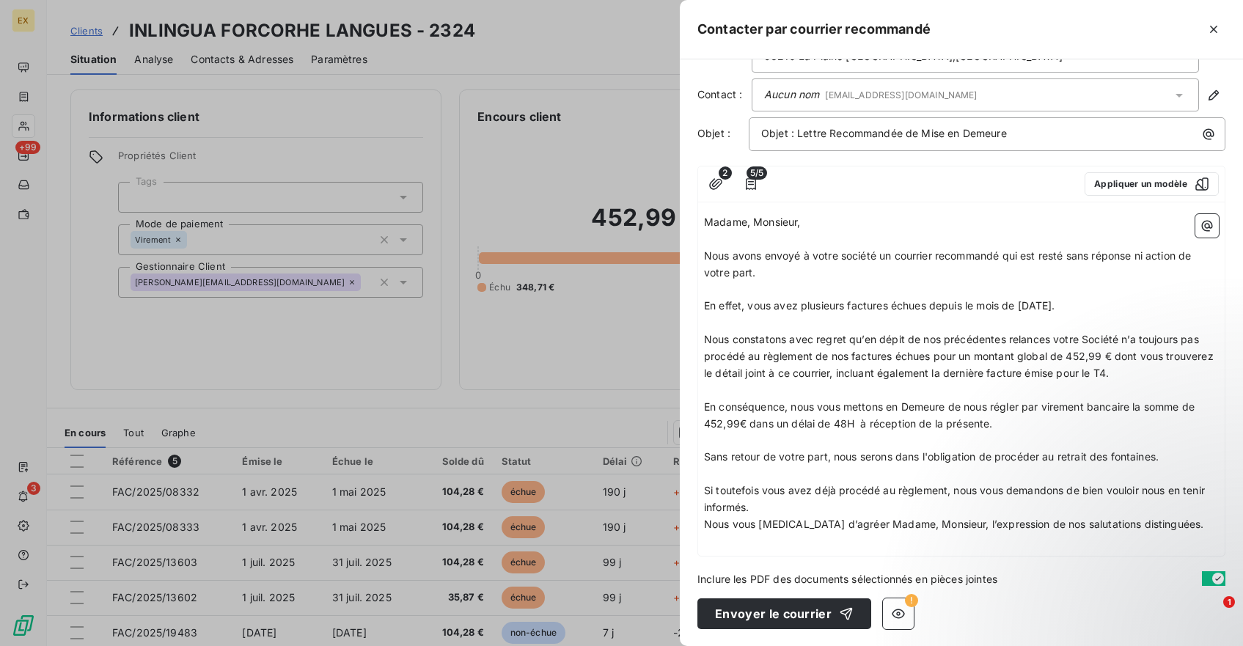
click at [783, 505] on p "Si toutefois vous avez déjà procédé au règlement, nous vous demandons de bien v…" at bounding box center [961, 500] width 515 height 34
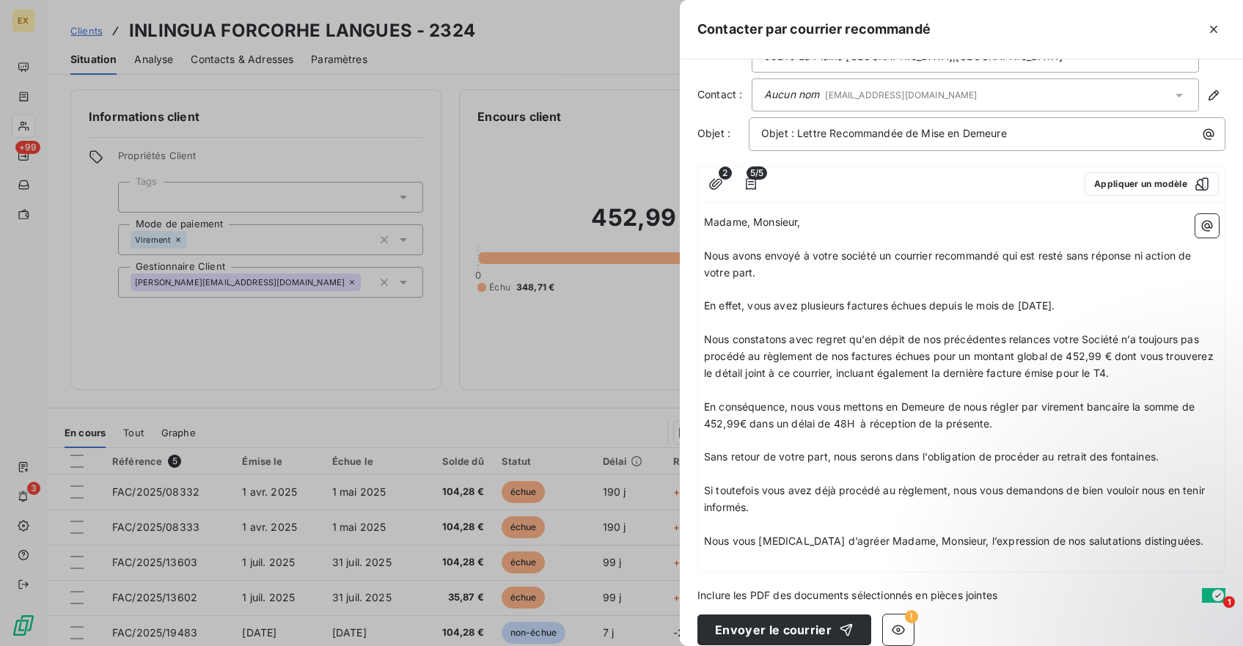
click at [839, 442] on p "﻿" at bounding box center [961, 440] width 515 height 17
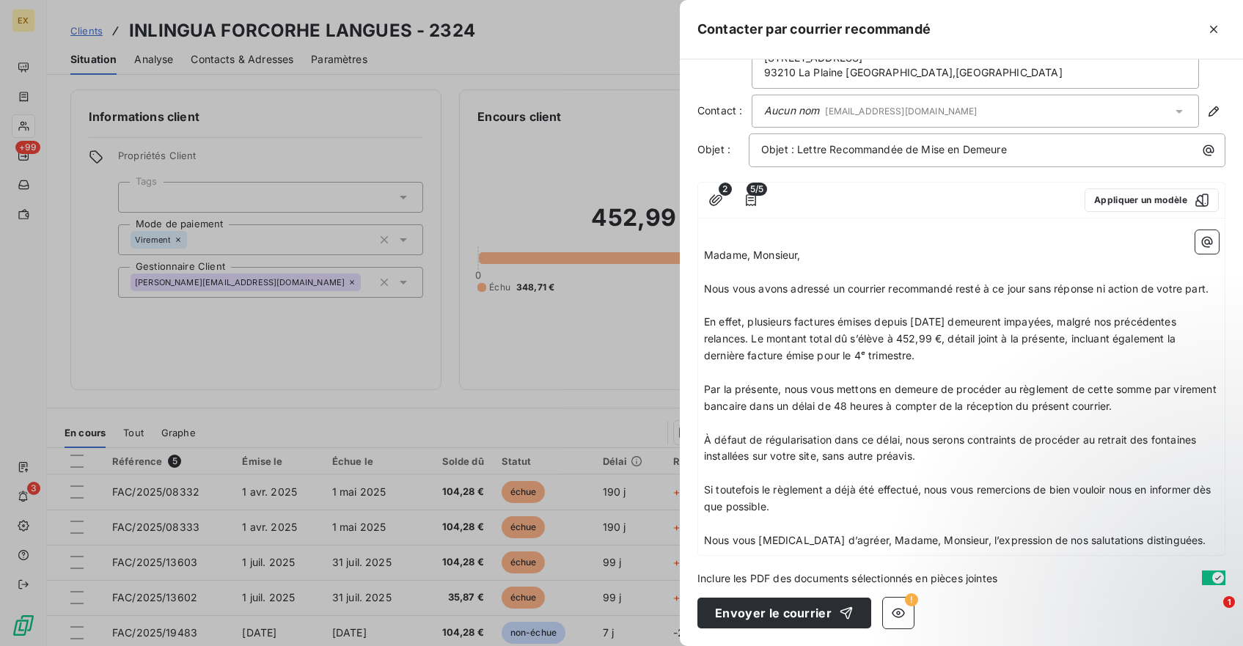
click at [706, 255] on span "Madame, Monsieur," at bounding box center [752, 255] width 97 height 12
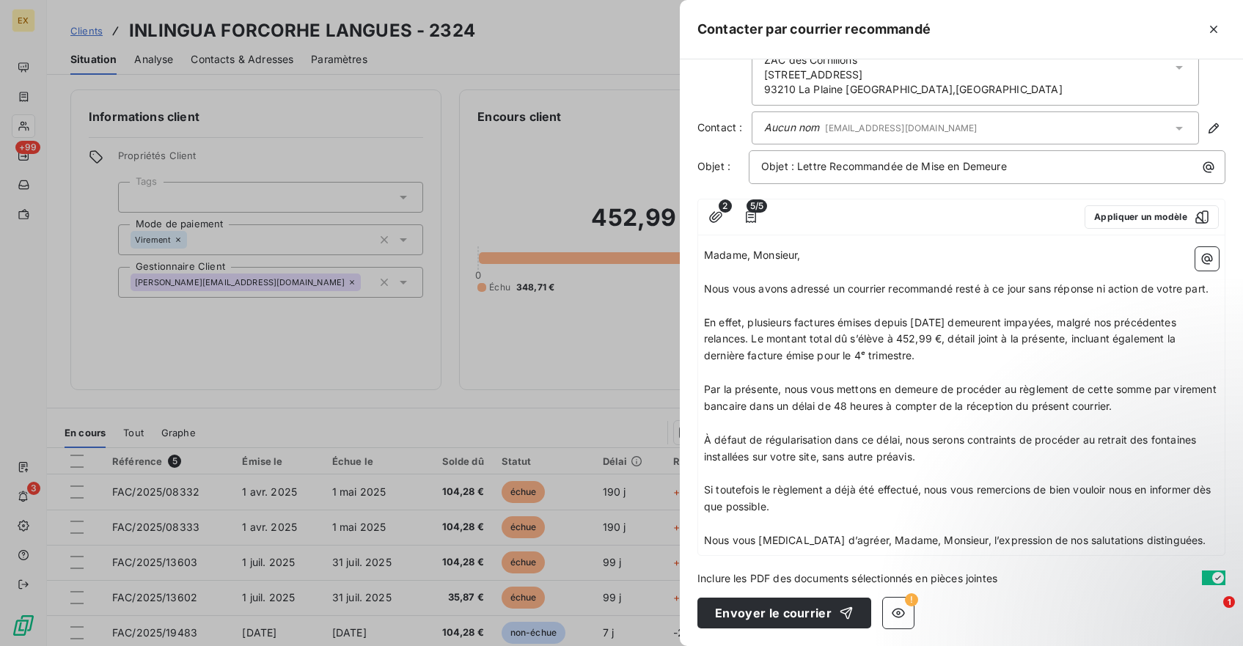
scroll to position [48, 0]
click at [920, 321] on span "En effet, plusieurs factures émises depuis [DATE] demeurent impayées, malgré no…" at bounding box center [941, 339] width 475 height 46
click at [973, 355] on p "En effet, plusieurs factures émises depuis [DATE] demeurent impayées, malgré no…" at bounding box center [961, 340] width 515 height 51
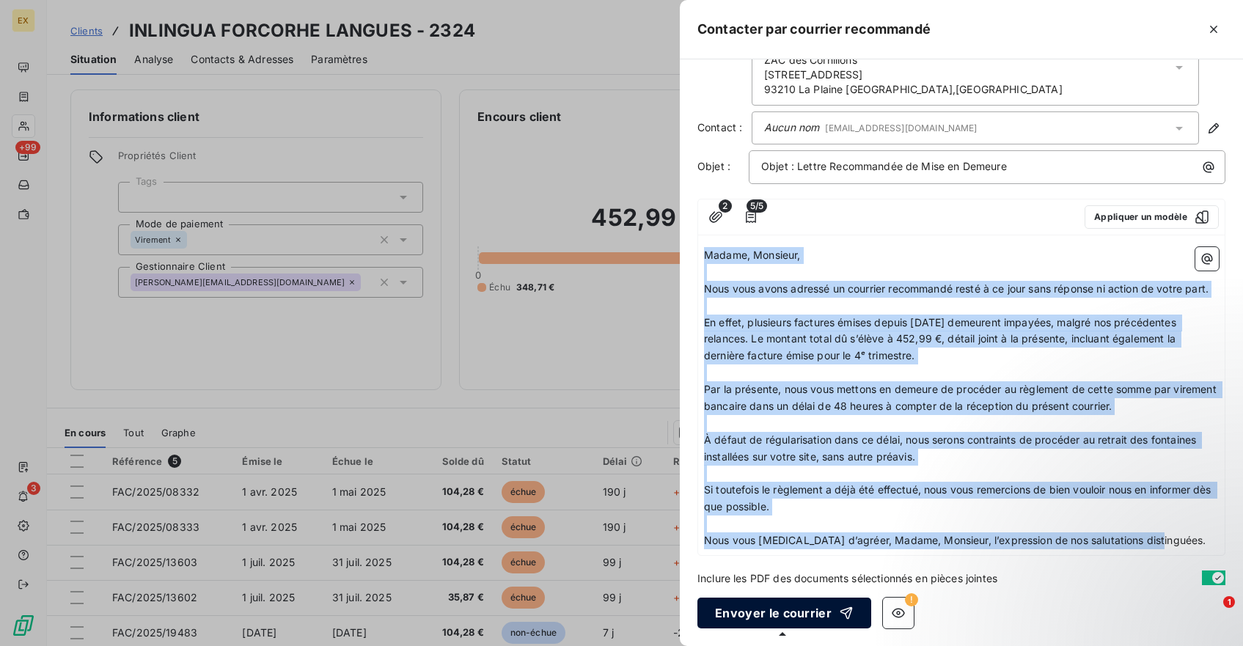
click at [810, 612] on button "Envoyer le courrier" at bounding box center [785, 613] width 174 height 31
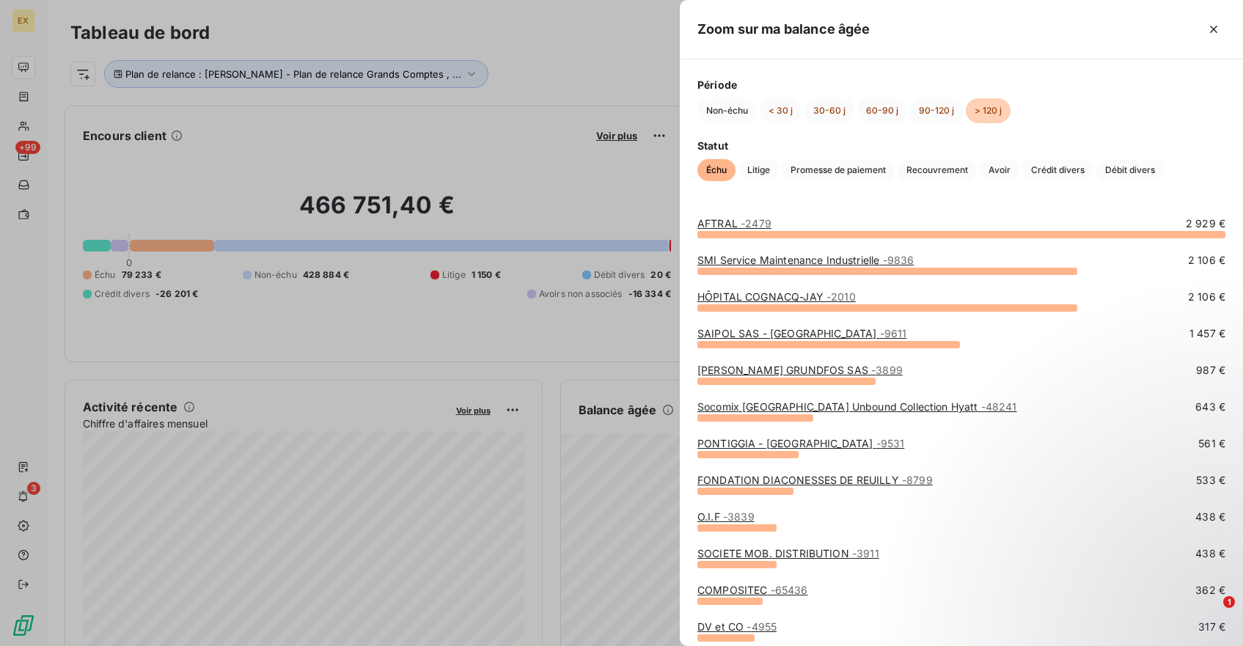
click at [621, 351] on div at bounding box center [621, 323] width 1243 height 646
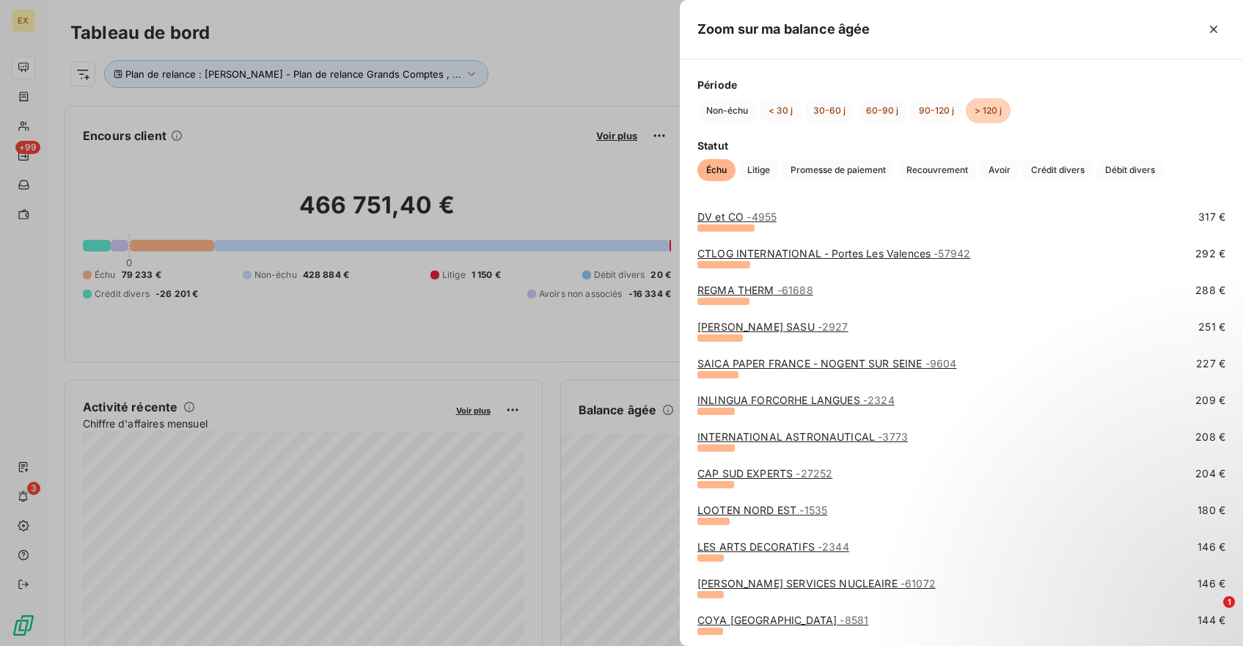
scroll to position [413, 0]
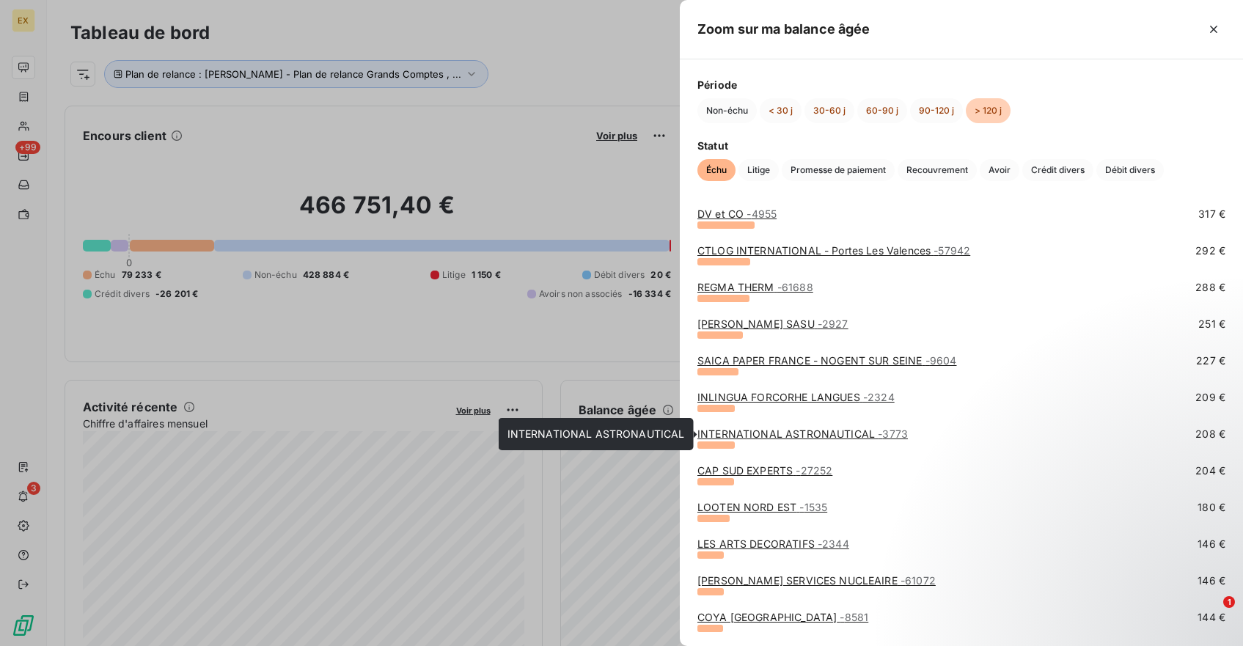
click at [780, 428] on link "INTERNATIONAL ASTRONAUTICAL - 3773" at bounding box center [803, 434] width 211 height 12
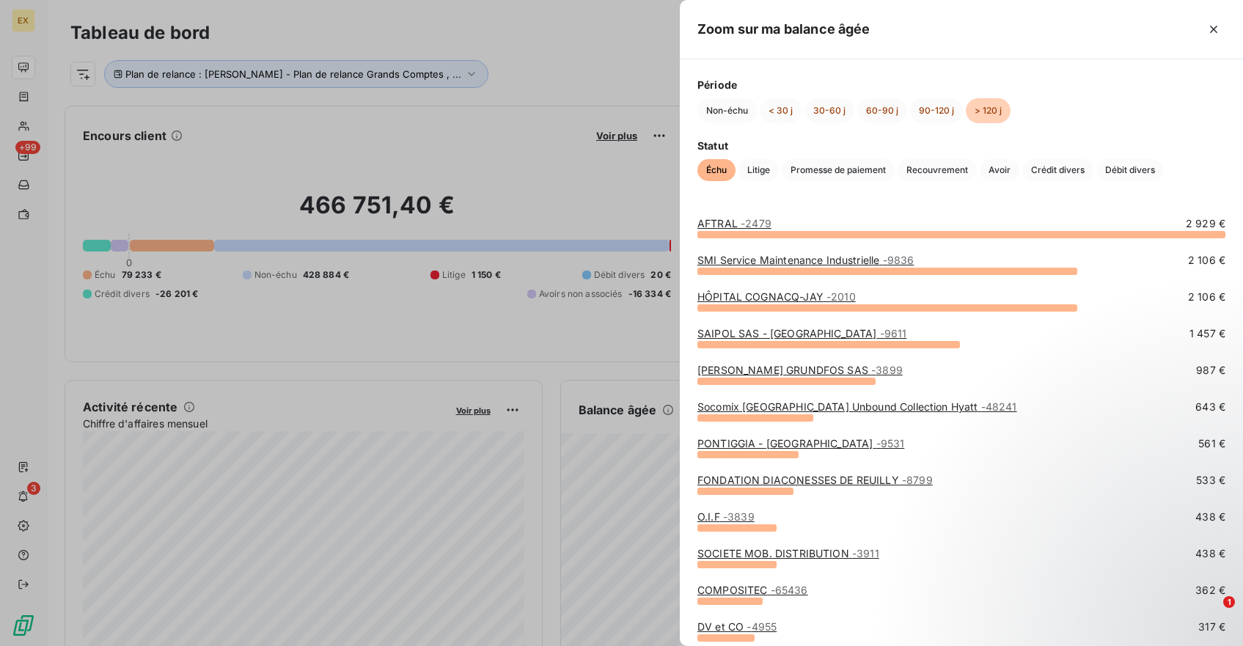
scroll to position [577, 0]
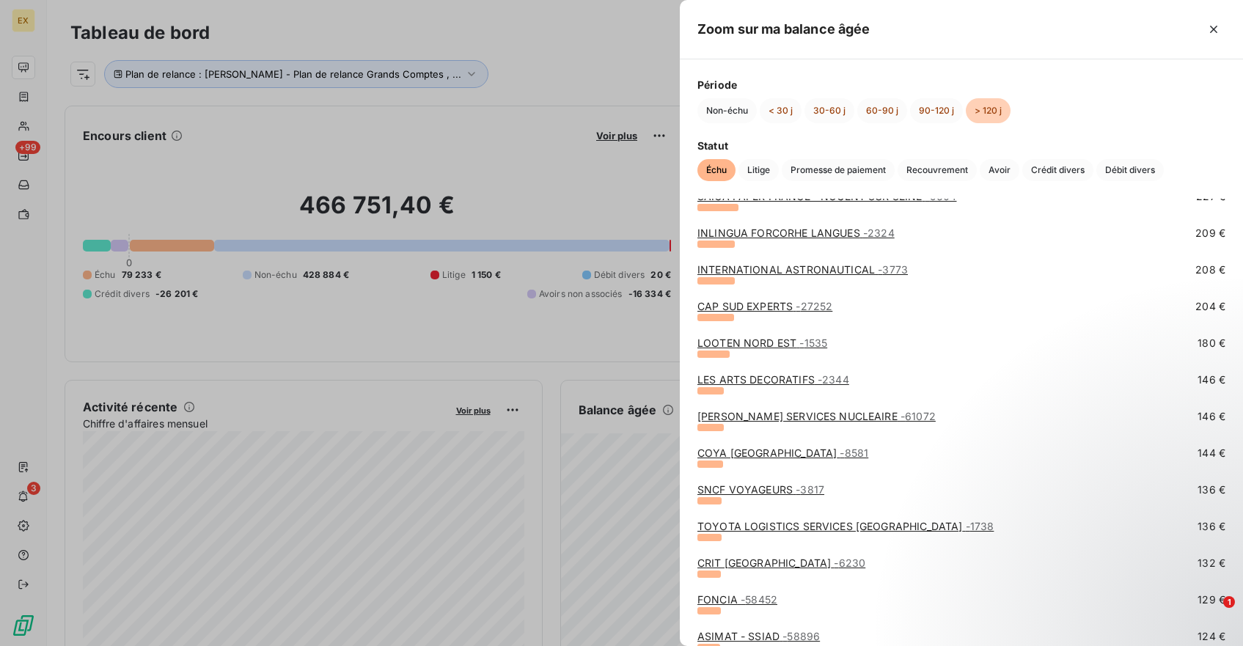
click at [763, 306] on link "CAP SUD EXPERTS - 27252" at bounding box center [765, 306] width 135 height 12
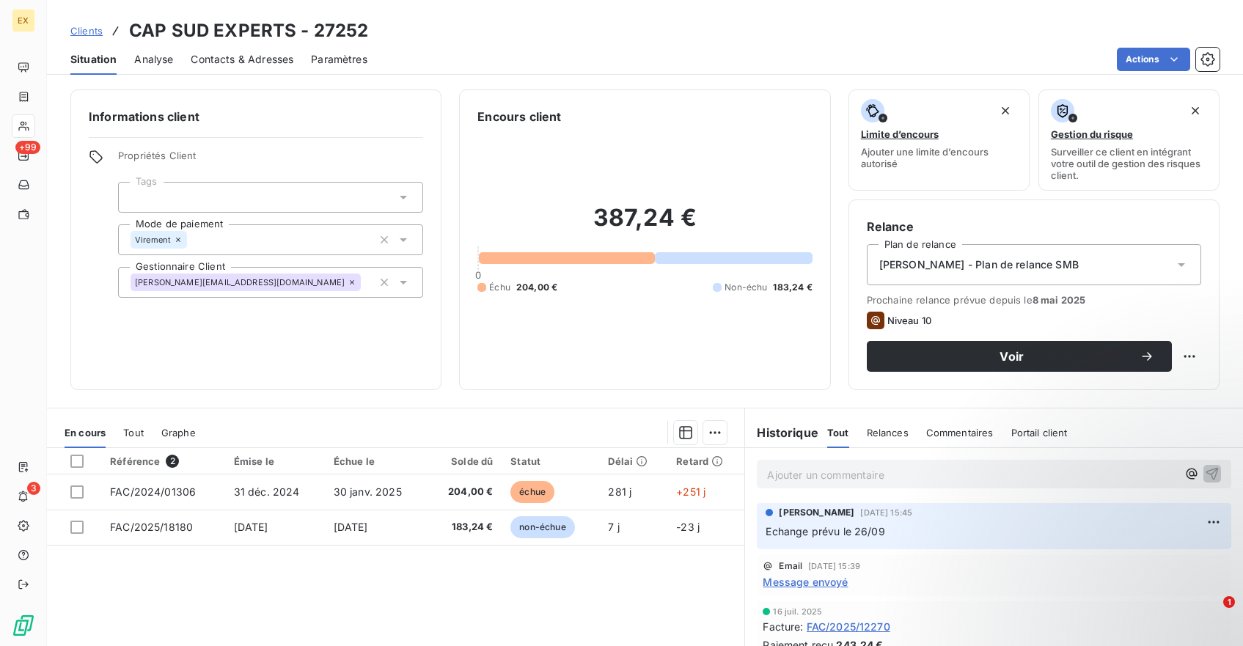
scroll to position [128, 0]
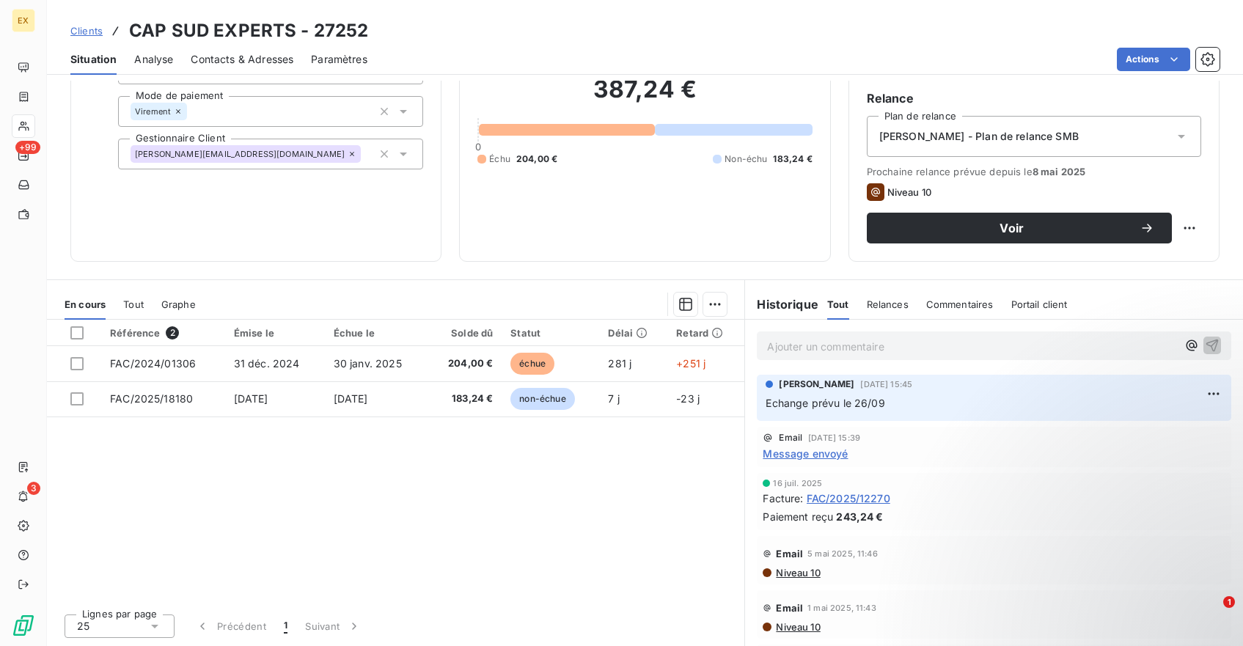
click at [795, 403] on span "Echange prévu le 26/09" at bounding box center [825, 403] width 119 height 12
click at [809, 403] on span "Echange prévu le 26/09" at bounding box center [825, 403] width 119 height 12
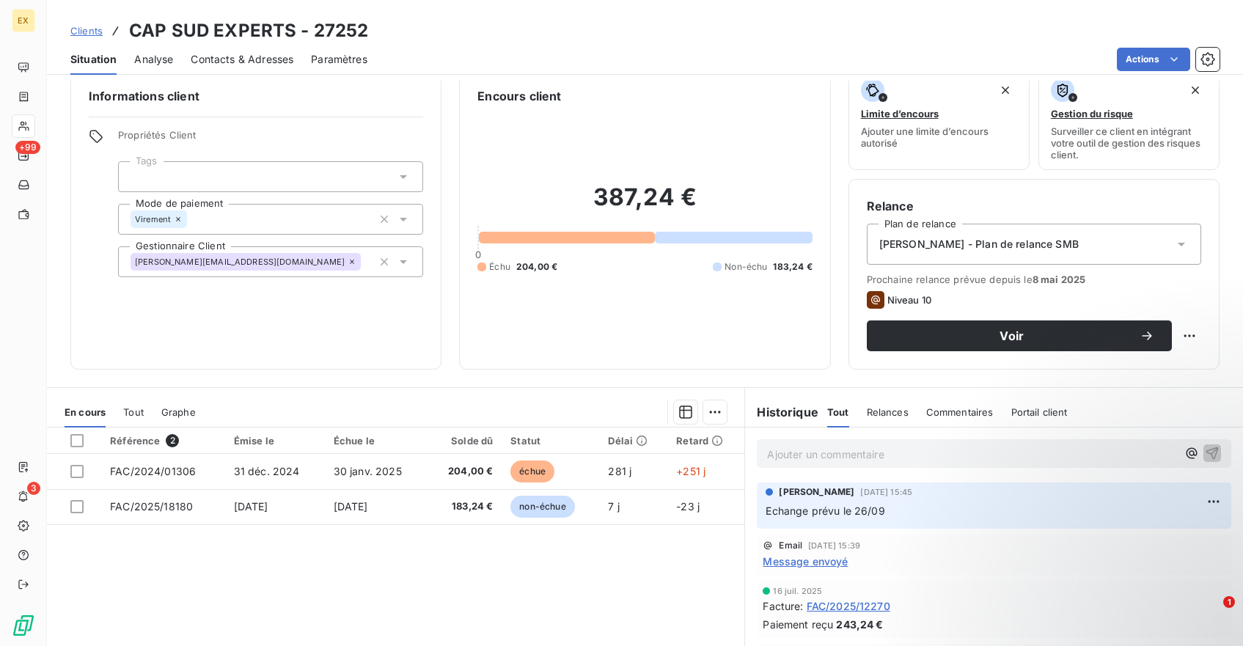
scroll to position [0, 0]
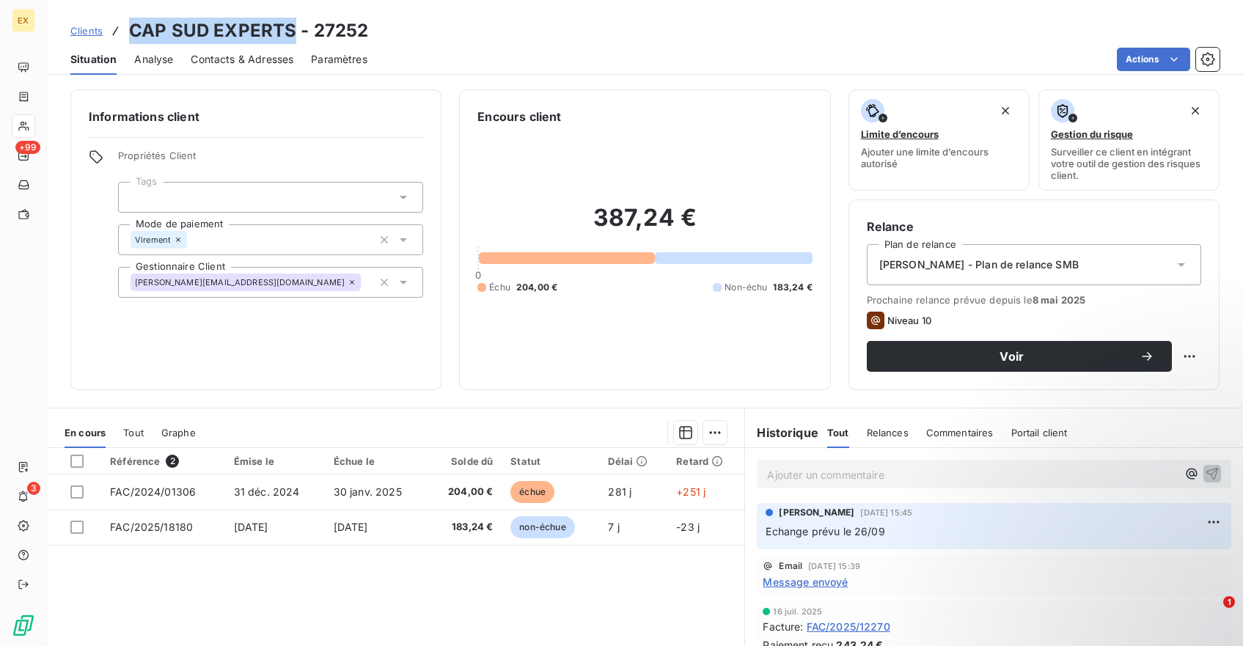
drag, startPoint x: 291, startPoint y: 32, endPoint x: 131, endPoint y: 33, distance: 159.9
click at [131, 33] on h3 "CAP SUD EXPERTS - 27252" at bounding box center [248, 31] width 239 height 26
copy h3 "CAP SUD EXPERTS"
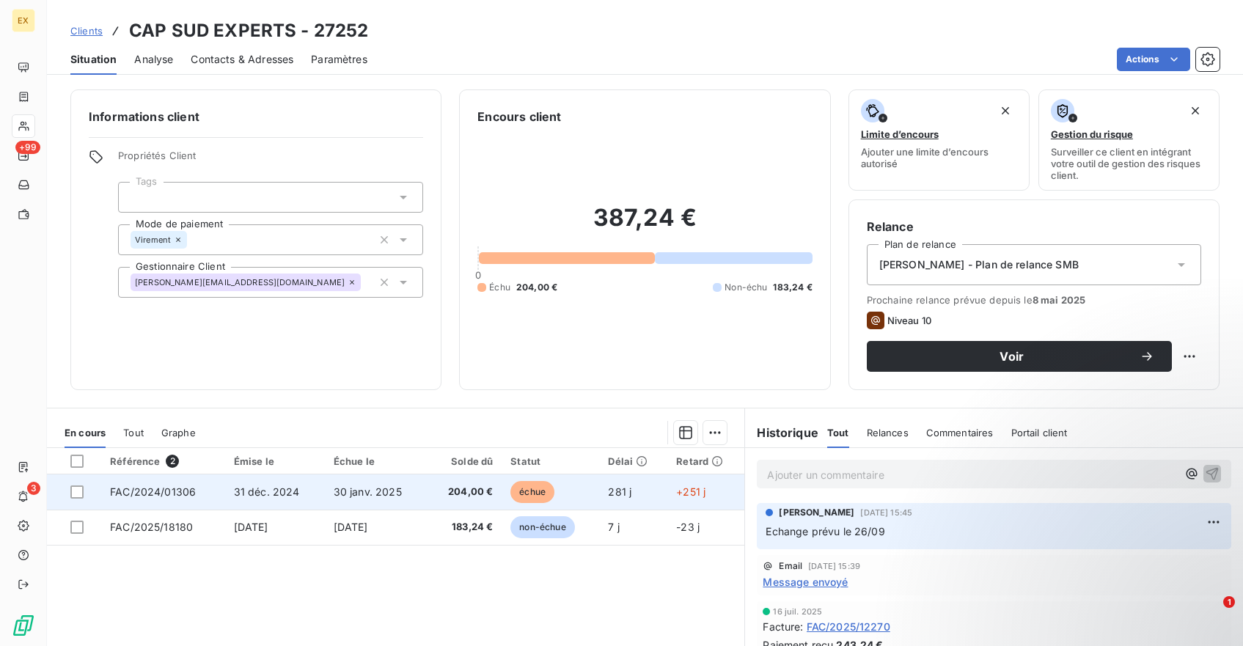
click at [474, 497] on span "204,00 €" at bounding box center [464, 492] width 57 height 15
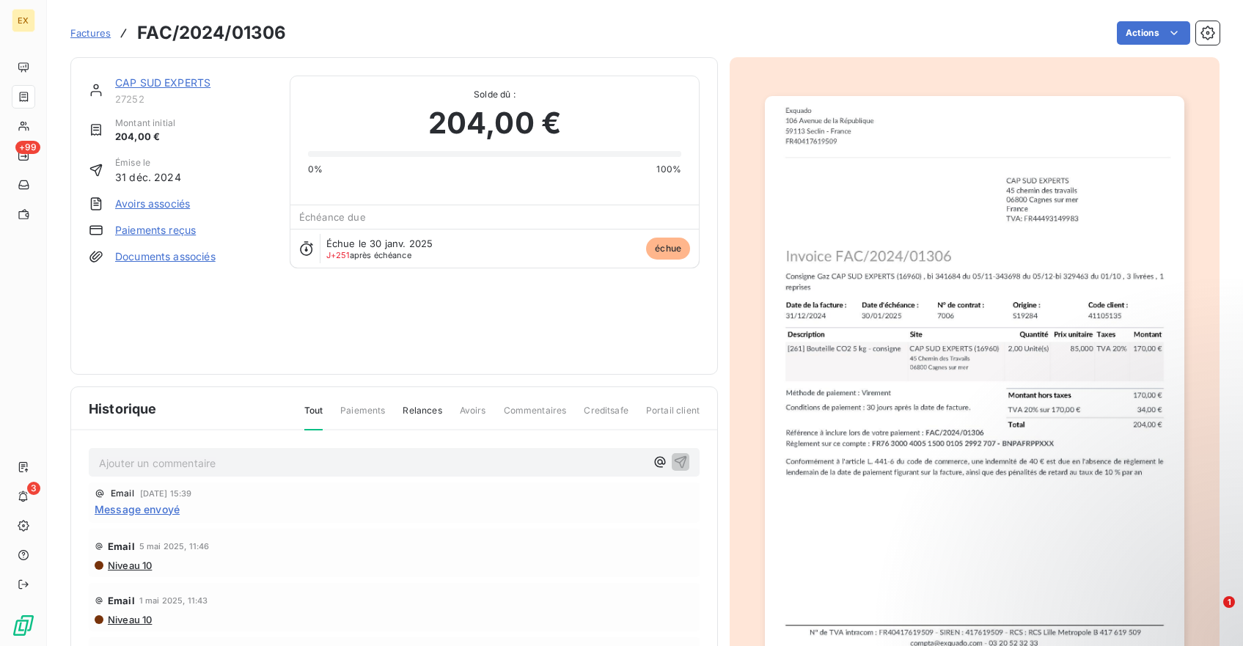
click at [397, 348] on div "CAP SUD EXPERTS 27252 Montant initial 204,00 € Émise le 31 déc. 2024 Avoirs ass…" at bounding box center [394, 216] width 611 height 281
click at [185, 83] on link "CAP SUD EXPERTS" at bounding box center [162, 82] width 95 height 12
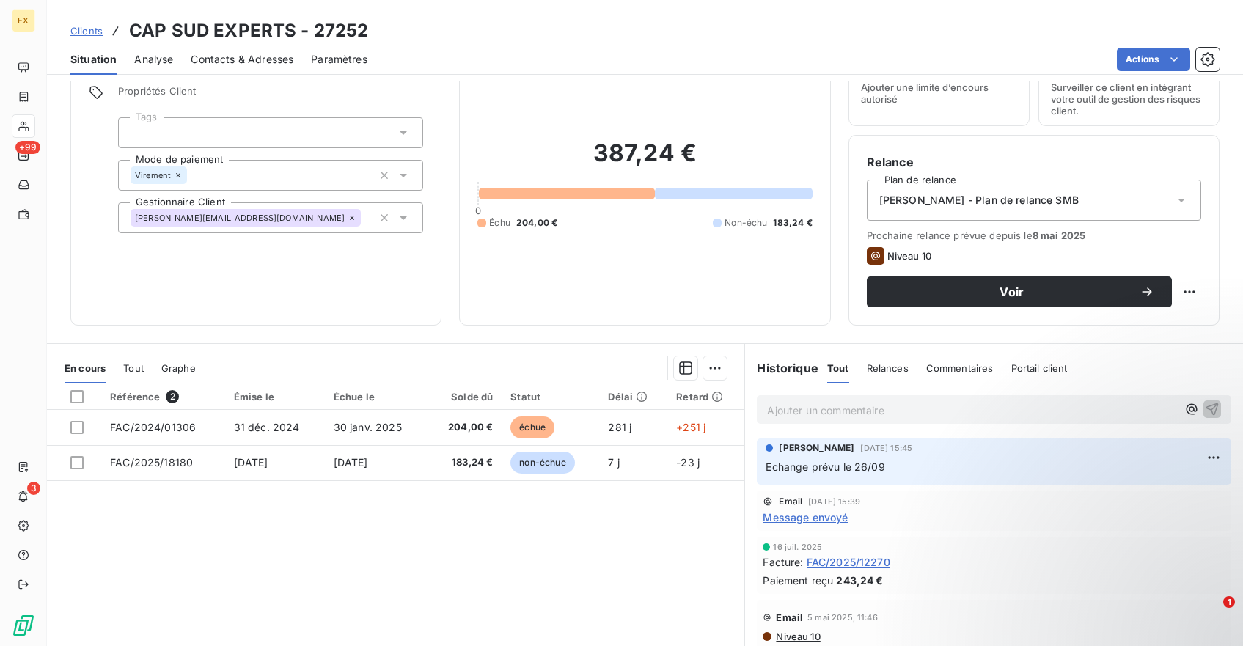
scroll to position [66, 0]
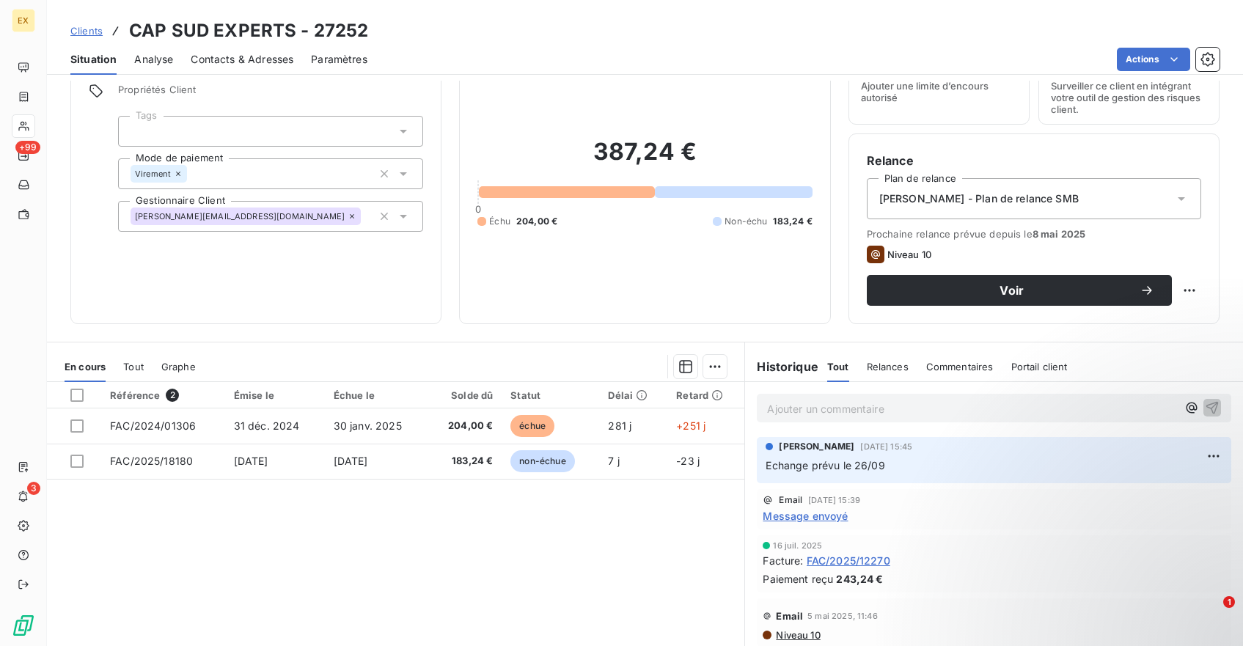
click at [825, 410] on p "Ajouter un commentaire ﻿" at bounding box center [972, 409] width 410 height 18
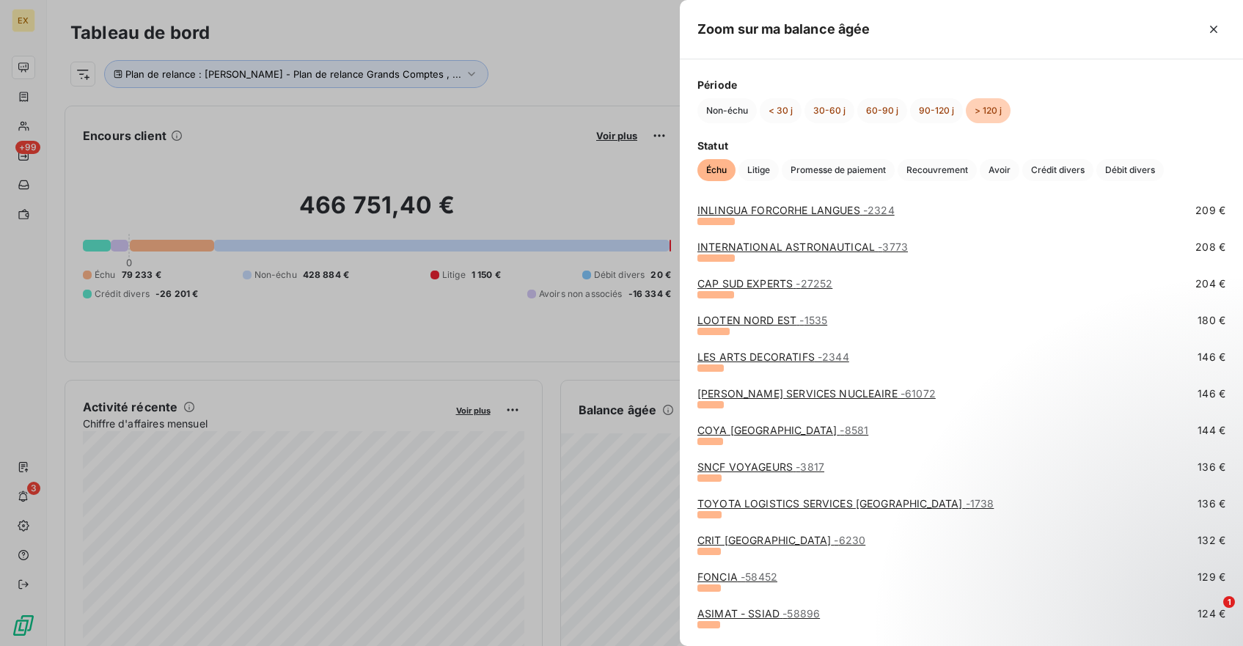
scroll to position [590, 0]
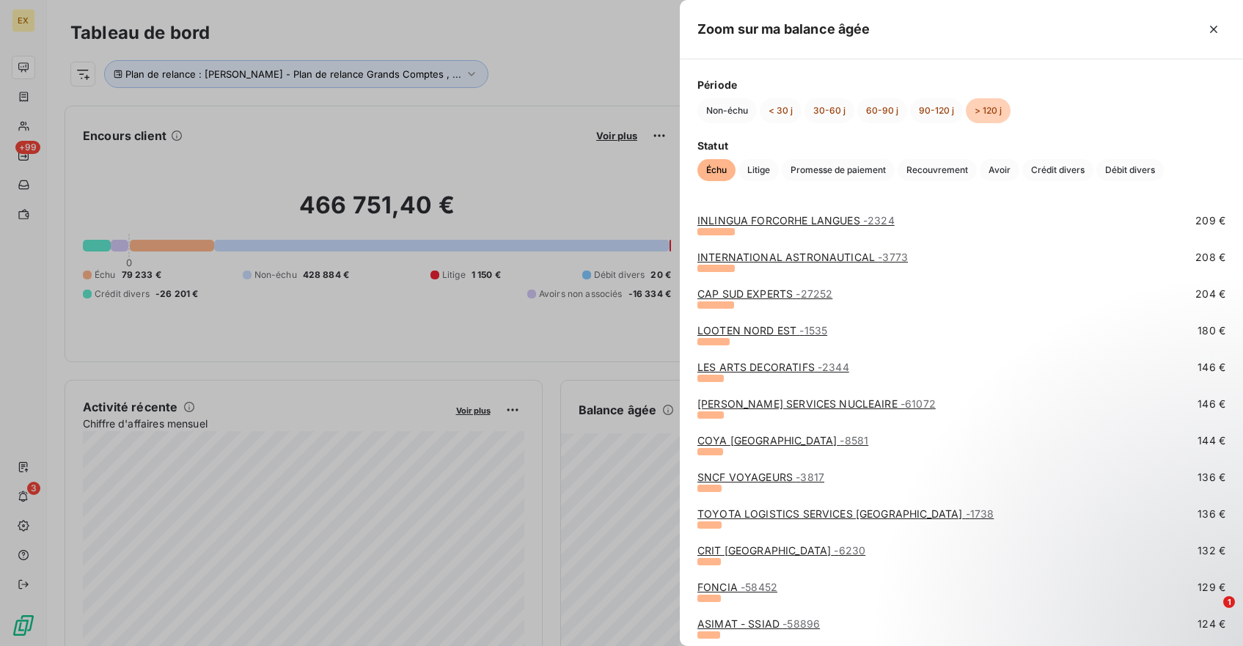
click at [784, 331] on link "LOOTEN NORD EST - 1535" at bounding box center [763, 330] width 130 height 12
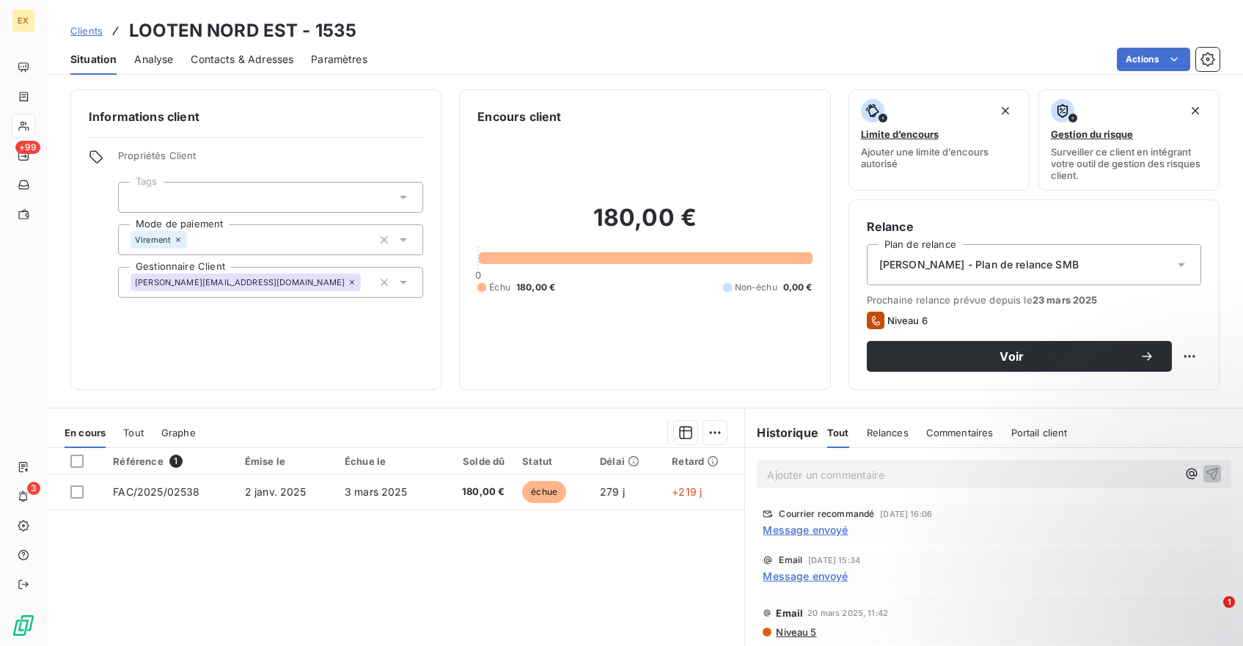
scroll to position [128, 0]
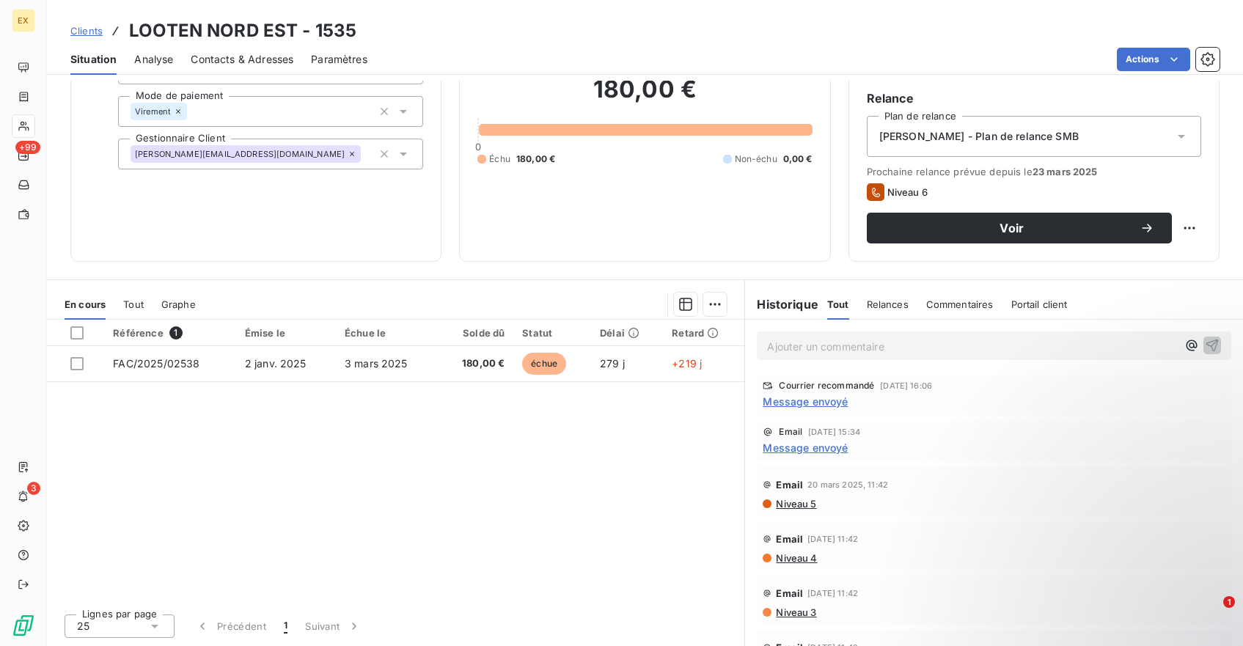
click at [829, 399] on span "Message envoyé" at bounding box center [805, 401] width 85 height 15
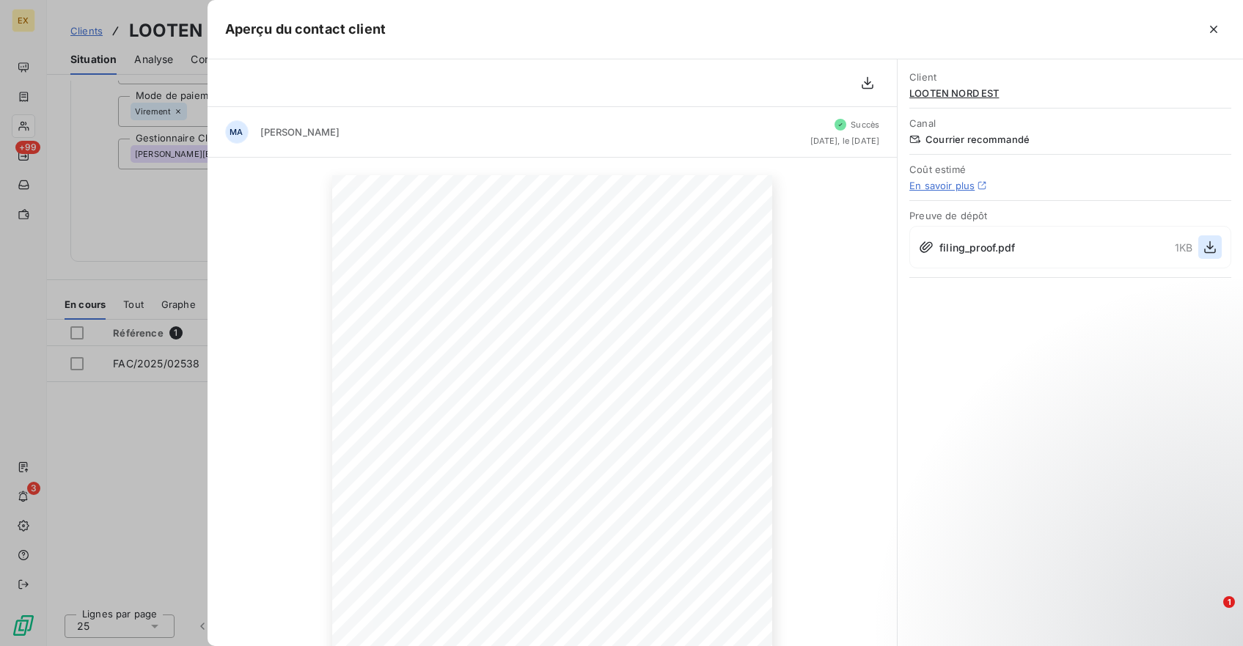
click at [1208, 248] on icon "button" at bounding box center [1211, 247] width 12 height 12
click at [1216, 33] on icon "button" at bounding box center [1214, 29] width 15 height 15
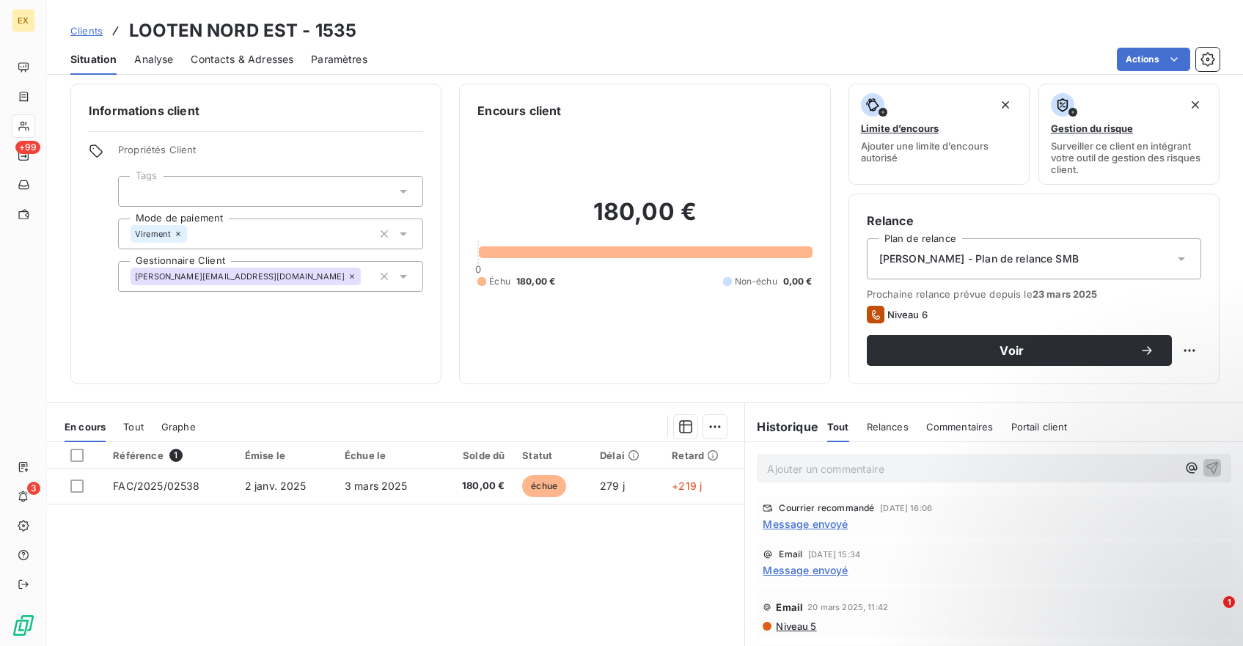
scroll to position [0, 0]
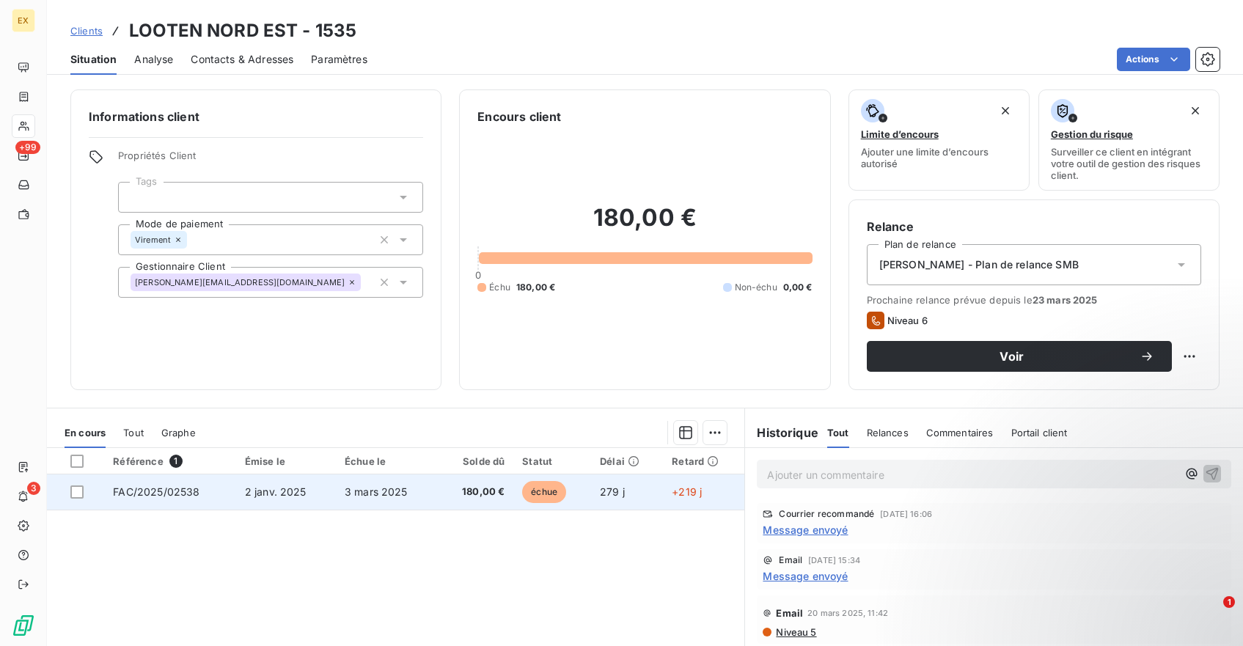
click at [270, 486] on span "2 janv. 2025" at bounding box center [276, 492] width 62 height 12
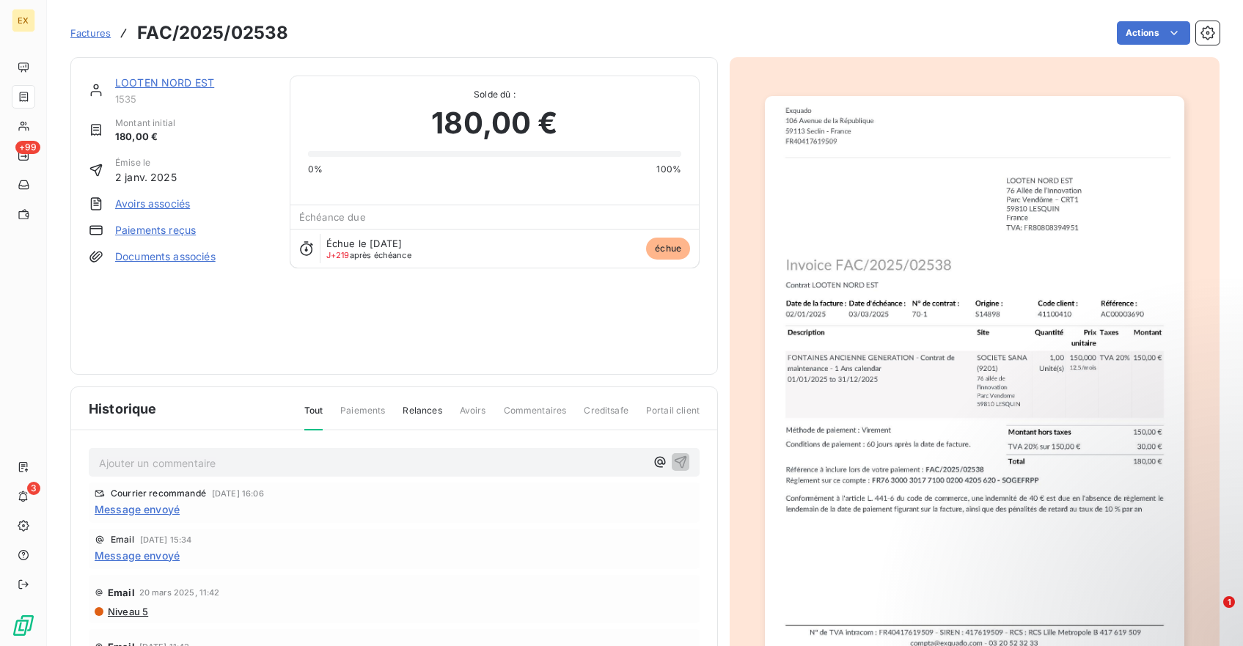
click at [183, 84] on link "LOOTEN NORD EST" at bounding box center [164, 82] width 99 height 12
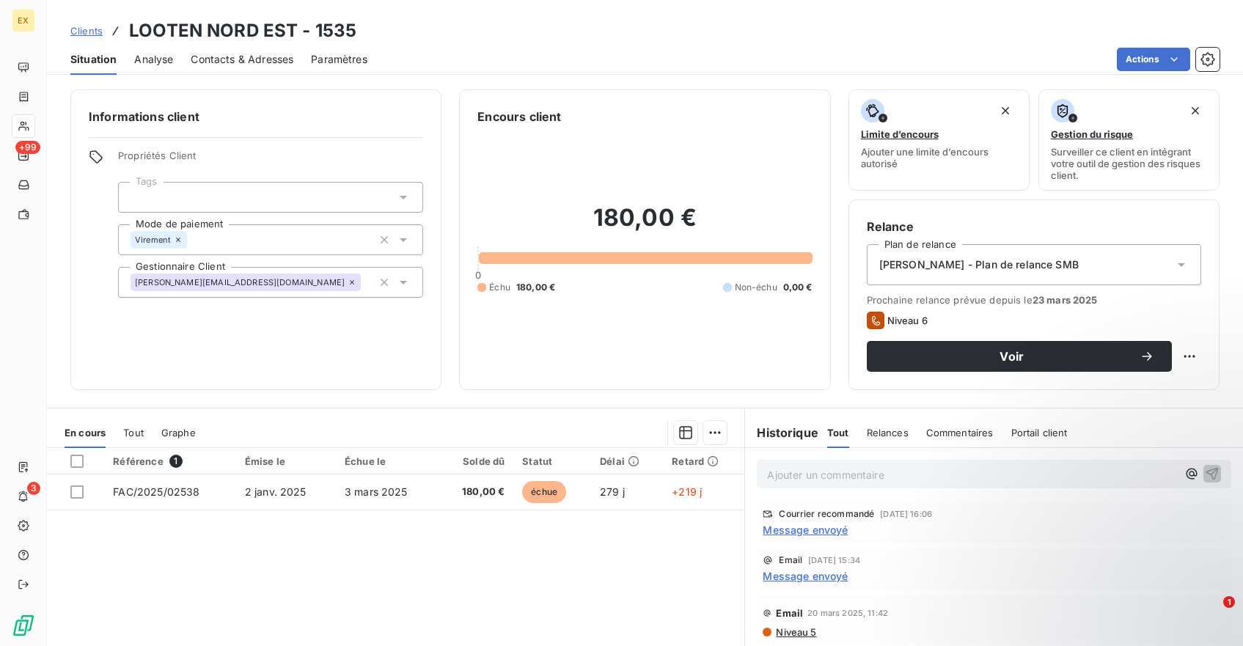
click at [477, 538] on div "Référence 1 Émise le Échue le Solde dû Statut Délai Retard FAC/2025/02538 2 jan…" at bounding box center [396, 589] width 698 height 282
click at [176, 34] on h3 "LOOTEN NORD EST - 1535" at bounding box center [242, 31] width 227 height 26
copy h3 "LOOTEN"
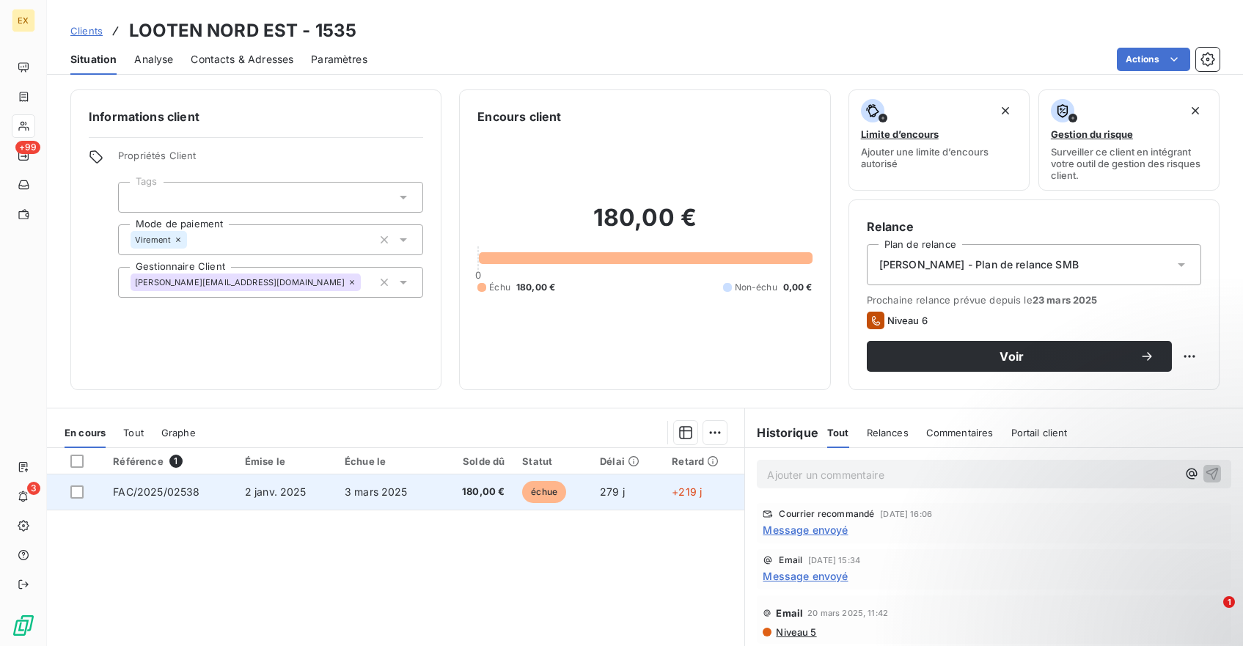
click at [427, 485] on td "3 mars 2025" at bounding box center [387, 492] width 102 height 35
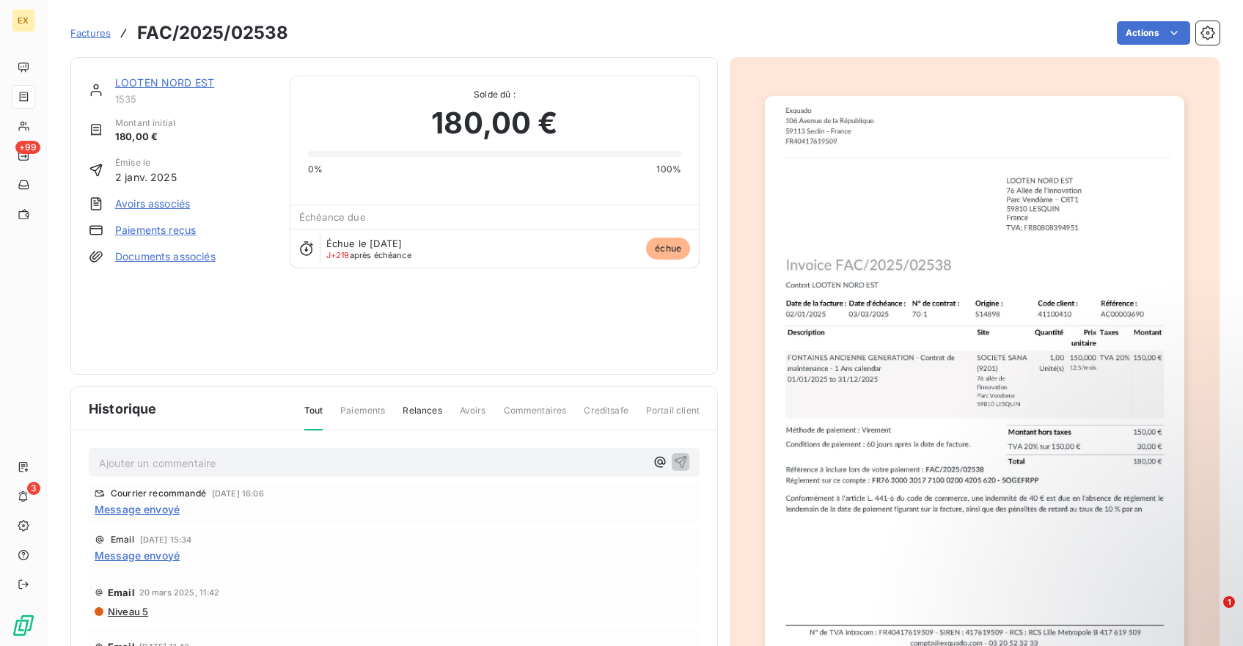
click at [384, 462] on p "Ajouter un commentaire ﻿" at bounding box center [372, 463] width 547 height 18
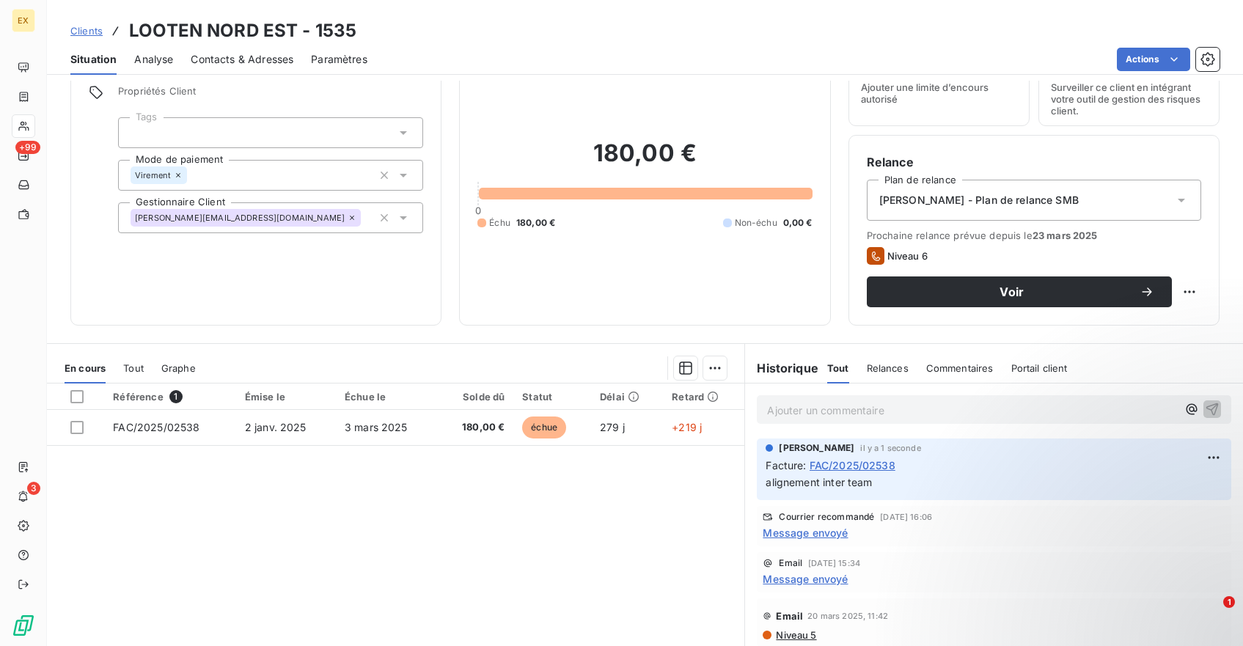
scroll to position [92, 0]
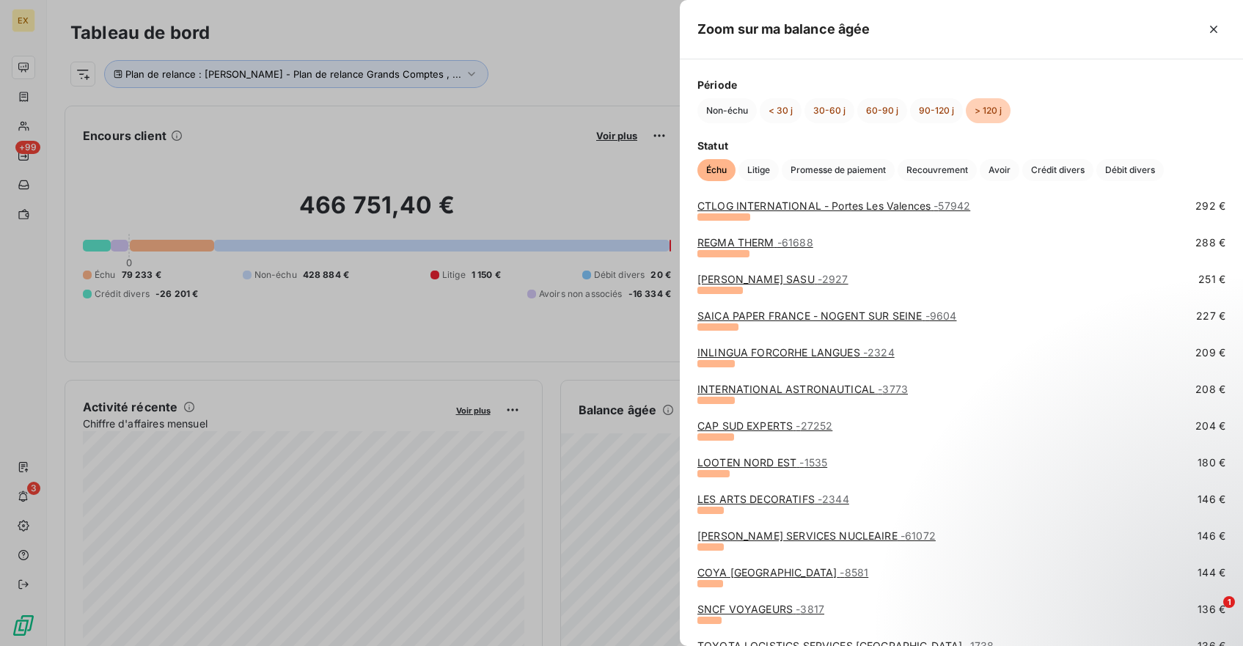
scroll to position [494, 0]
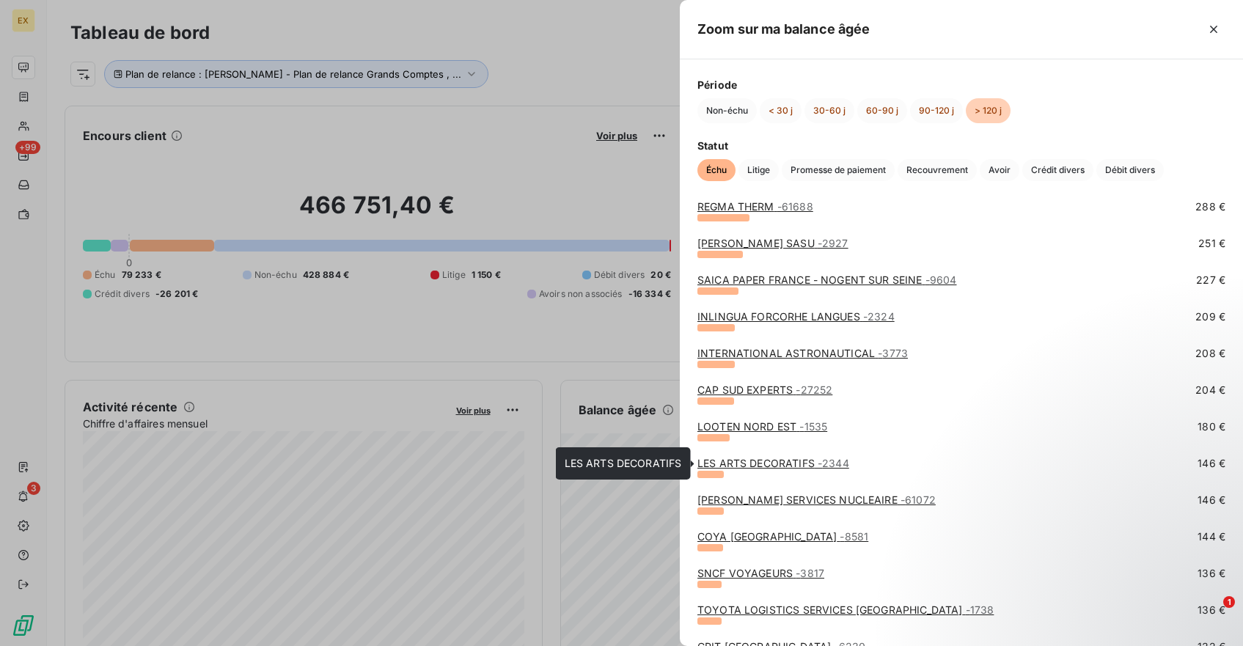
click at [745, 459] on link "LES ARTS DECORATIFS - 2344" at bounding box center [774, 463] width 152 height 12
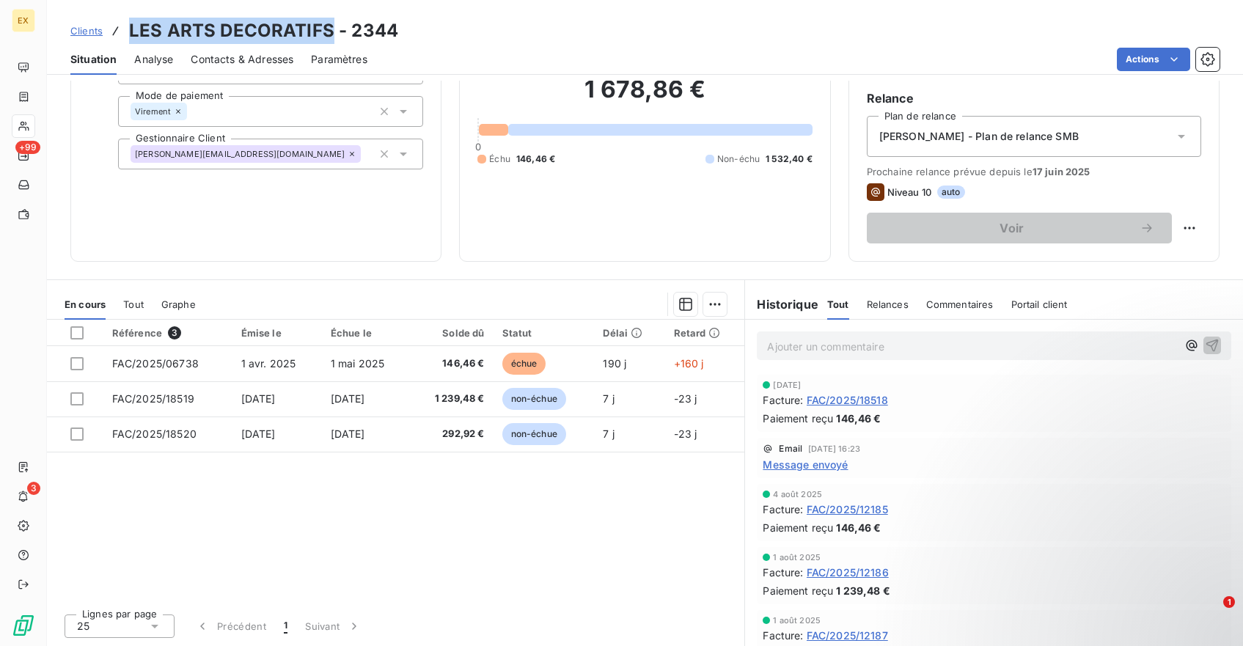
drag, startPoint x: 331, startPoint y: 34, endPoint x: 128, endPoint y: 32, distance: 203.2
click at [129, 32] on h3 "LES ARTS DECORATIFS - 2344" at bounding box center [263, 31] width 269 height 26
copy h3 "LES ARTS DECORATIFS"
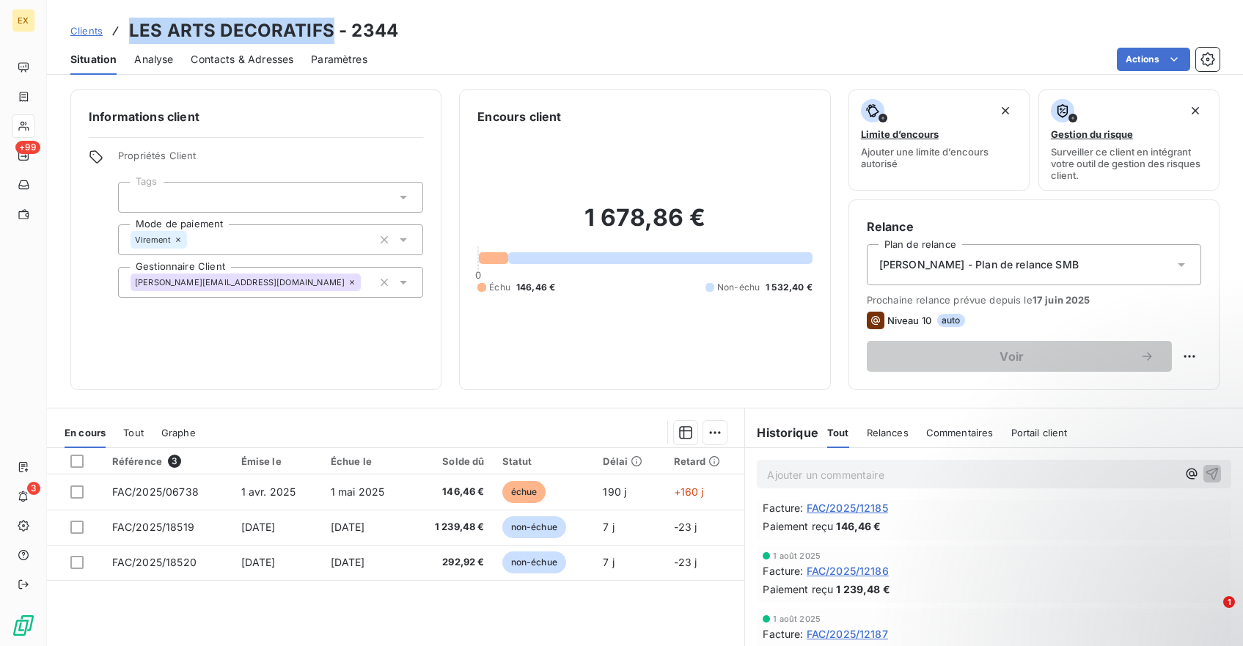
scroll to position [23, 0]
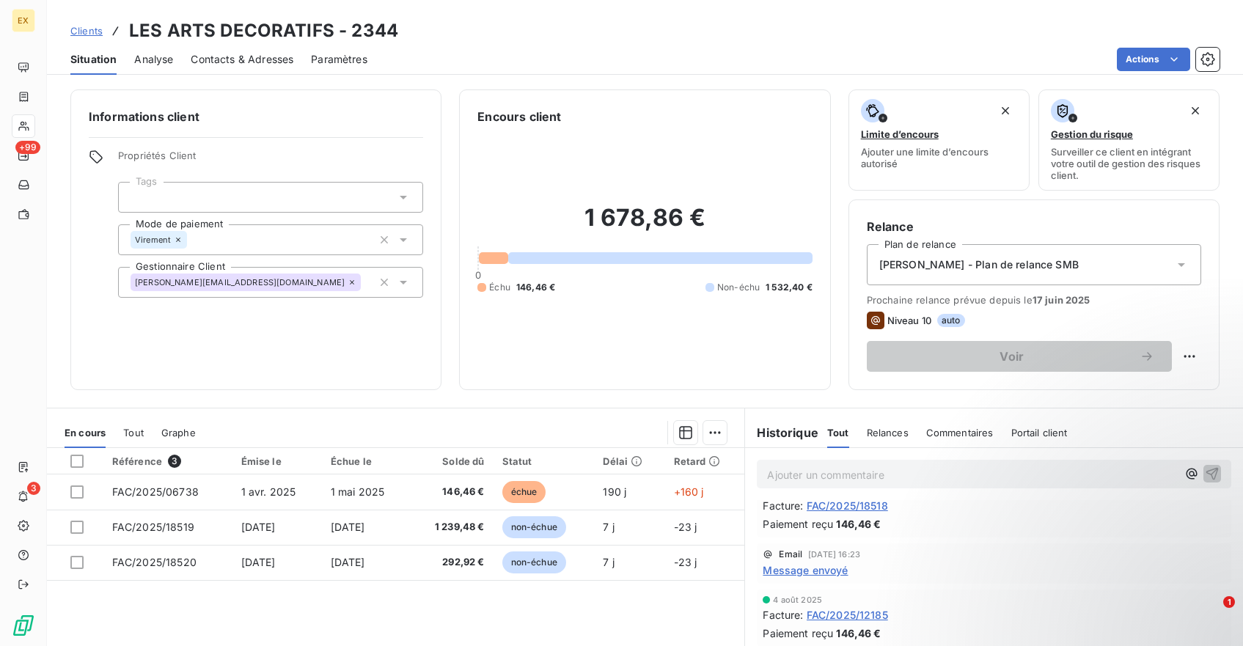
click at [812, 571] on span "Message envoyé" at bounding box center [805, 570] width 85 height 15
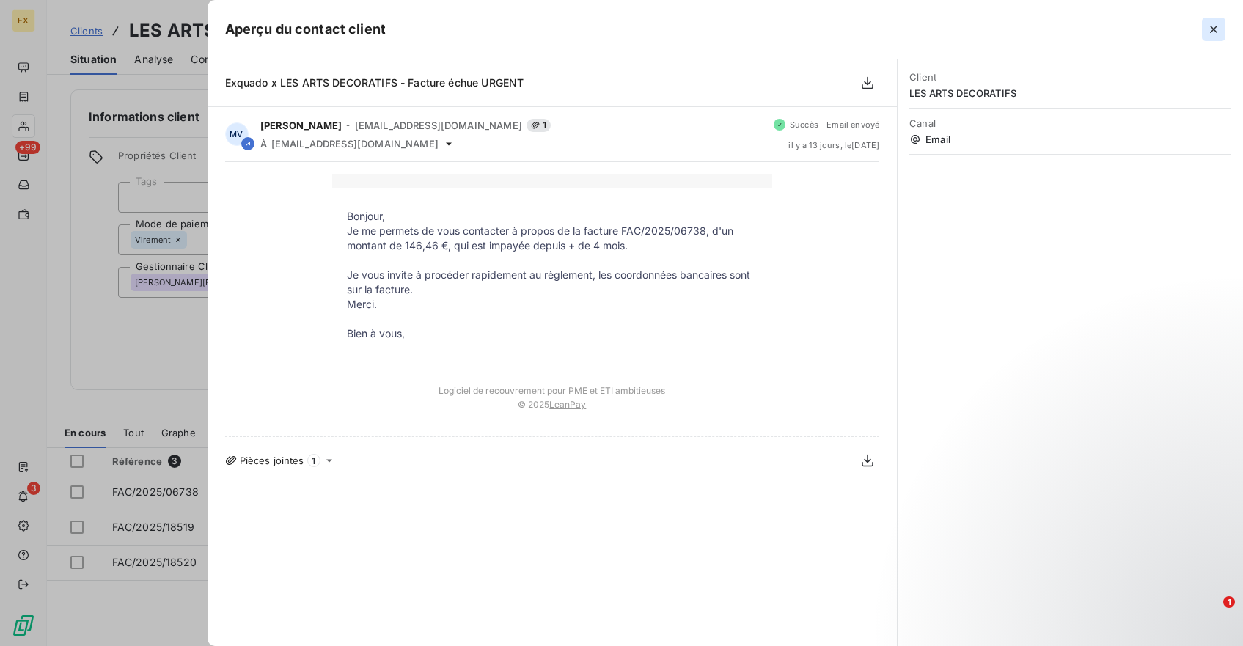
click at [1216, 32] on icon "button" at bounding box center [1213, 29] width 7 height 7
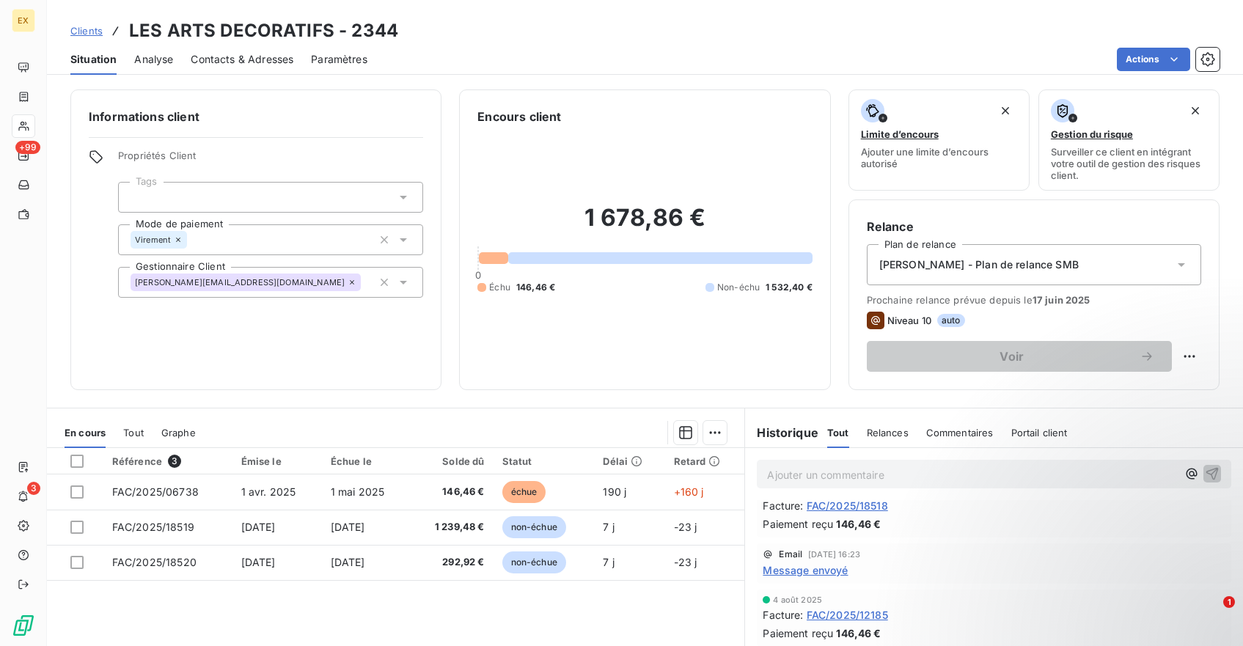
click at [764, 49] on div "Actions" at bounding box center [802, 59] width 835 height 23
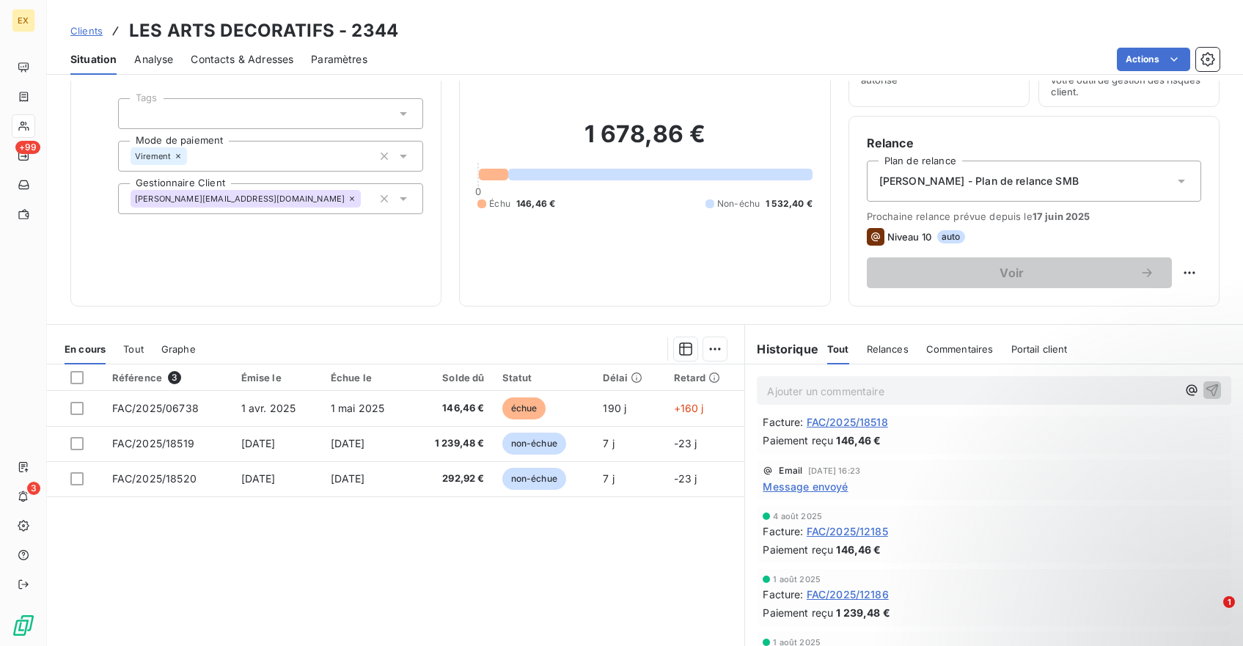
scroll to position [90, 0]
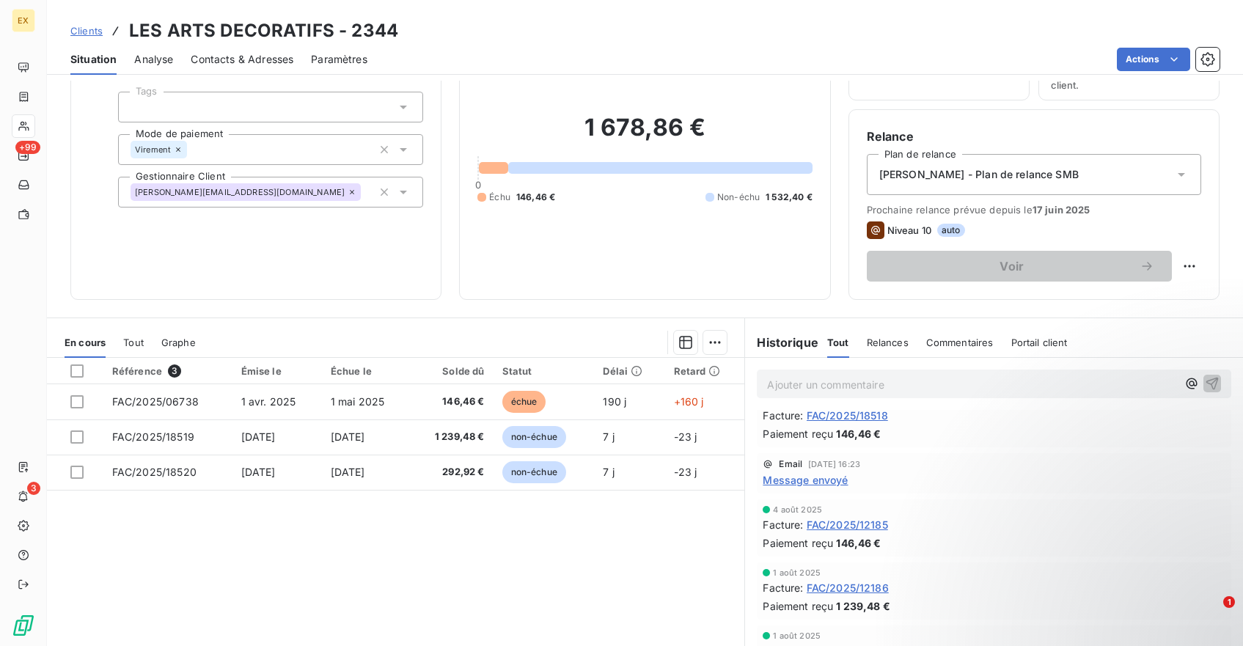
click at [353, 335] on div at bounding box center [470, 342] width 514 height 23
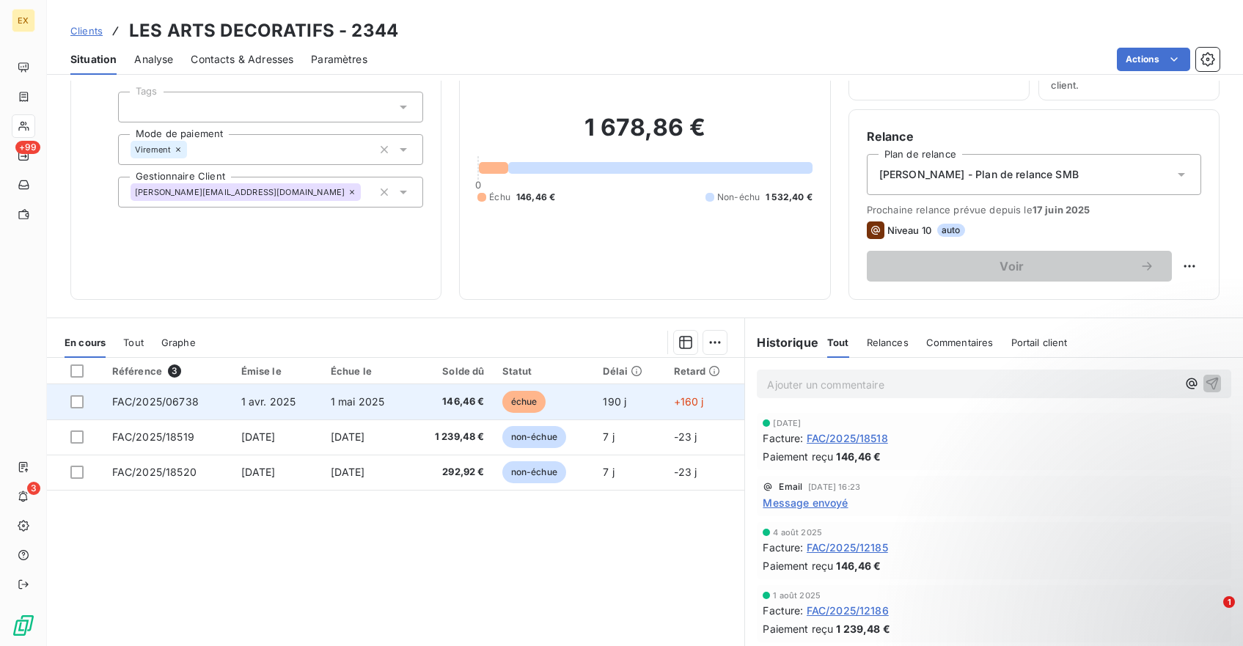
click at [427, 409] on td "146,46 €" at bounding box center [451, 401] width 83 height 35
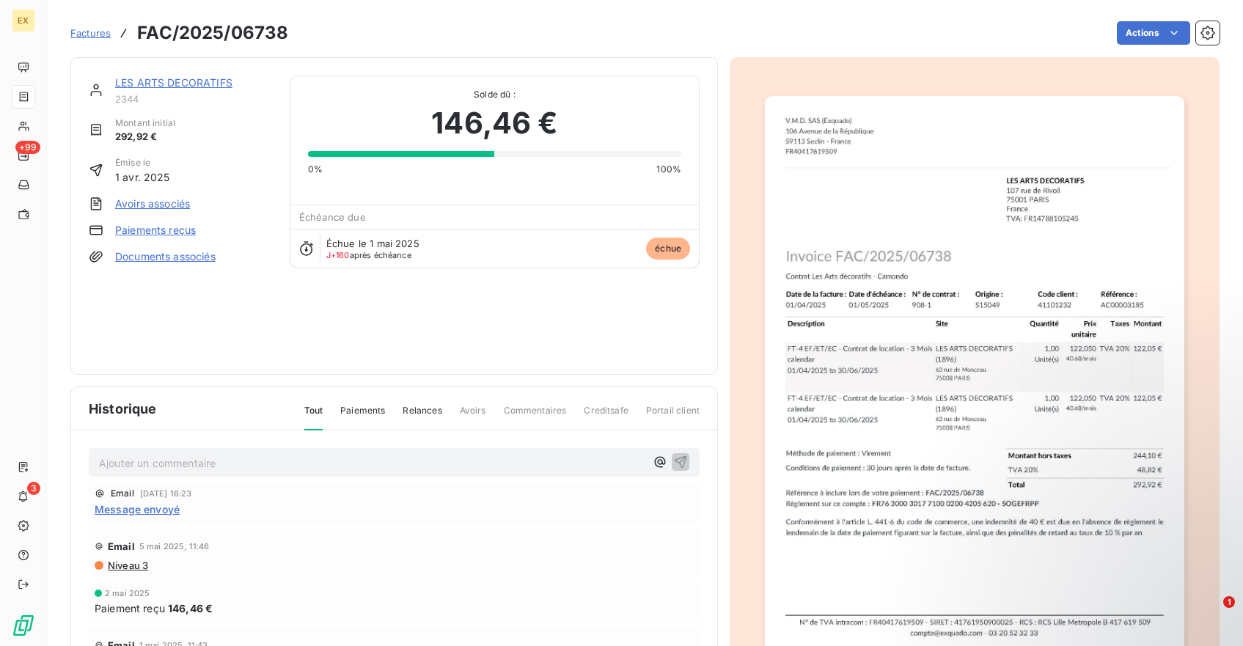
click at [200, 76] on div "LES ARTS DECORATIFS" at bounding box center [193, 83] width 157 height 15
click at [202, 85] on link "LES ARTS DECORATIFS" at bounding box center [173, 82] width 117 height 12
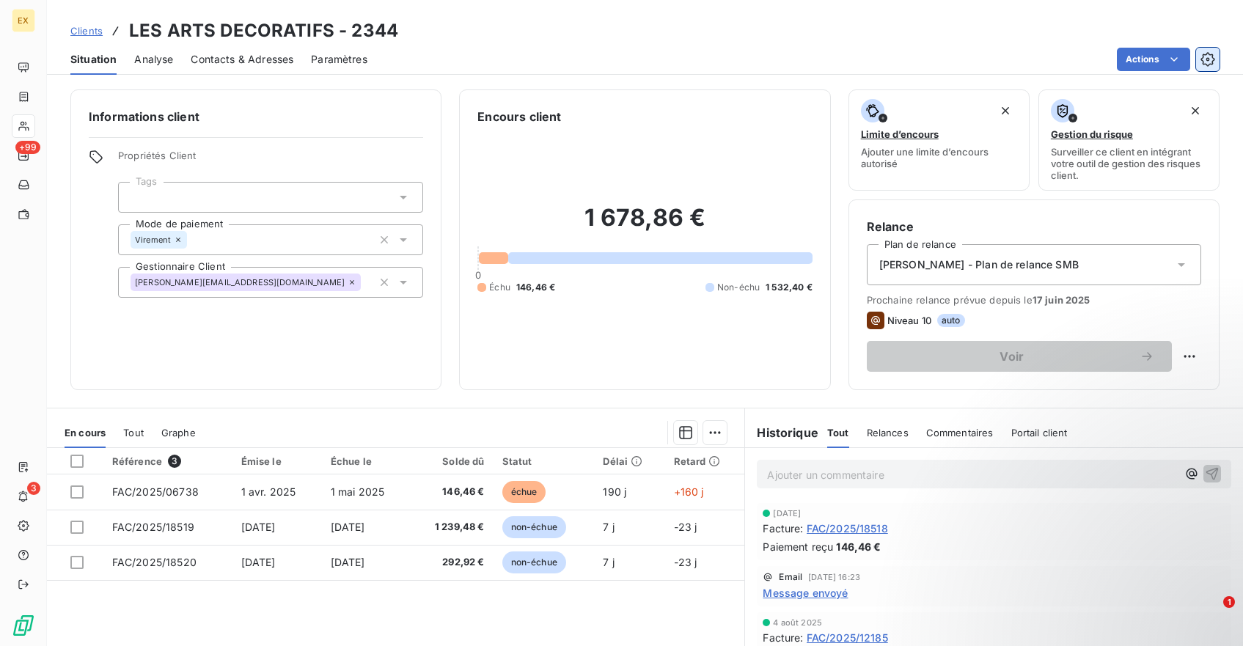
click at [1205, 59] on icon "button" at bounding box center [1208, 59] width 15 height 15
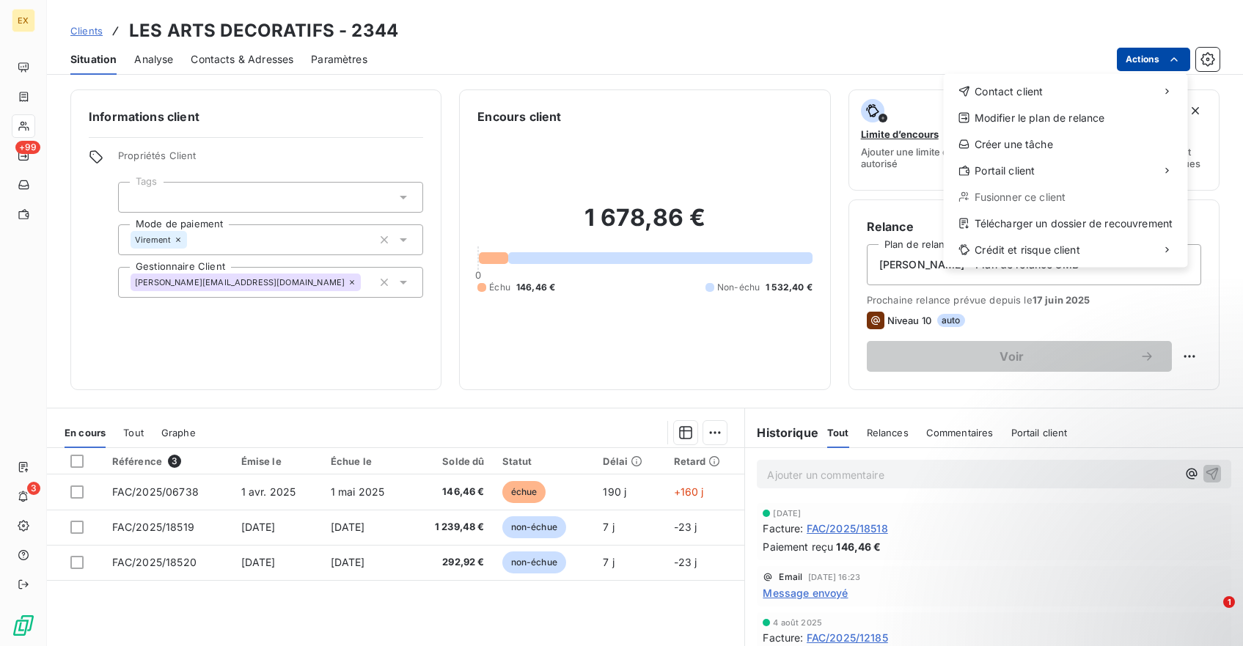
click at [1140, 60] on html "EX +99 3 Clients LES ARTS DECORATIFS - 2344 Situation Analyse Contacts & Adress…" at bounding box center [621, 323] width 1243 height 646
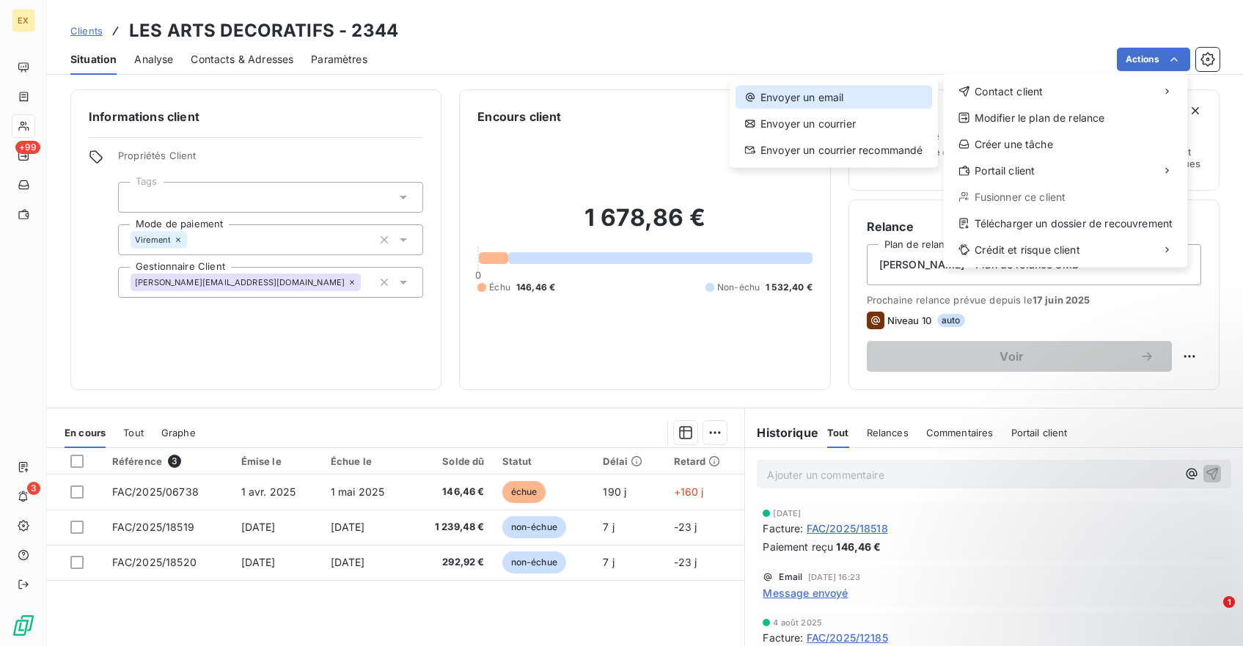
click at [856, 98] on div "Envoyer un email" at bounding box center [834, 97] width 197 height 23
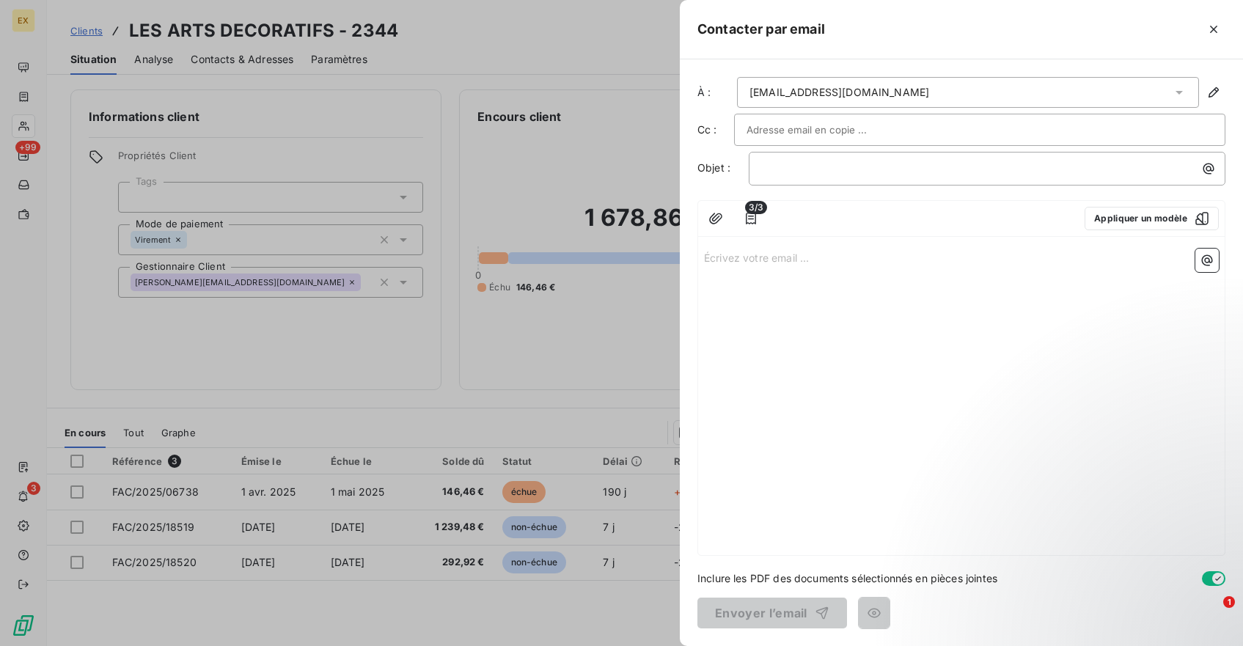
click at [774, 125] on input "text" at bounding box center [826, 130] width 158 height 22
paste input "gina.pires@madparis.fr"
type input "gina.pires@madparis.fr"
click at [787, 160] on div "﻿" at bounding box center [987, 168] width 467 height 20
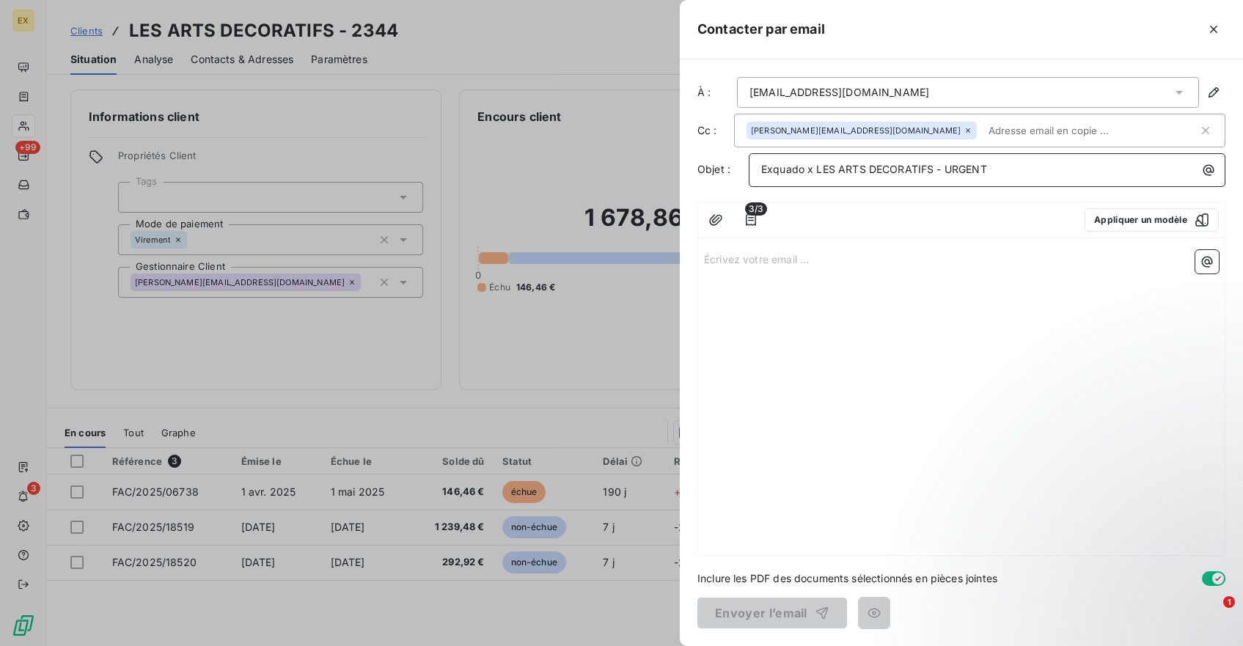
click at [943, 170] on span "Exquado x LES ARTS DECORATIFS - URGENT" at bounding box center [874, 169] width 226 height 12
click at [800, 256] on p "Écrivez votre email ... ﻿" at bounding box center [961, 258] width 515 height 17
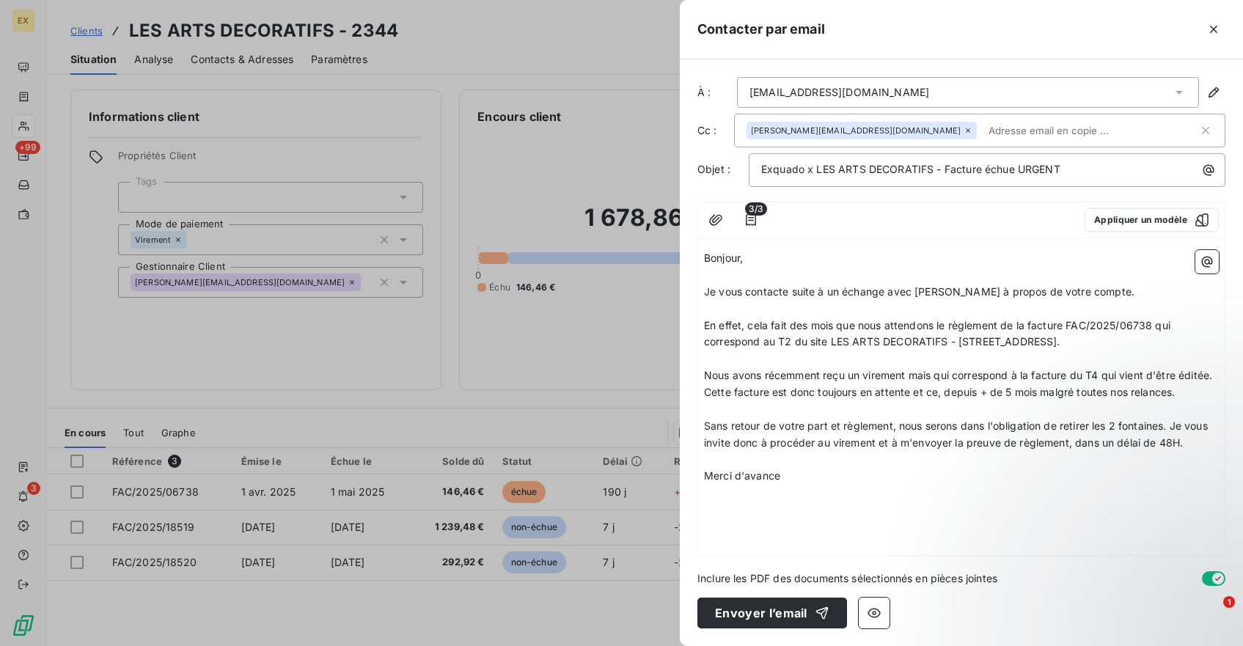
drag, startPoint x: 1076, startPoint y: 446, endPoint x: 1254, endPoint y: 446, distance: 177.5
click at [1243, 446] on html "EX +99 3 Clients LES ARTS DECORATIFS - 2344 Situation Analyse Contacts & Adress…" at bounding box center [621, 323] width 1243 height 646
click at [827, 464] on p "﻿" at bounding box center [961, 460] width 515 height 17
click at [804, 480] on p "Merci d'avance" at bounding box center [961, 476] width 515 height 17
click at [870, 334] on p "En effet, cela fait des mois que nous attendons le règlement de la facture FAC/…" at bounding box center [961, 335] width 515 height 34
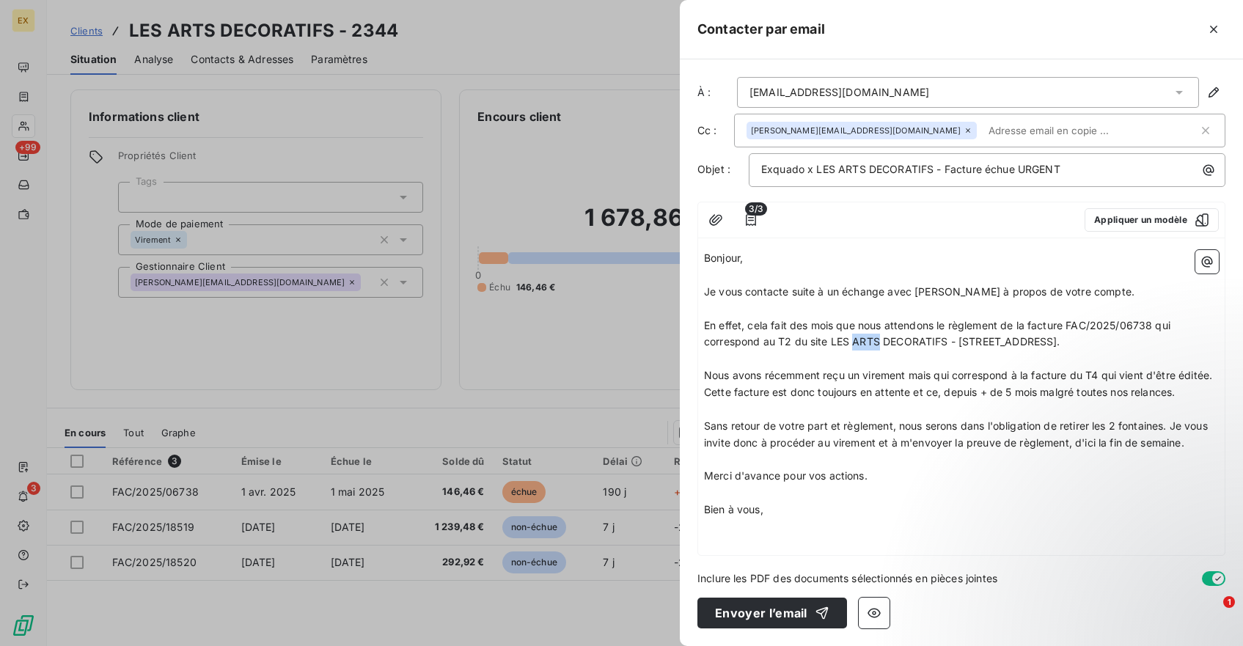
click at [870, 334] on p "En effet, cela fait des mois que nous attendons le règlement de la facture FAC/…" at bounding box center [961, 335] width 515 height 34
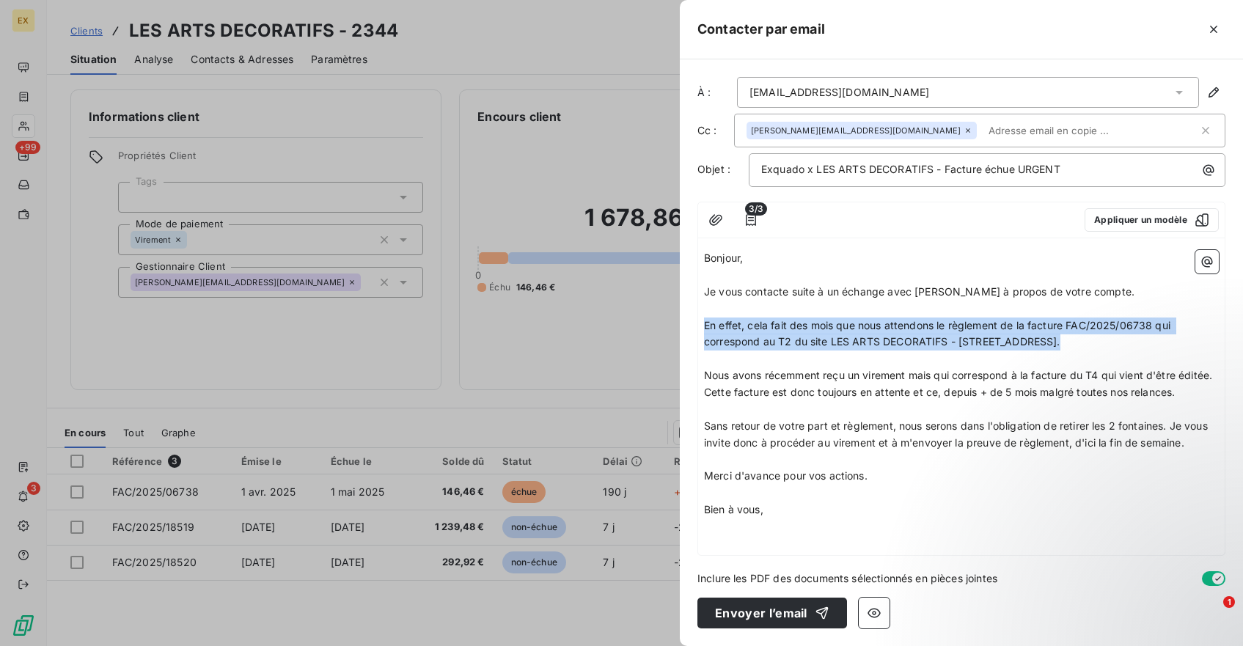
click at [870, 334] on p "En effet, cela fait des mois que nous attendons le règlement de la facture FAC/…" at bounding box center [961, 335] width 515 height 34
click at [877, 334] on p "En effet, cela fait des mois que nous attendons le règlement de la facture FAC/…" at bounding box center [961, 335] width 515 height 34
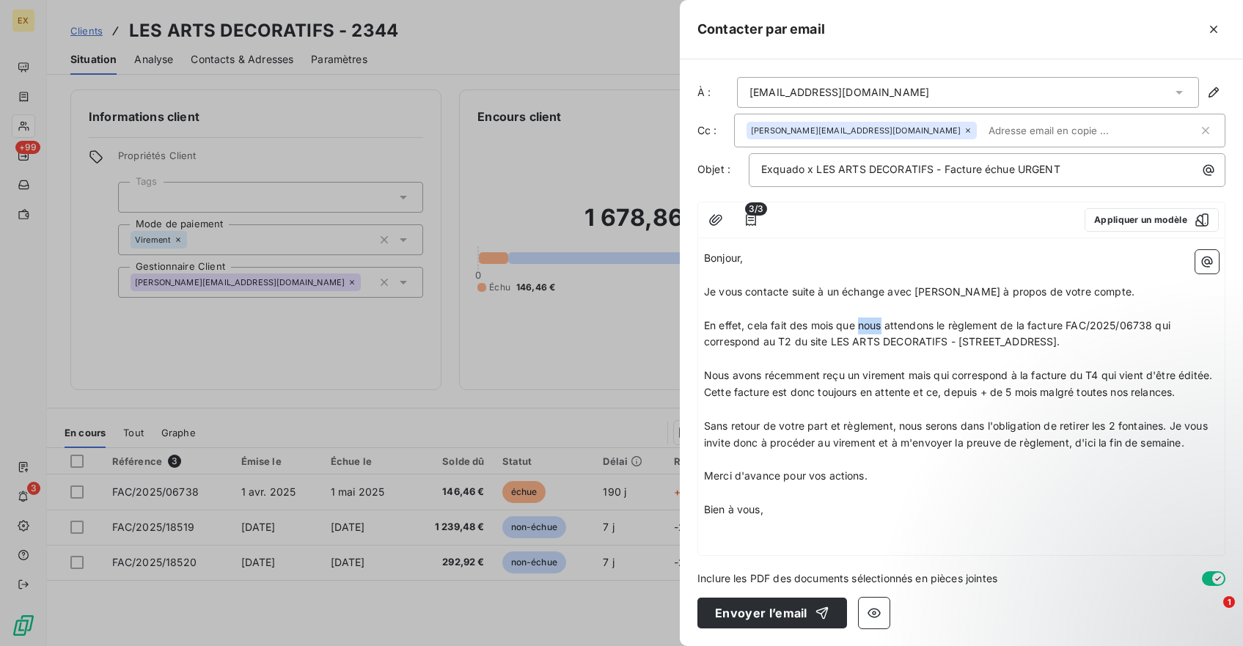
click at [877, 334] on p "En effet, cela fait des mois que nous attendons le règlement de la facture FAC/…" at bounding box center [961, 335] width 515 height 34
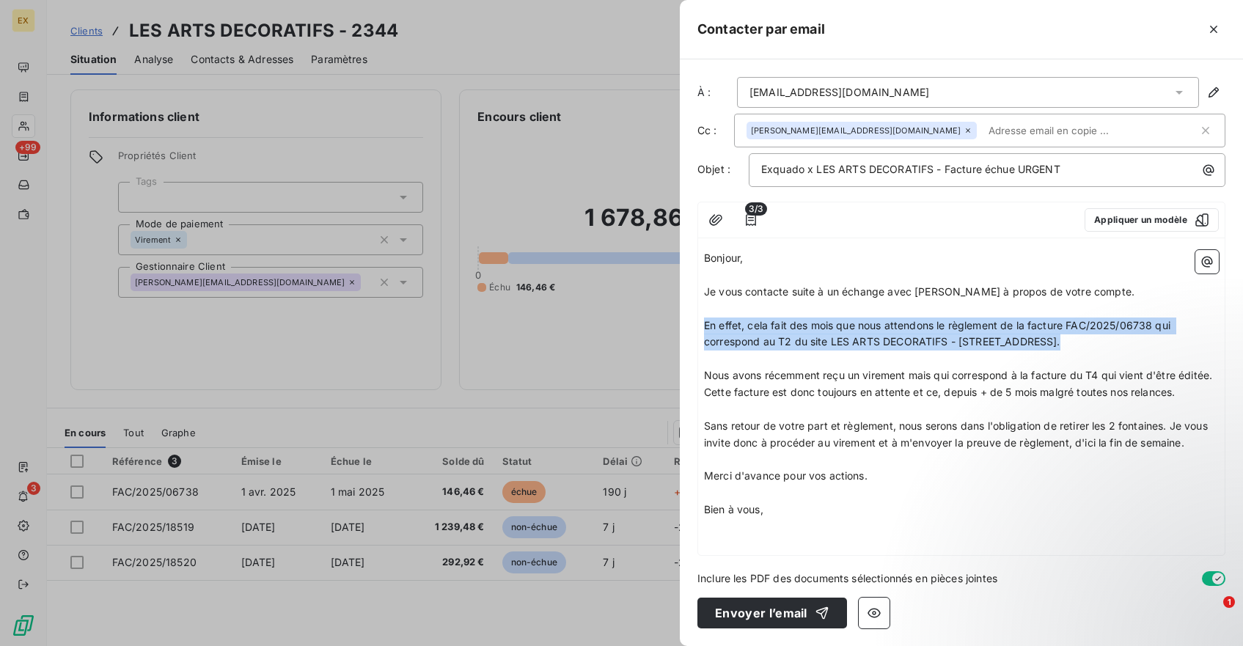
click at [877, 334] on p "En effet, cela fait des mois que nous attendons le règlement de la facture FAC/…" at bounding box center [961, 335] width 515 height 34
click at [888, 334] on p "En effet, cela fait des mois que nous attendons le règlement de la facture FAC/…" at bounding box center [961, 335] width 515 height 34
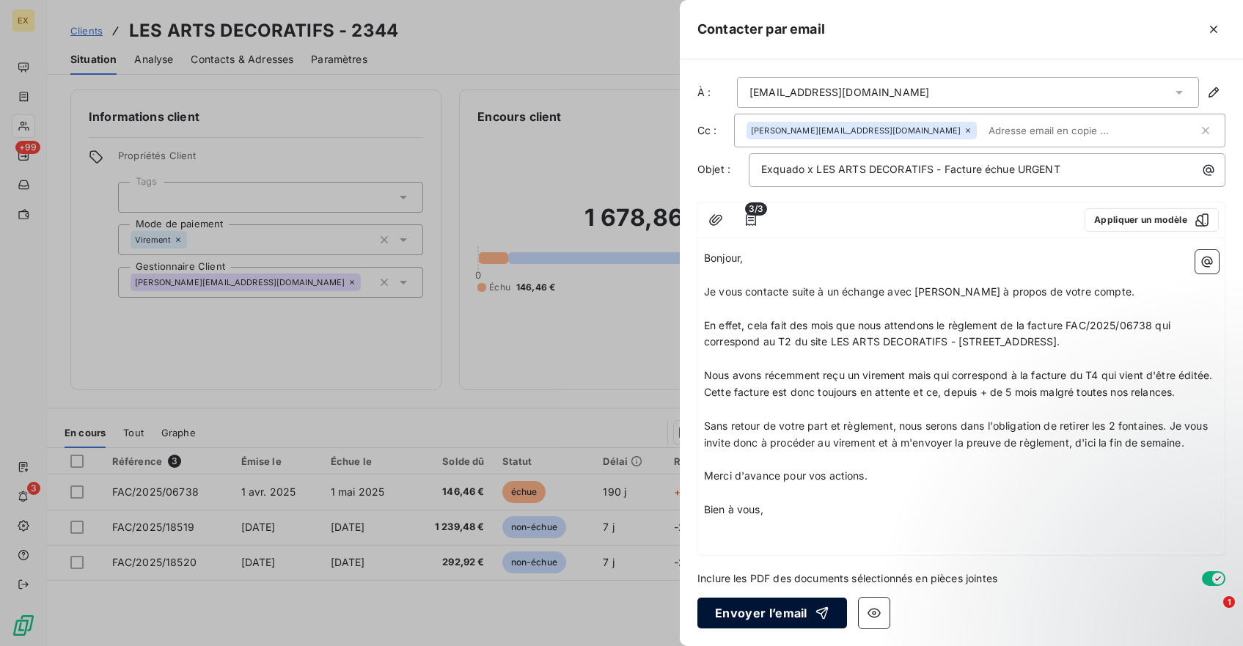
click at [779, 617] on button "Envoyer l’email" at bounding box center [773, 613] width 150 height 31
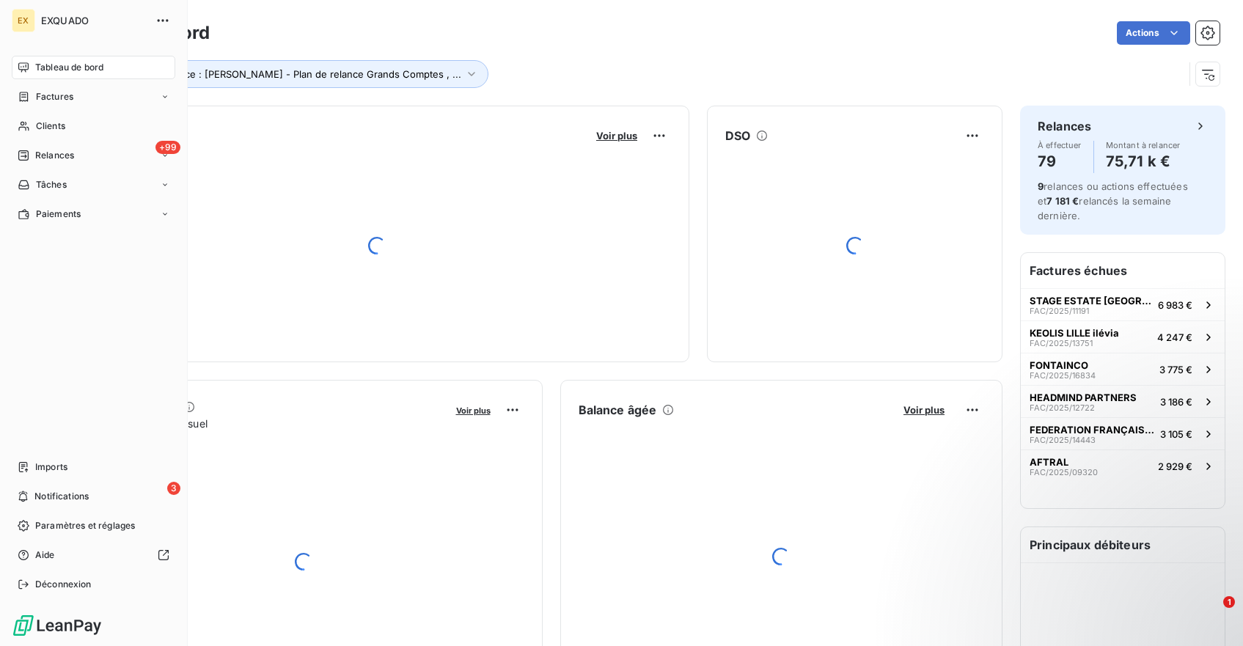
click at [90, 73] on span "Tableau de bord" at bounding box center [69, 67] width 68 height 13
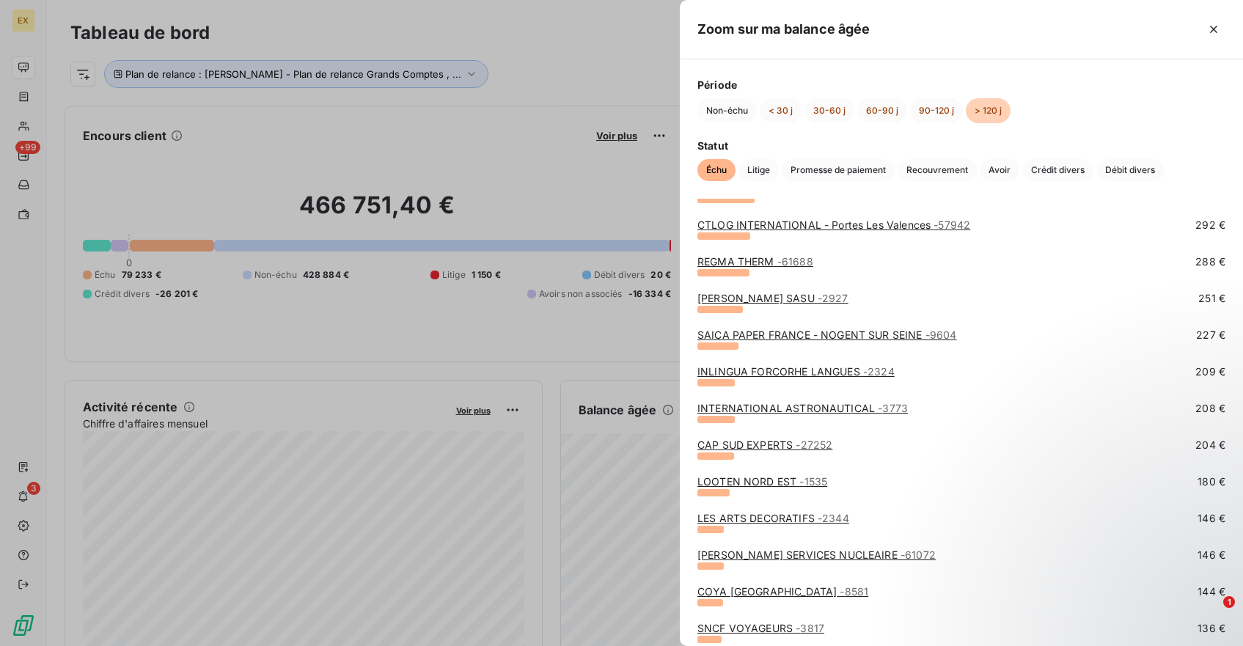
scroll to position [601, 0]
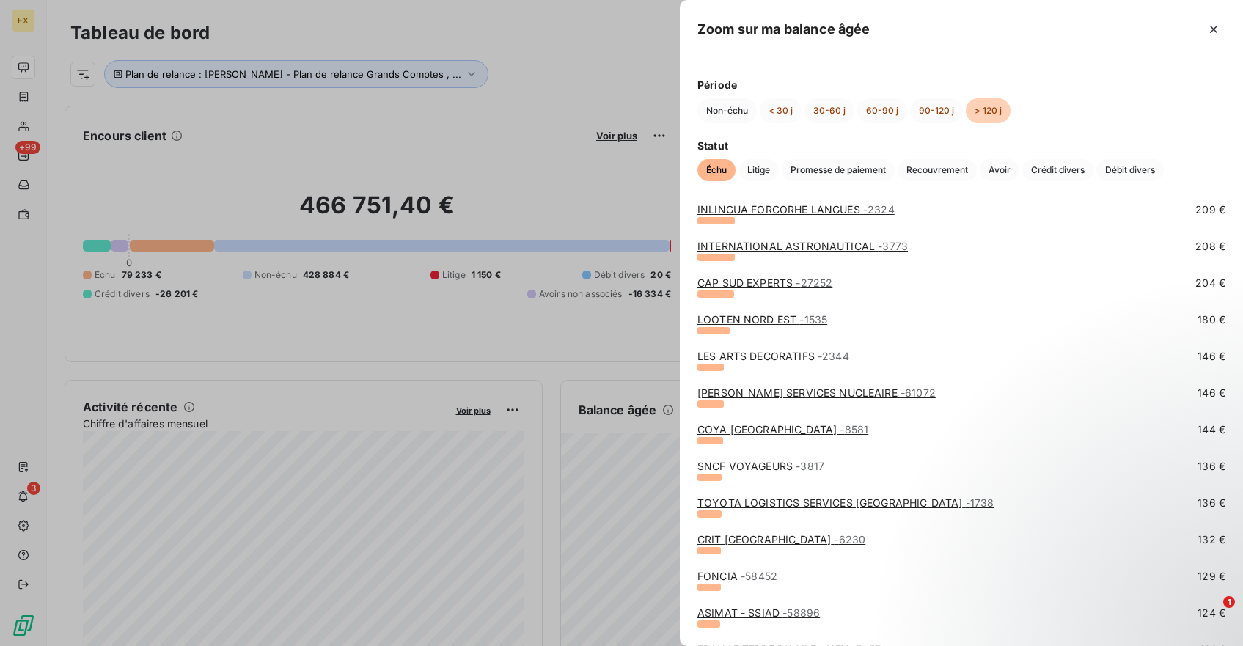
click at [761, 390] on link "JOHN COCKERILL SERVICES NUCLEAIRE - 61072" at bounding box center [817, 393] width 238 height 12
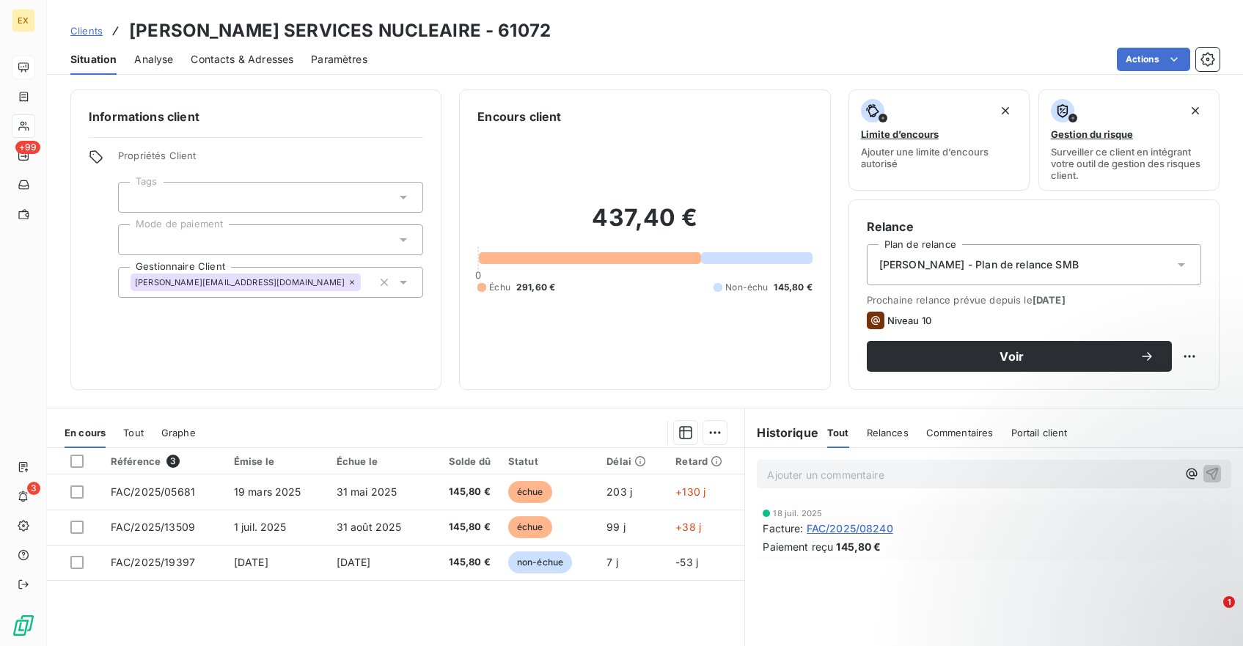
scroll to position [128, 0]
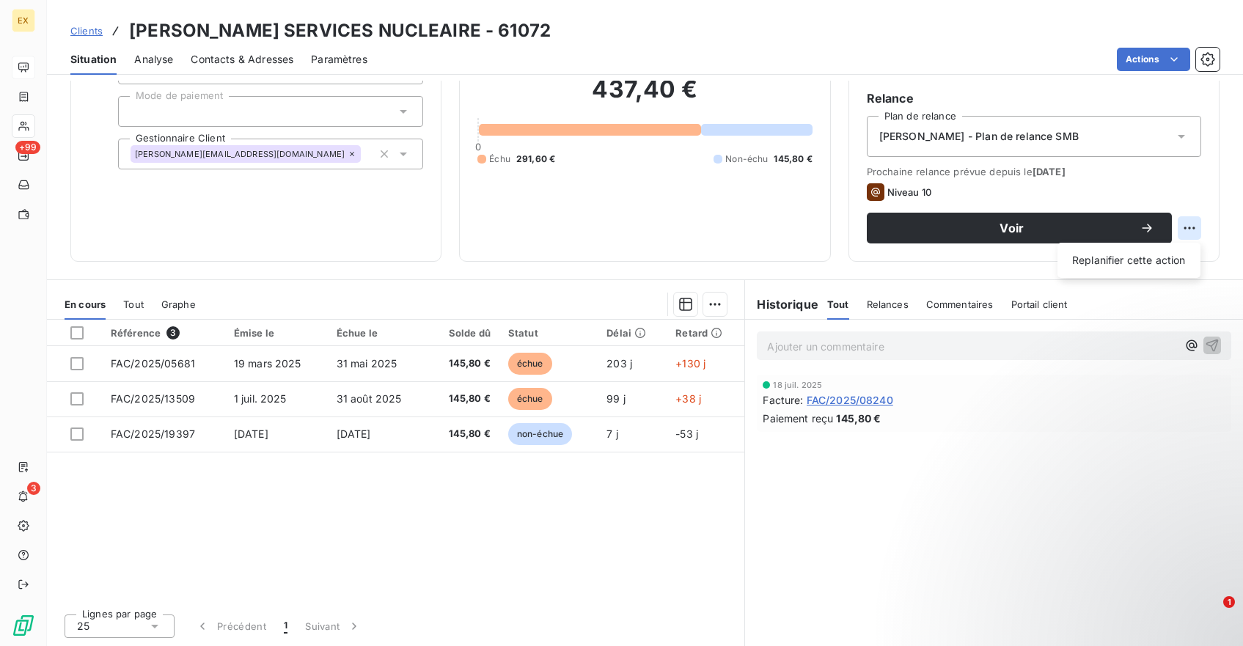
click at [1195, 227] on html "EX +99 3 Clients JOHN COCKERILL SERVICES NUCLEAIRE - 61072 Situation Analyse Co…" at bounding box center [621, 323] width 1243 height 646
click at [1148, 227] on html "EX +99 3 Clients JOHN COCKERILL SERVICES NUCLEAIRE - 61072 Situation Analyse Co…" at bounding box center [621, 323] width 1243 height 646
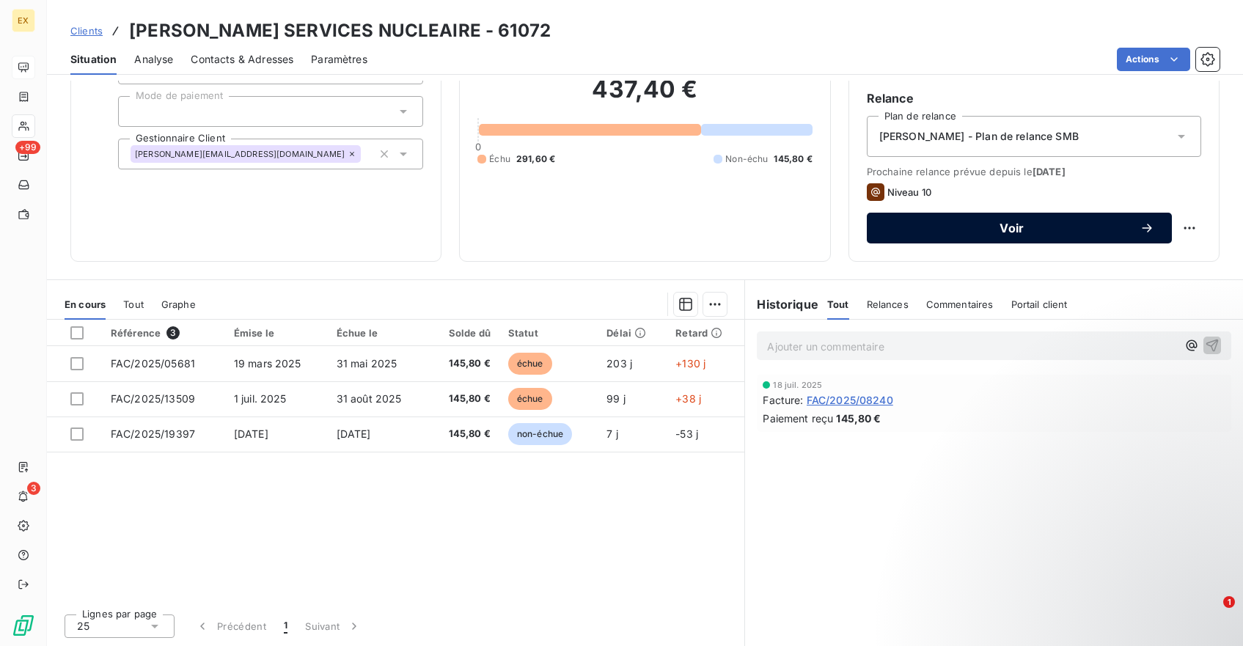
click at [1147, 227] on icon "button" at bounding box center [1147, 228] width 10 height 9
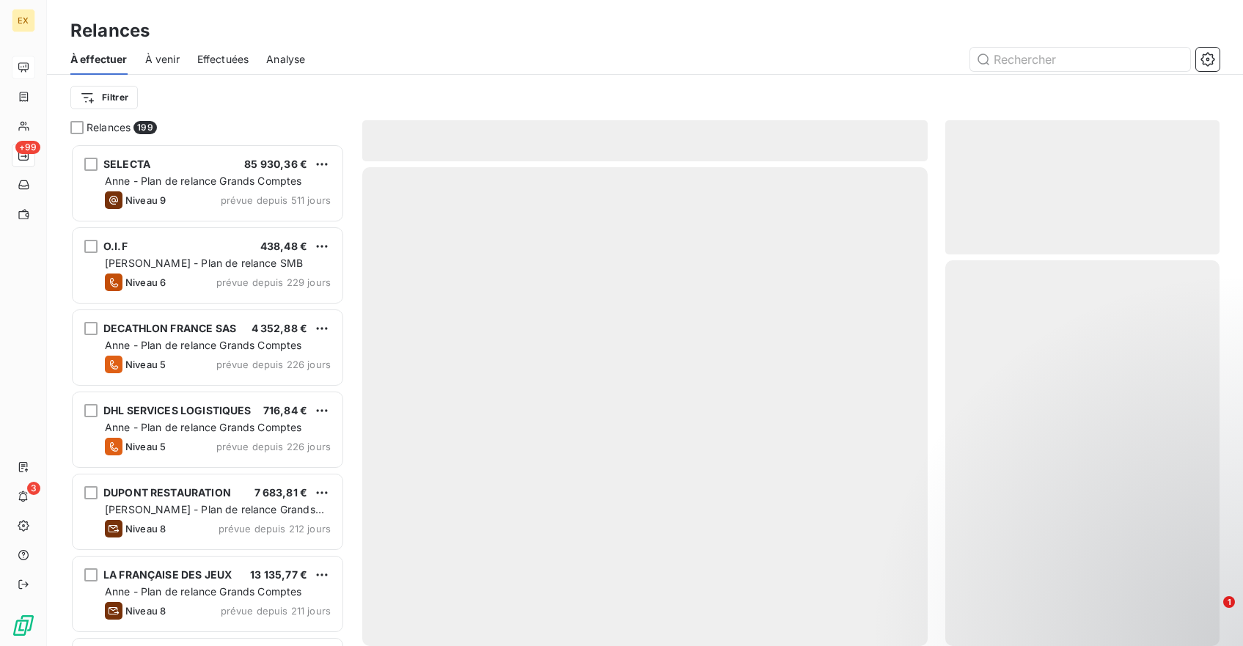
scroll to position [503, 274]
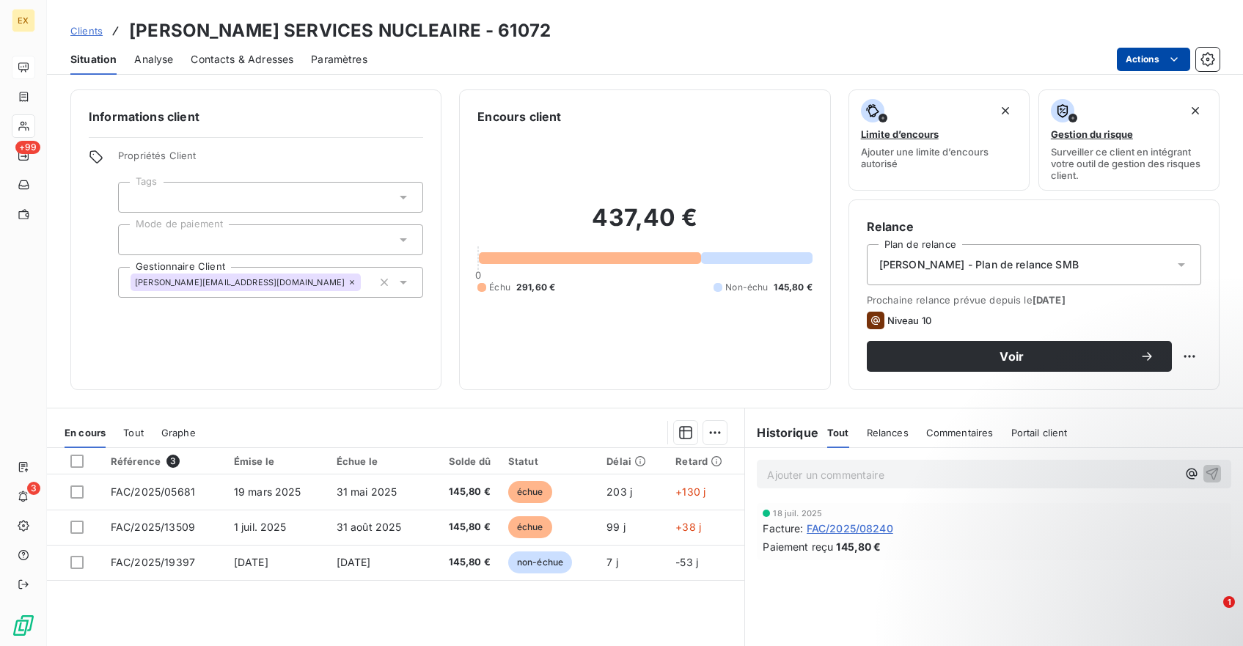
click at [1182, 51] on html "EX +99 3 Clients JOHN COCKERILL SERVICES NUCLEAIRE - 61072 Situation Analyse Co…" at bounding box center [621, 323] width 1243 height 646
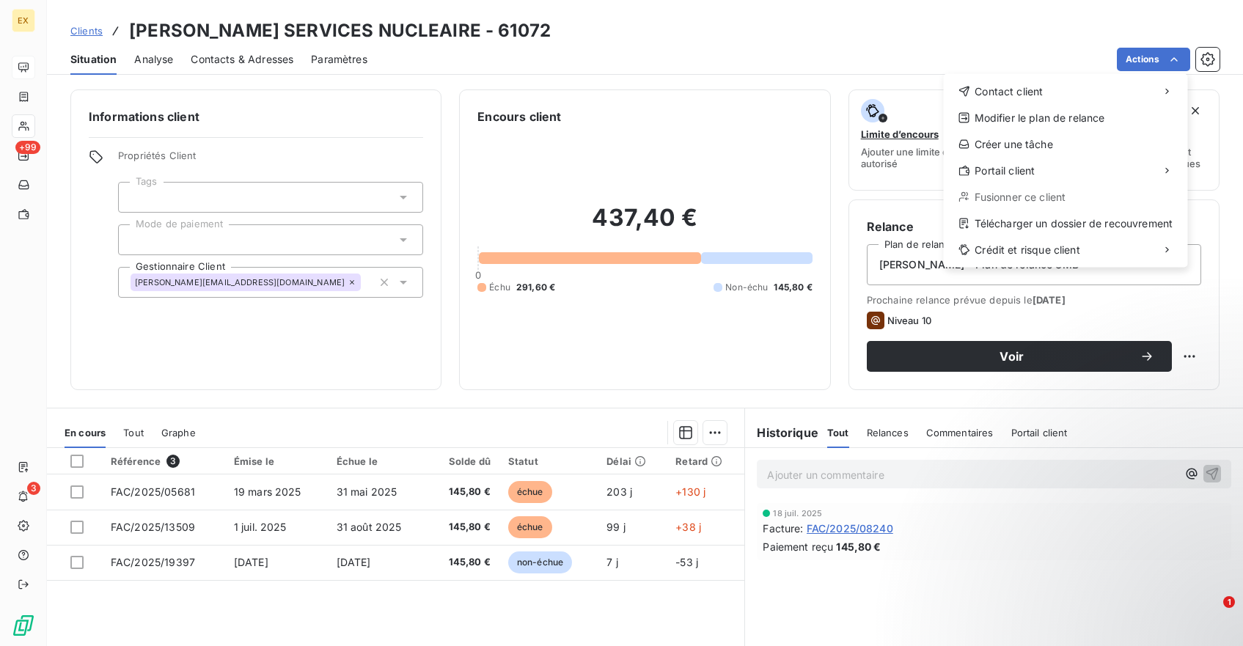
click at [1088, 37] on html "EX +99 3 Clients JOHN COCKERILL SERVICES NUCLEAIRE - 61072 Situation Analyse Co…" at bounding box center [621, 323] width 1243 height 646
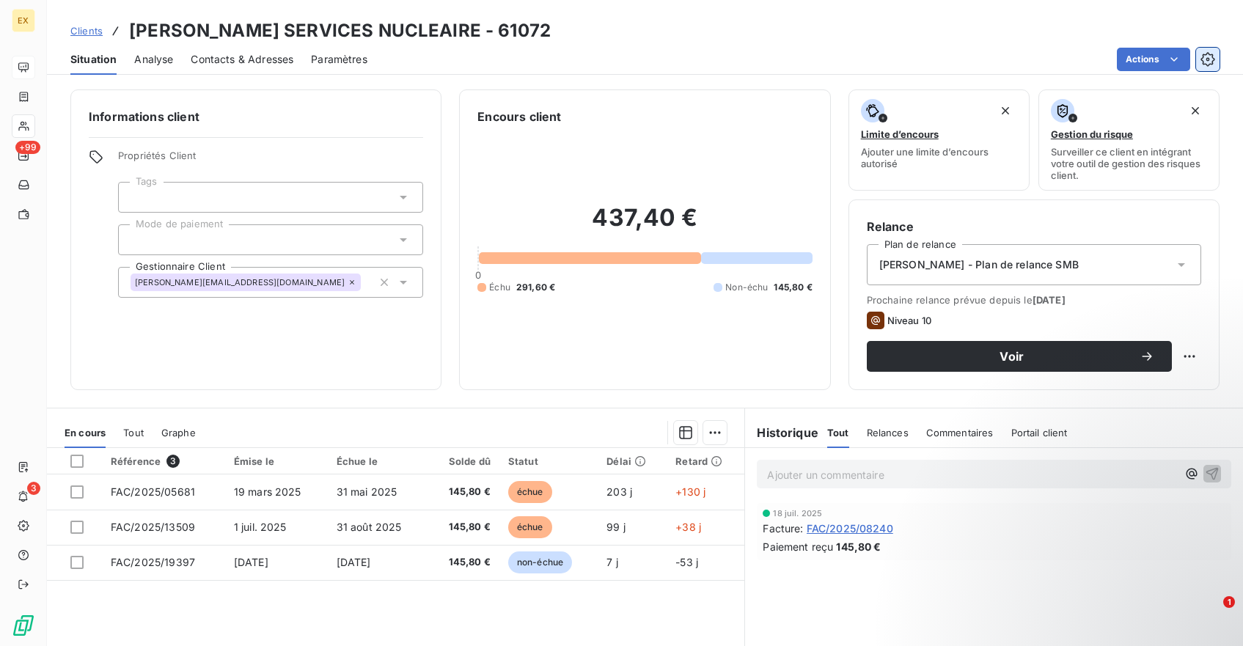
click at [1212, 60] on icon "button" at bounding box center [1208, 59] width 15 height 15
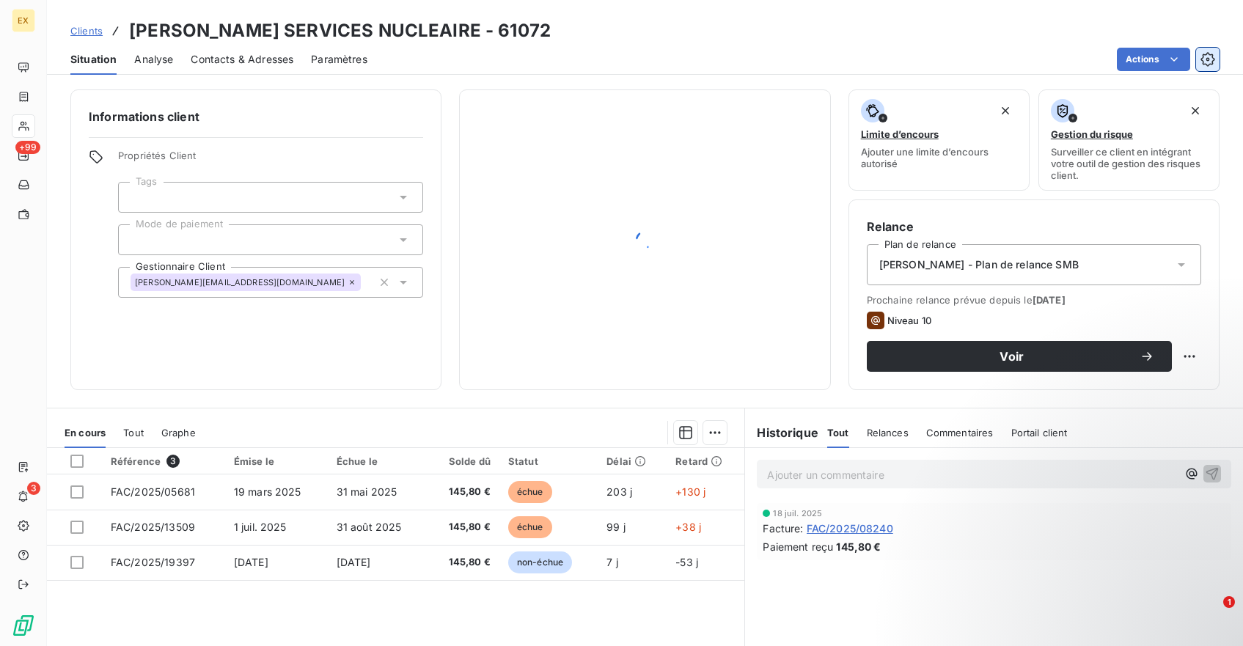
click at [1206, 57] on icon "button" at bounding box center [1208, 59] width 15 height 15
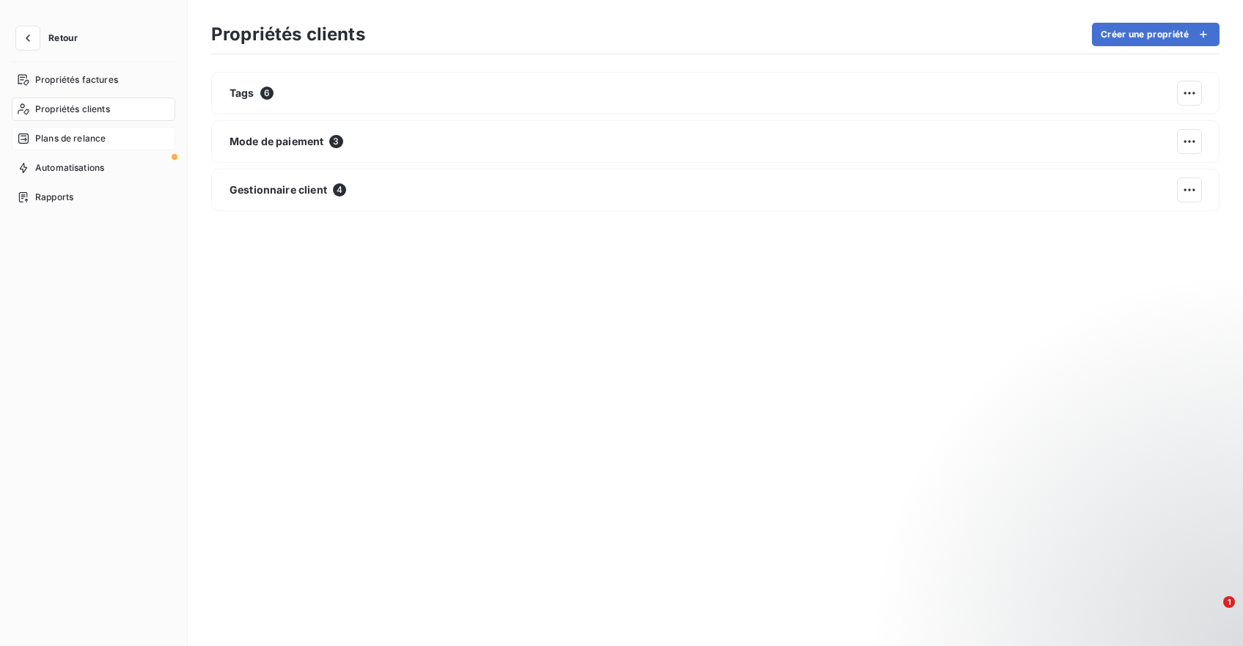
click at [77, 131] on div "Plans de relance" at bounding box center [94, 138] width 164 height 23
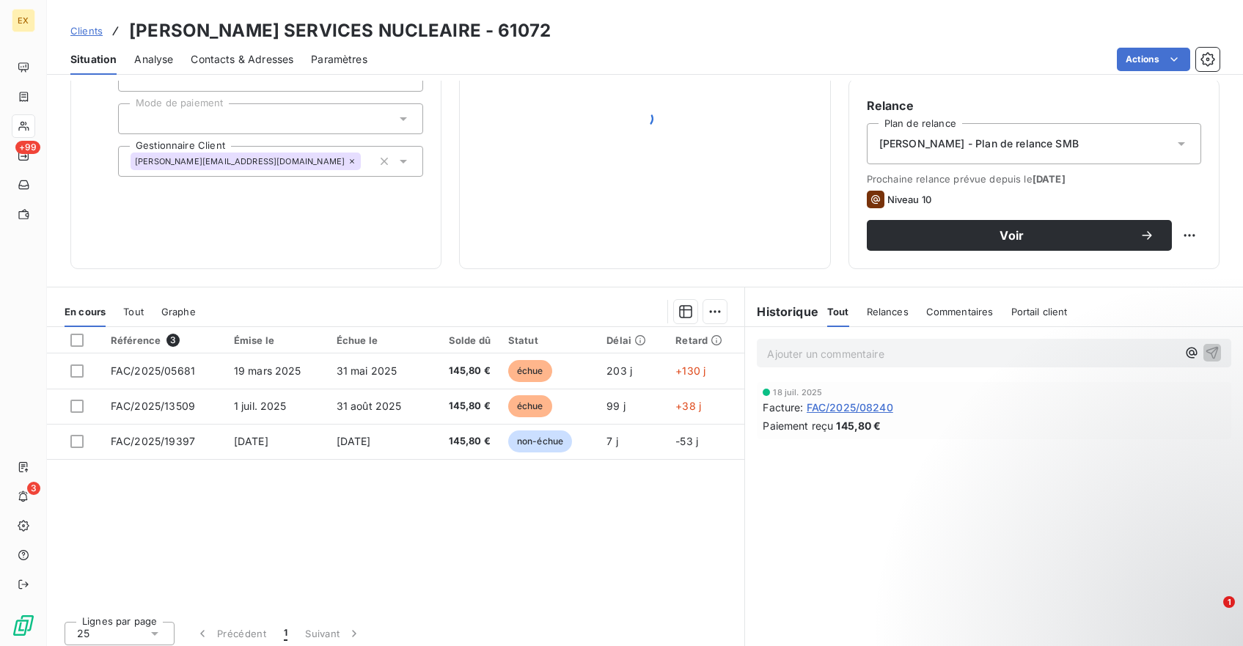
scroll to position [125, 0]
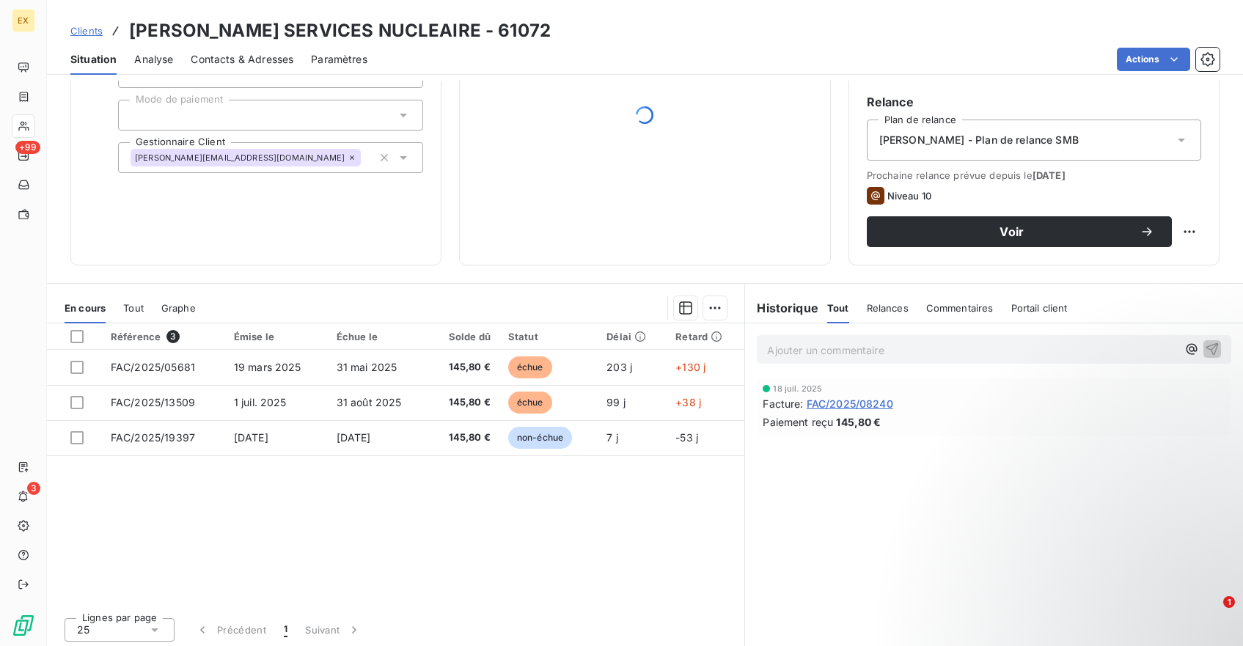
click at [902, 307] on span "Relances" at bounding box center [888, 308] width 42 height 12
click at [841, 306] on span "Tout" at bounding box center [838, 308] width 21 height 12
click at [888, 311] on span "Relances" at bounding box center [888, 308] width 42 height 12
click at [836, 298] on div "Tout" at bounding box center [838, 308] width 21 height 31
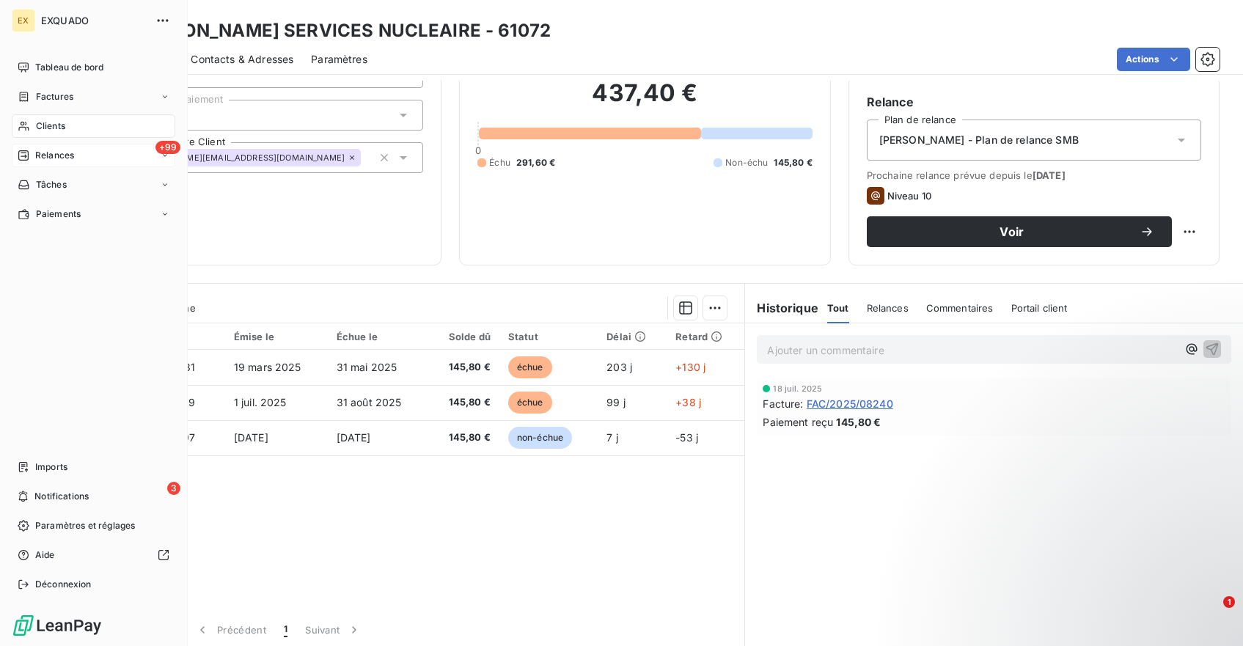
click at [56, 158] on span "Relances" at bounding box center [54, 155] width 39 height 13
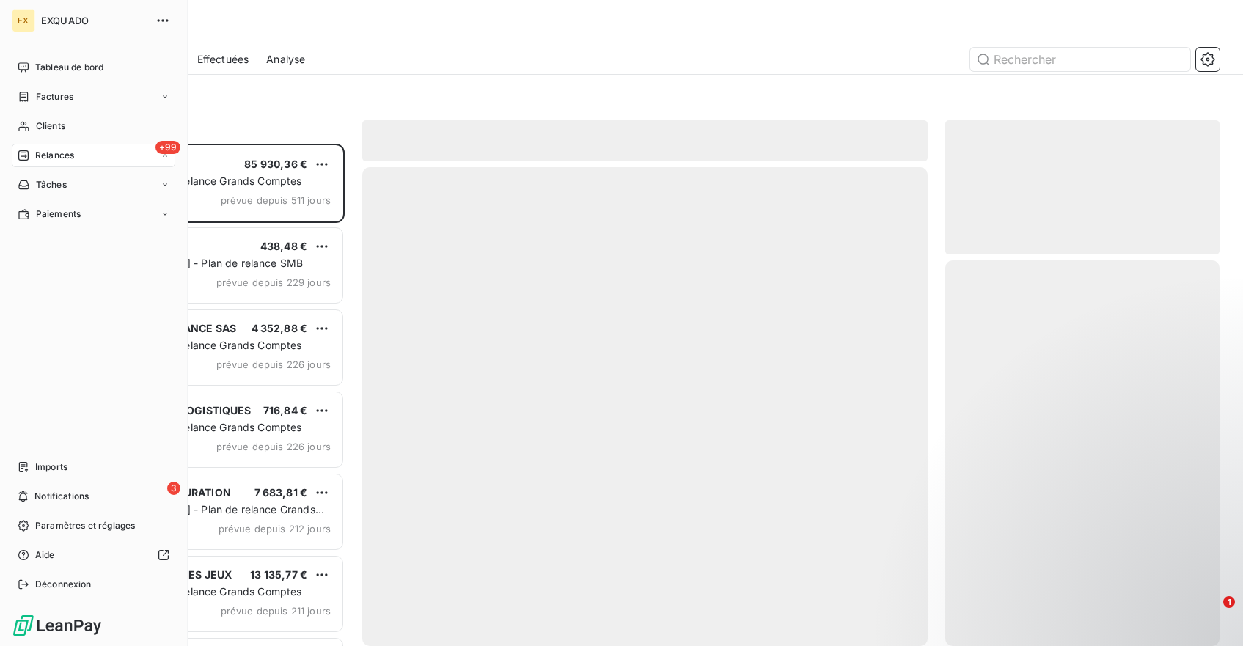
scroll to position [503, 274]
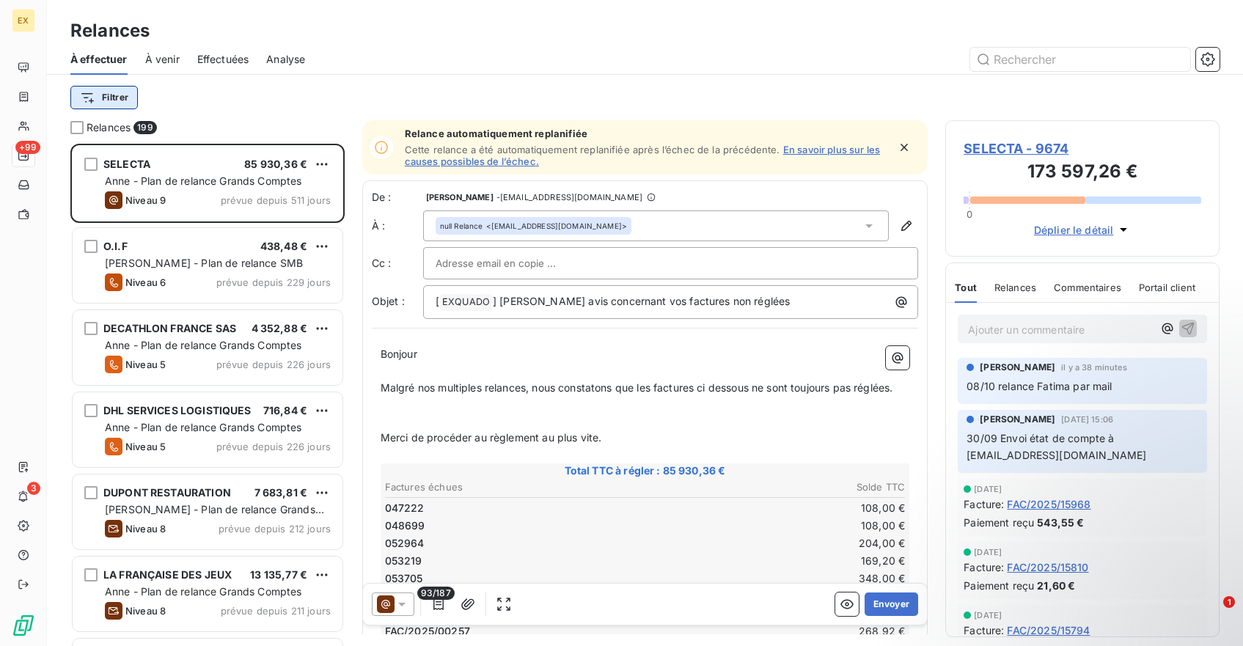
click at [119, 101] on html "EX +99 3 Relances À effectuer À venir Effectuées Analyse Filtrer Relances 199 S…" at bounding box center [621, 323] width 1243 height 646
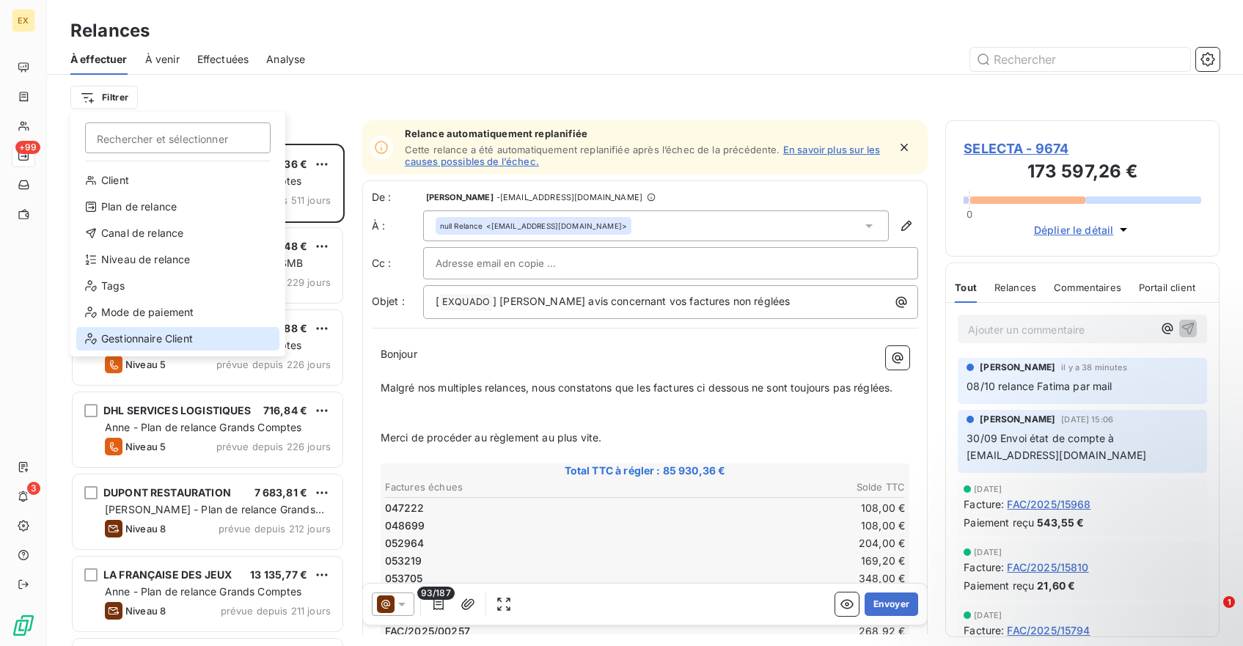
click at [175, 334] on div "Gestionnaire Client" at bounding box center [177, 338] width 203 height 23
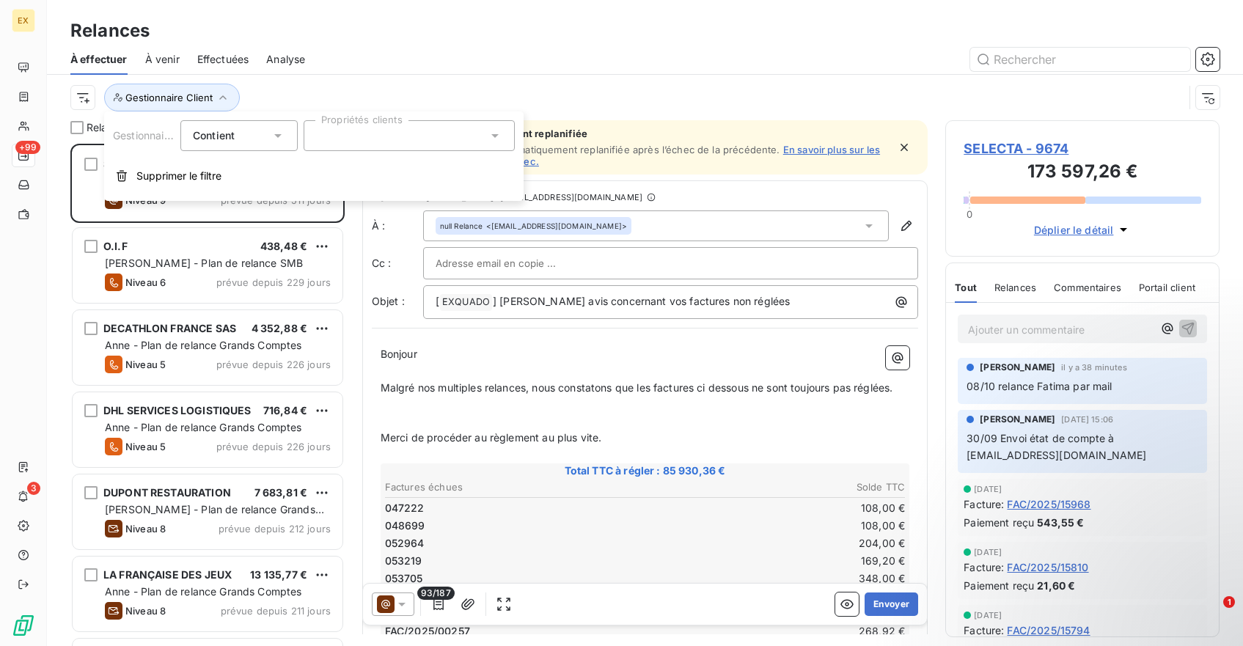
click at [367, 137] on div at bounding box center [409, 135] width 211 height 31
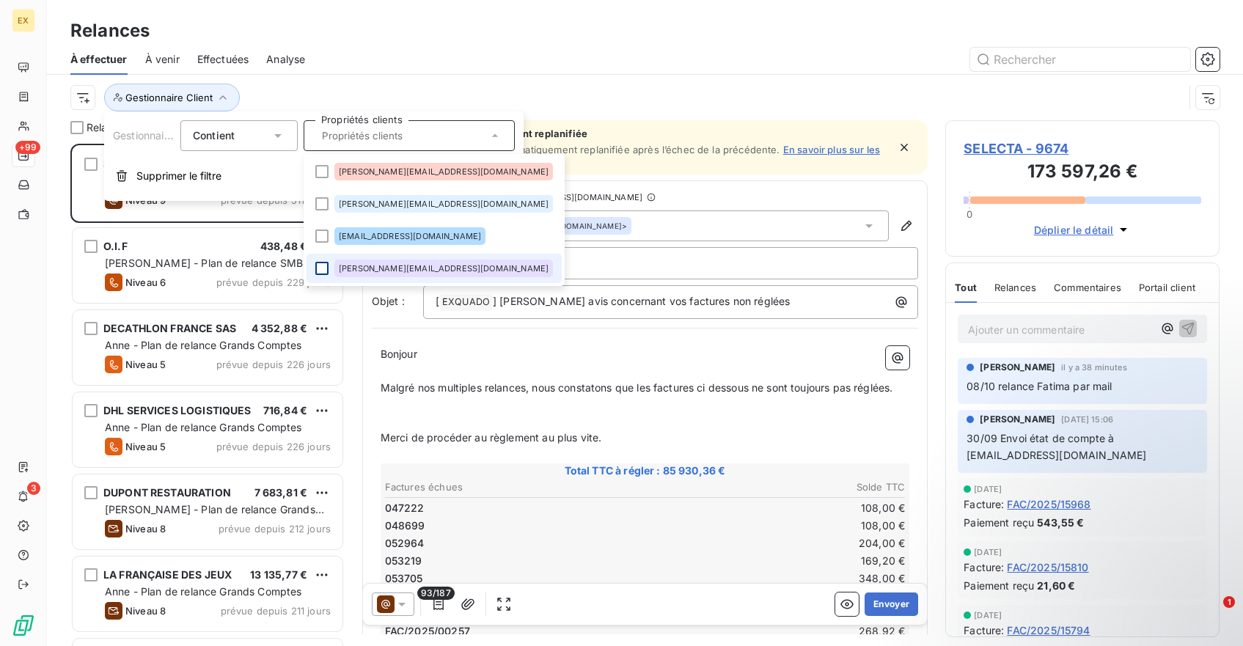
click at [325, 269] on div at bounding box center [321, 268] width 13 height 13
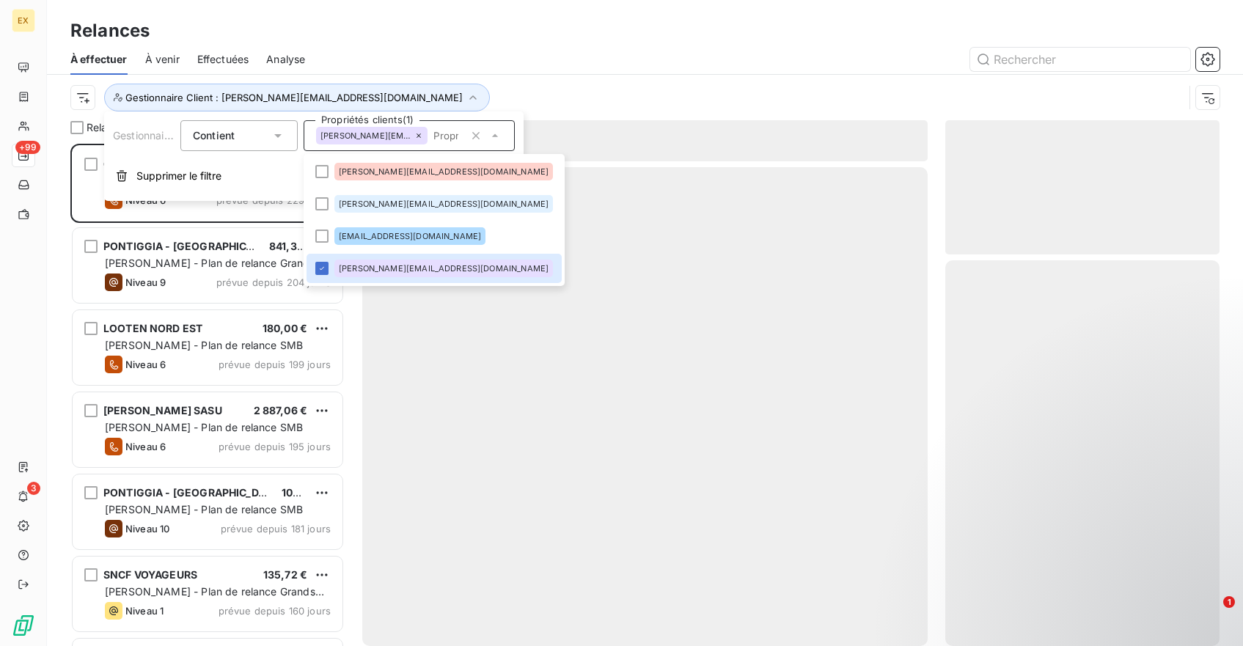
scroll to position [503, 274]
click at [555, 62] on div at bounding box center [771, 59] width 897 height 23
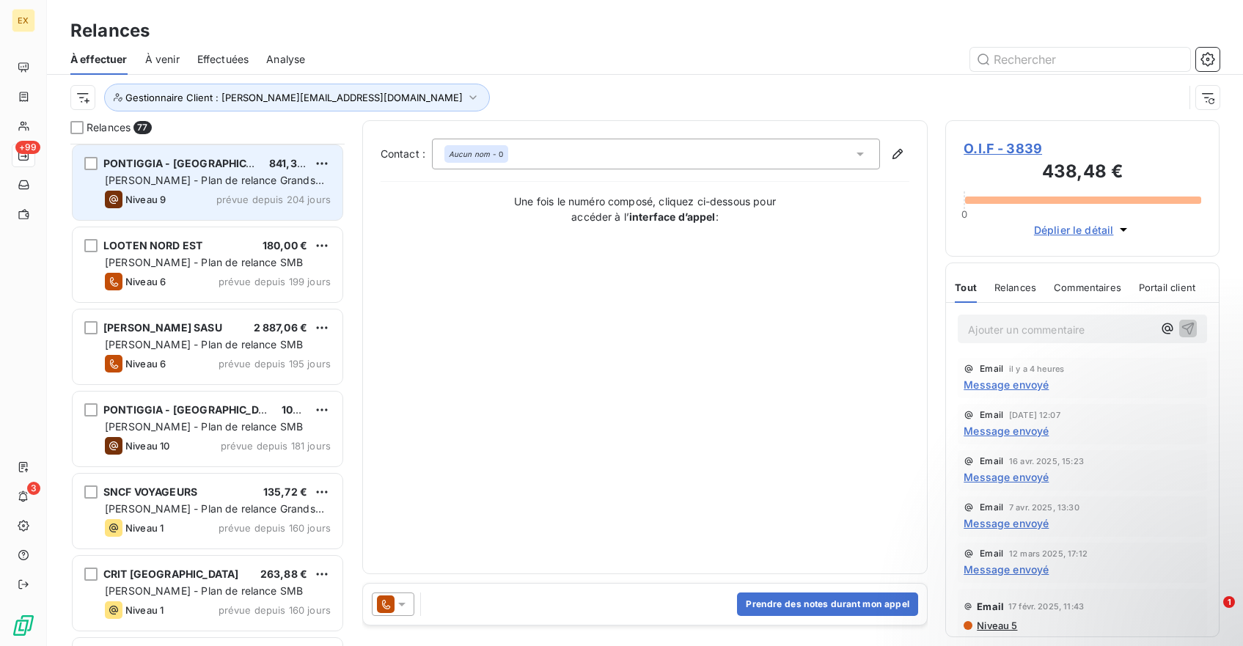
scroll to position [26, 0]
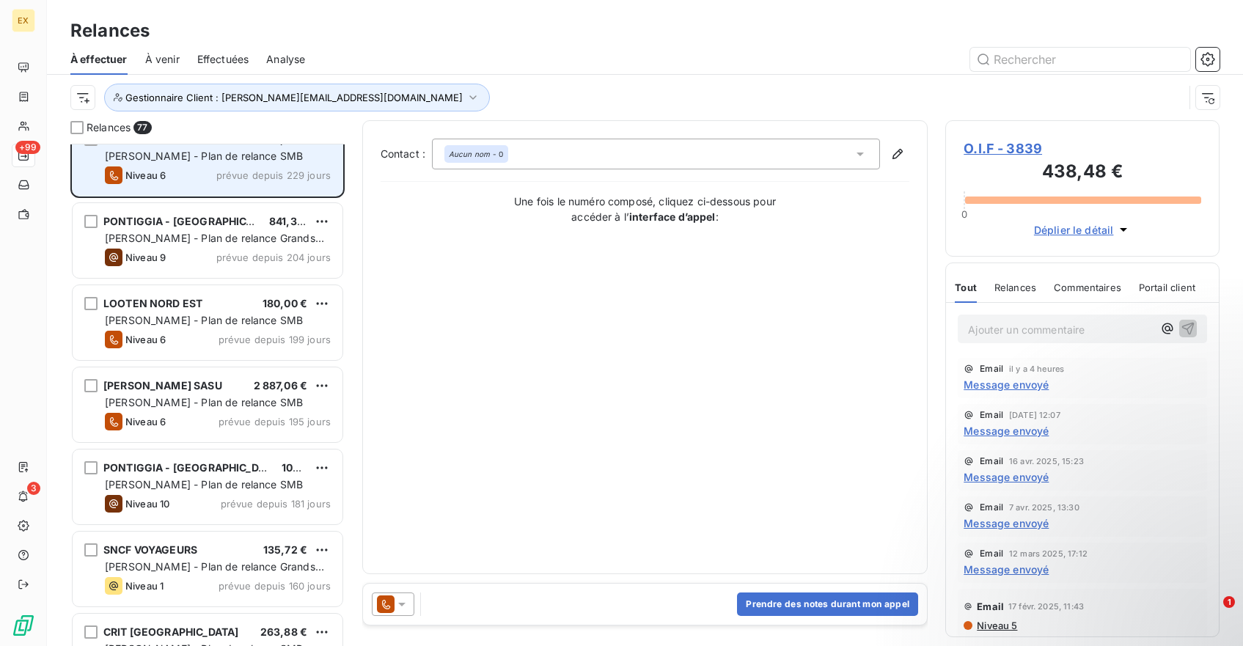
click at [242, 176] on span "prévue depuis 229 jours" at bounding box center [273, 175] width 114 height 12
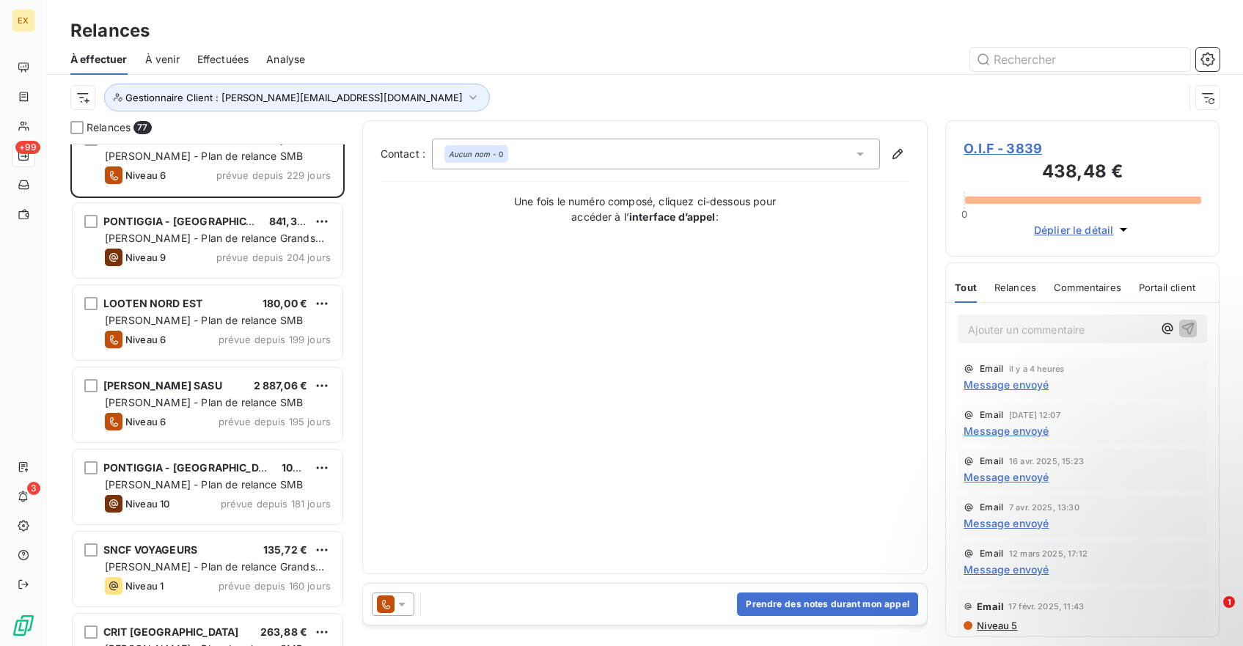
click at [398, 600] on icon at bounding box center [402, 604] width 15 height 15
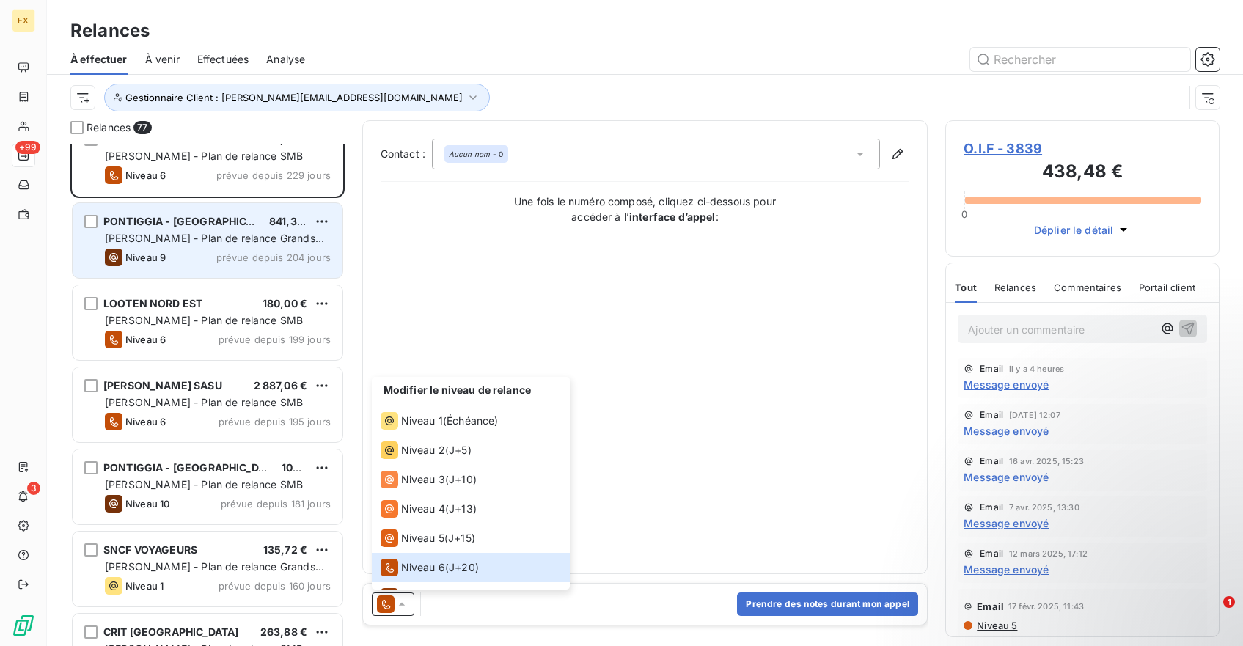
click at [200, 260] on div "Niveau 9 prévue depuis 204 jours" at bounding box center [218, 258] width 226 height 18
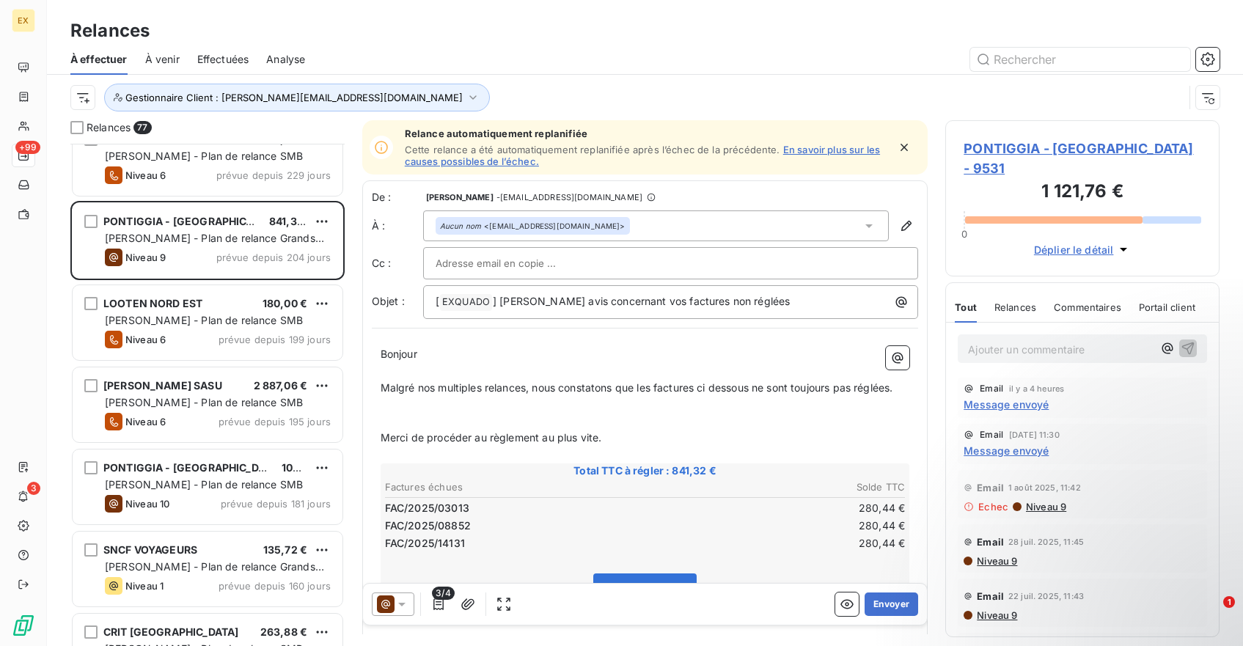
click at [401, 599] on icon at bounding box center [402, 604] width 15 height 15
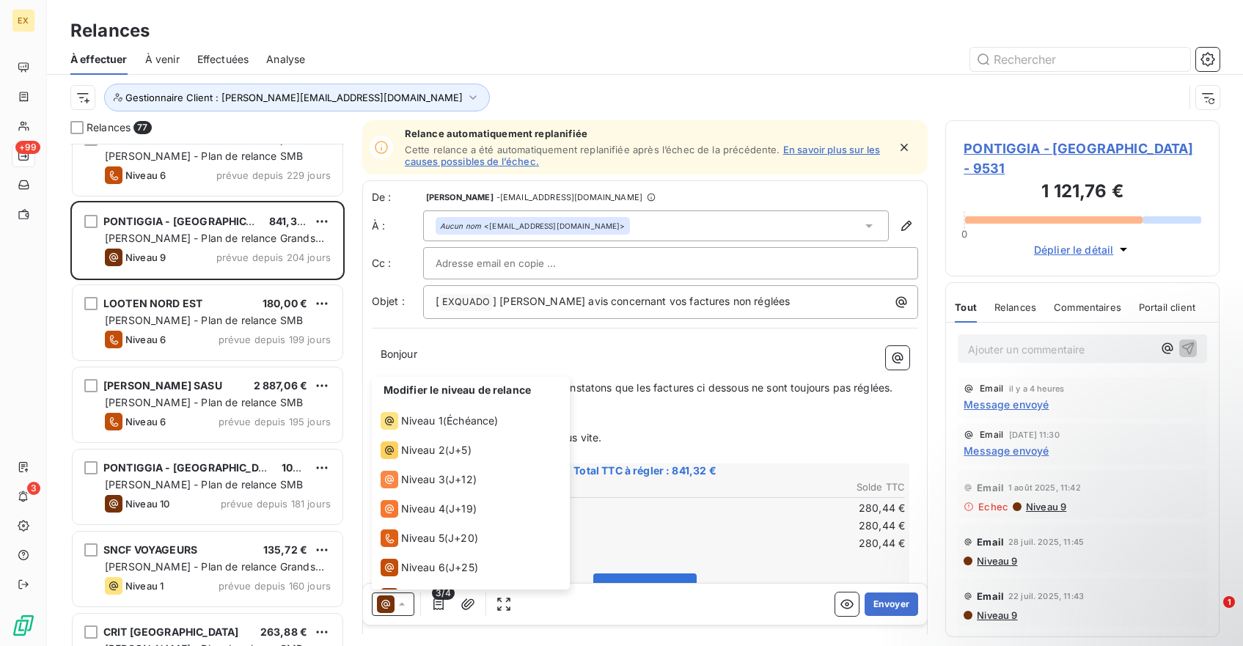
scroll to position [81, 0]
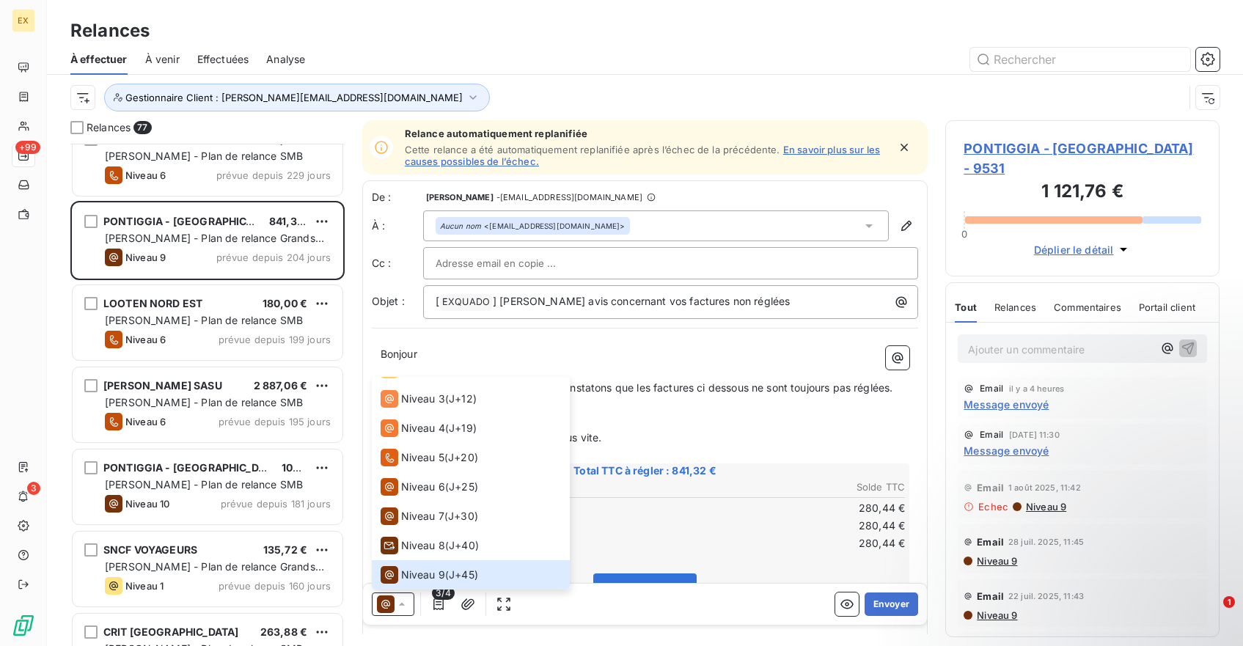
click at [656, 346] on p "Bonjour" at bounding box center [646, 354] width 530 height 17
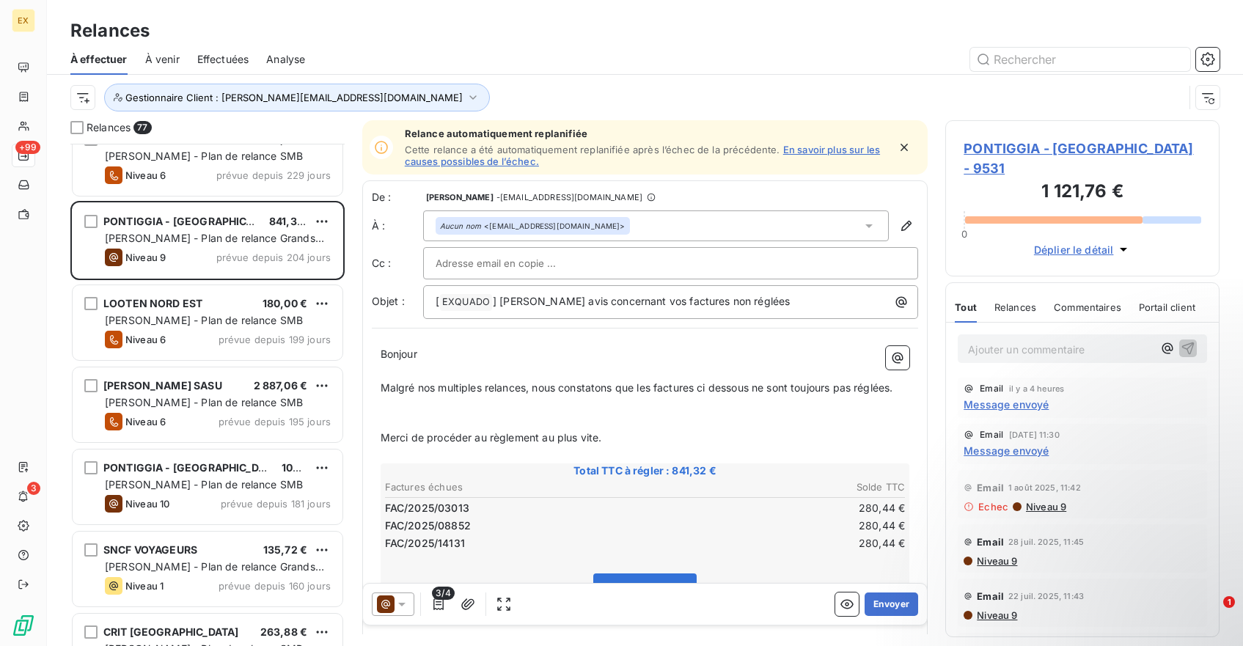
click at [588, 151] on span "Cette relance a été automatiquement replanifiée après l’échec de la précédente." at bounding box center [593, 150] width 376 height 12
click at [607, 151] on span "Cette relance a été automatiquement replanifiée après l’échec de la précédente." at bounding box center [593, 150] width 376 height 12
click at [839, 67] on div at bounding box center [771, 59] width 897 height 23
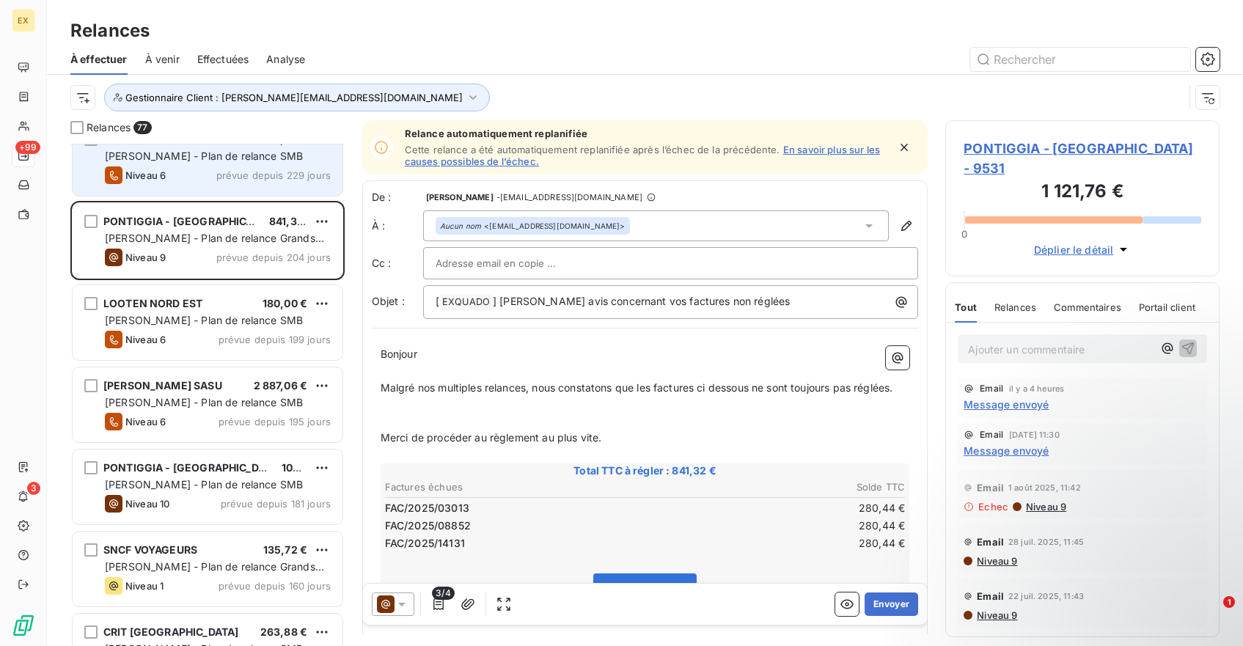
click at [200, 170] on div "Niveau 6 prévue depuis 229 jours" at bounding box center [218, 176] width 226 height 18
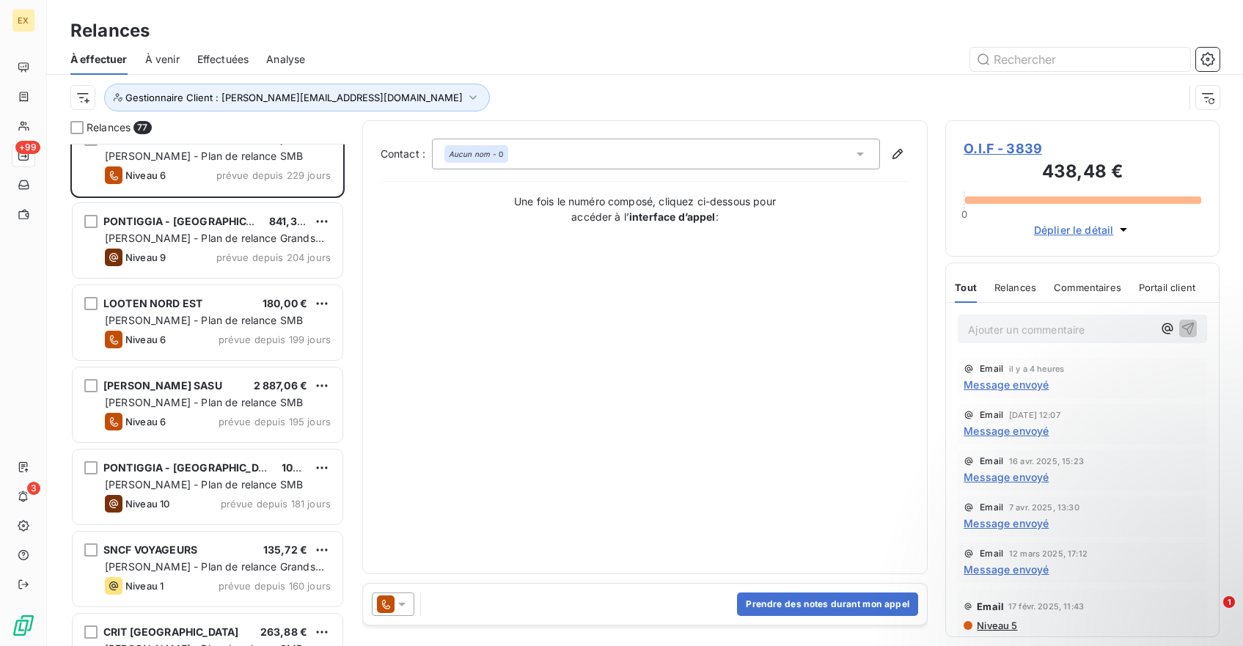
click at [403, 604] on icon at bounding box center [401, 605] width 7 height 4
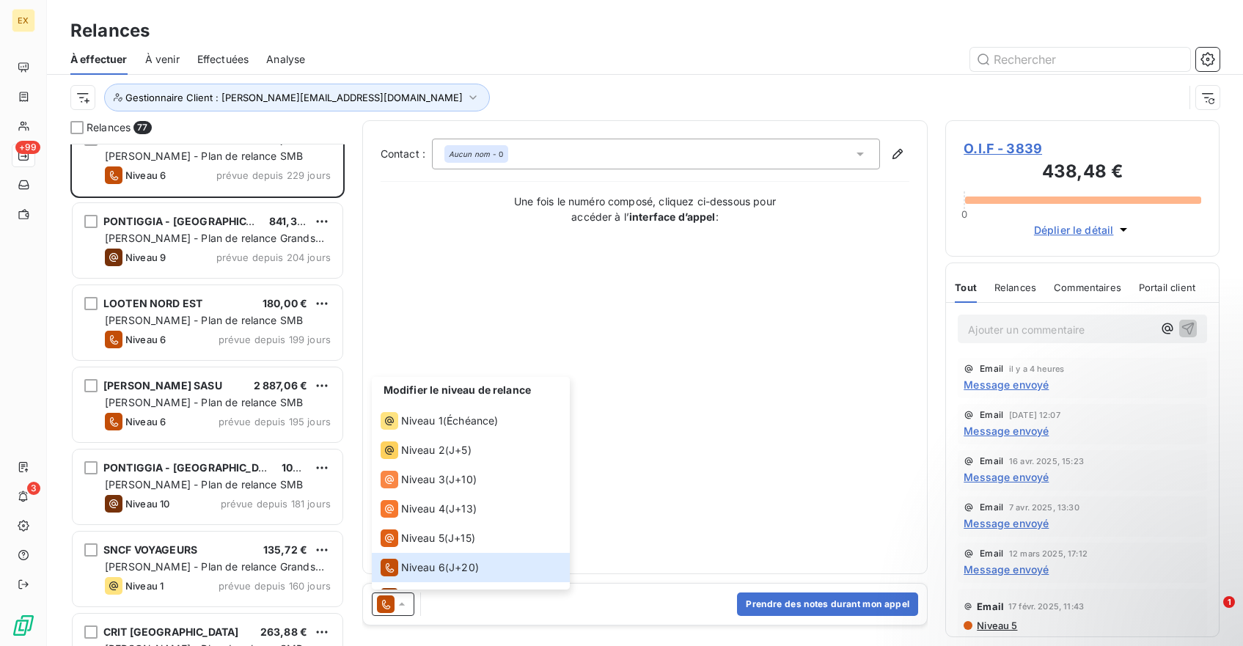
click at [692, 475] on div "Contact : Aucun nom - 0 Une fois le numéro composé, cliquez ci-dessous pour acc…" at bounding box center [646, 347] width 530 height 417
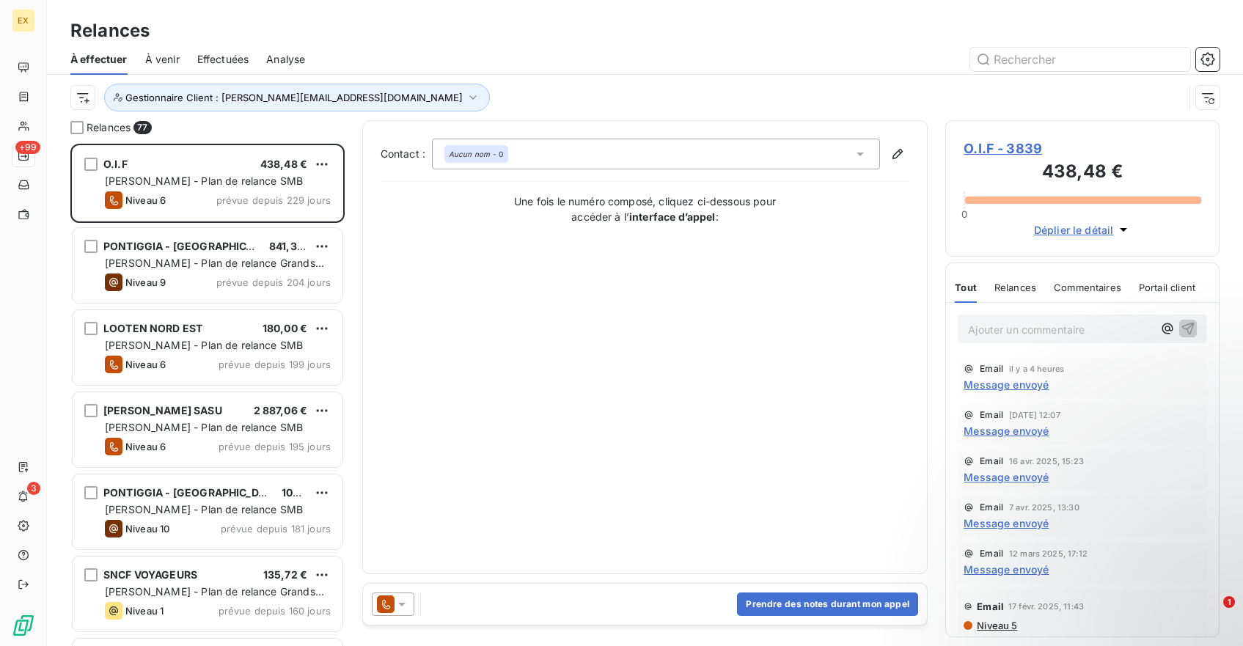
click at [535, 95] on div "Gestionnaire Client : margot.viennot-bourgin@exquado.com" at bounding box center [627, 98] width 1114 height 28
click at [1032, 64] on input "text" at bounding box center [1081, 59] width 220 height 23
paste input "JOHN COCKERILL SERVICES NUCLEAIRE - 61072"
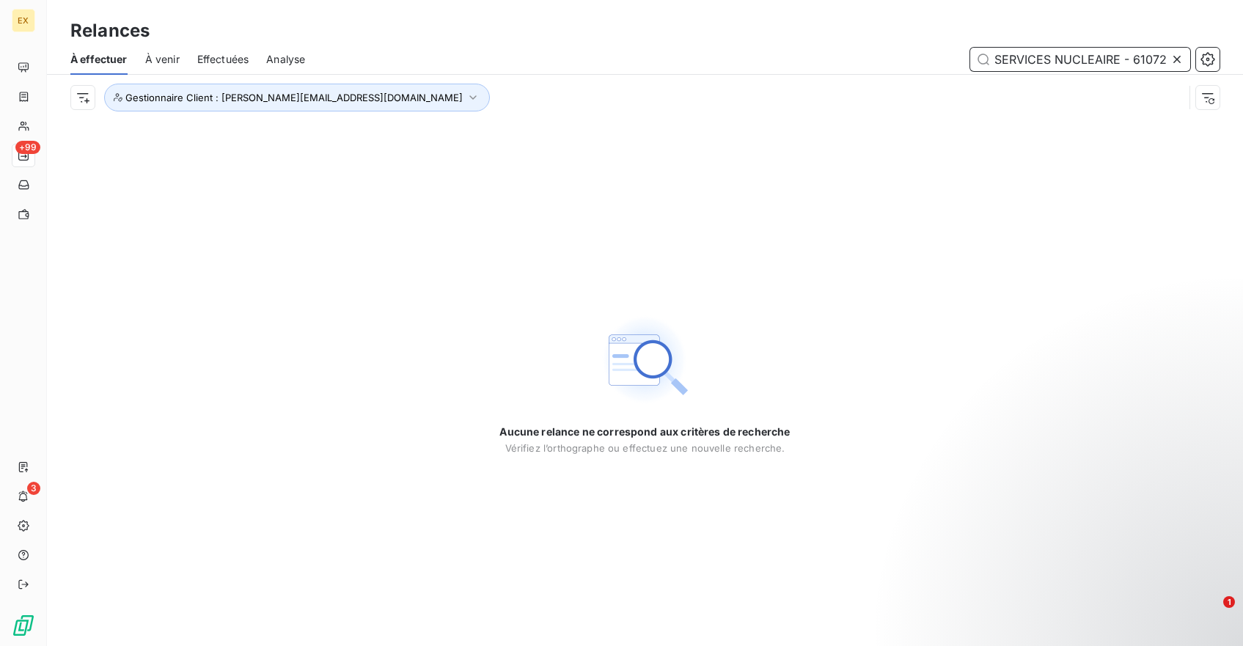
click at [1032, 64] on input "JOHN COCKERILL SERVICES NUCLEAIRE - 61072" at bounding box center [1081, 59] width 220 height 23
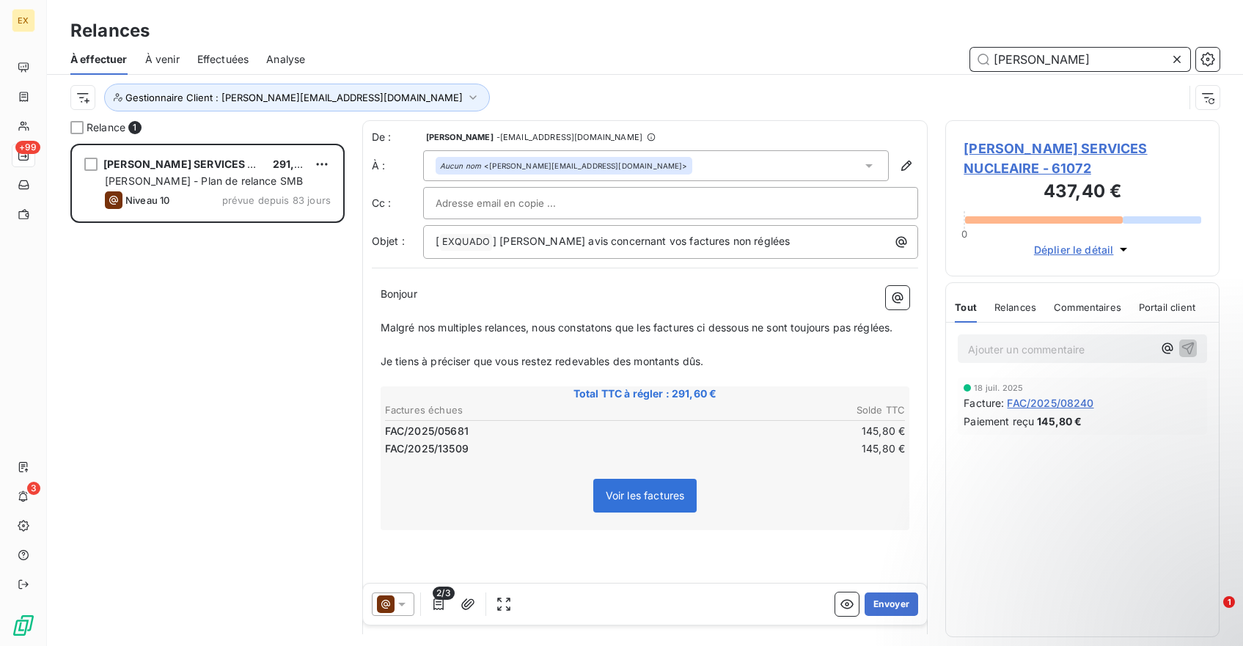
scroll to position [503, 274]
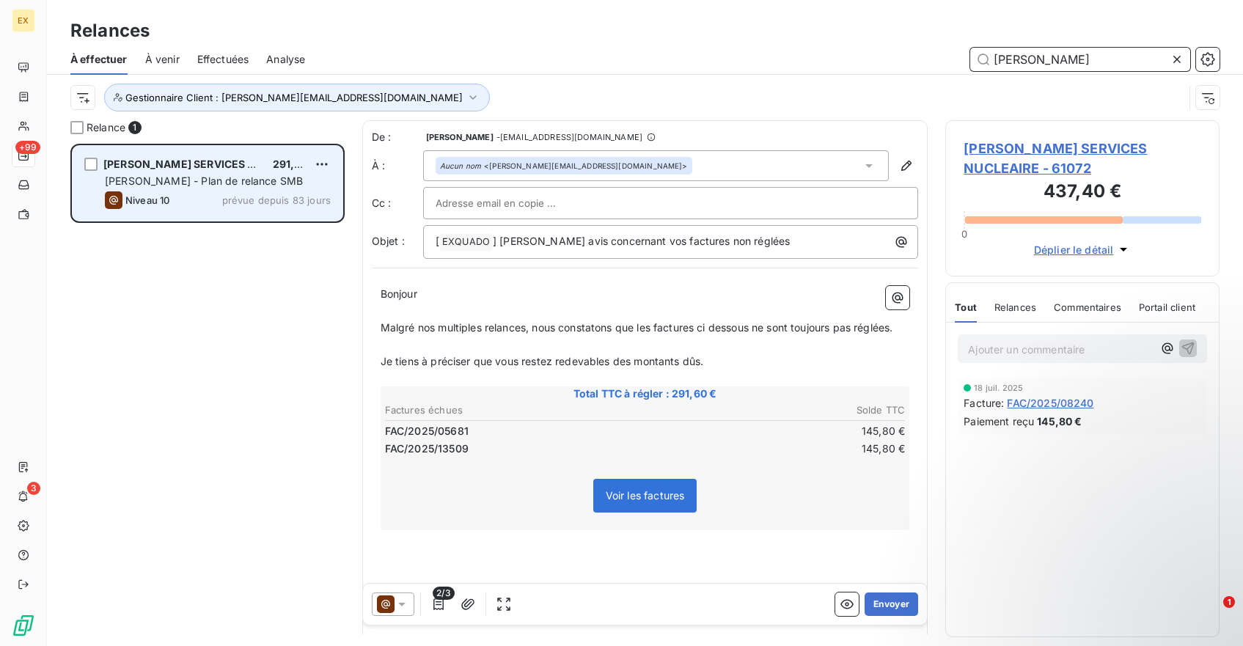
type input "JOHN"
click at [264, 185] on div "[PERSON_NAME] - Plan de relance SMB" at bounding box center [218, 181] width 226 height 15
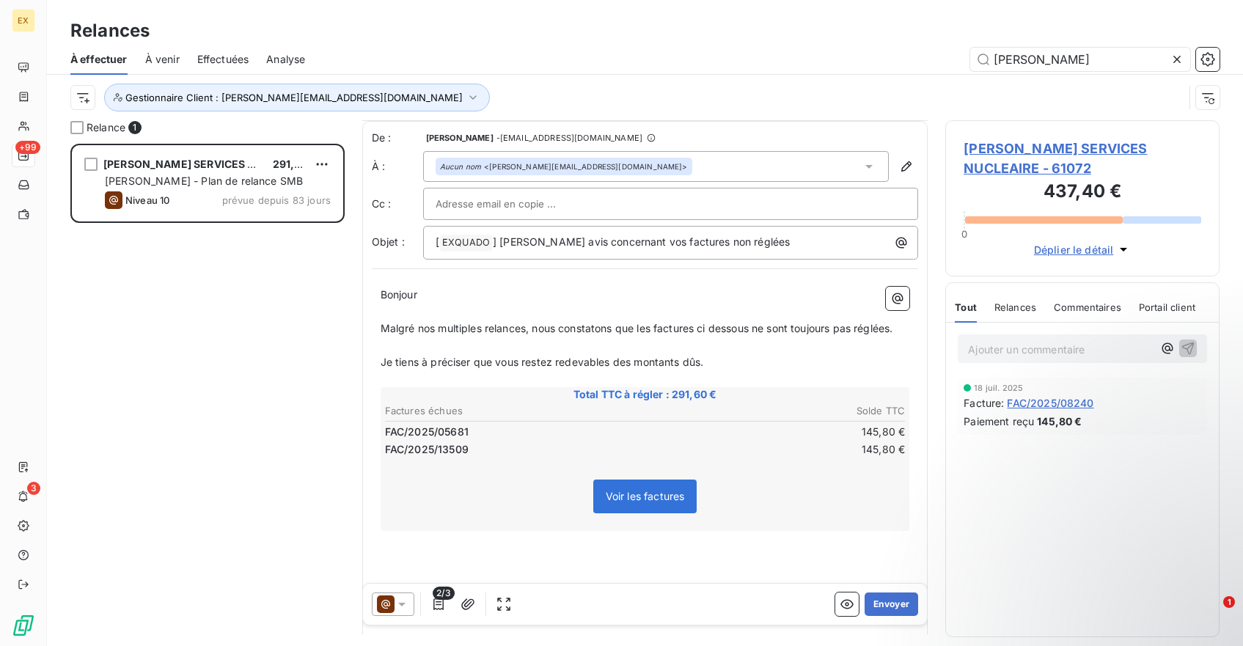
scroll to position [107, 0]
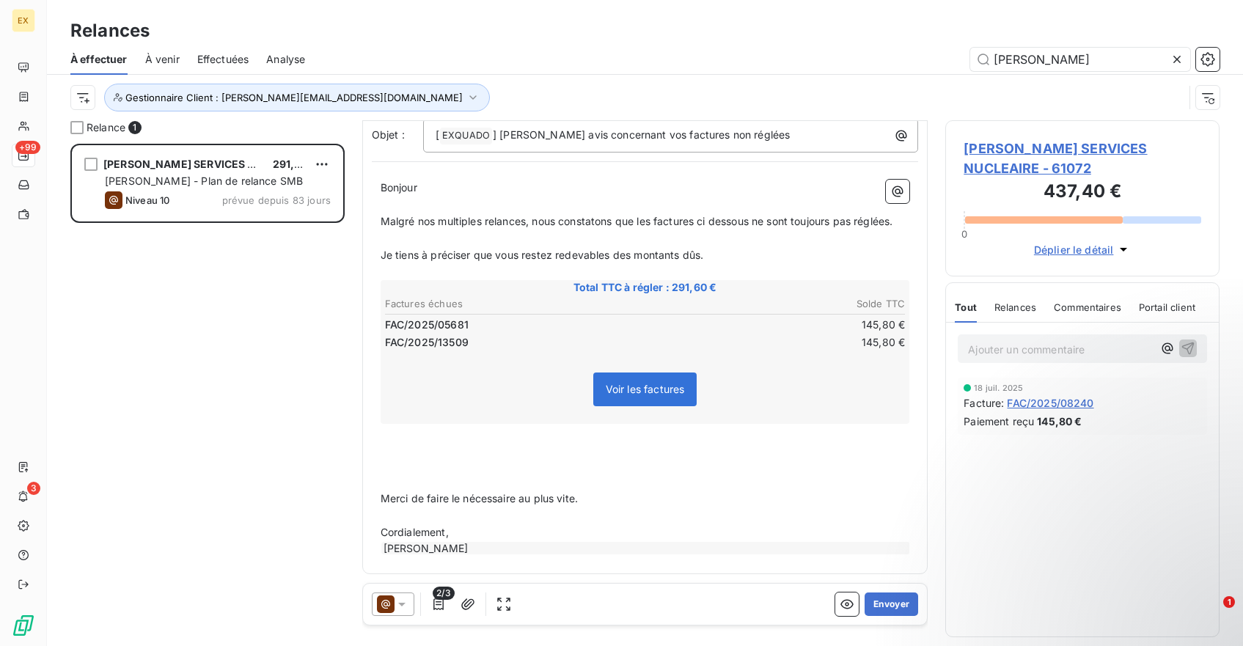
click at [400, 613] on div at bounding box center [393, 604] width 43 height 23
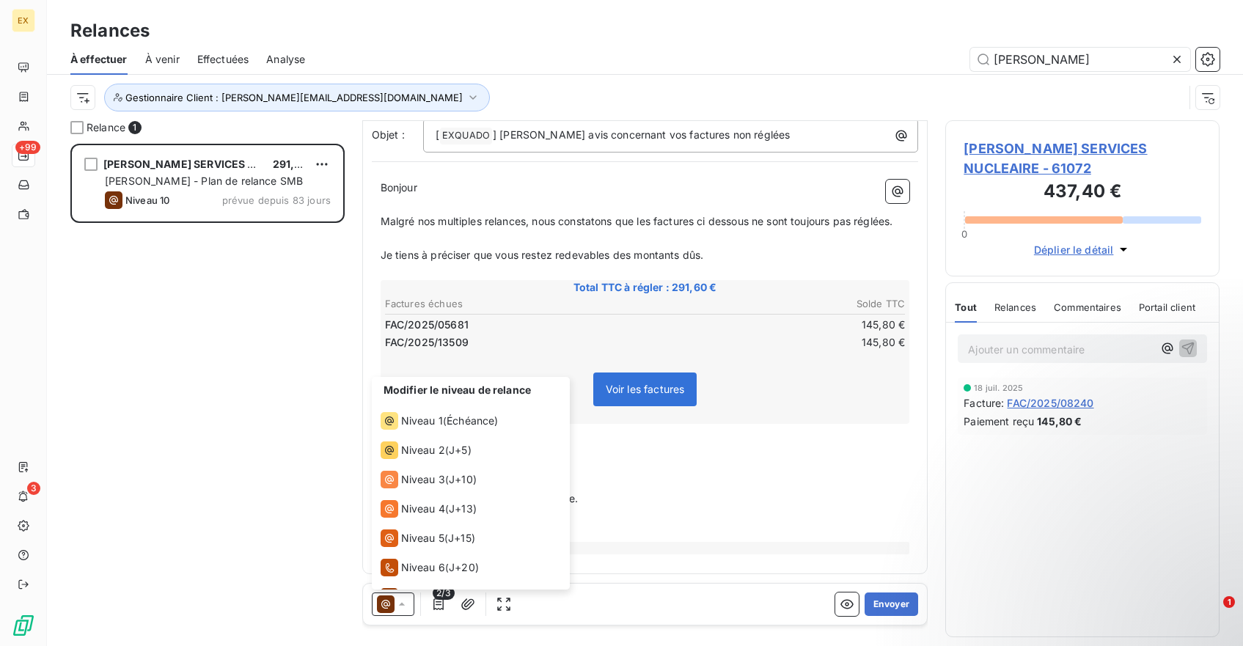
scroll to position [110, 0]
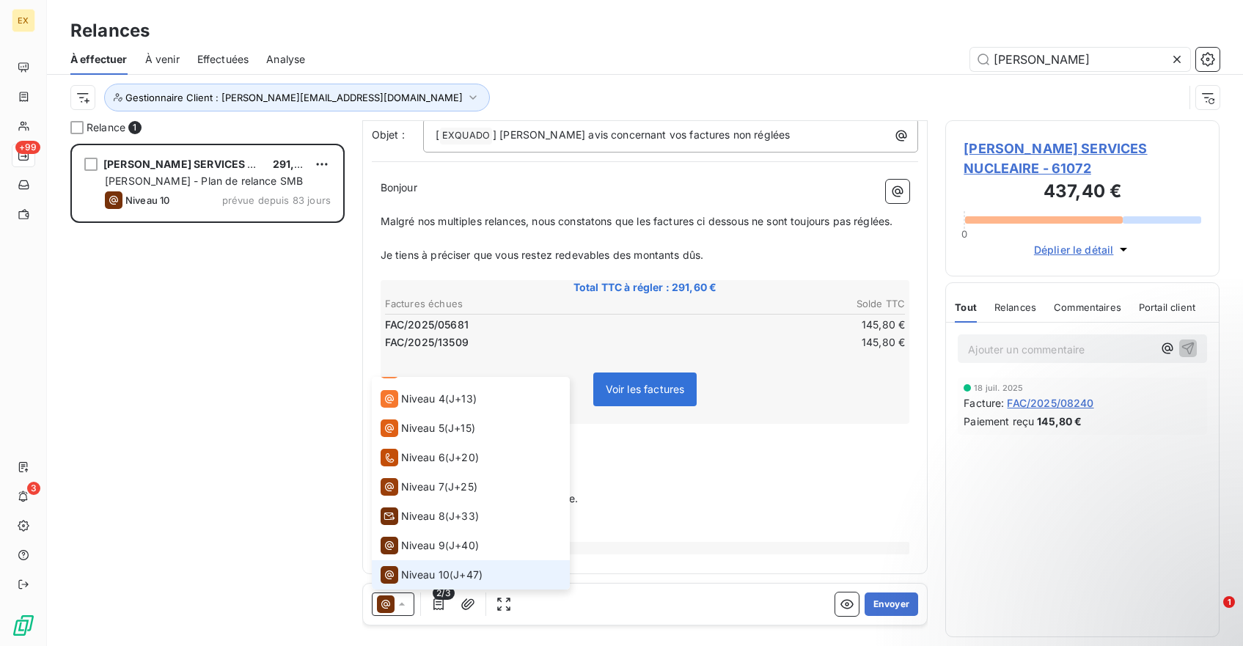
click at [324, 560] on div "JOHN COCKERILL SERVICES NUCLEAIRE 291,60 € Margot - Plan de relance SMB Niveau …" at bounding box center [207, 395] width 274 height 503
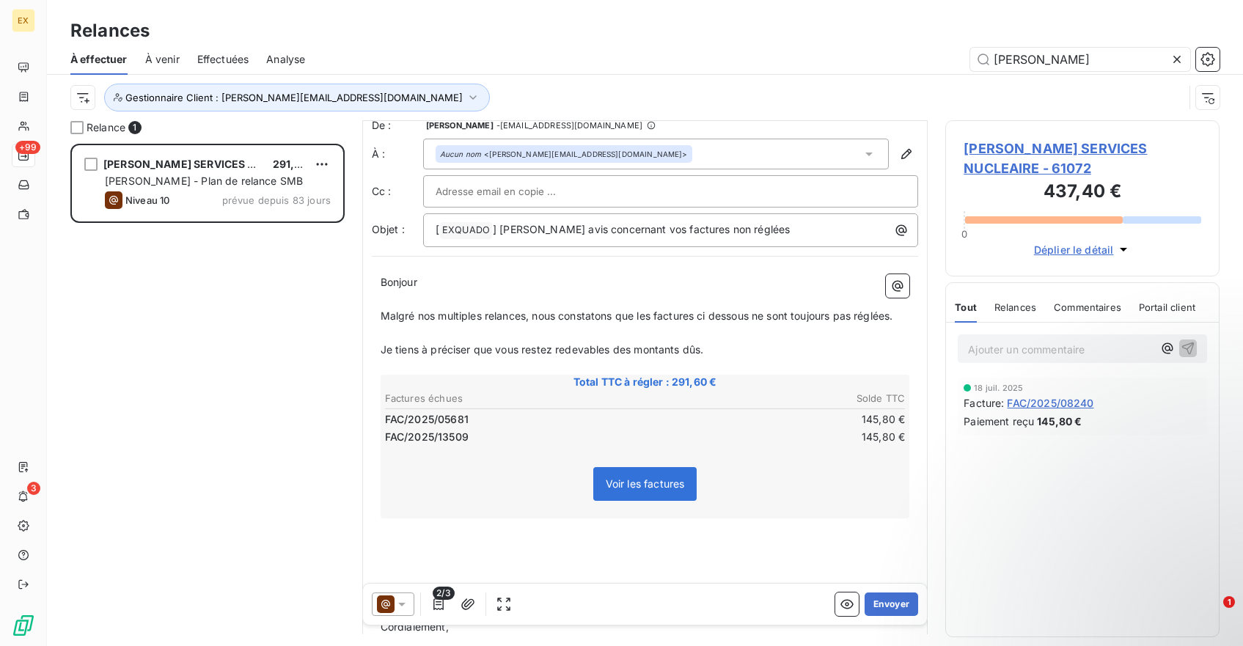
scroll to position [11, 0]
click at [395, 604] on icon at bounding box center [402, 604] width 15 height 15
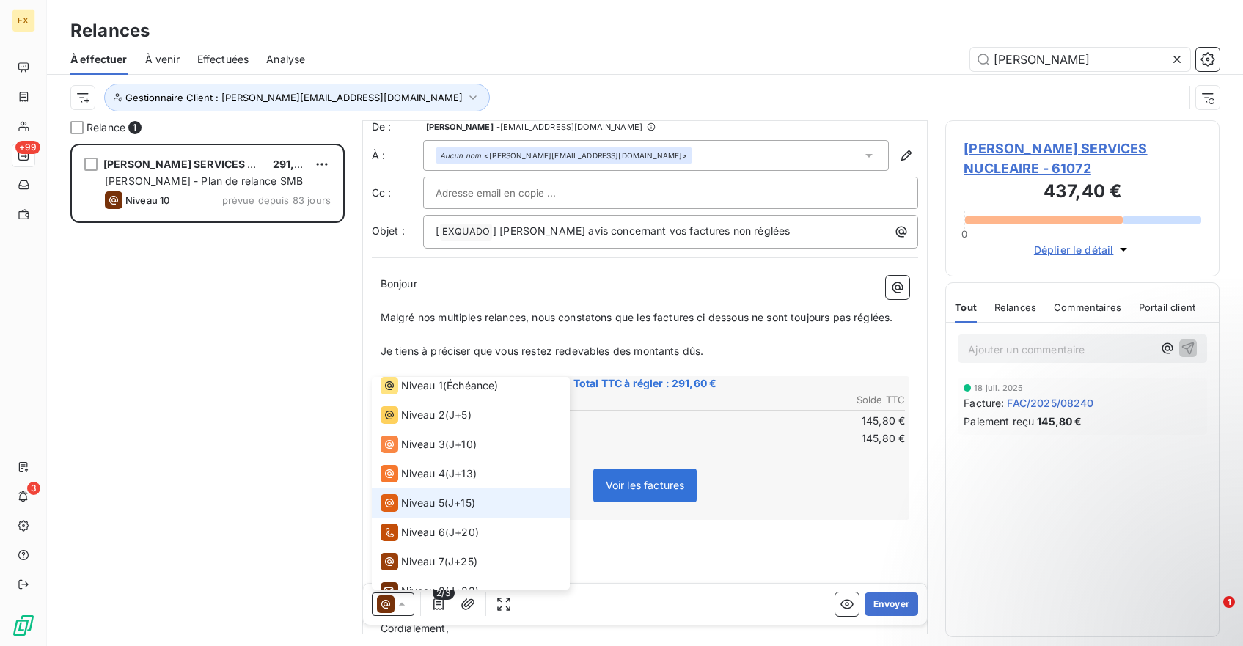
scroll to position [0, 0]
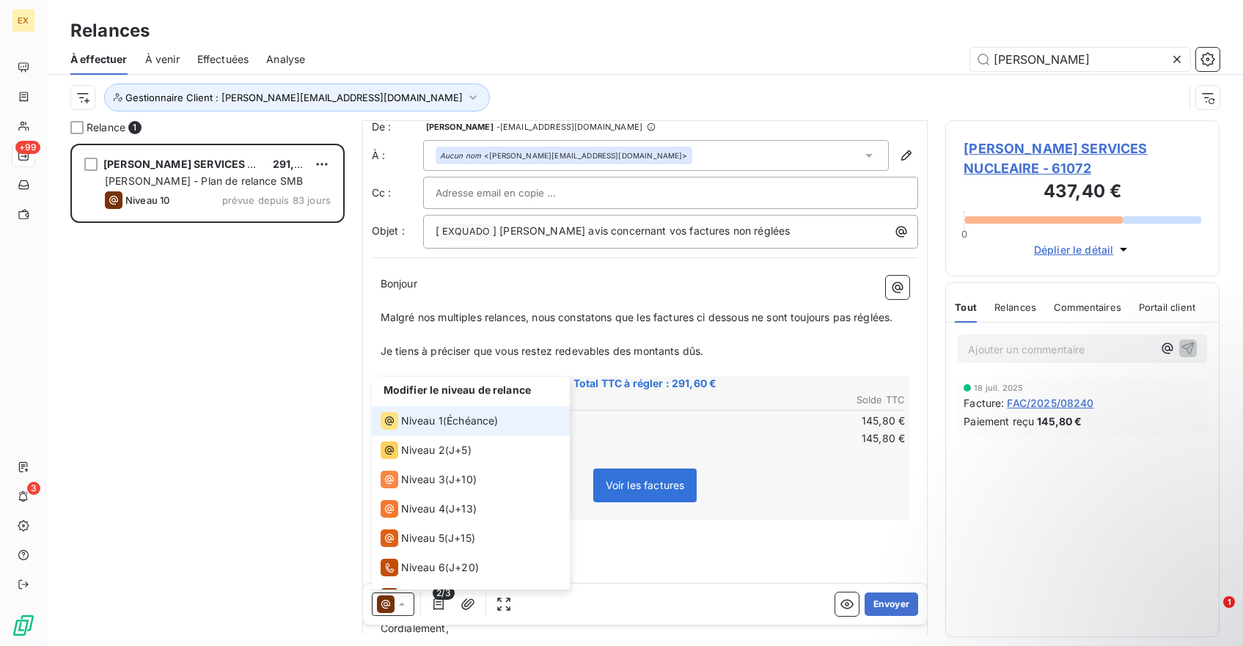
click at [458, 423] on span "Échéance )" at bounding box center [472, 421] width 51 height 15
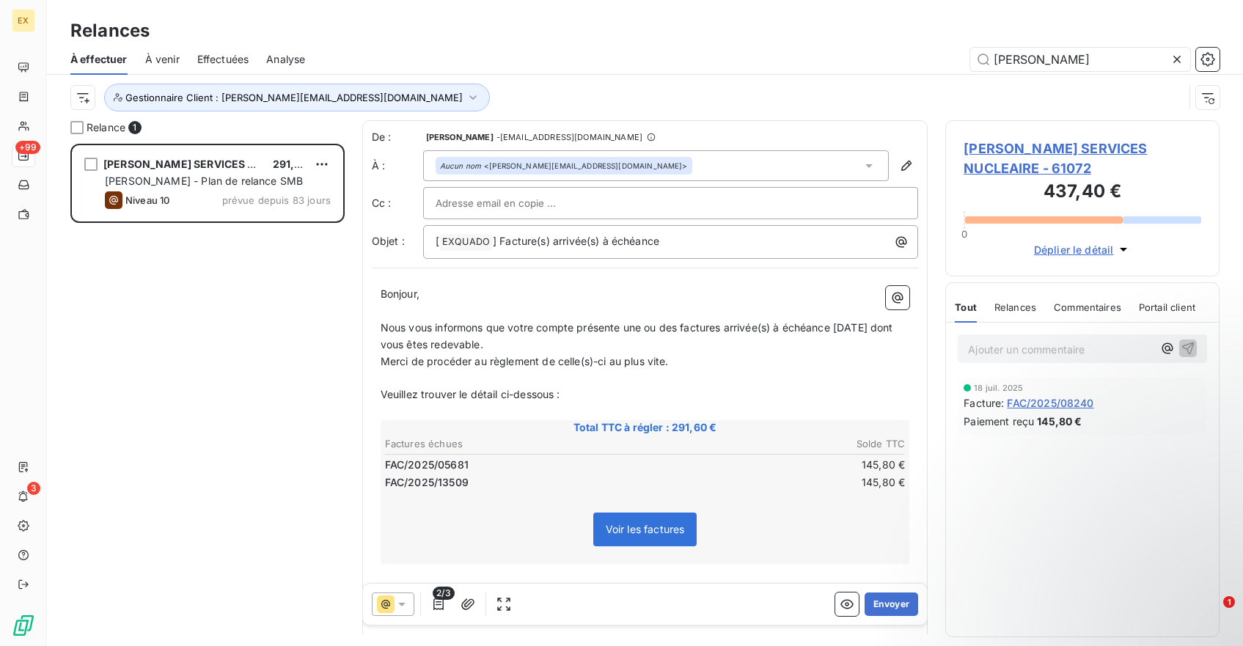
click at [409, 601] on div at bounding box center [393, 604] width 43 height 23
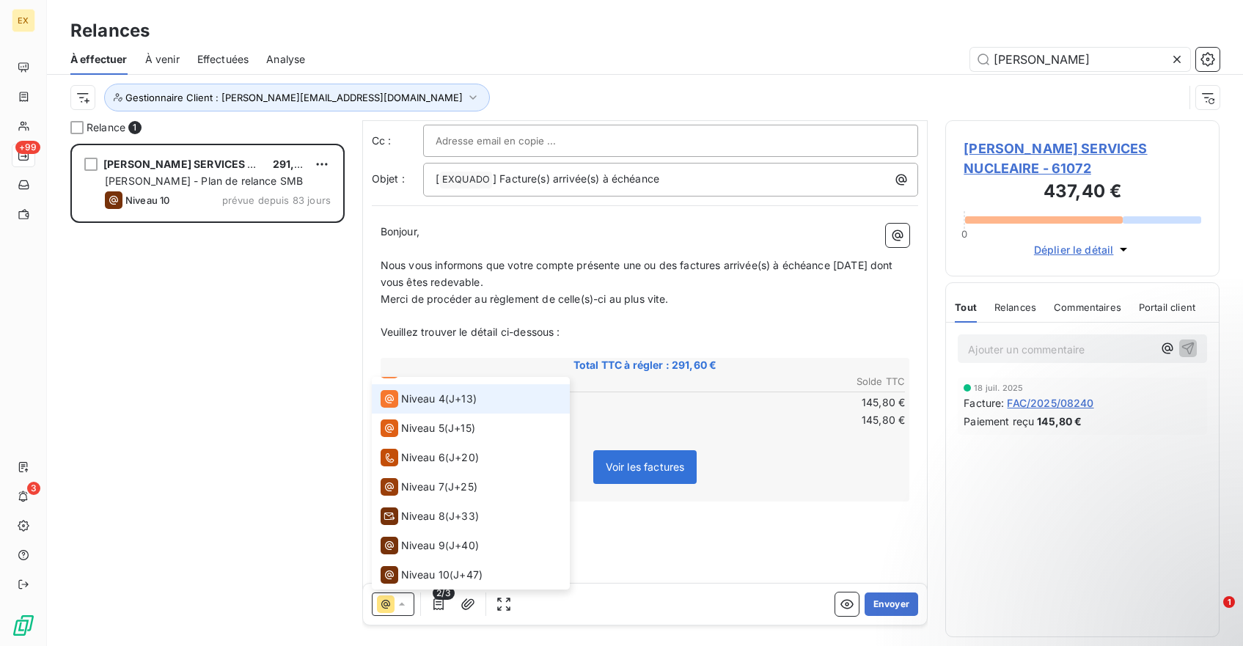
scroll to position [65, 0]
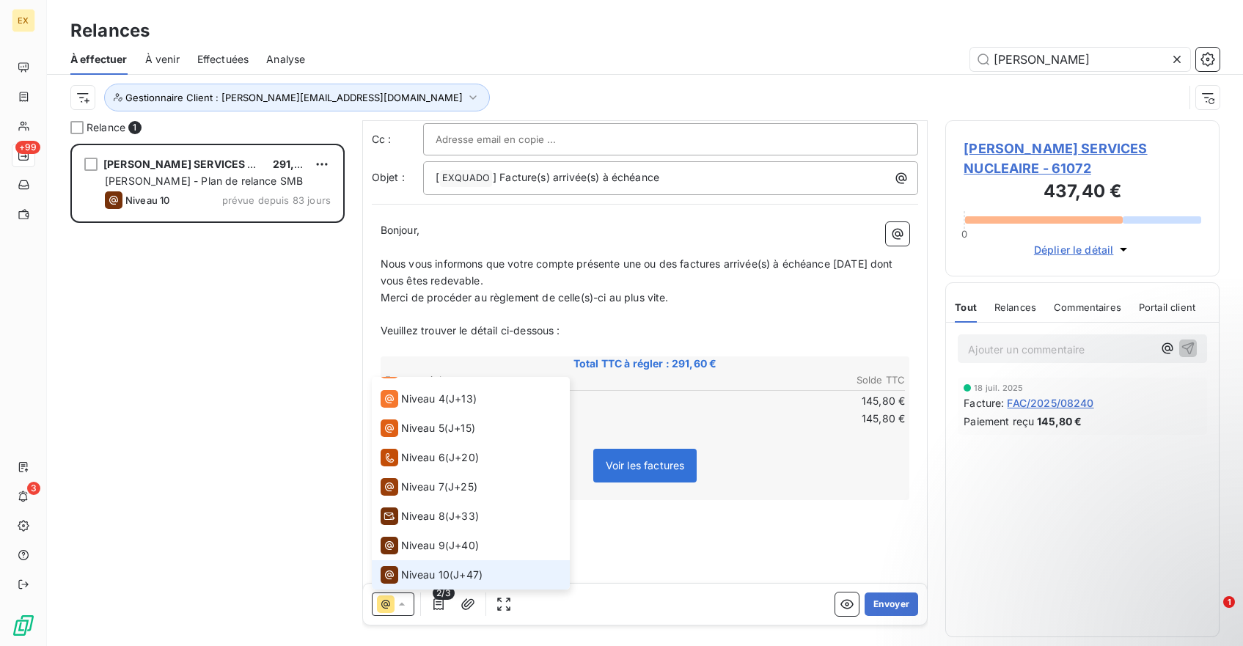
click at [503, 574] on li "Niveau 10 ( J+47 )" at bounding box center [471, 574] width 198 height 29
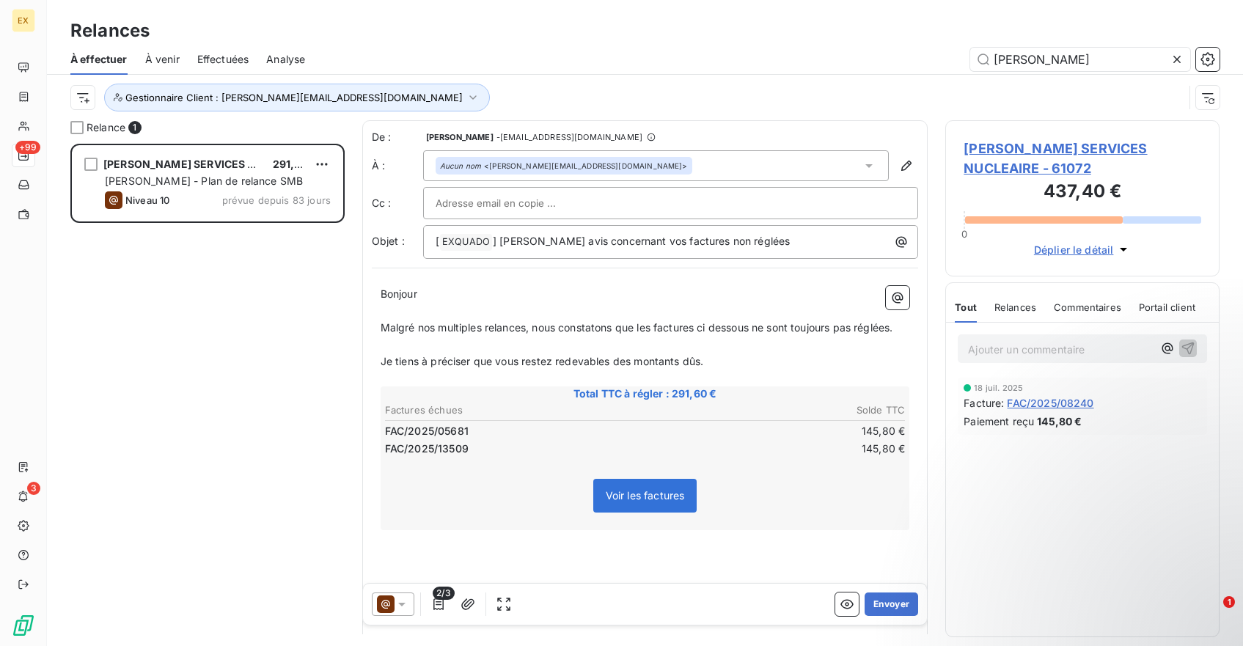
click at [397, 604] on icon at bounding box center [402, 604] width 15 height 15
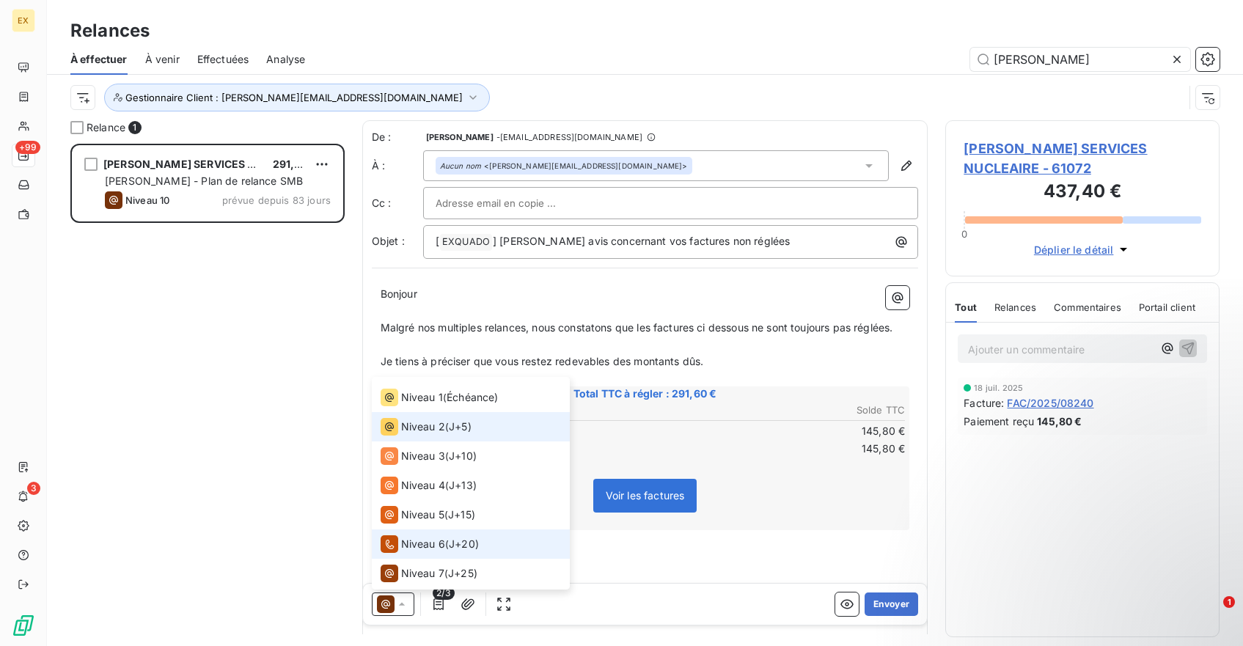
scroll to position [22, 0]
click at [437, 431] on span "Niveau 2" at bounding box center [423, 428] width 44 height 15
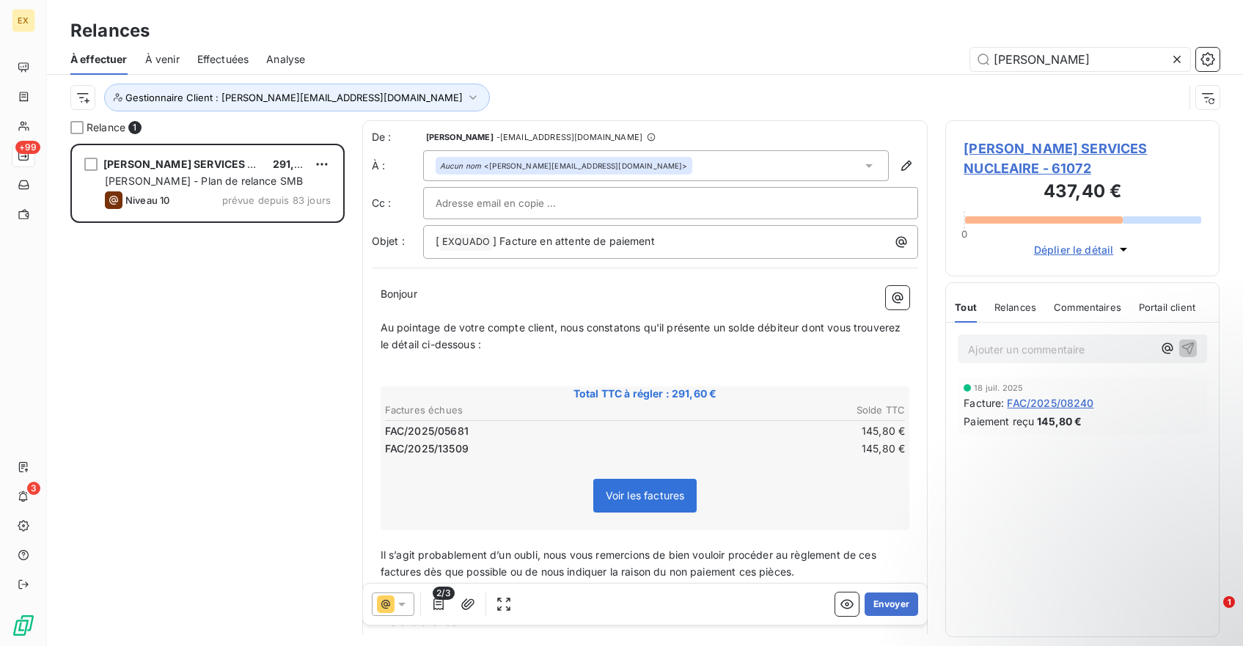
click at [481, 343] on span "Au pointage de votre compte client, nous constatons qu'il présente un solde déb…" at bounding box center [643, 335] width 524 height 29
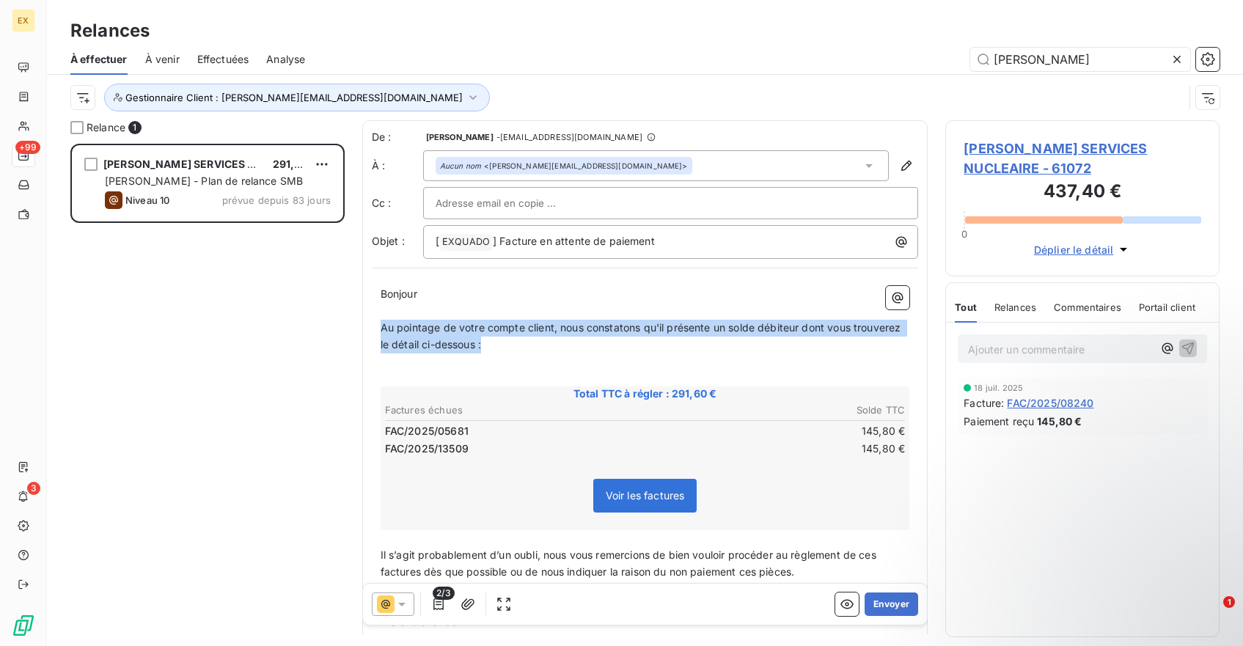
click at [481, 343] on span "Au pointage de votre compte client, nous constatons qu'il présente un solde déb…" at bounding box center [643, 335] width 524 height 29
click at [486, 340] on p "Au pointage de votre compte client, nous constatons qu'il présente un solde déb…" at bounding box center [646, 337] width 530 height 34
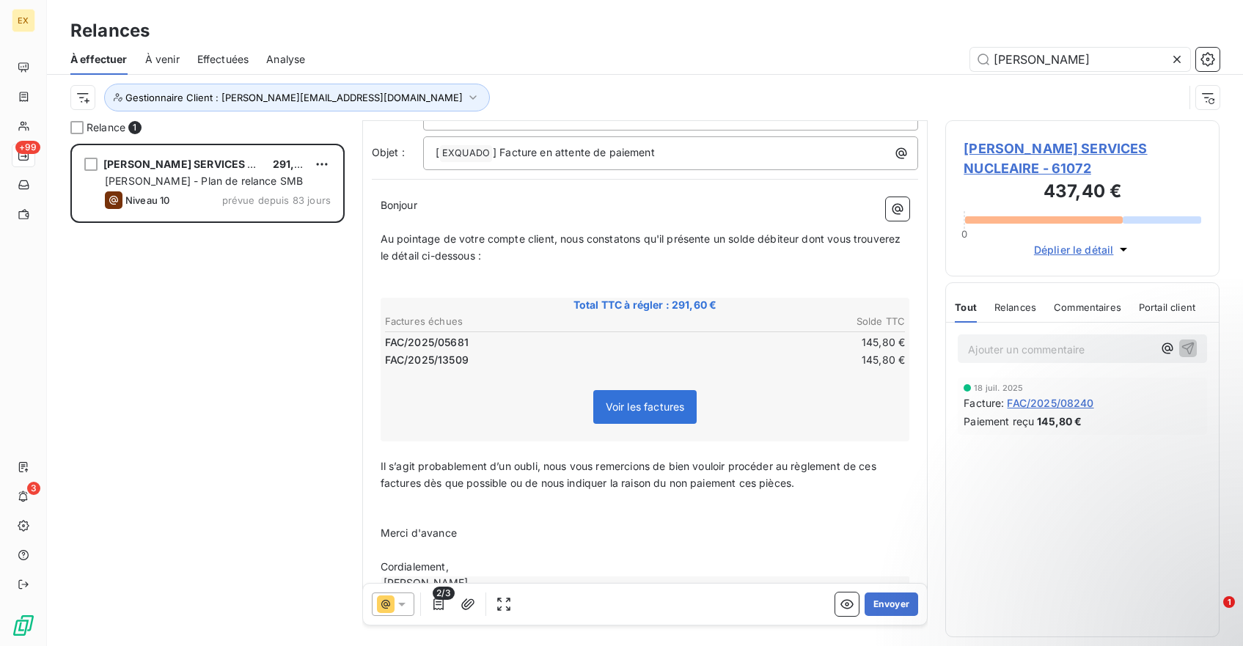
scroll to position [0, 0]
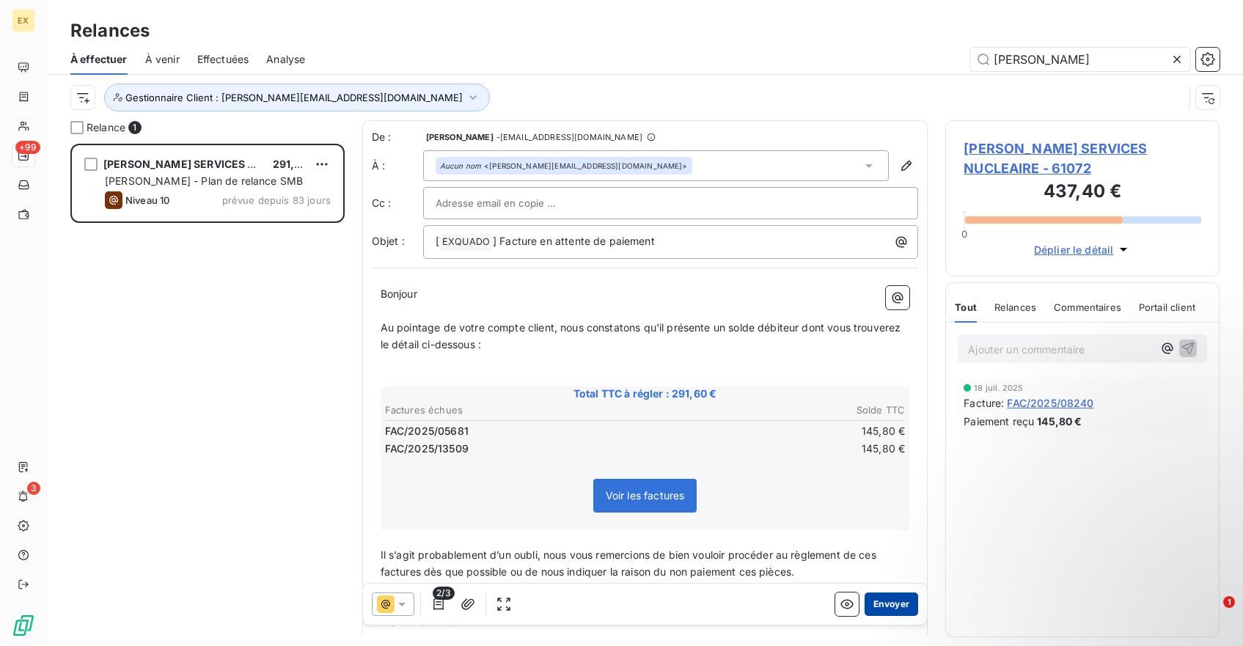
click at [875, 607] on button "Envoyer" at bounding box center [892, 604] width 54 height 23
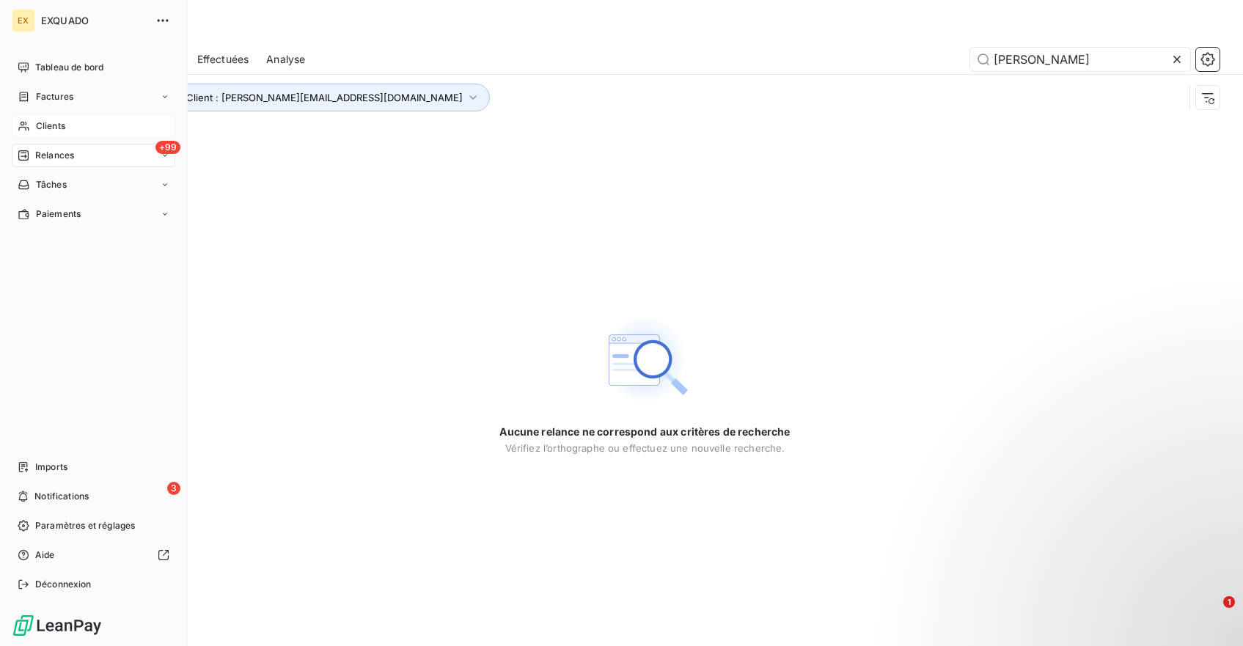
click at [71, 120] on div "Clients" at bounding box center [94, 125] width 164 height 23
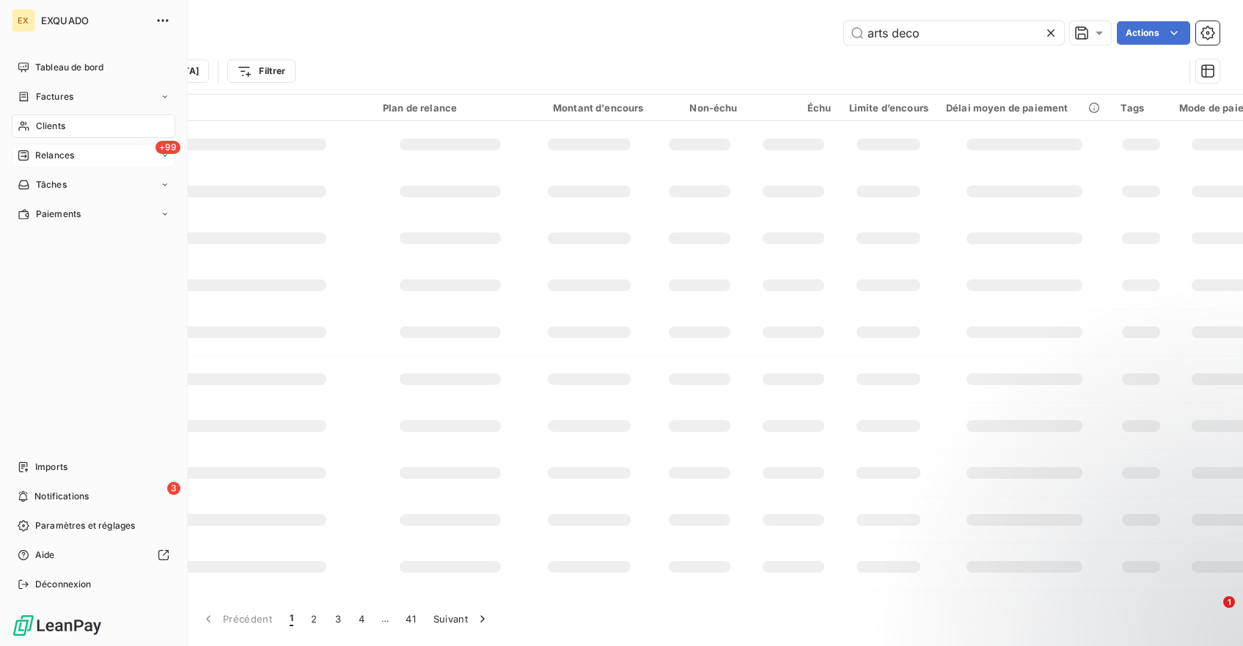
type input "arts deco"
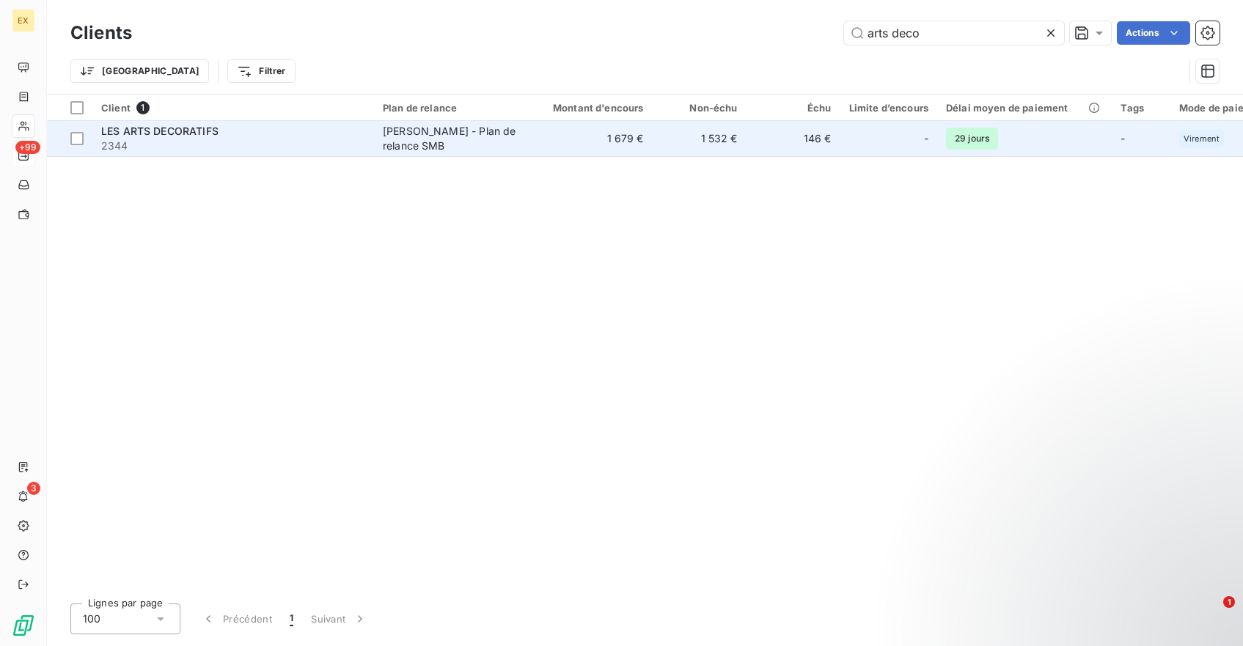
click at [514, 143] on div "[PERSON_NAME] - Plan de relance SMB" at bounding box center [450, 138] width 135 height 29
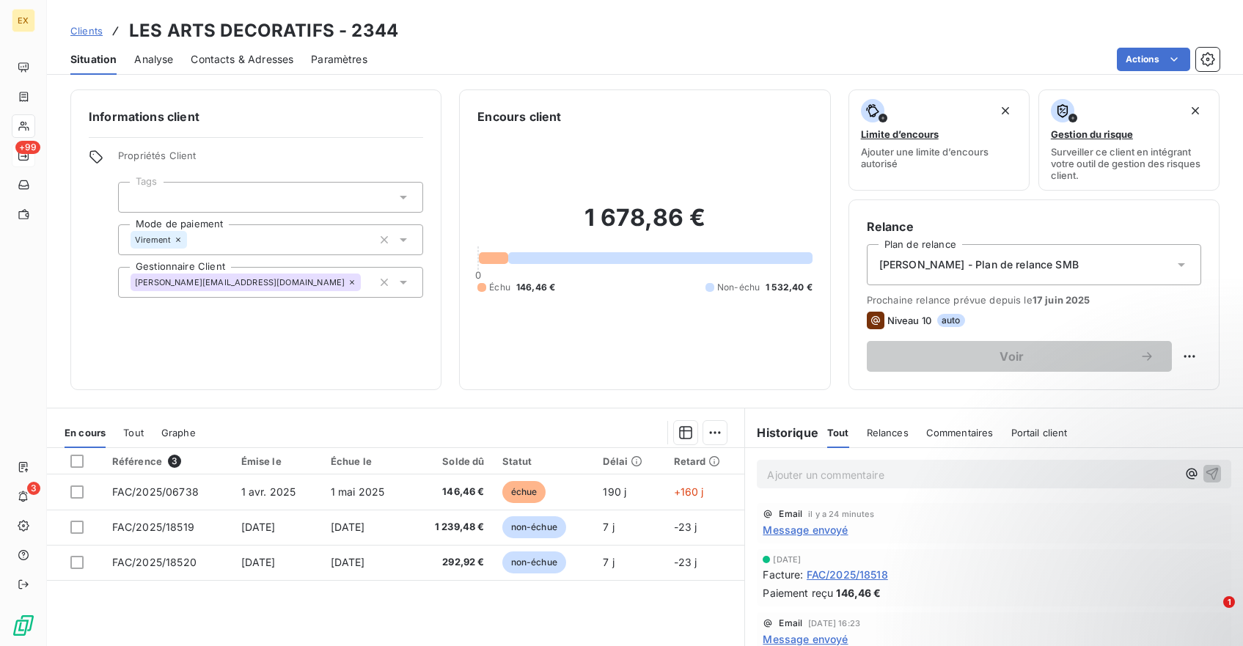
click at [811, 527] on span "Message envoyé" at bounding box center [805, 529] width 85 height 15
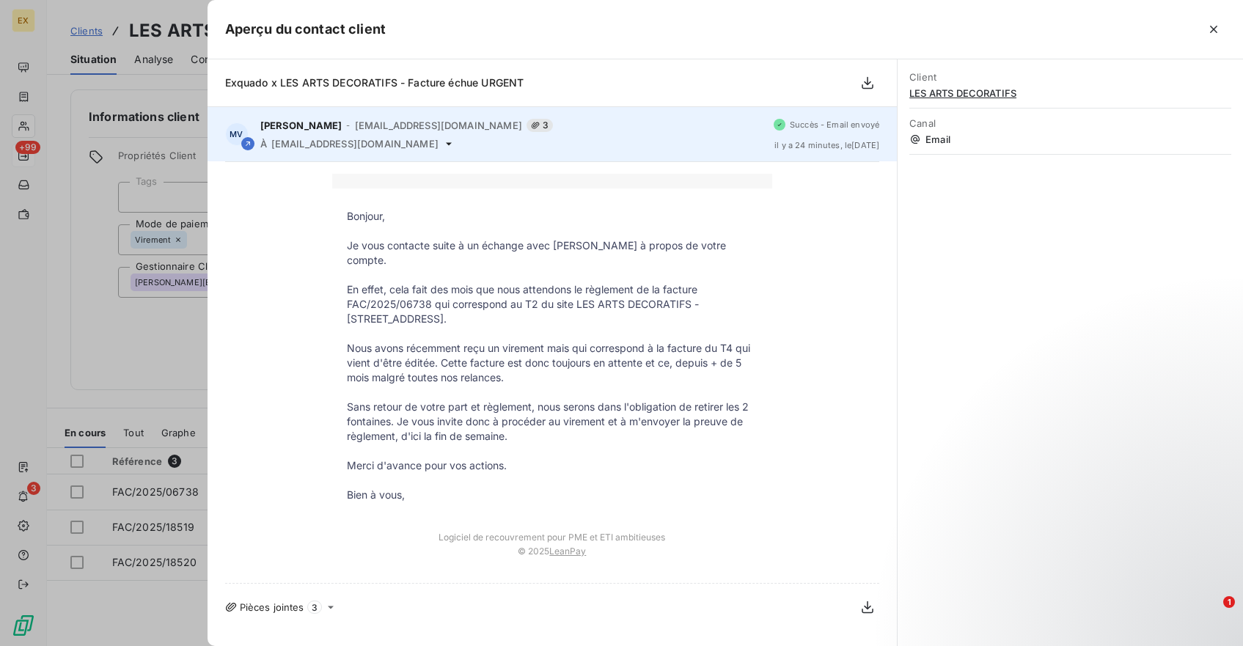
click at [455, 144] on icon at bounding box center [449, 144] width 12 height 12
click at [455, 145] on icon at bounding box center [449, 144] width 12 height 12
click at [452, 145] on icon at bounding box center [449, 143] width 6 height 3
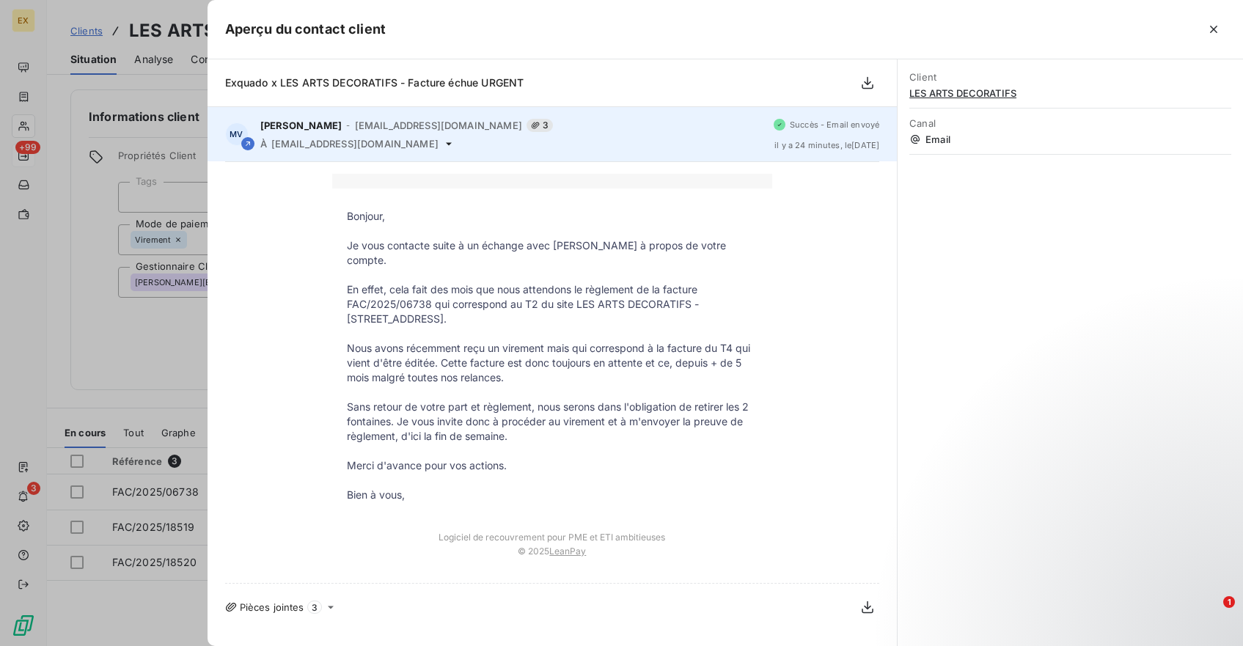
click at [486, 145] on div "À comptabilite.fournisseurs@madparis.fr" at bounding box center [511, 144] width 503 height 12
click at [296, 136] on div "Margot Viennot-Bourgin - support@exquado.com 3 À comptabilite.fournisseurs@madp…" at bounding box center [511, 134] width 503 height 31
click at [284, 123] on span "[PERSON_NAME]" at bounding box center [301, 126] width 82 height 12
click at [465, 123] on span "[EMAIL_ADDRESS][DOMAIN_NAME]" at bounding box center [438, 126] width 167 height 12
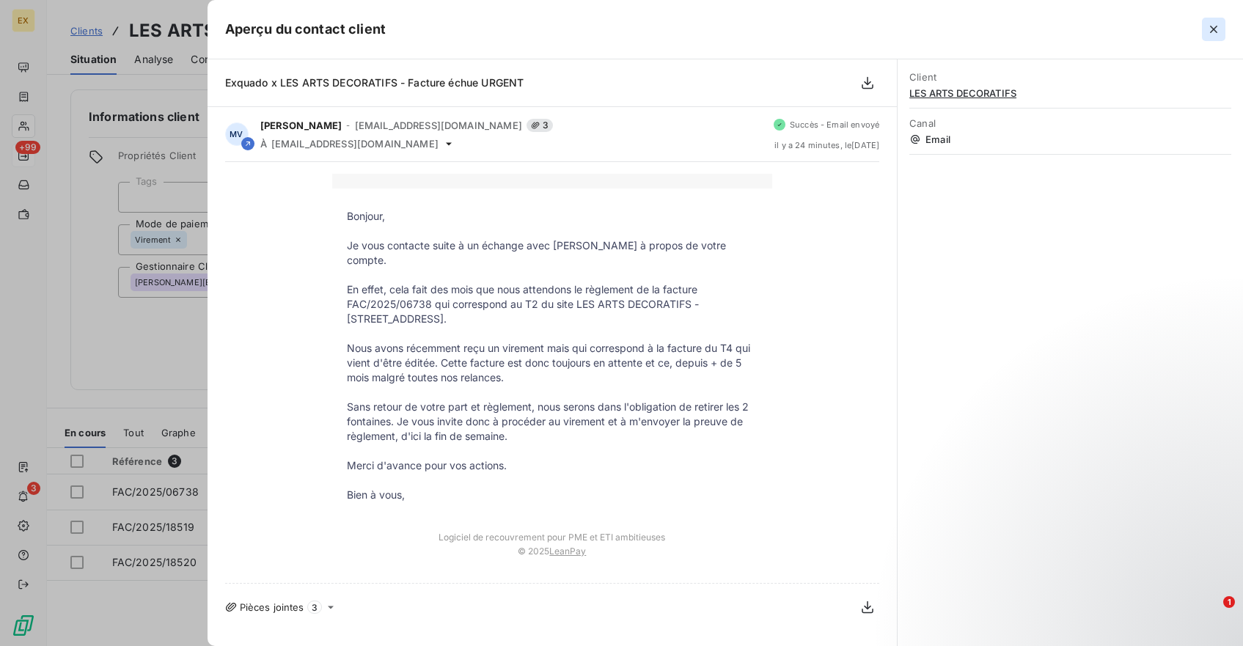
click at [1205, 21] on button "button" at bounding box center [1213, 29] width 23 height 23
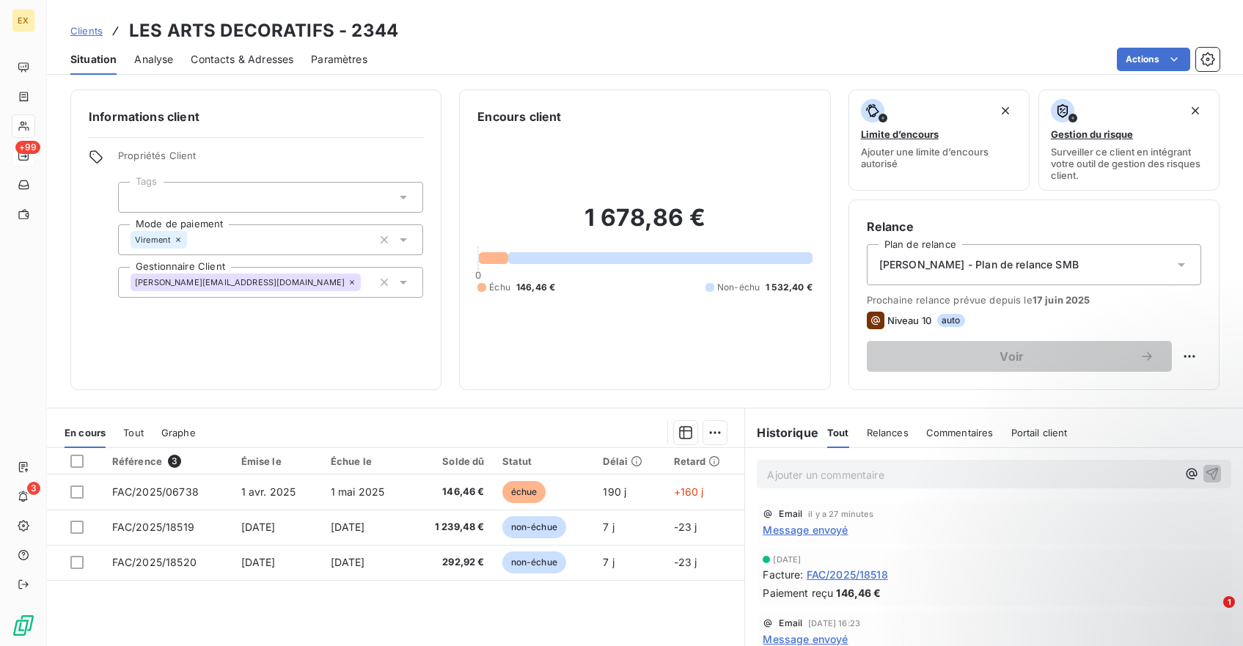
click at [908, 473] on p "Ajouter un commentaire ﻿" at bounding box center [972, 475] width 410 height 18
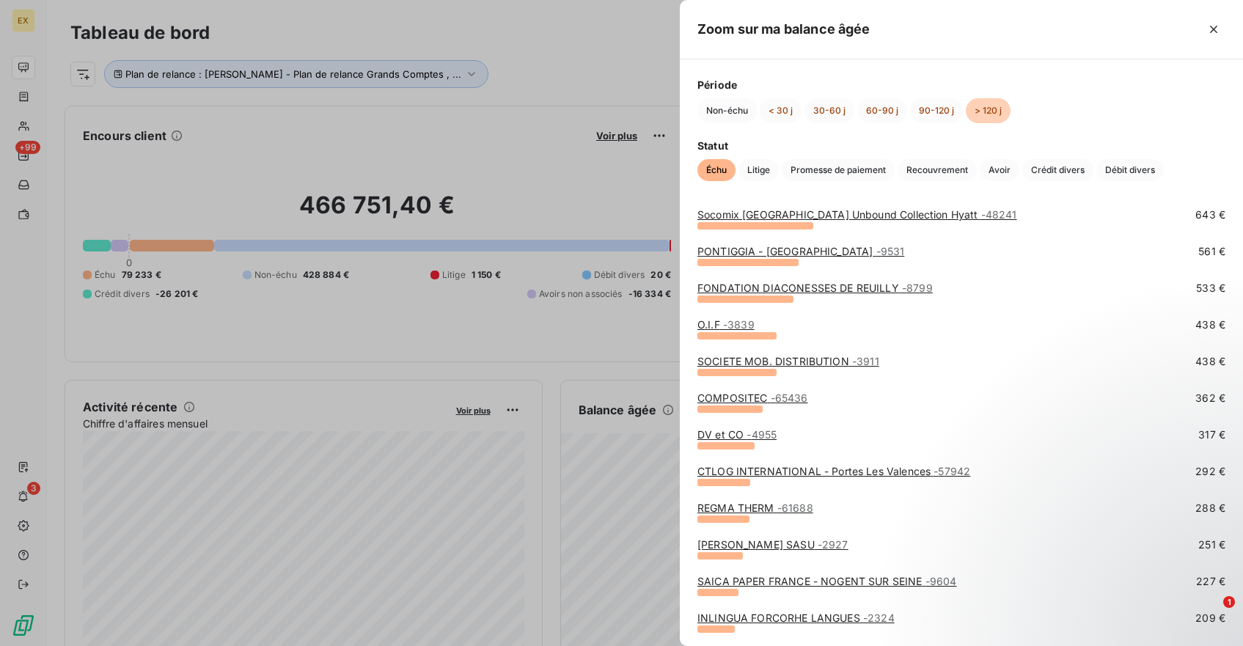
scroll to position [260, 0]
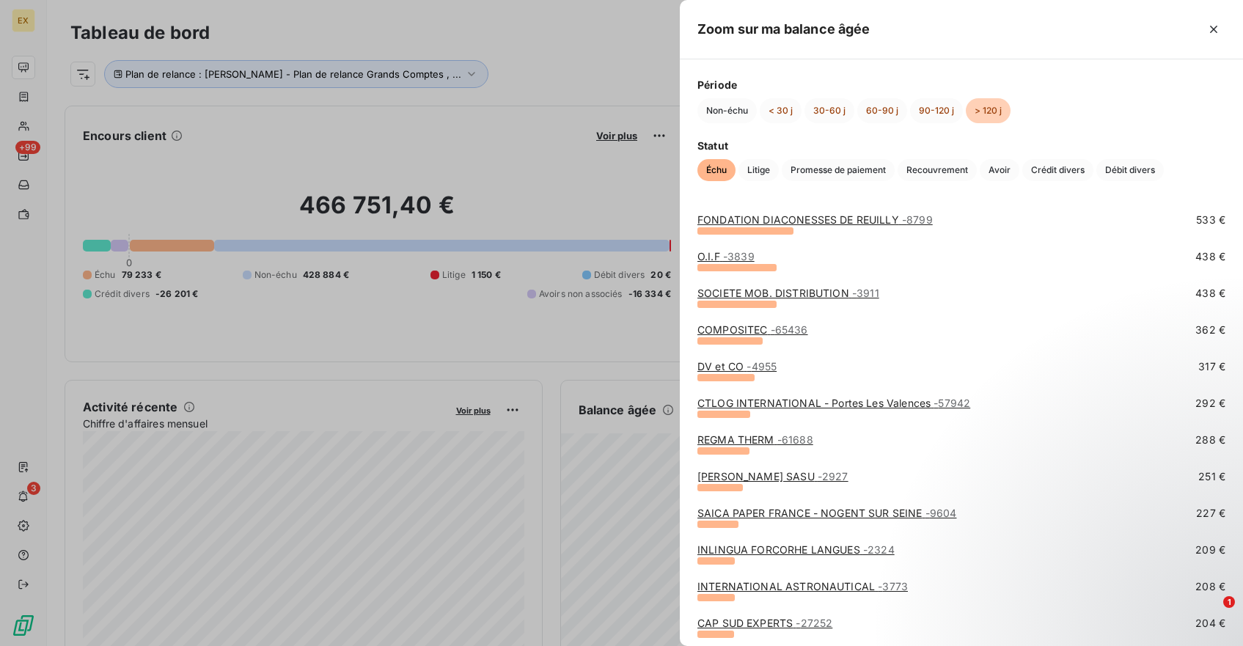
click at [731, 257] on span "- 3839" at bounding box center [739, 256] width 32 height 12
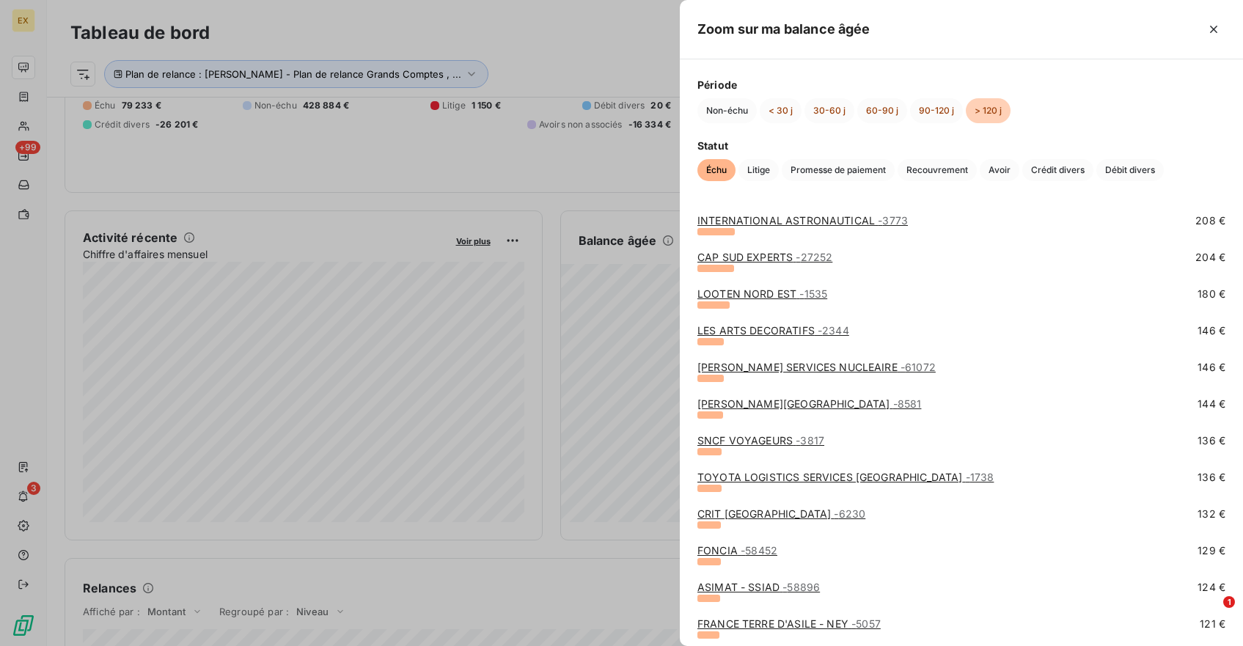
scroll to position [627, 0]
click at [760, 368] on link "[PERSON_NAME] SERVICES NUCLEAIRE - 61072" at bounding box center [817, 366] width 238 height 12
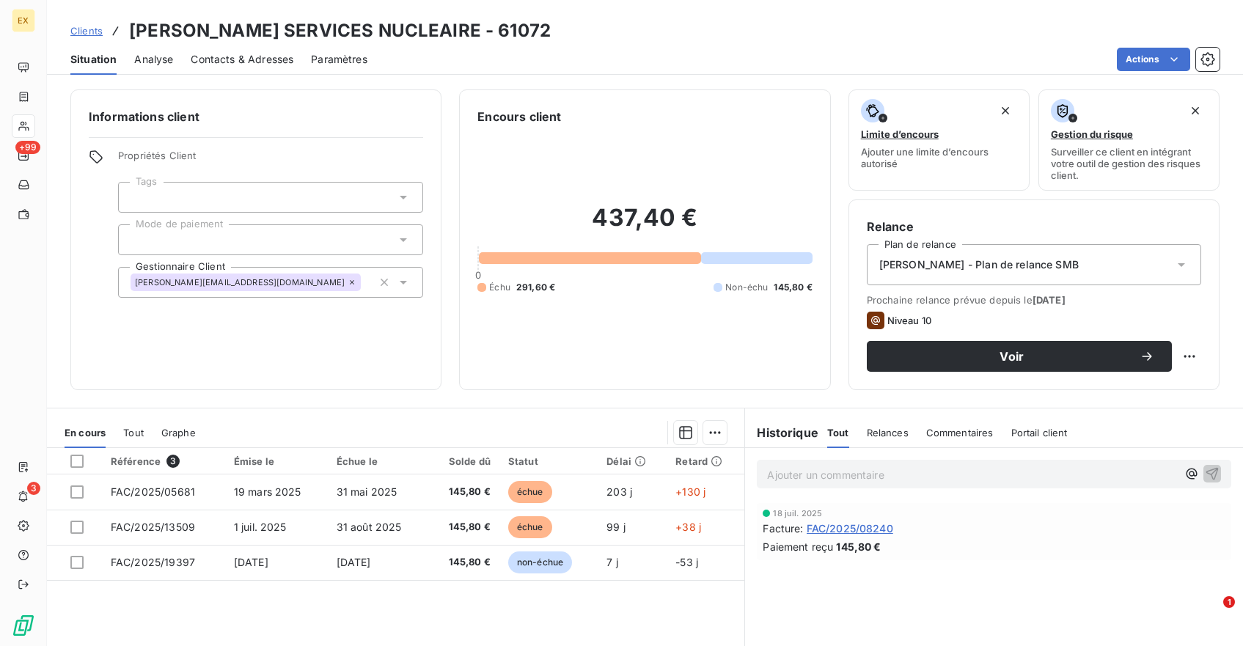
click at [381, 30] on h3 "JOHN COCKERILL SERVICES NUCLEAIRE - 61072" at bounding box center [340, 31] width 422 height 26
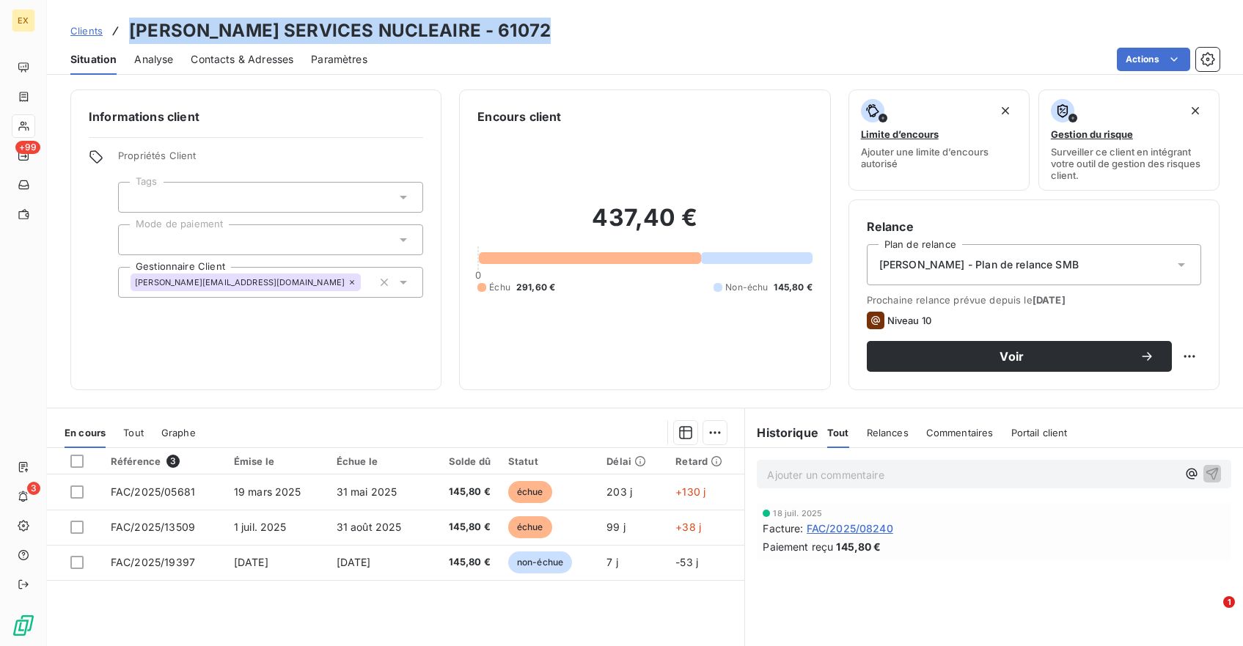
click at [381, 30] on h3 "JOHN COCKERILL SERVICES NUCLEAIRE - 61072" at bounding box center [340, 31] width 422 height 26
copy h3 "JOHN COCKERILL SERVICES NUCLEAIRE - 61072"
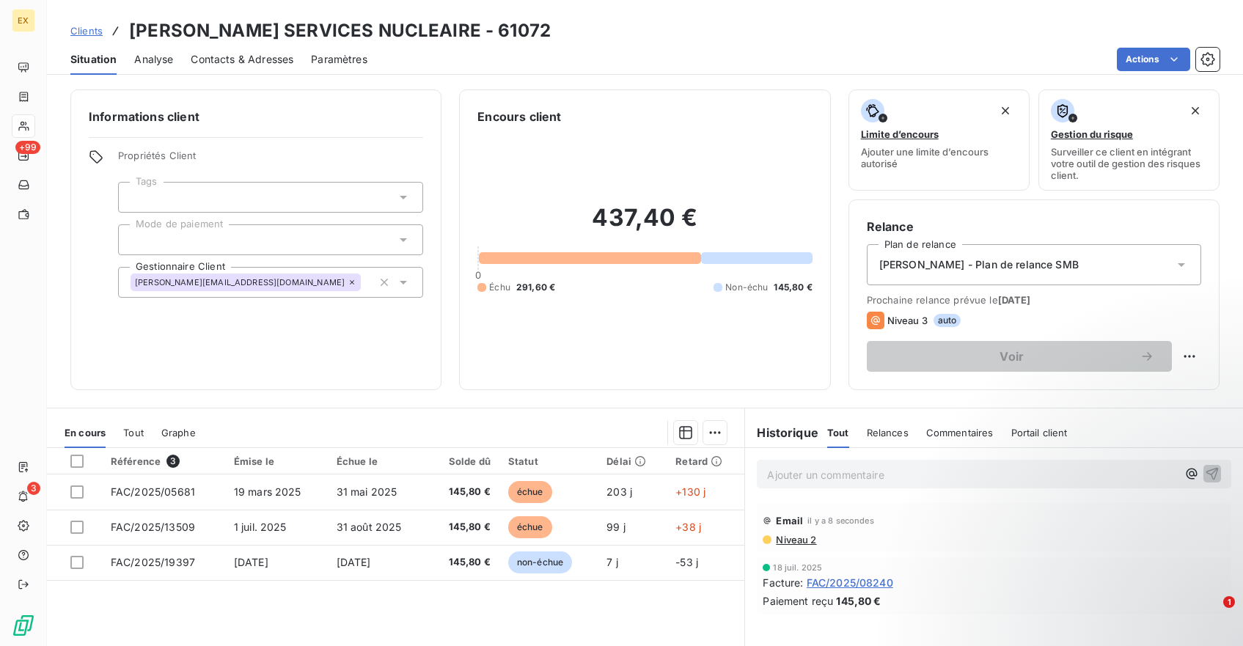
click at [180, 27] on h3 "[PERSON_NAME] SERVICES NUCLEAIRE - 61072" at bounding box center [340, 31] width 422 height 26
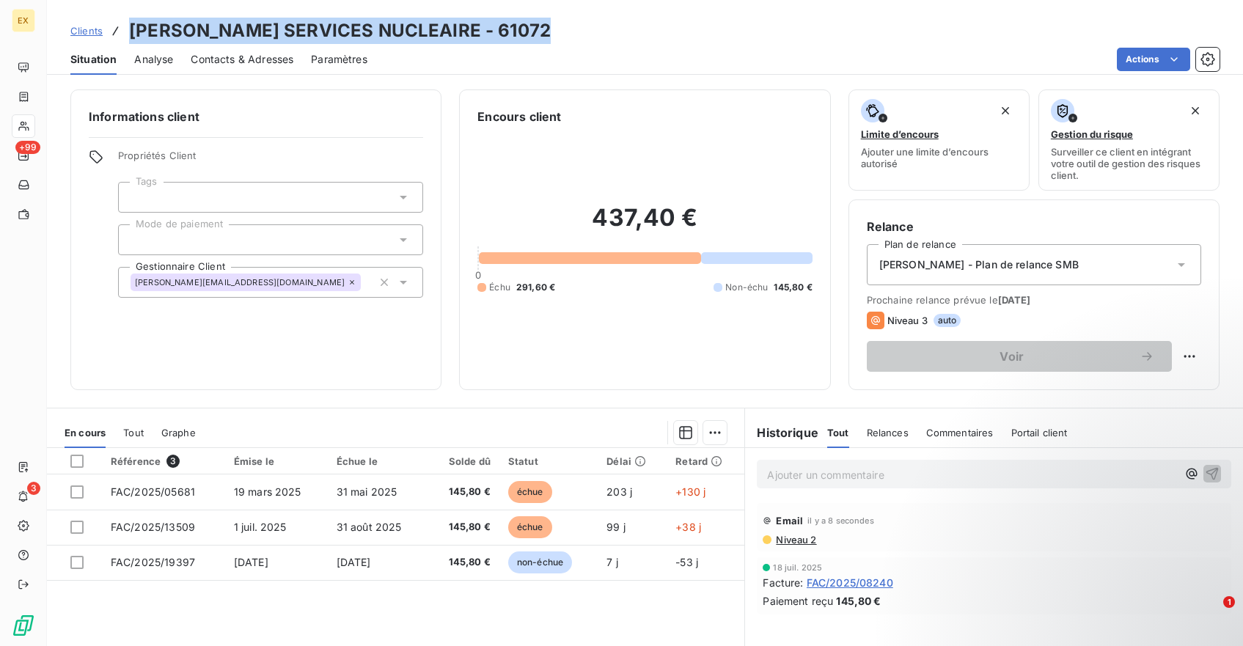
click at [180, 27] on h3 "[PERSON_NAME] SERVICES NUCLEAIRE - 61072" at bounding box center [340, 31] width 422 height 26
click at [180, 27] on h3 "JOHN COCKERILL SERVICES NUCLEAIRE - 61072" at bounding box center [340, 31] width 422 height 26
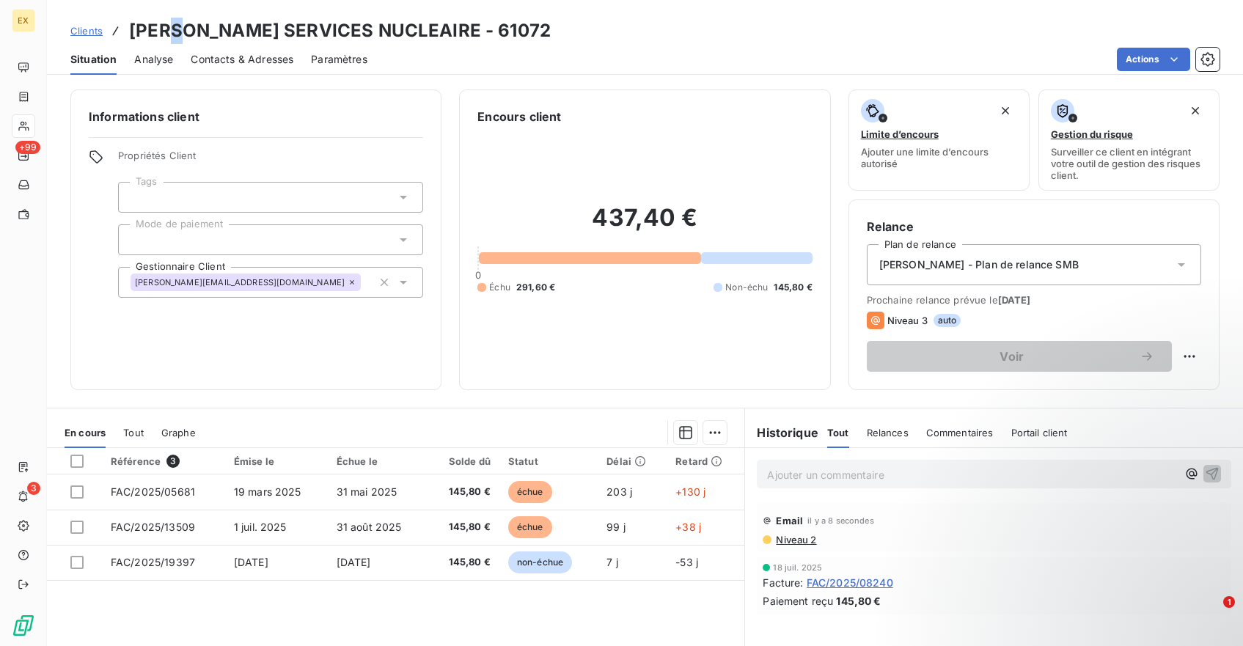
click at [180, 27] on h3 "JOHN COCKERILL SERVICES NUCLEAIRE - 61072" at bounding box center [340, 31] width 422 height 26
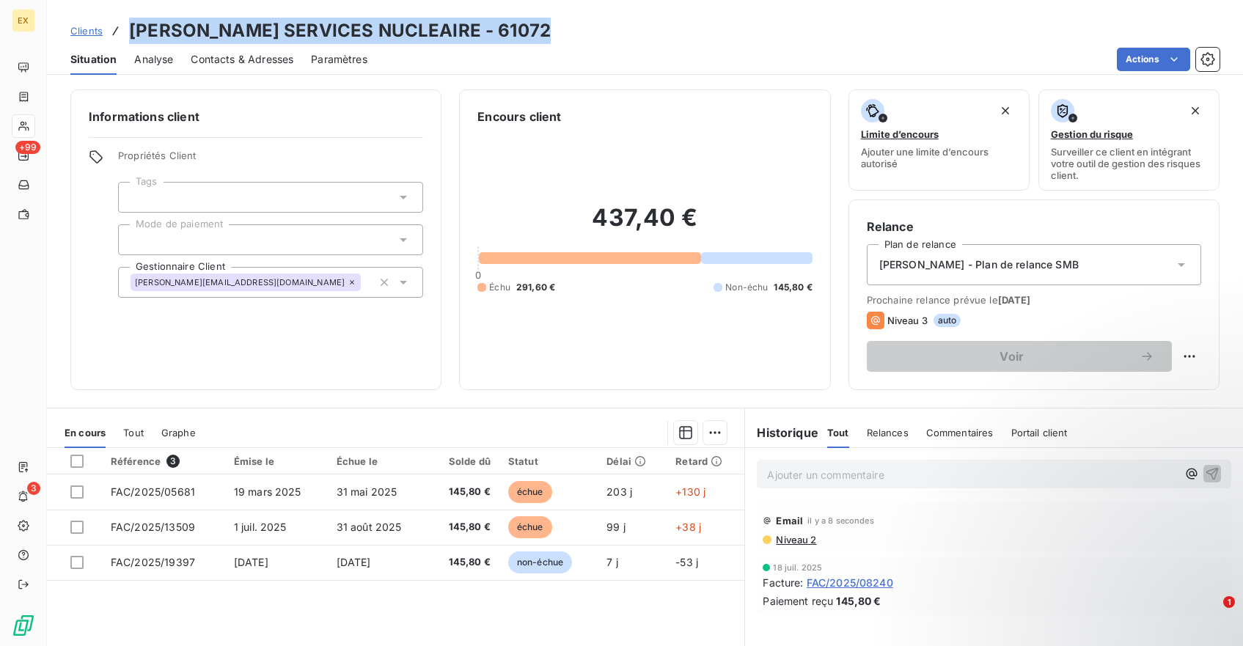
click at [180, 27] on h3 "JOHN COCKERILL SERVICES NUCLEAIRE - 61072" at bounding box center [340, 31] width 422 height 26
click at [180, 29] on h3 "JOHN COCKERILL SERVICES NUCLEAIRE - 61072" at bounding box center [340, 31] width 422 height 26
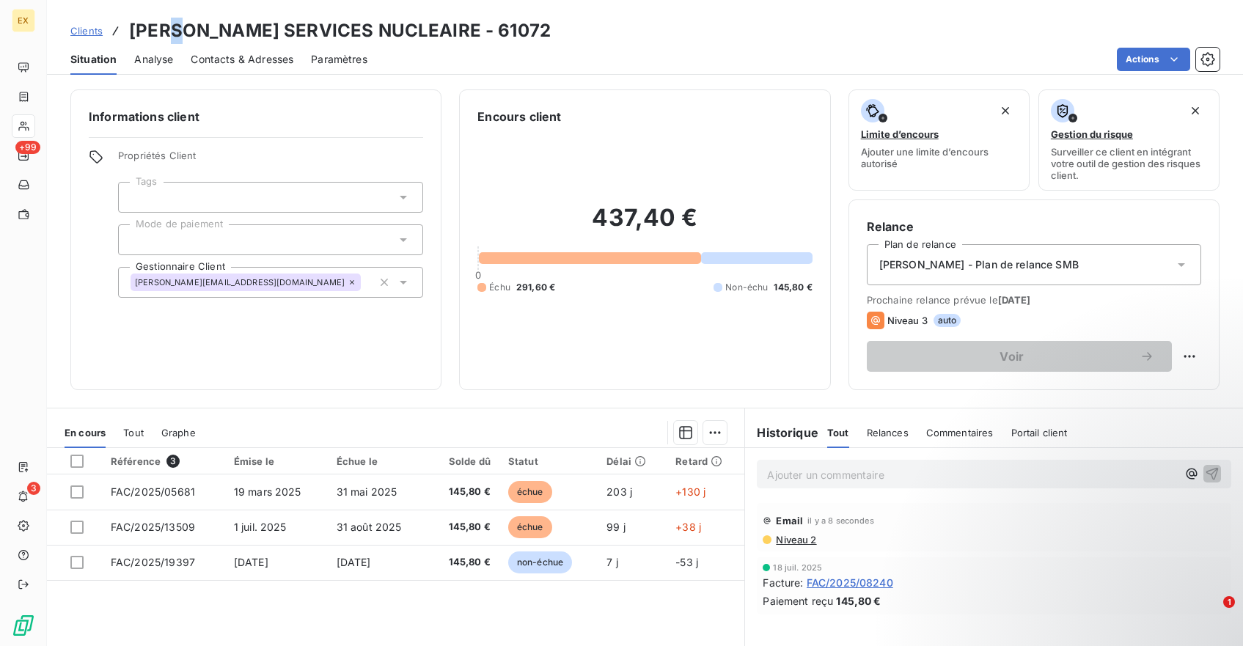
click at [180, 29] on h3 "JOHN COCKERILL SERVICES NUCLEAIRE - 61072" at bounding box center [340, 31] width 422 height 26
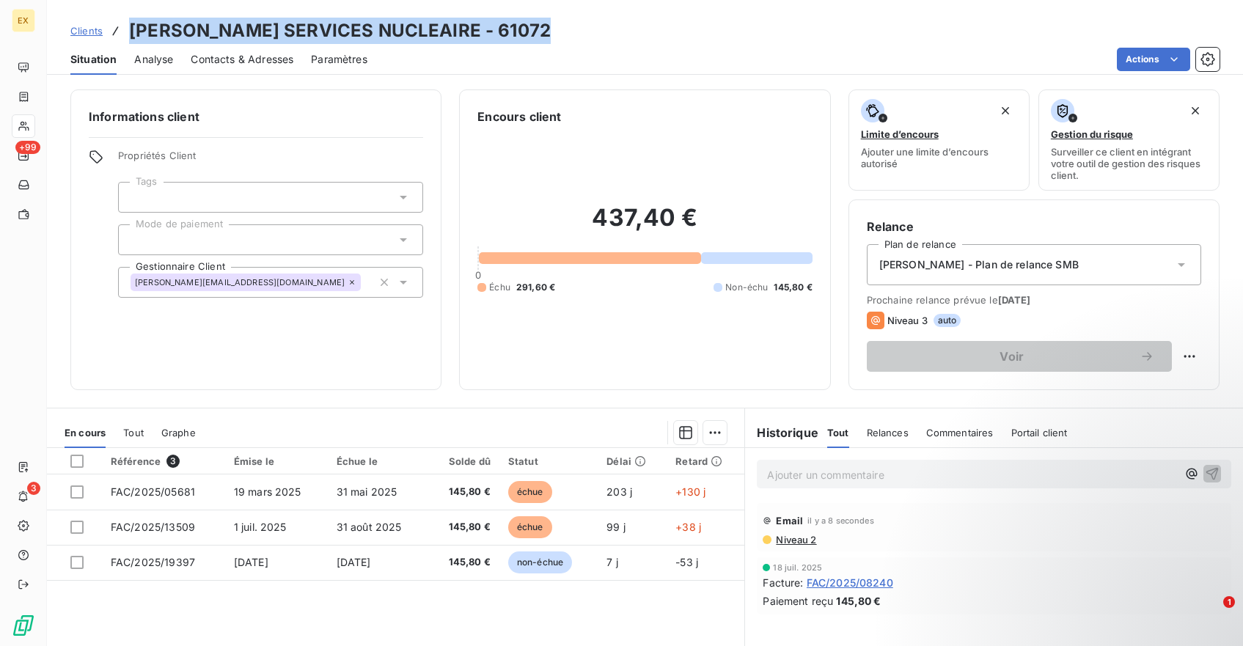
click at [180, 29] on h3 "JOHN COCKERILL SERVICES NUCLEAIRE - 61072" at bounding box center [340, 31] width 422 height 26
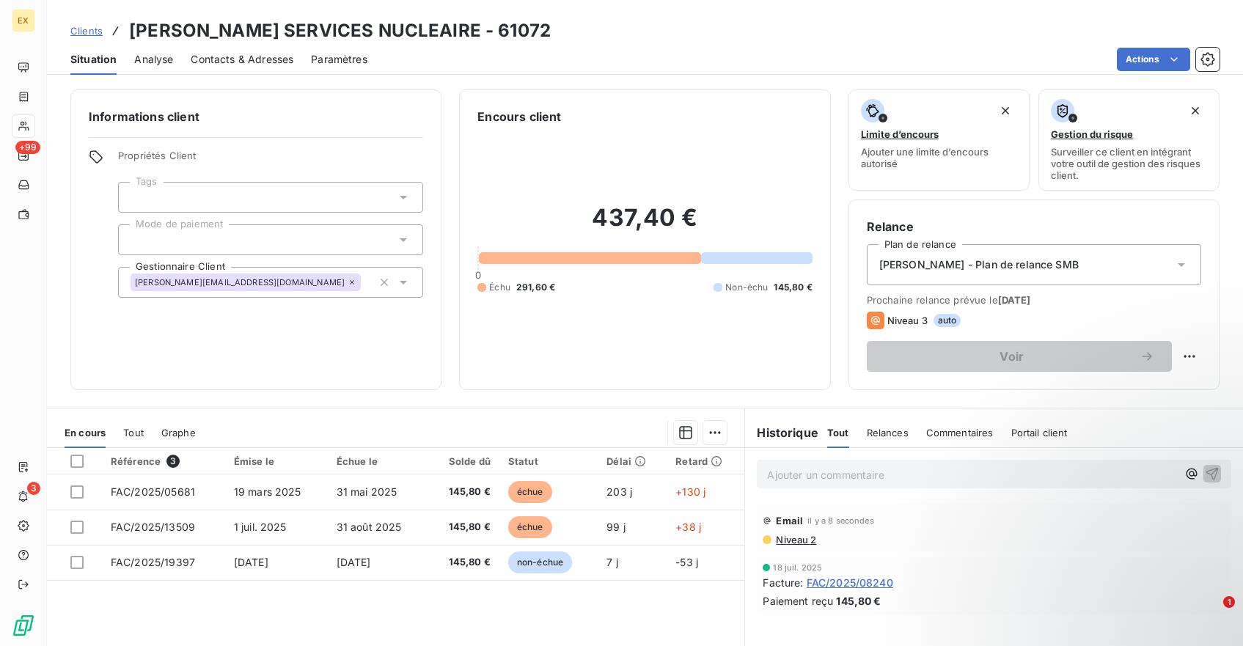
click at [180, 32] on h3 "JOHN COCKERILL SERVICES NUCLEAIRE - 61072" at bounding box center [340, 31] width 422 height 26
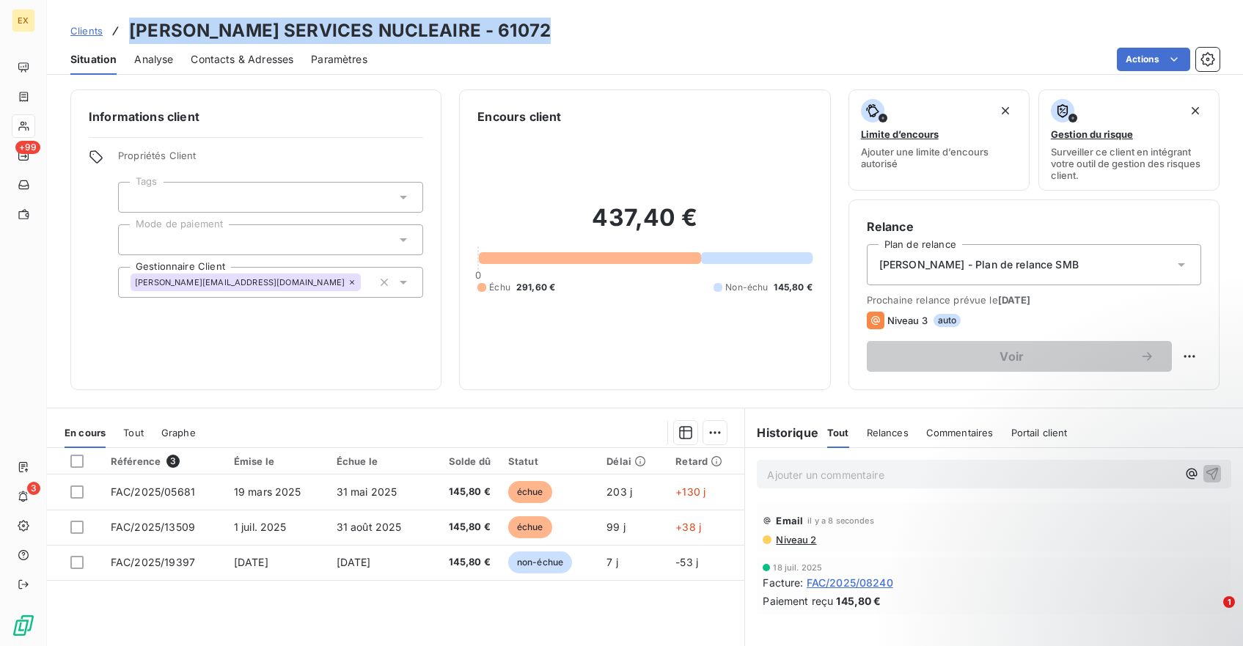
click at [180, 32] on h3 "JOHN COCKERILL SERVICES NUCLEAIRE - 61072" at bounding box center [340, 31] width 422 height 26
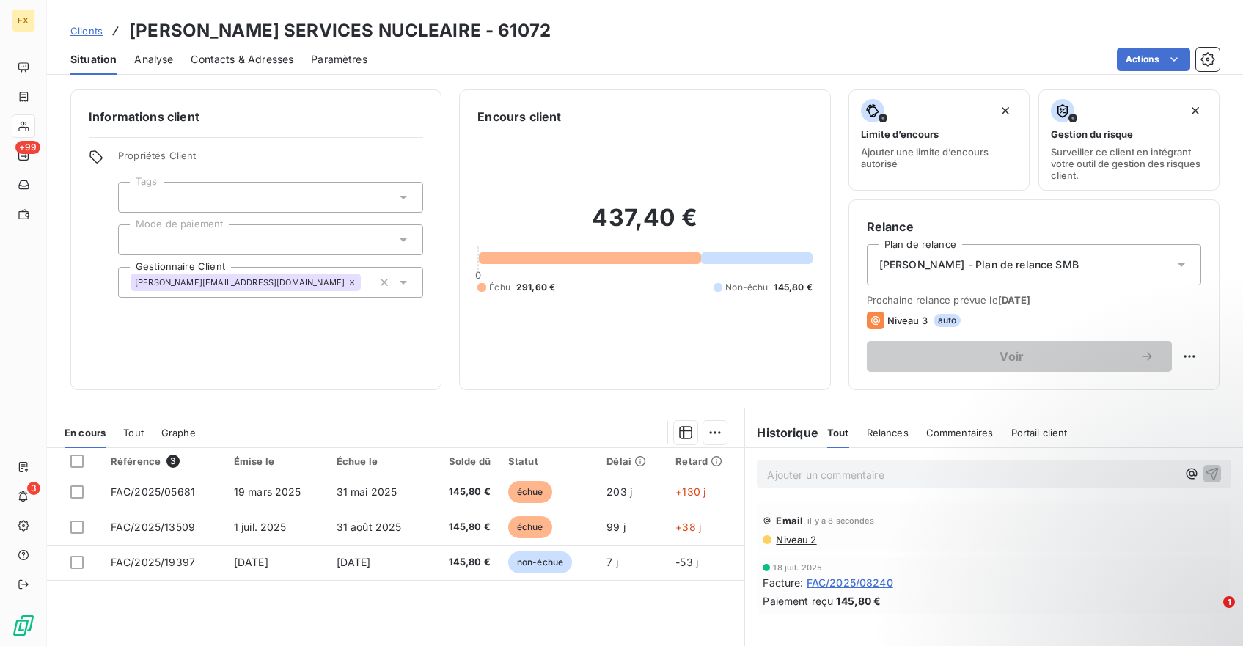
click at [182, 34] on h3 "JOHN COCKERILL SERVICES NUCLEAIRE - 61072" at bounding box center [340, 31] width 422 height 26
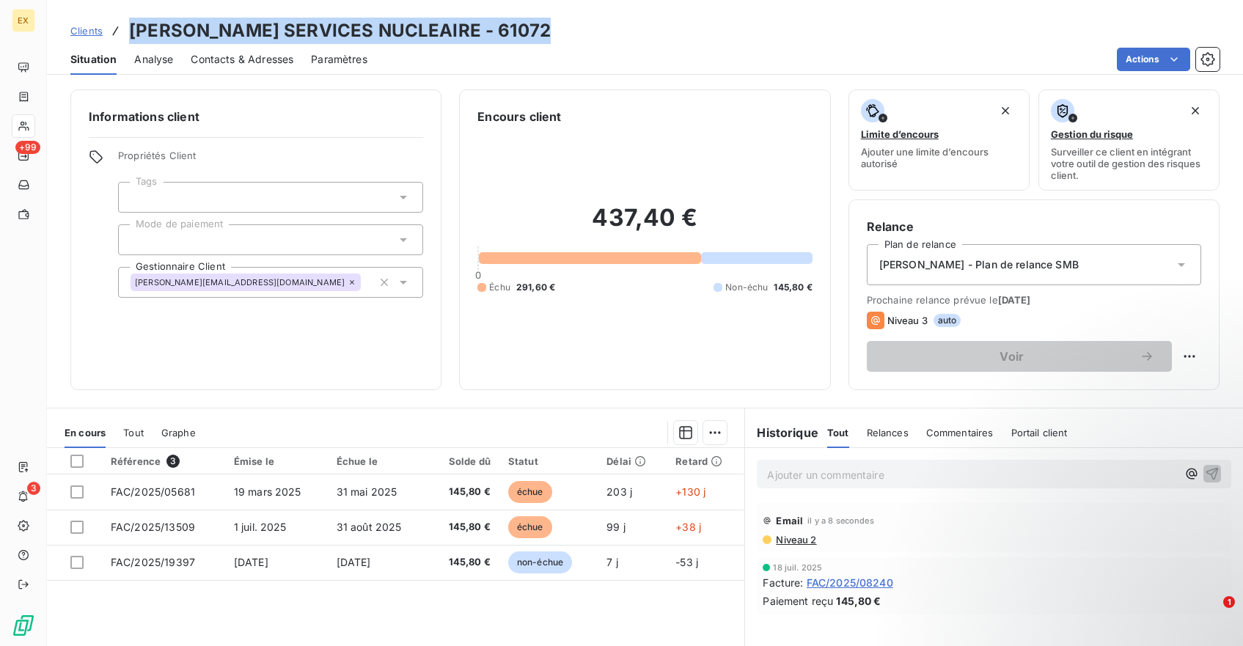
click at [182, 34] on h3 "JOHN COCKERILL SERVICES NUCLEAIRE - 61072" at bounding box center [340, 31] width 422 height 26
click at [180, 33] on h3 "JOHN COCKERILL SERVICES NUCLEAIRE - 61072" at bounding box center [340, 31] width 422 height 26
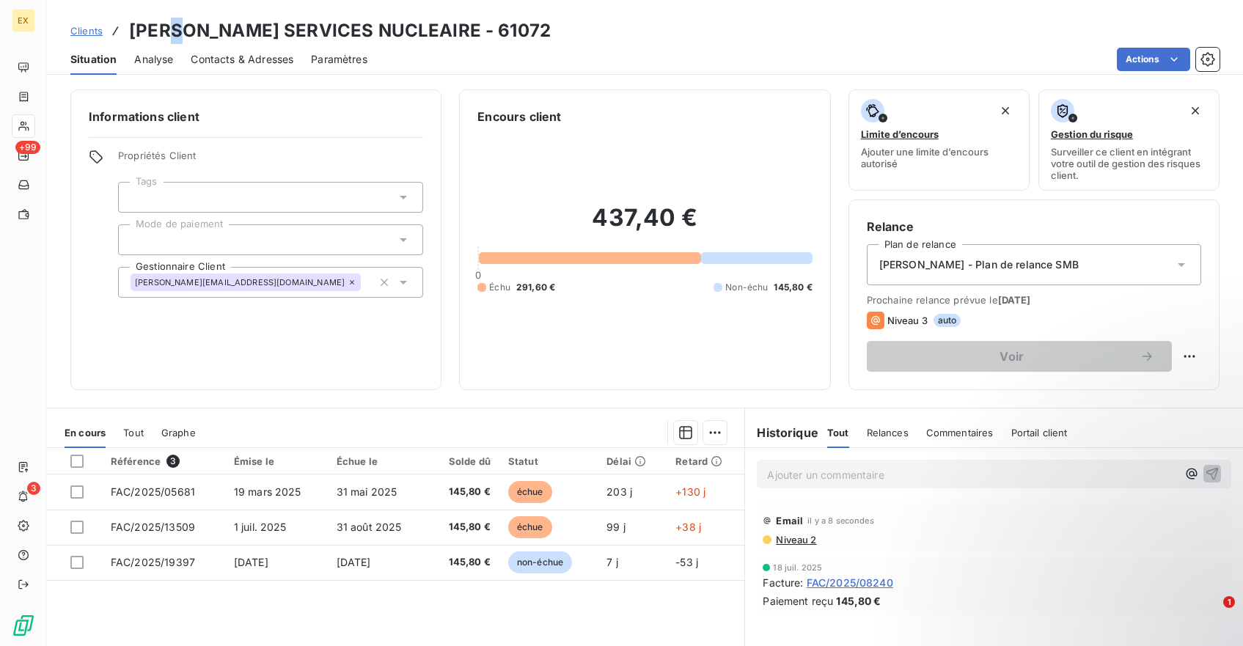
click at [180, 33] on h3 "JOHN COCKERILL SERVICES NUCLEAIRE - 61072" at bounding box center [340, 31] width 422 height 26
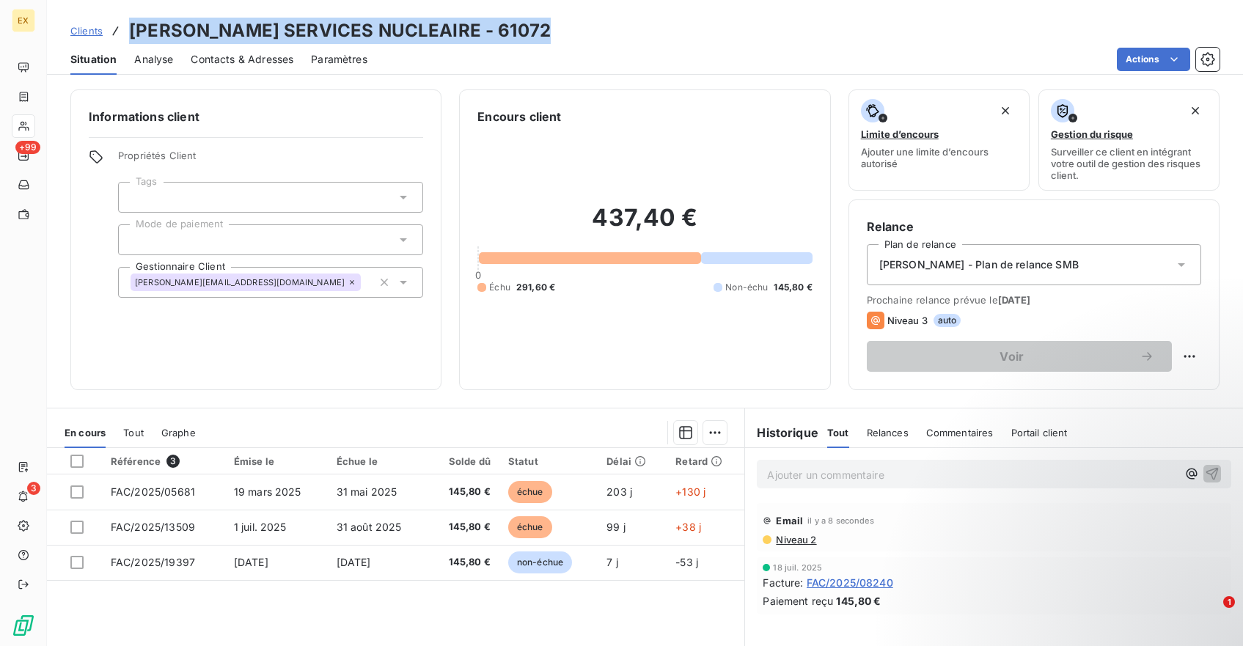
click at [180, 33] on h3 "JOHN COCKERILL SERVICES NUCLEAIRE - 61072" at bounding box center [340, 31] width 422 height 26
